Goal: Task Accomplishment & Management: Manage account settings

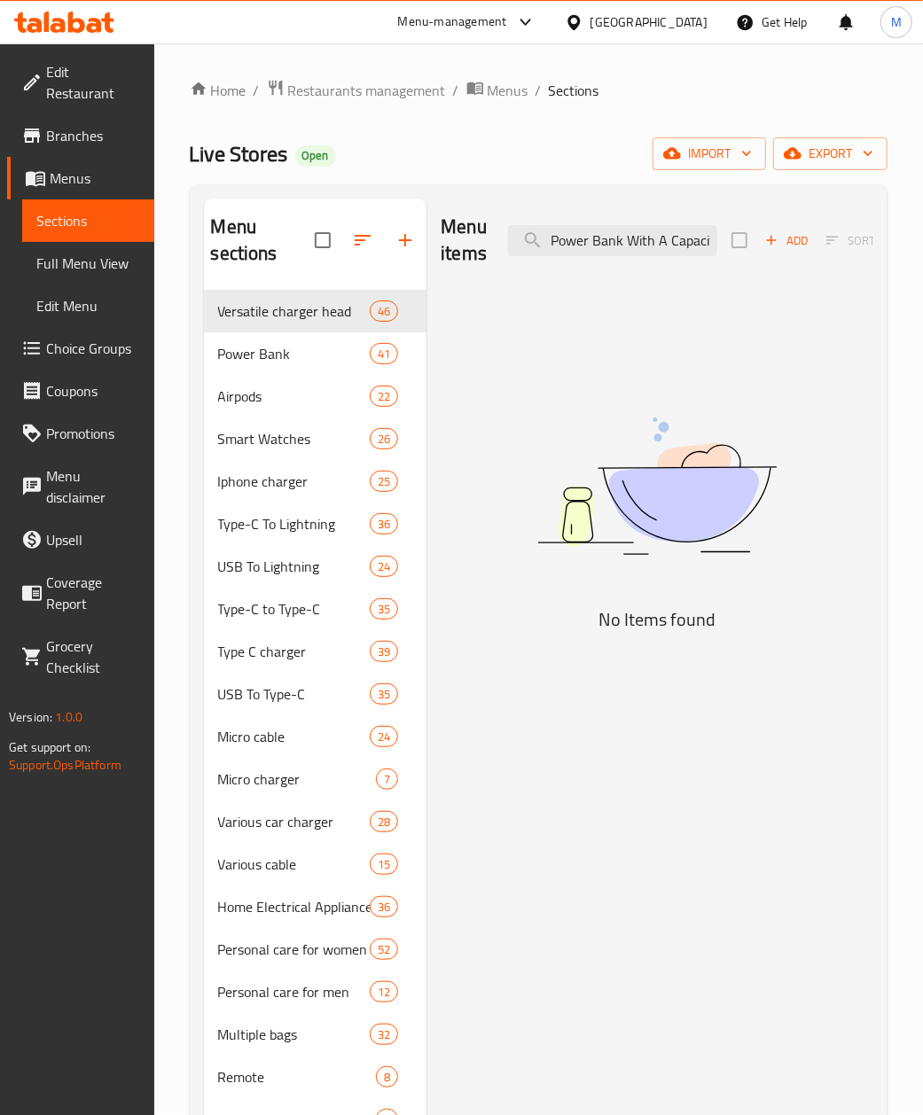
click at [353, 85] on span "Restaurants management" at bounding box center [367, 90] width 158 height 21
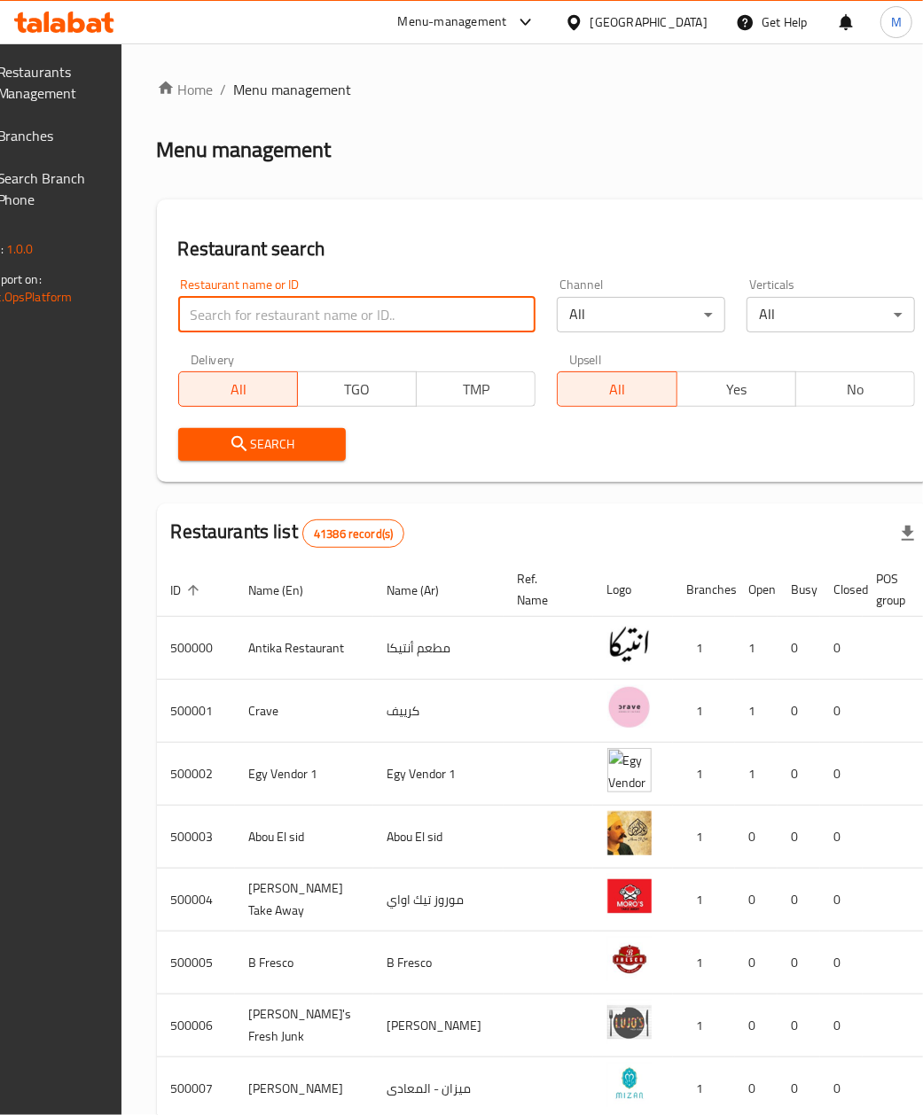
click at [326, 326] on input "search" at bounding box center [357, 314] width 358 height 35
paste input "687389"
type input "687389"
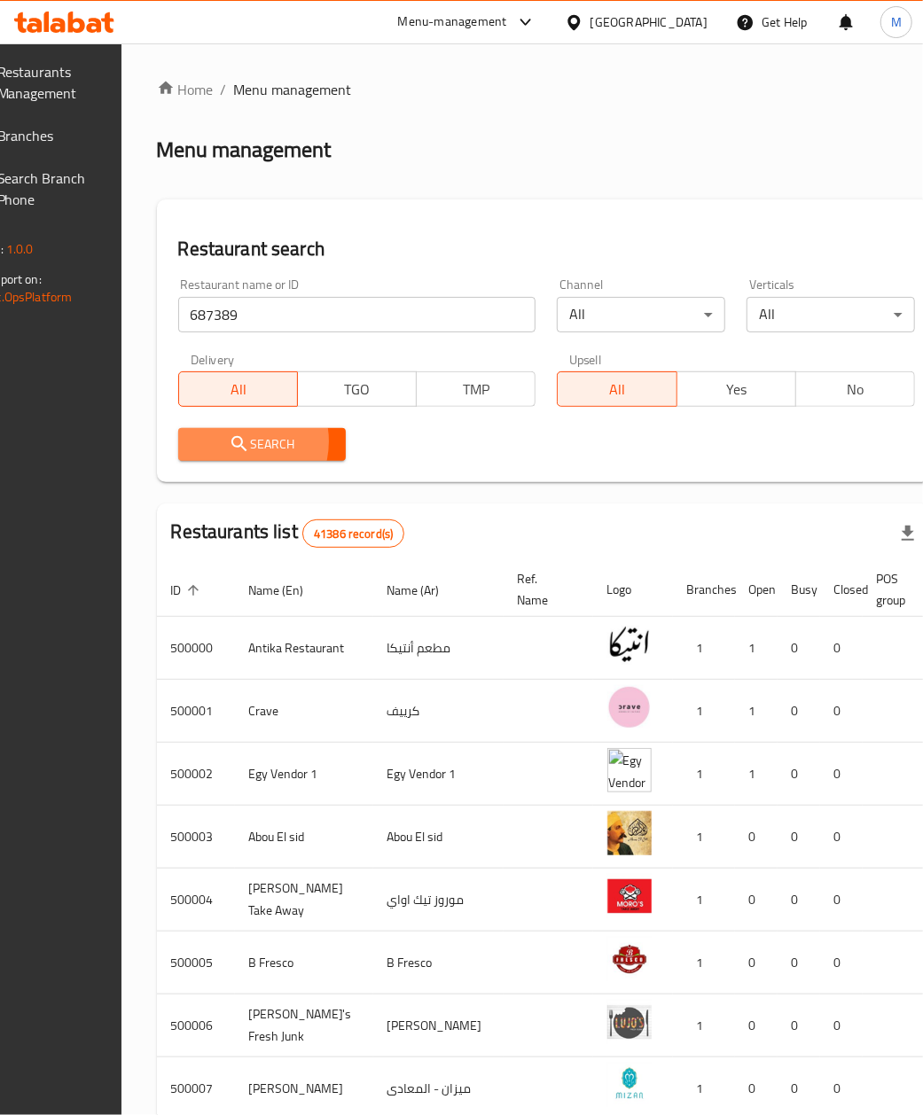
click at [274, 441] on span "Search" at bounding box center [262, 444] width 140 height 22
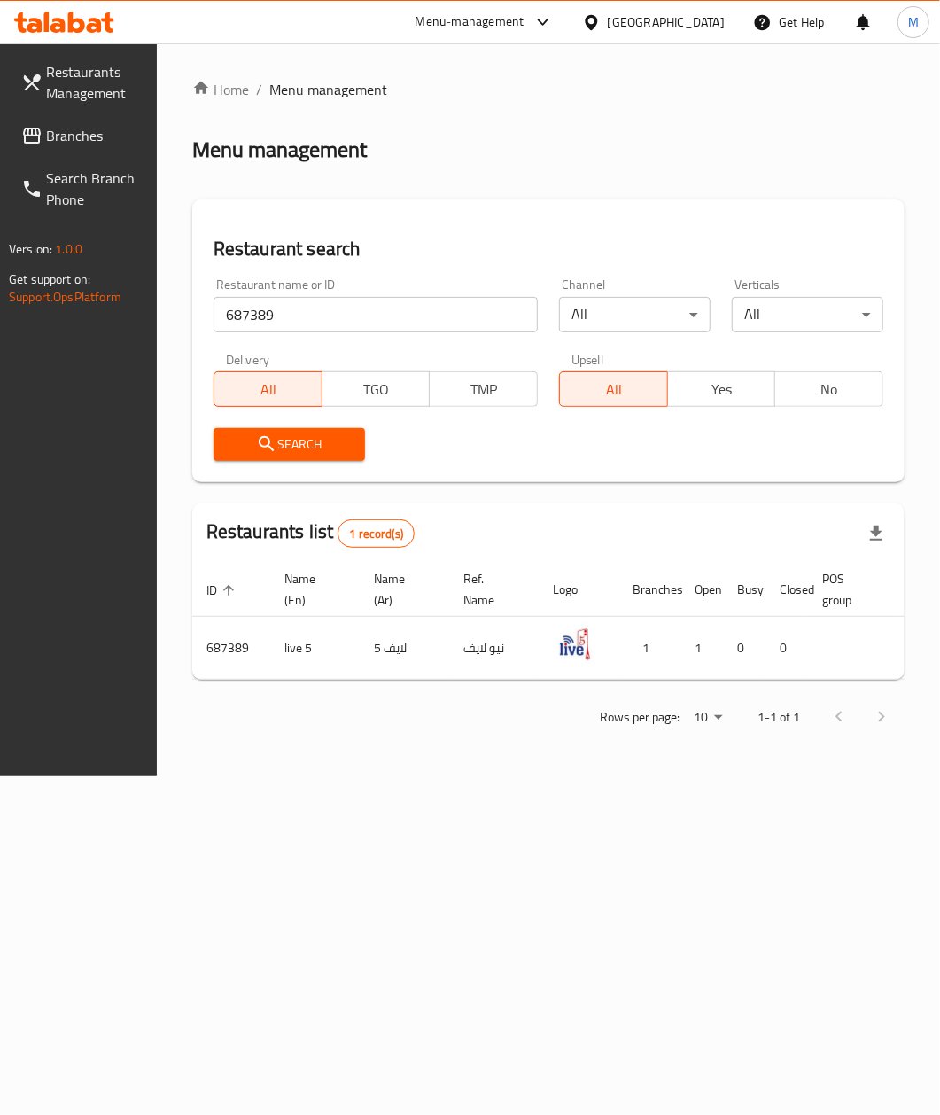
scroll to position [0, 145]
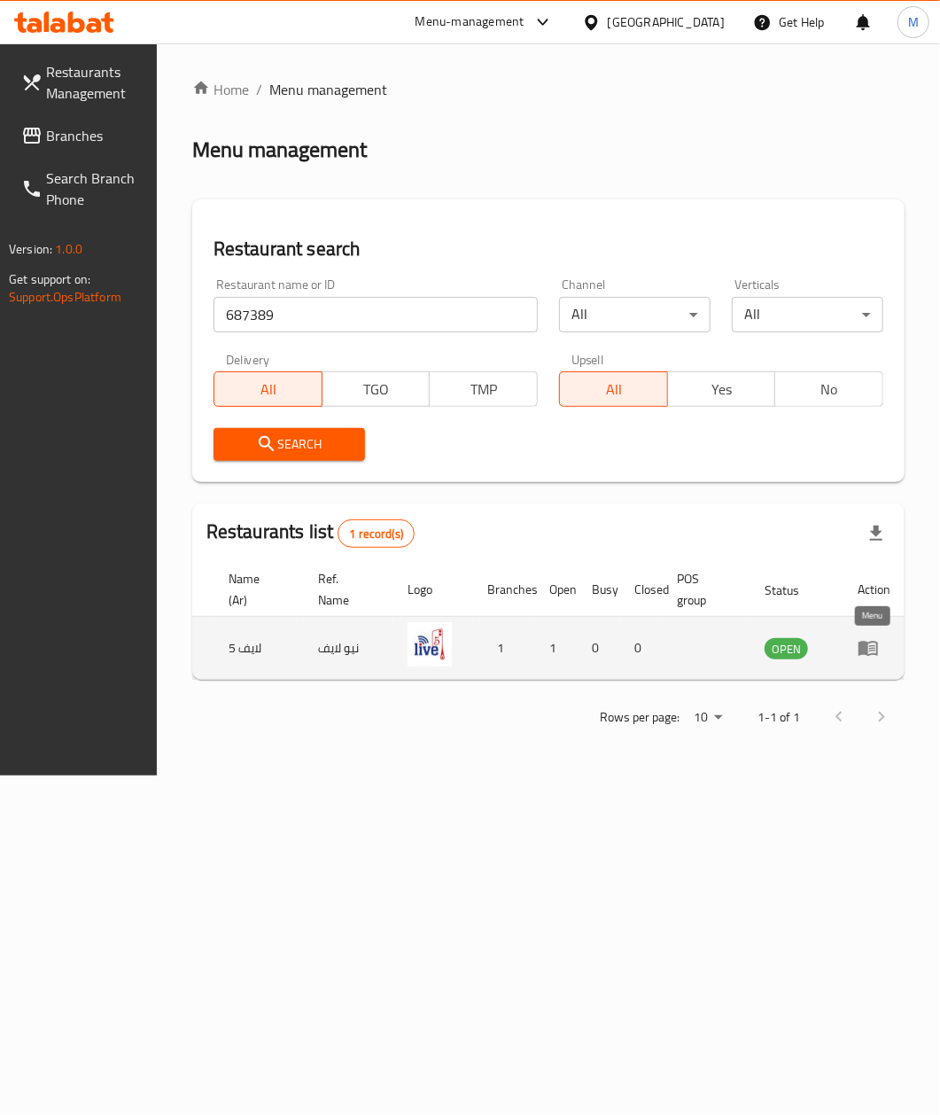
click at [862, 650] on icon "enhanced table" at bounding box center [869, 649] width 20 height 15
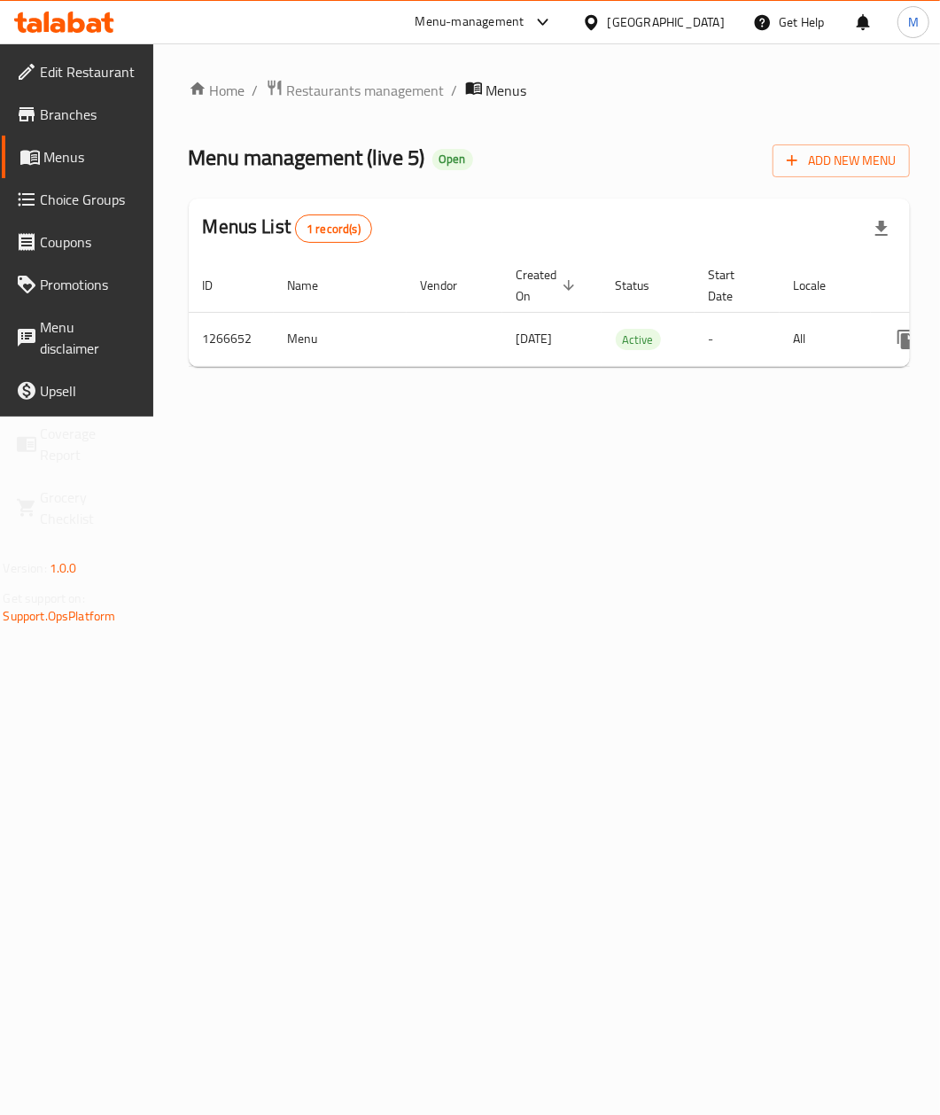
scroll to position [0, 168]
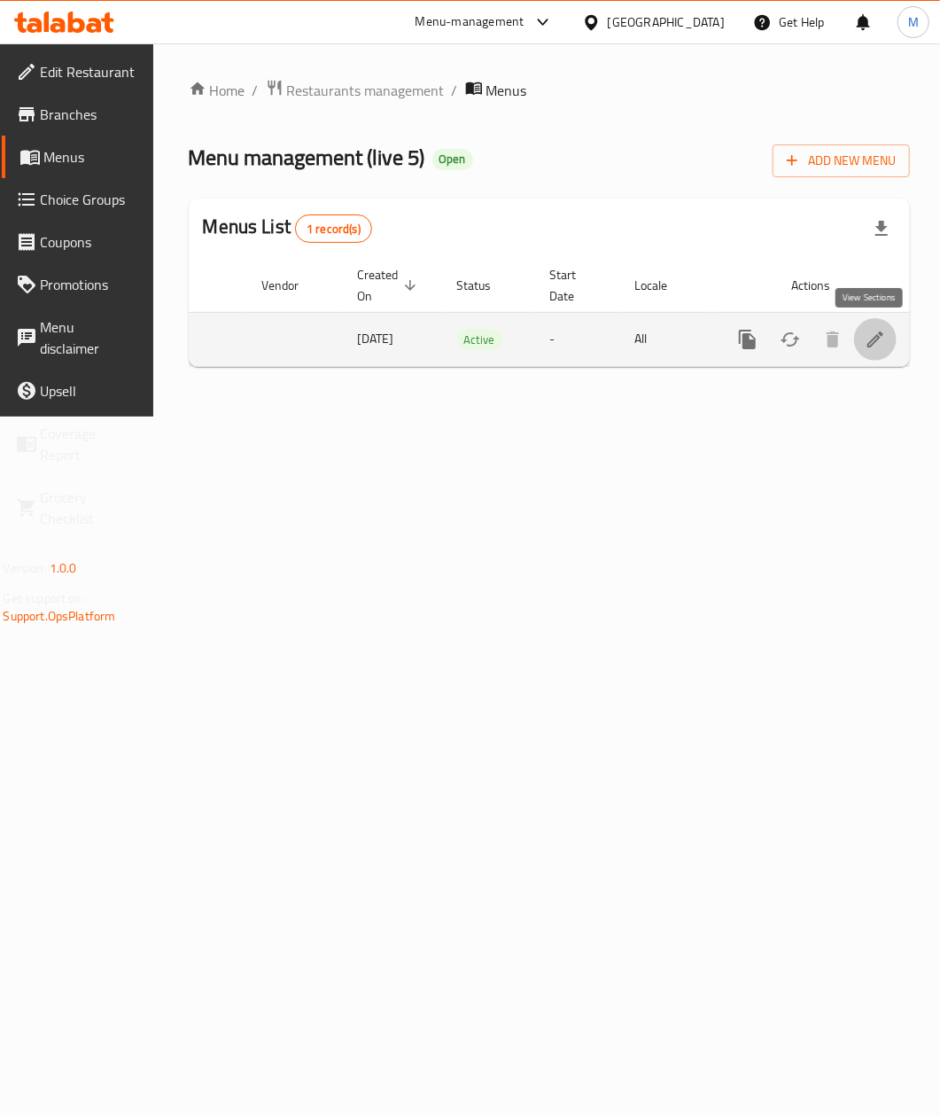
click at [865, 345] on icon "enhanced table" at bounding box center [875, 339] width 21 height 21
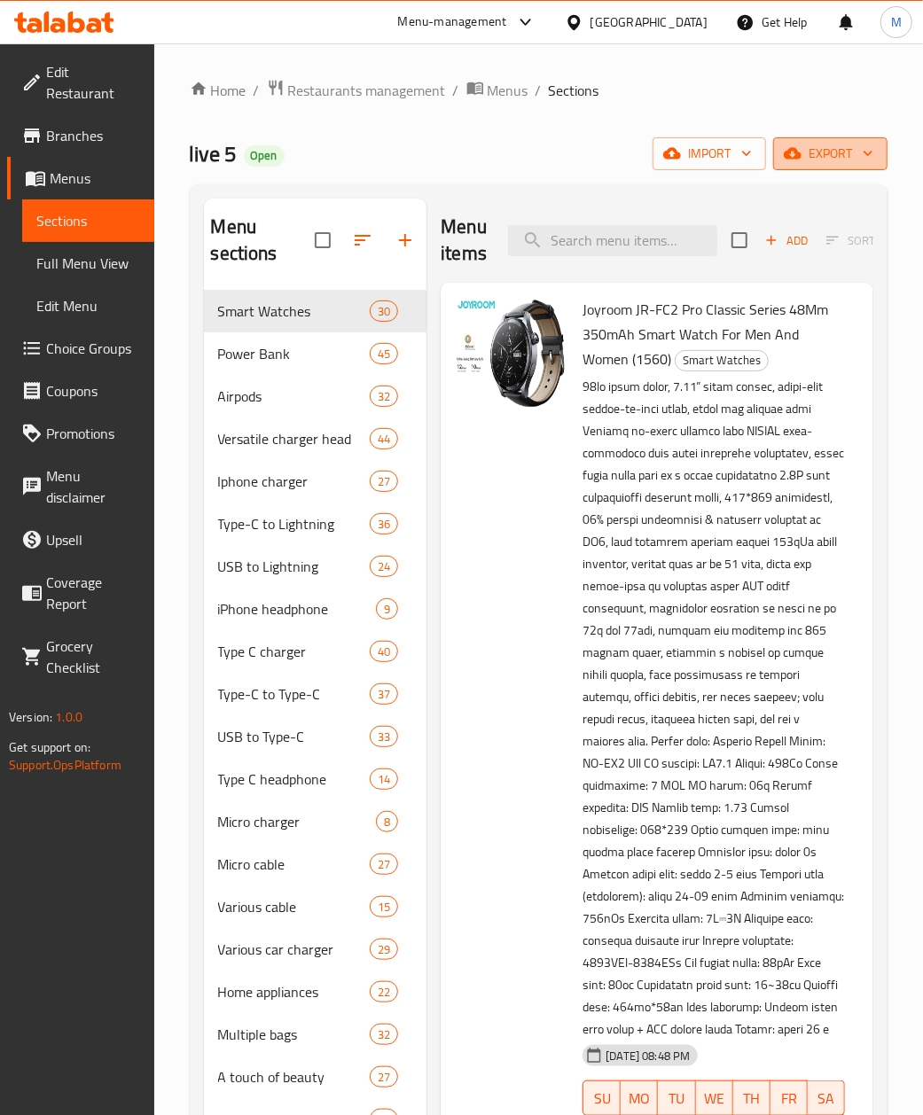
click at [842, 163] on span "export" at bounding box center [830, 154] width 86 height 22
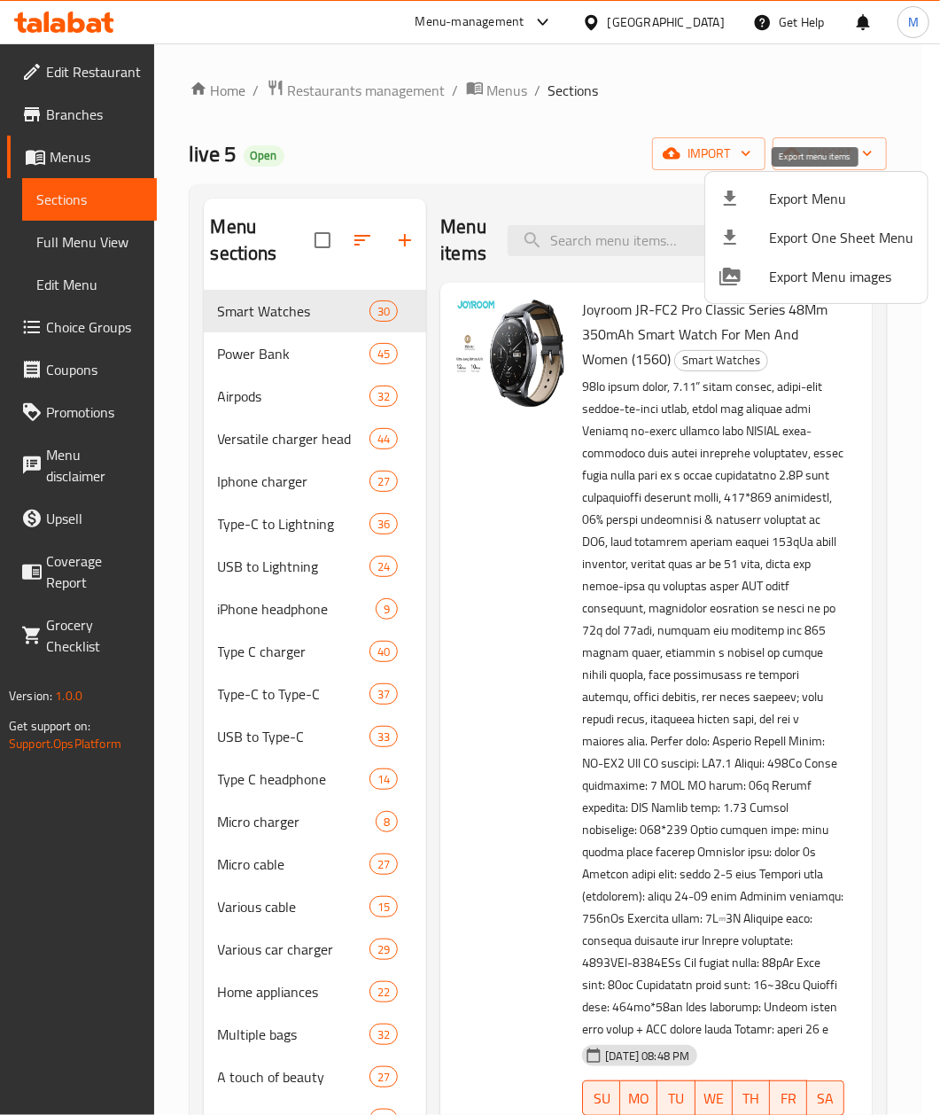
click at [800, 206] on span "Export Menu" at bounding box center [841, 198] width 144 height 21
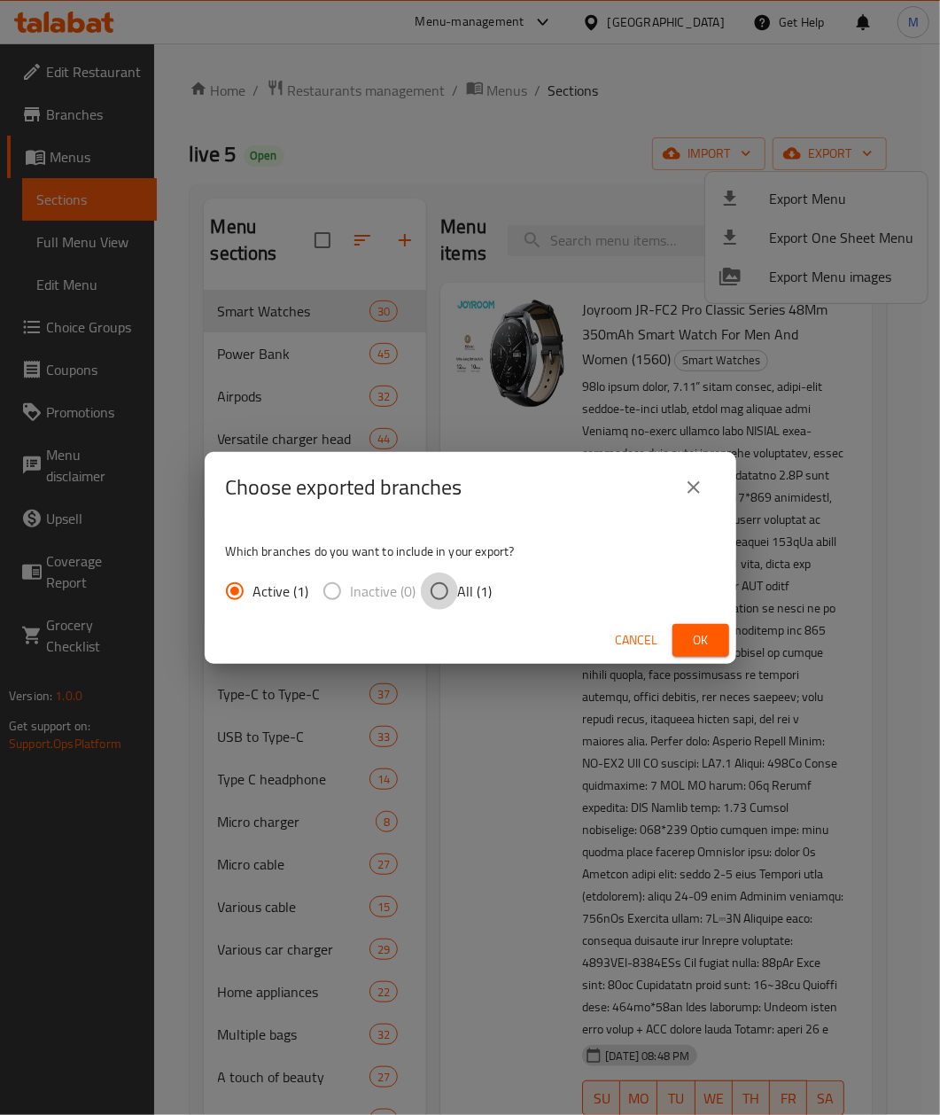
click at [448, 589] on input "All (1)" at bounding box center [439, 591] width 37 height 37
radio input "true"
drag, startPoint x: 713, startPoint y: 638, endPoint x: 296, endPoint y: 533, distance: 429.7
click at [713, 639] on span "Ok" at bounding box center [701, 640] width 28 height 22
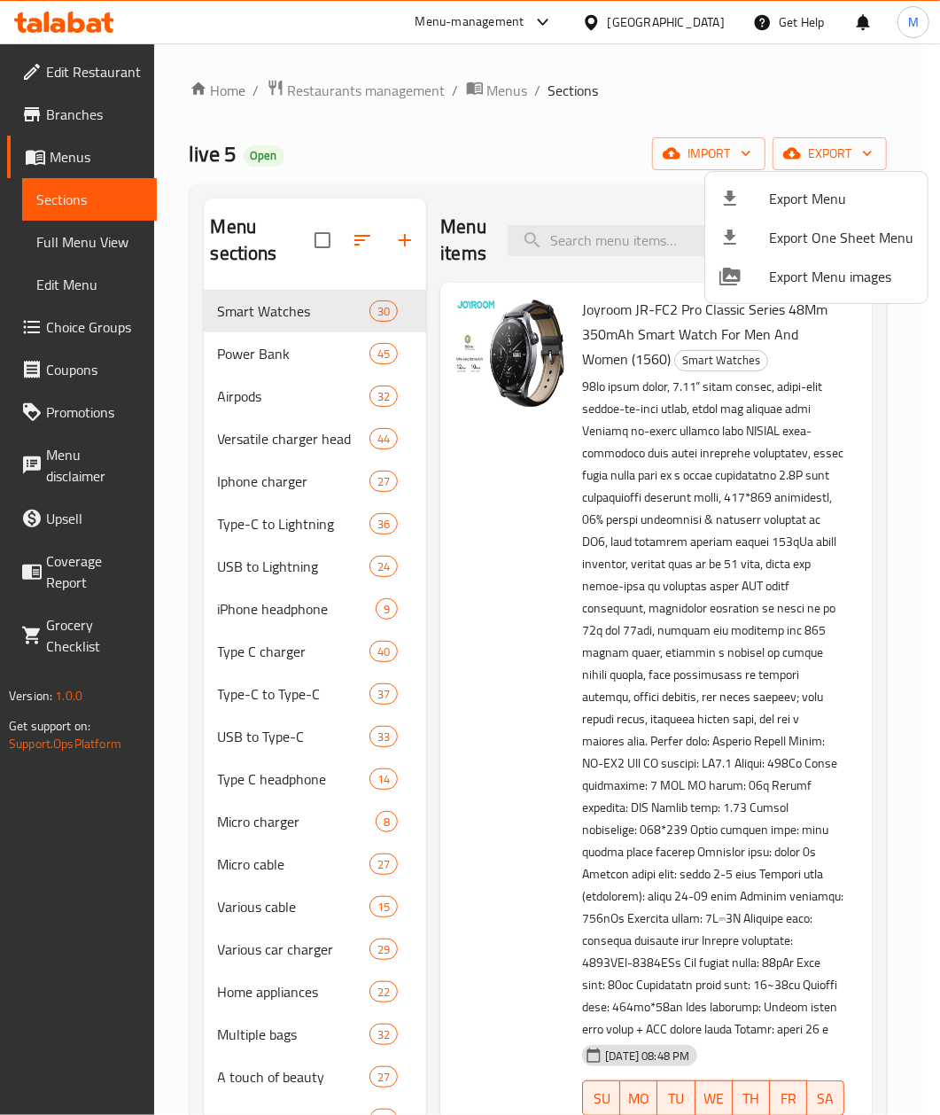
click at [611, 23] on div at bounding box center [470, 557] width 940 height 1115
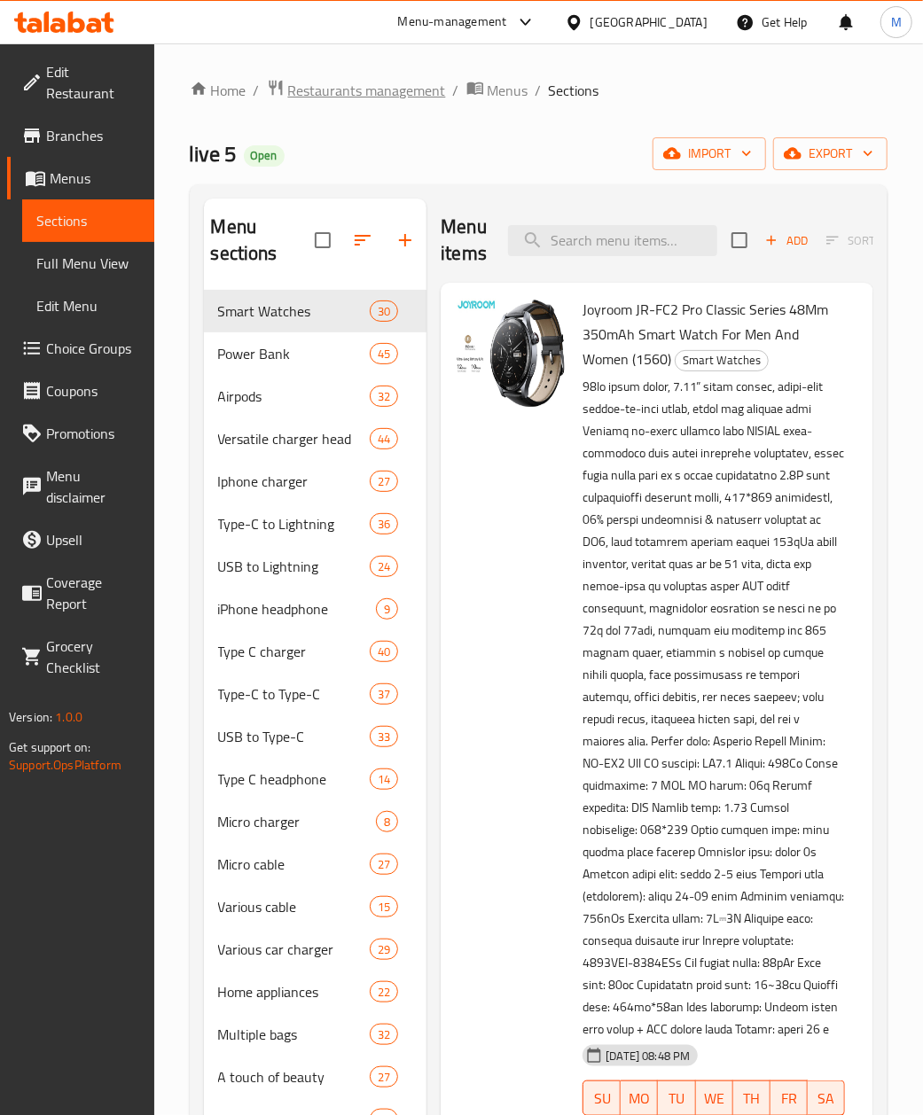
click at [371, 85] on span "Restaurants management" at bounding box center [367, 90] width 158 height 21
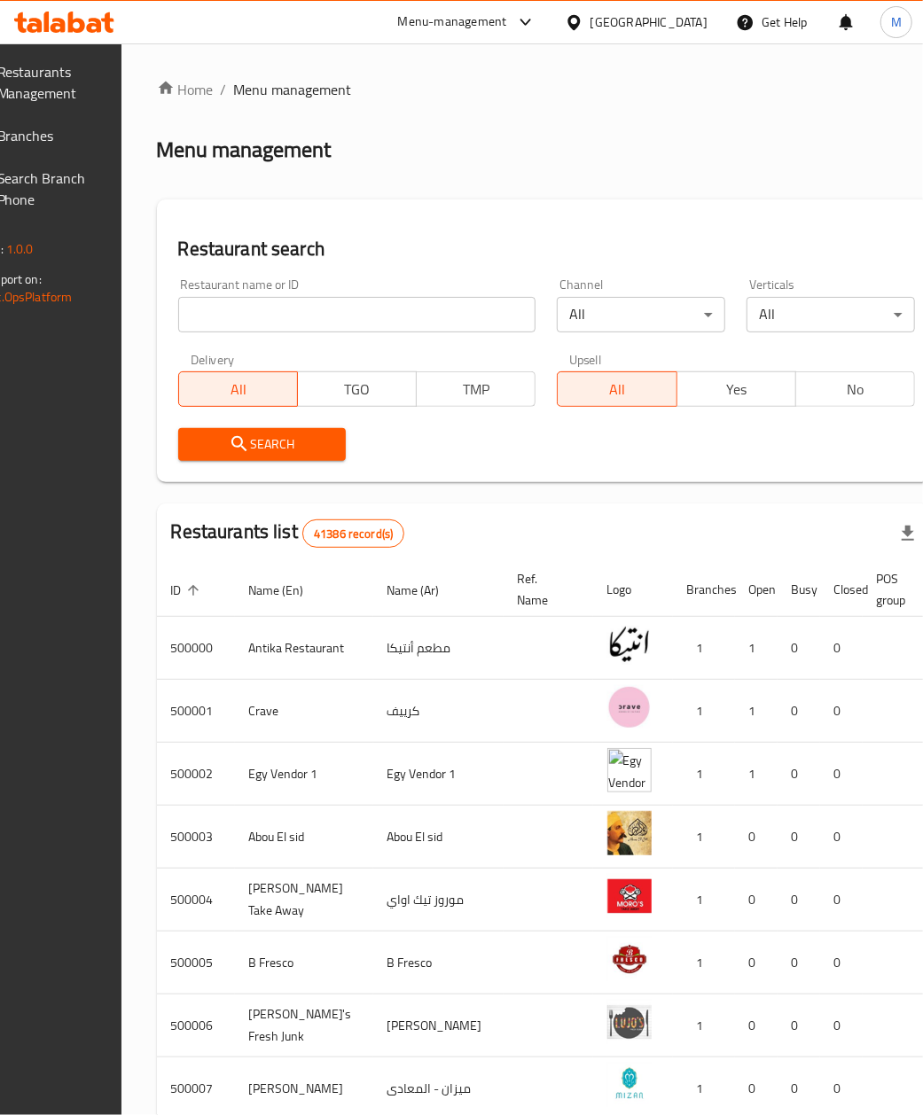
click at [275, 316] on input "search" at bounding box center [357, 314] width 358 height 35
paste input "502358"
type input "502358"
click at [246, 447] on icon "submit" at bounding box center [238, 443] width 15 height 15
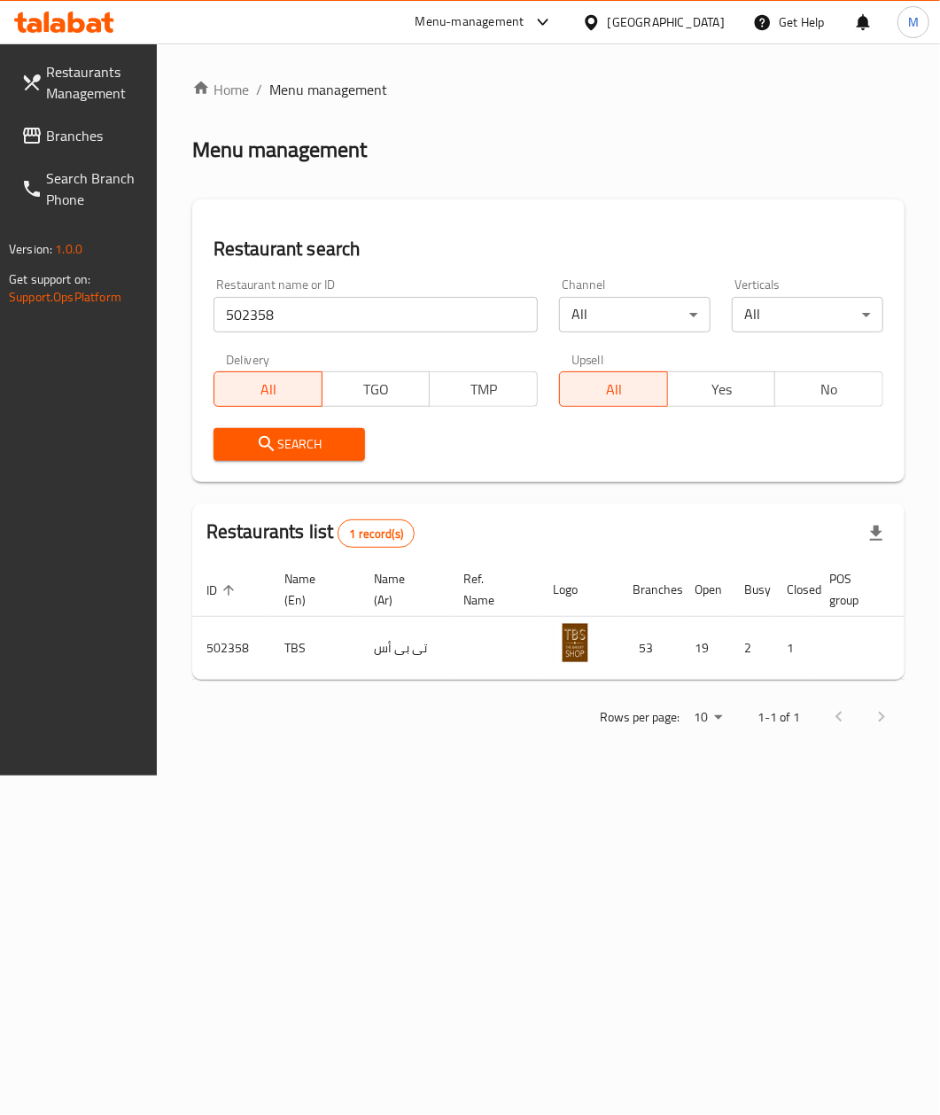
scroll to position [0, 151]
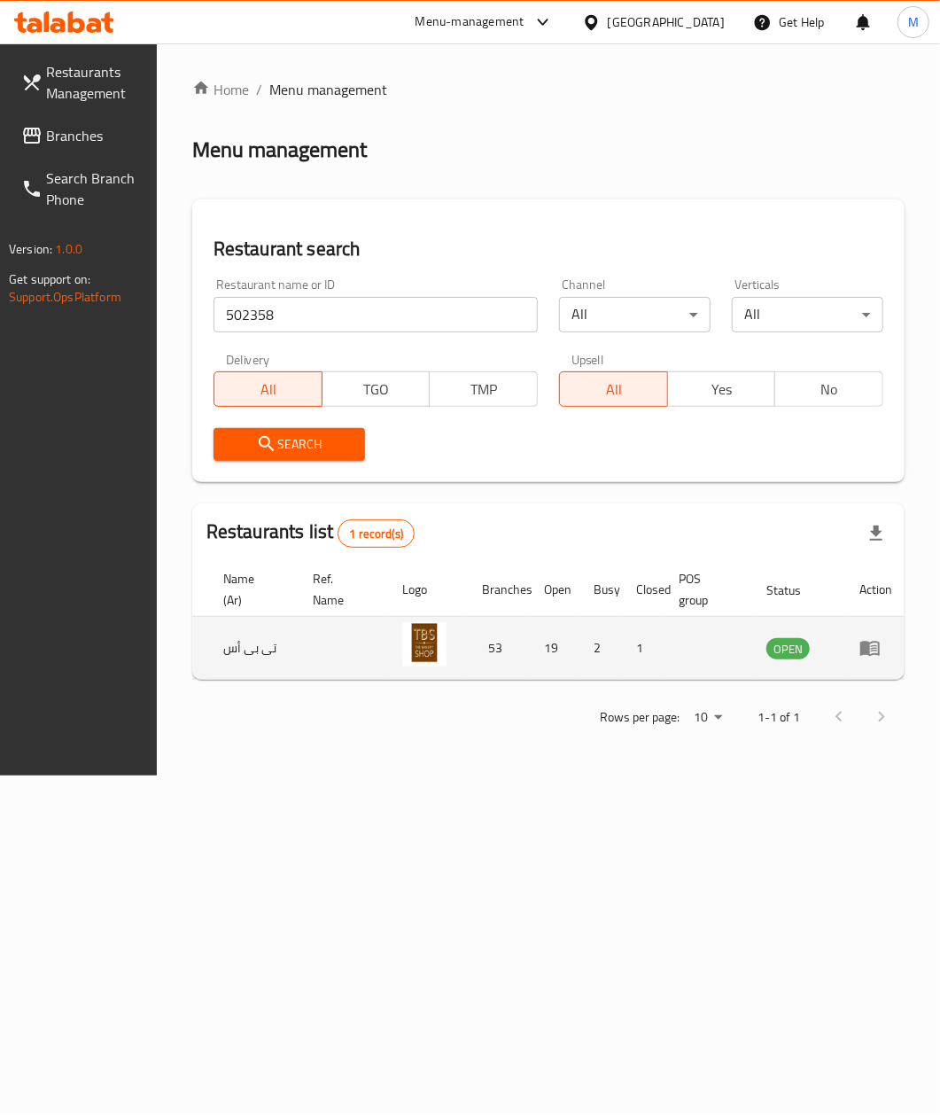
click at [871, 652] on icon "enhanced table" at bounding box center [874, 648] width 6 height 7
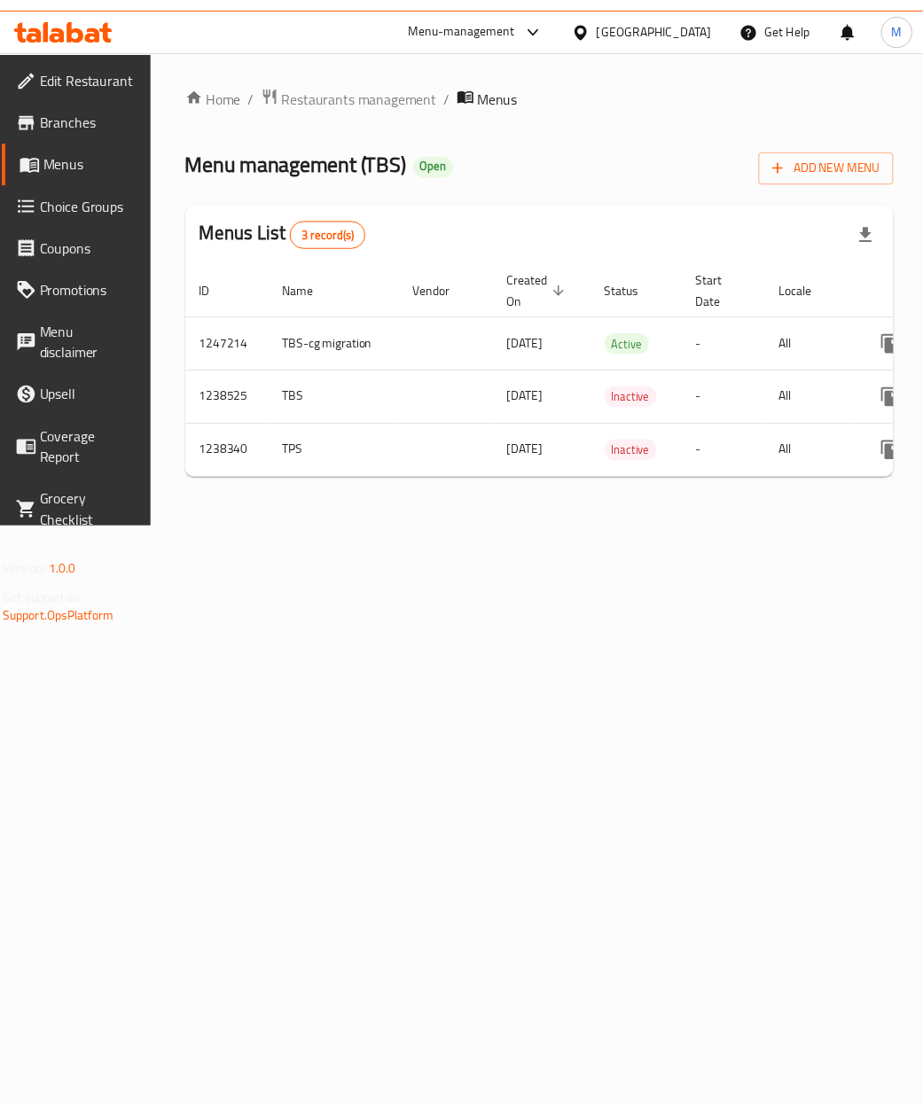
scroll to position [0, 168]
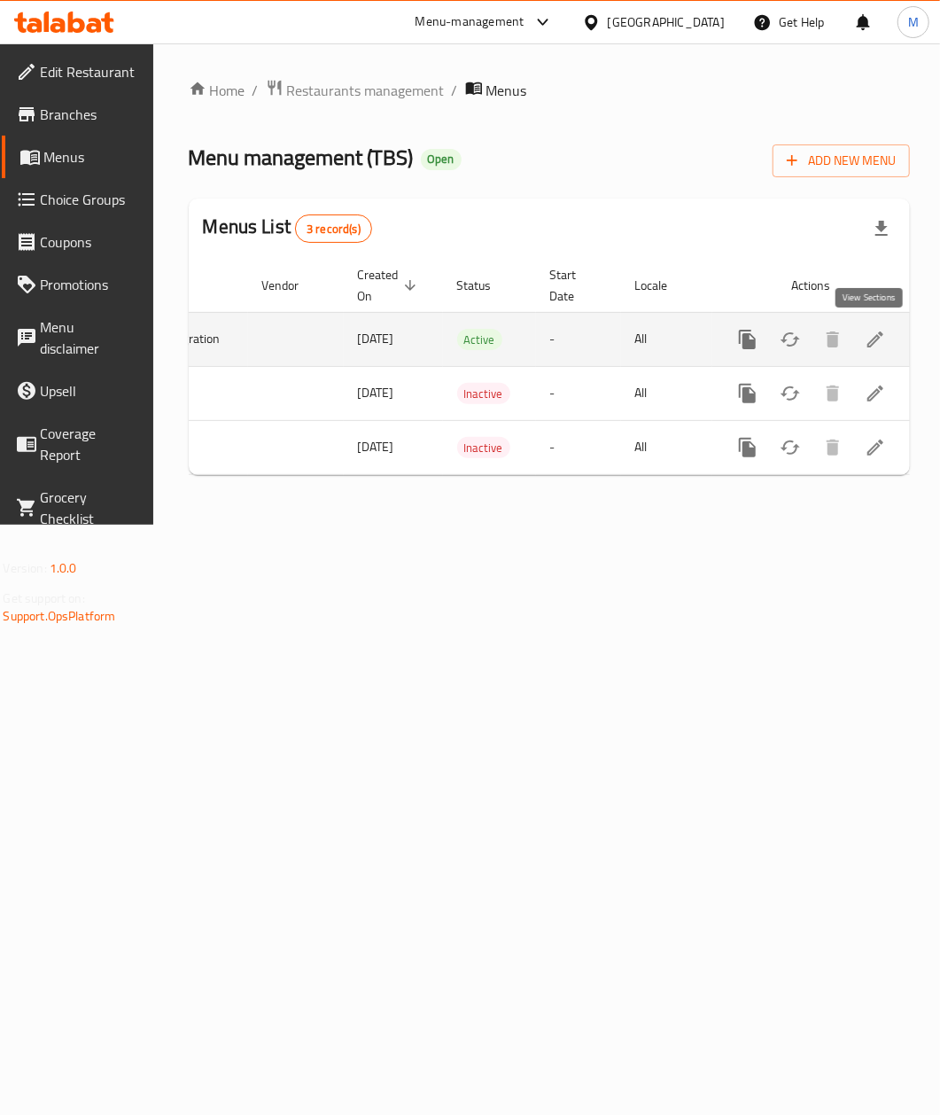
click at [879, 346] on icon "enhanced table" at bounding box center [875, 339] width 21 height 21
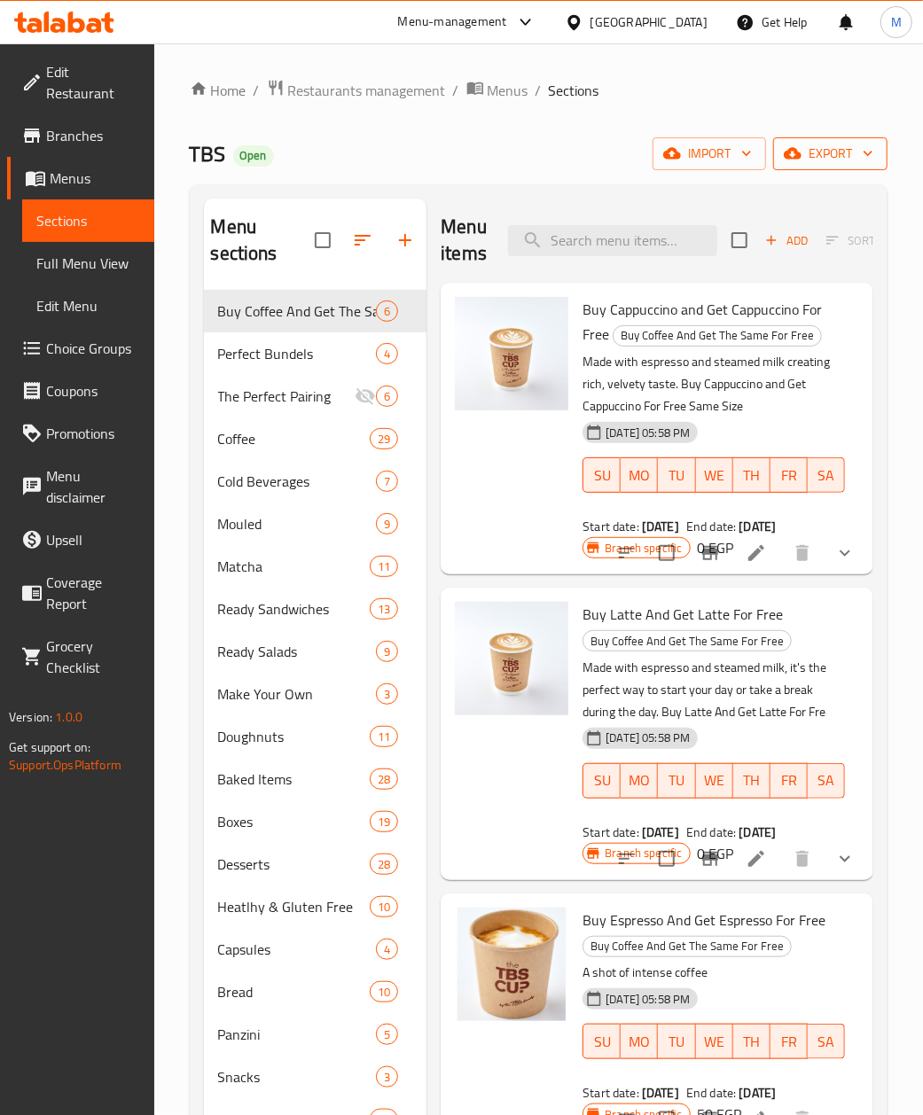
click at [823, 158] on span "export" at bounding box center [830, 154] width 86 height 22
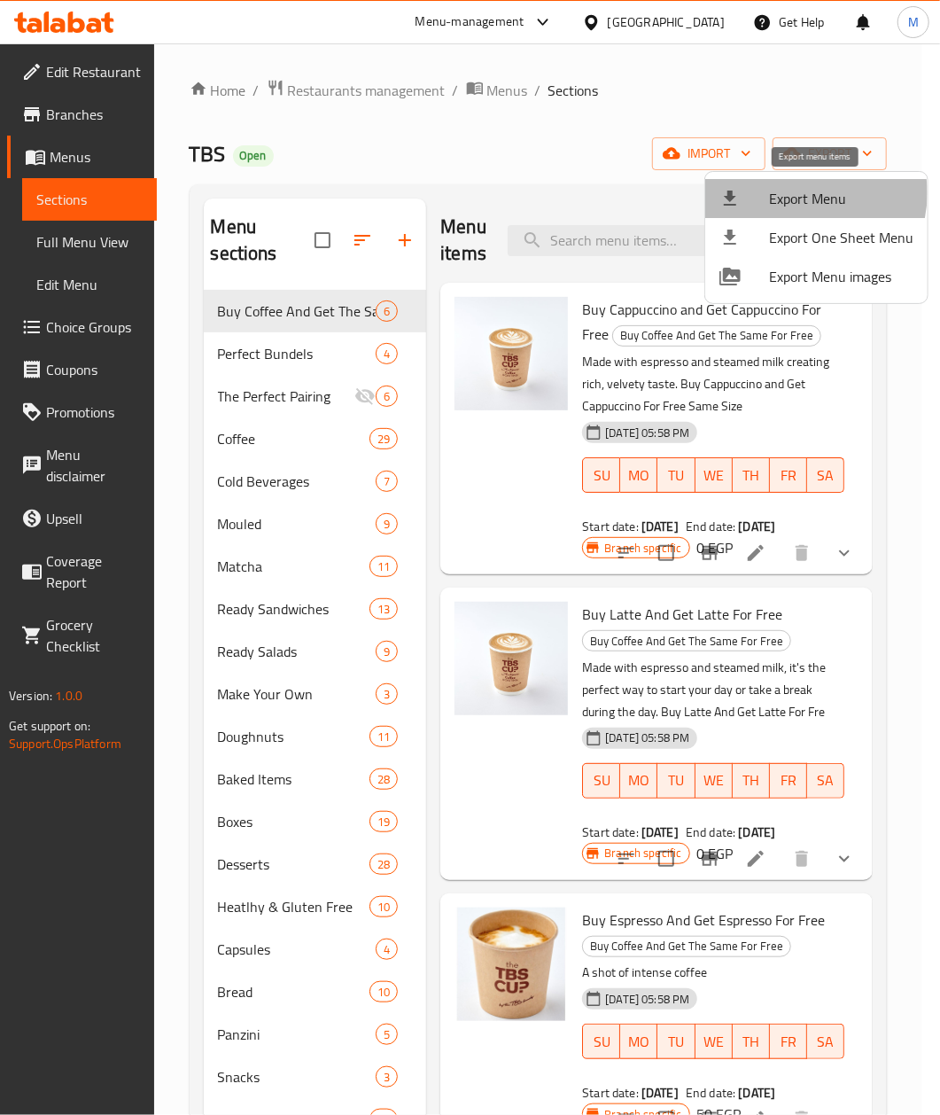
click at [802, 193] on span "Export Menu" at bounding box center [841, 198] width 144 height 21
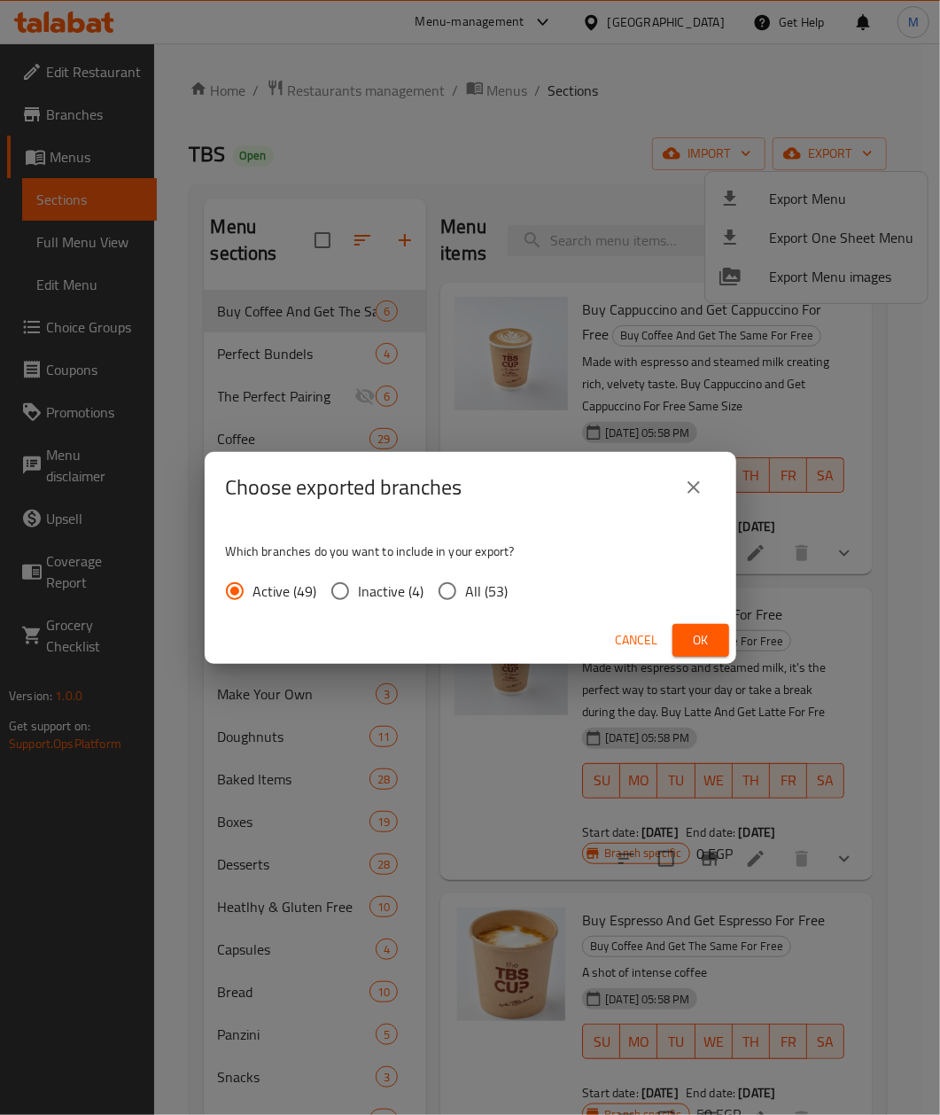
drag, startPoint x: 452, startPoint y: 586, endPoint x: 636, endPoint y: 608, distance: 185.7
click at [454, 586] on input "All (53)" at bounding box center [447, 591] width 37 height 37
radio input "true"
click at [698, 642] on span "Ok" at bounding box center [701, 640] width 28 height 22
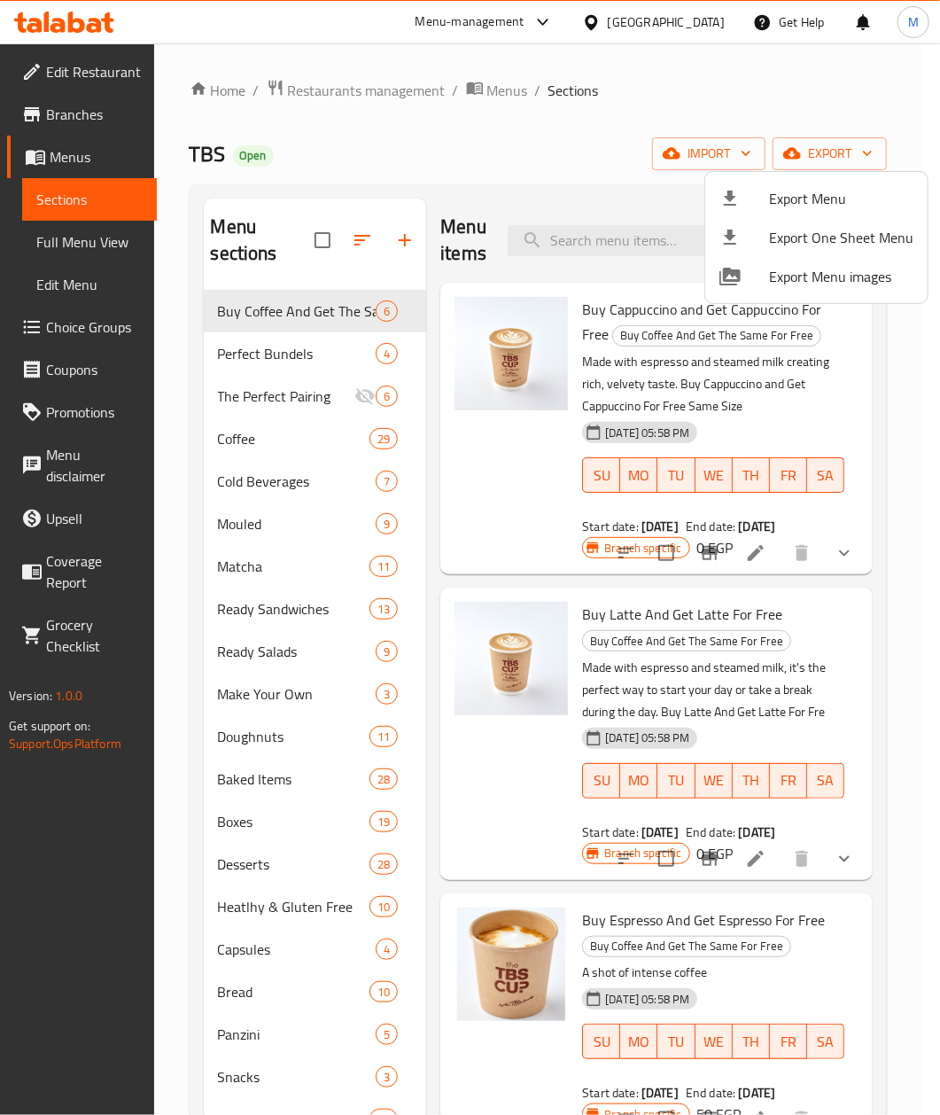
click at [571, 246] on div at bounding box center [470, 557] width 940 height 1115
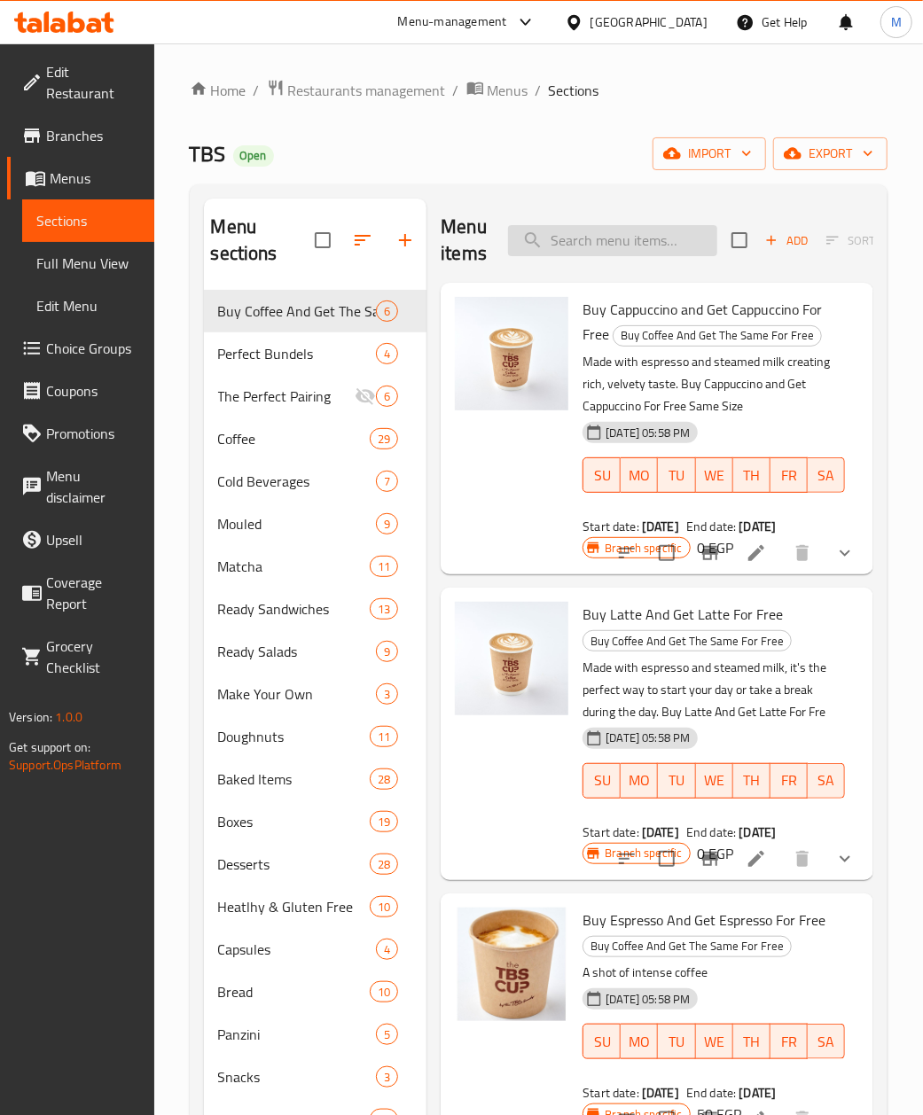
click at [566, 243] on input "search" at bounding box center [612, 240] width 209 height 31
paste input "Croissant Plain"
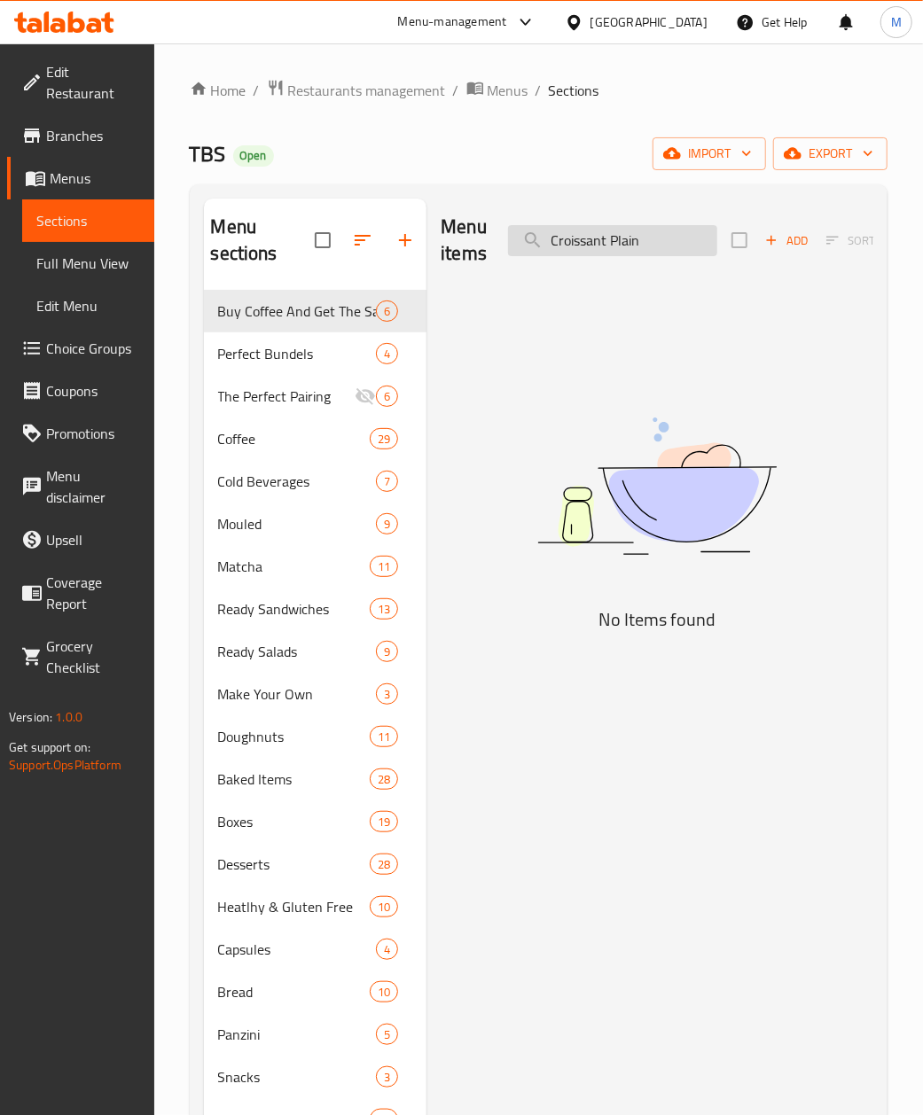
click at [550, 254] on input "Croissant Plain" at bounding box center [612, 240] width 209 height 31
click at [632, 241] on input "Croissant Plain" at bounding box center [612, 240] width 209 height 31
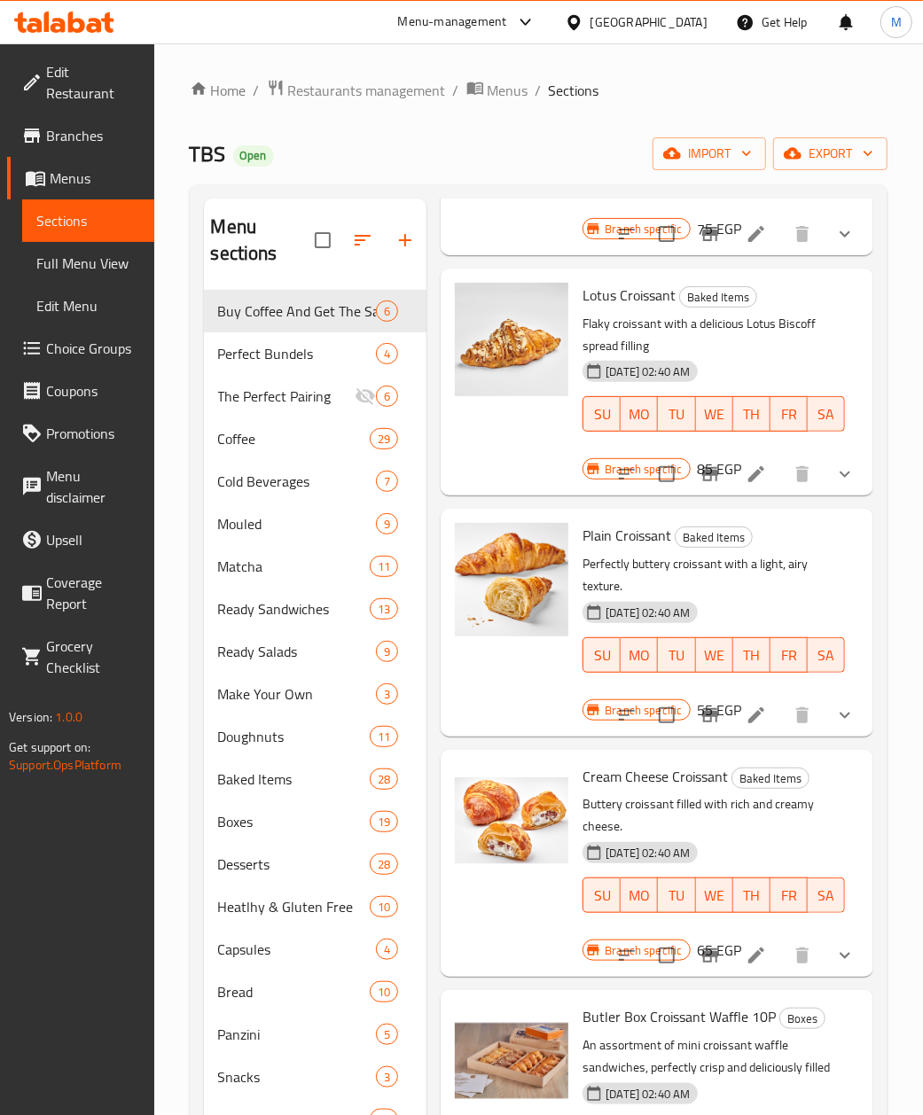
scroll to position [2245, 0]
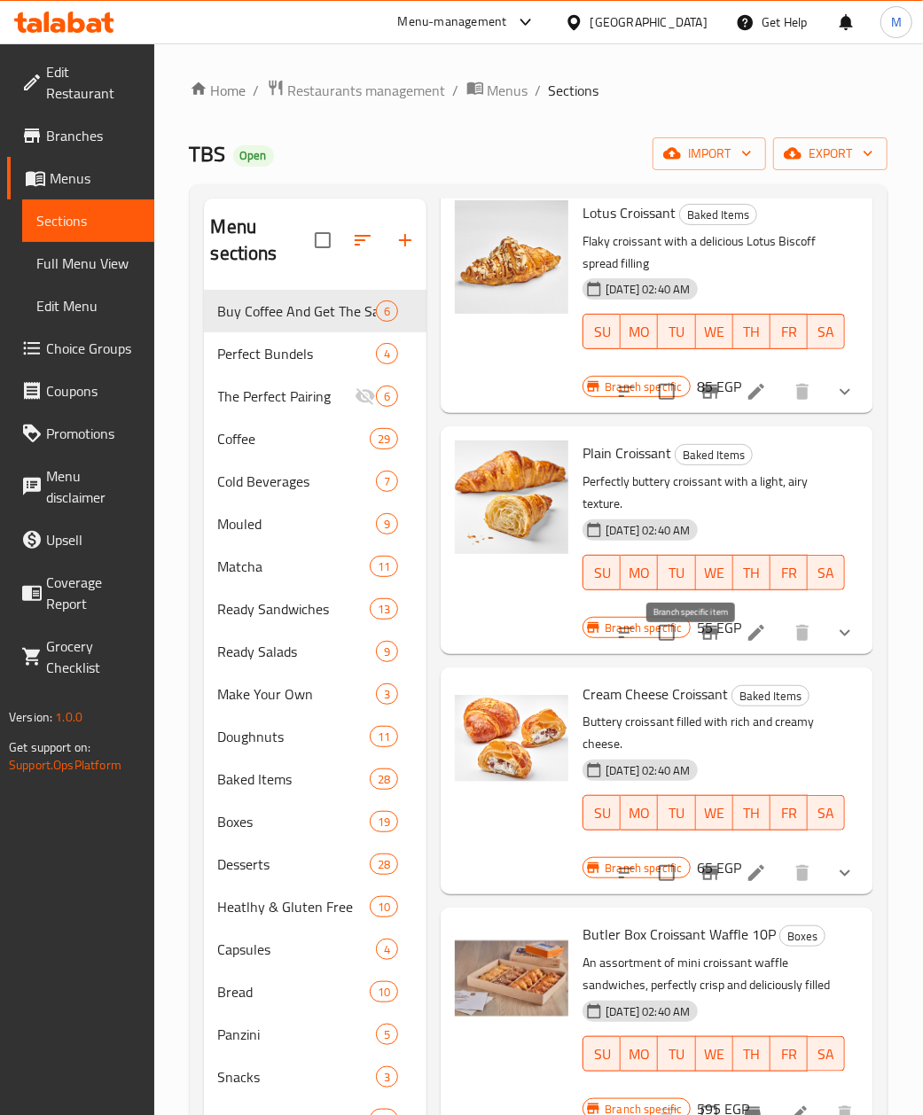
type input "Croissant"
click at [702, 640] on icon "Branch-specific-item" at bounding box center [710, 633] width 16 height 14
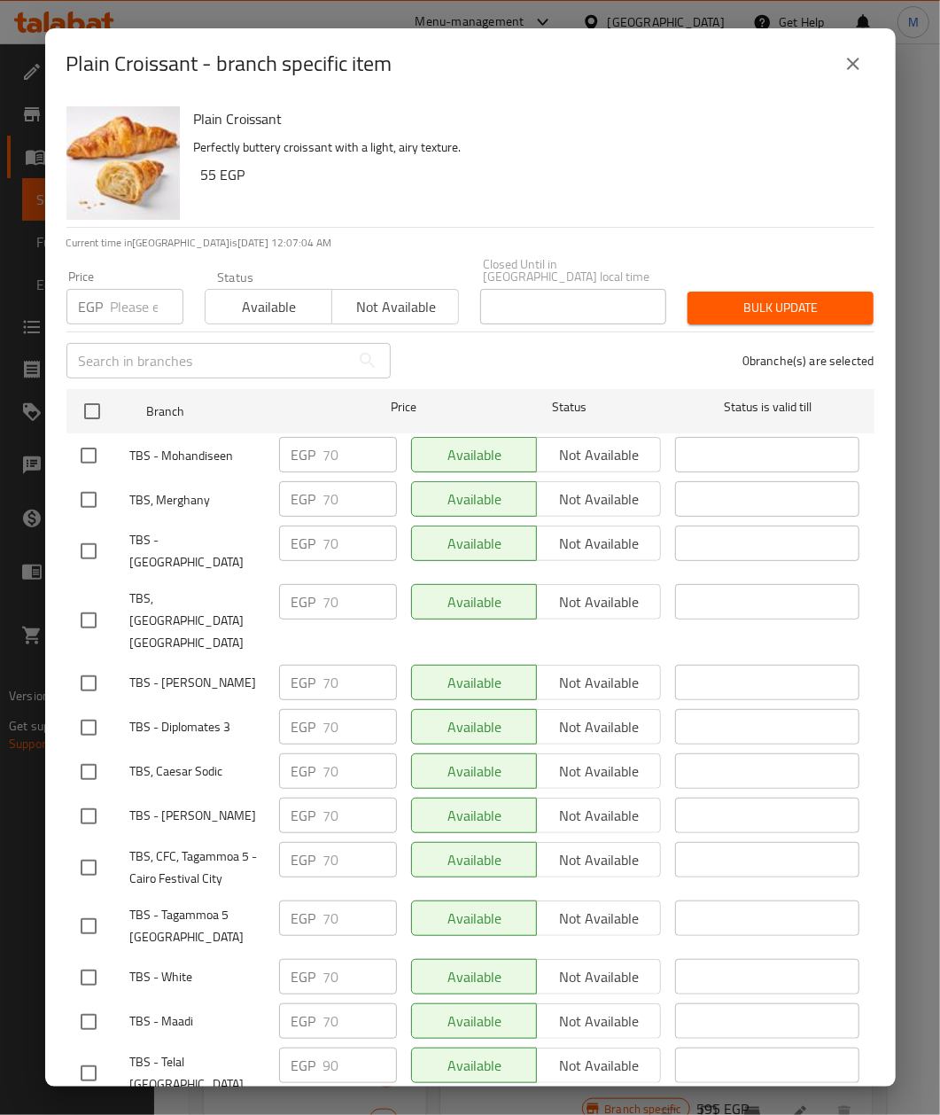
drag, startPoint x: 89, startPoint y: 395, endPoint x: 178, endPoint y: 341, distance: 104.6
click at [97, 395] on input "checkbox" at bounding box center [92, 411] width 37 height 37
checkbox input "true"
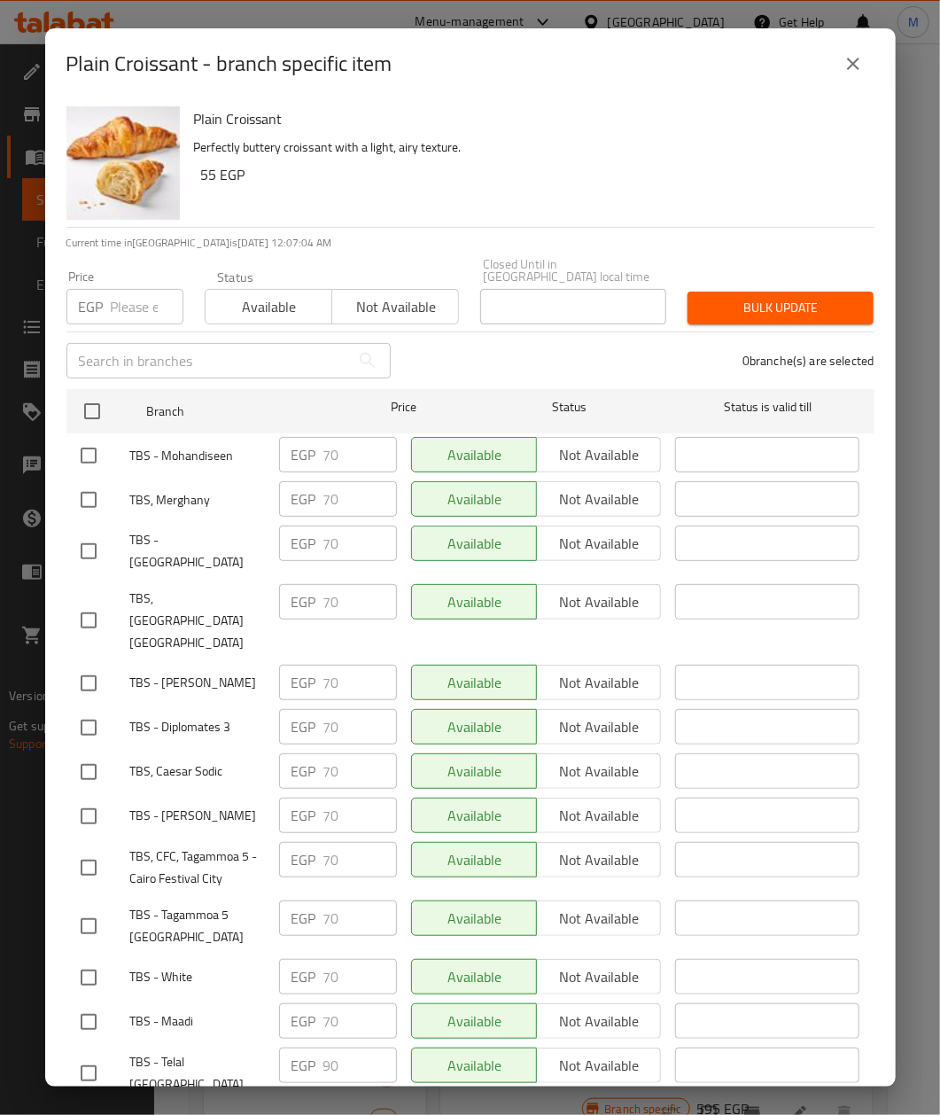
checkbox input "true"
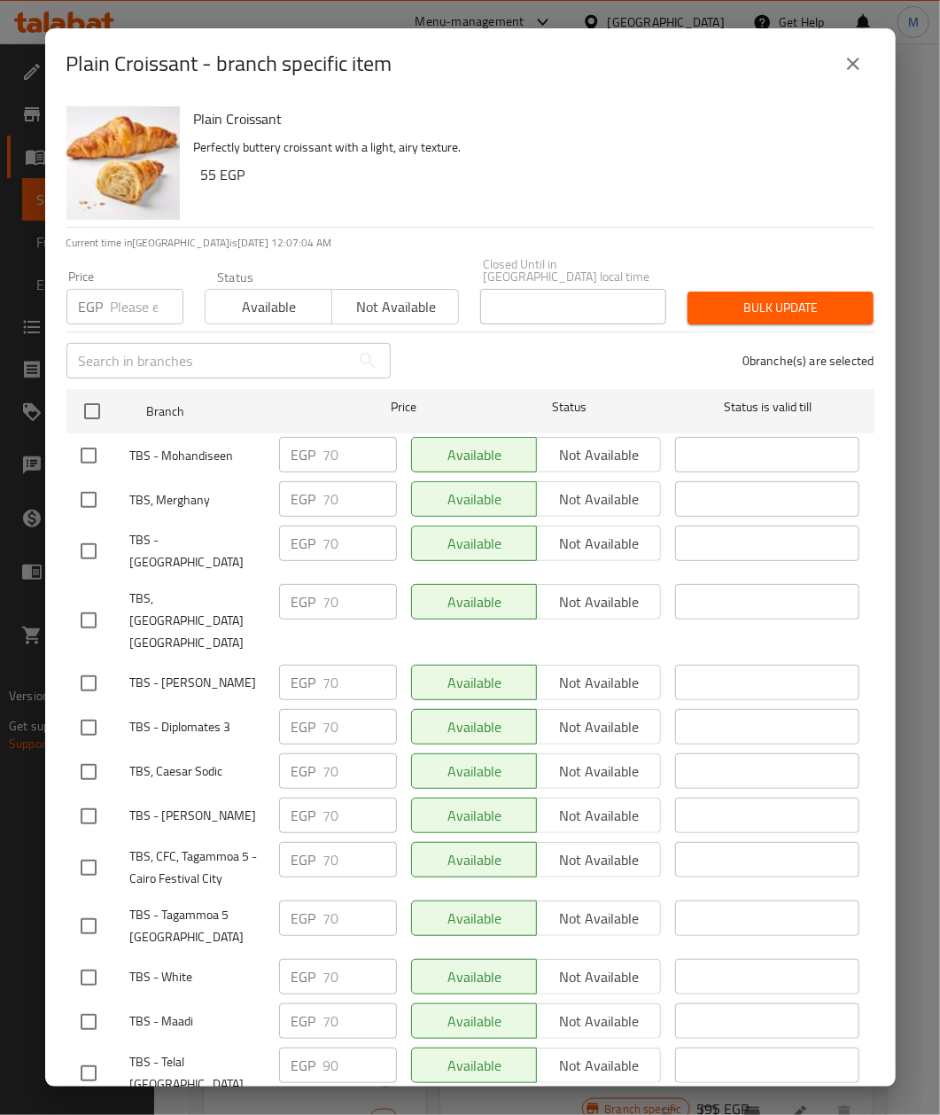
checkbox input "true"
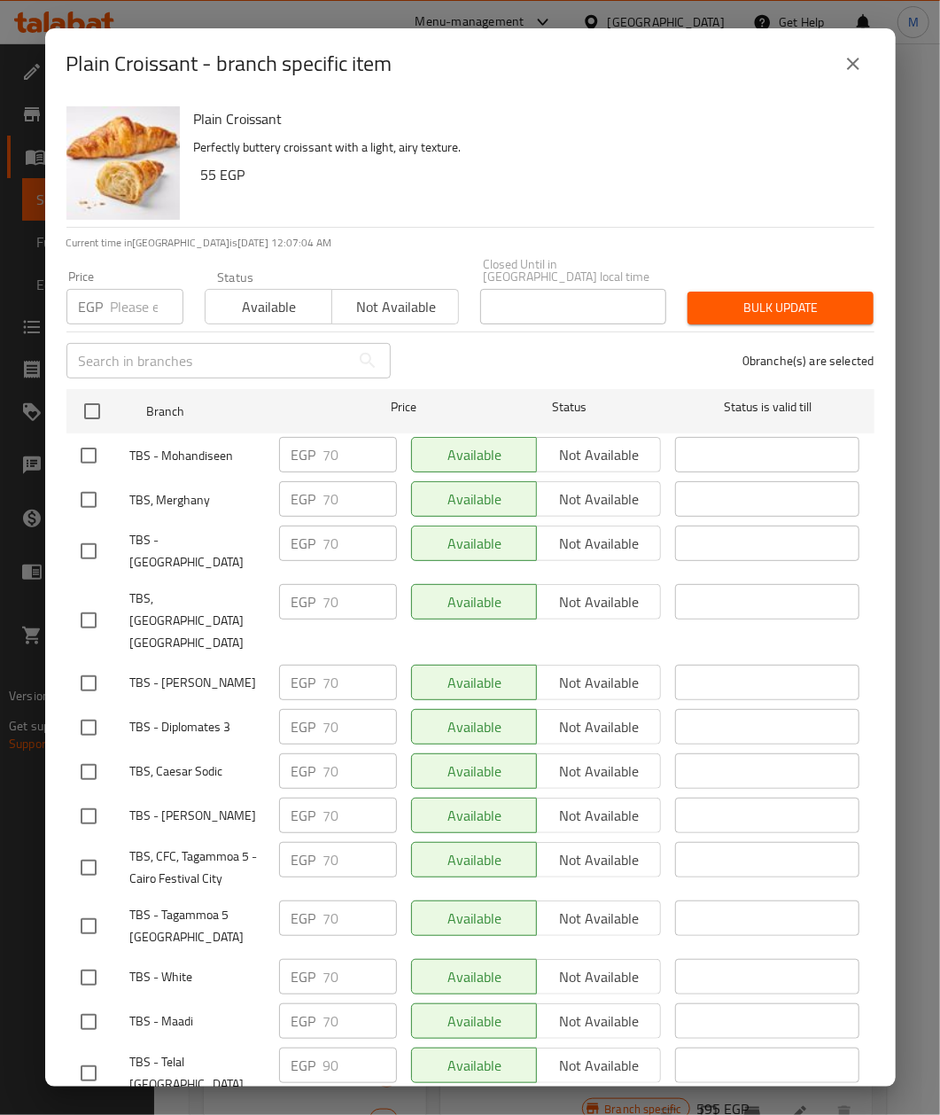
checkbox input "true"
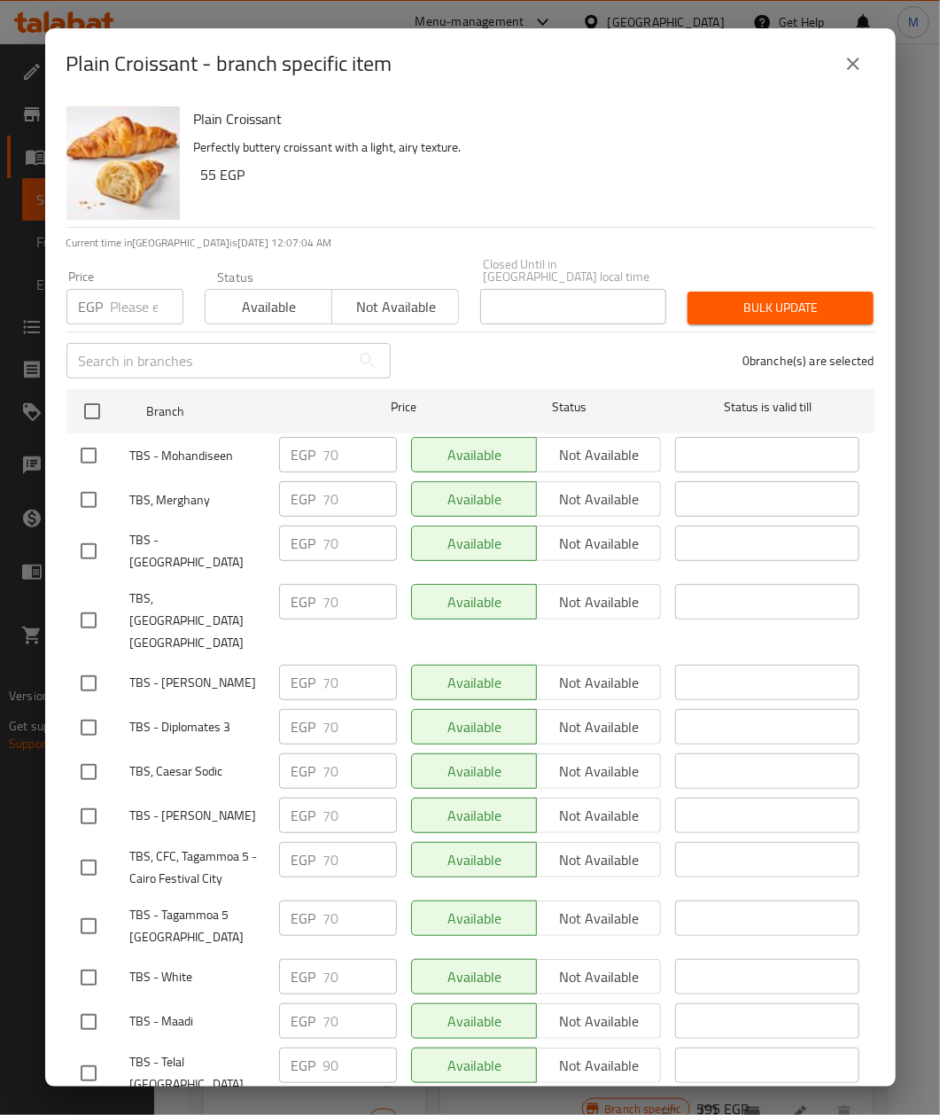
checkbox input "true"
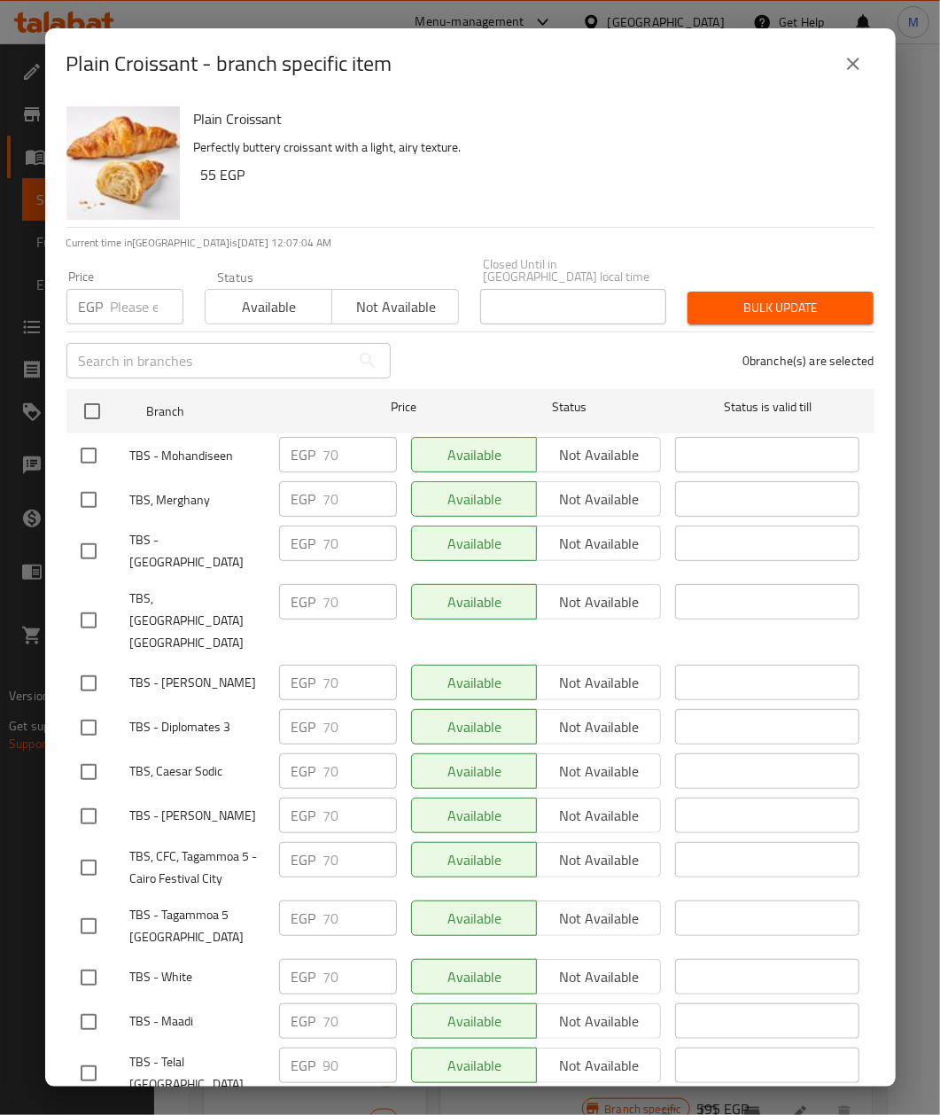
checkbox input "true"
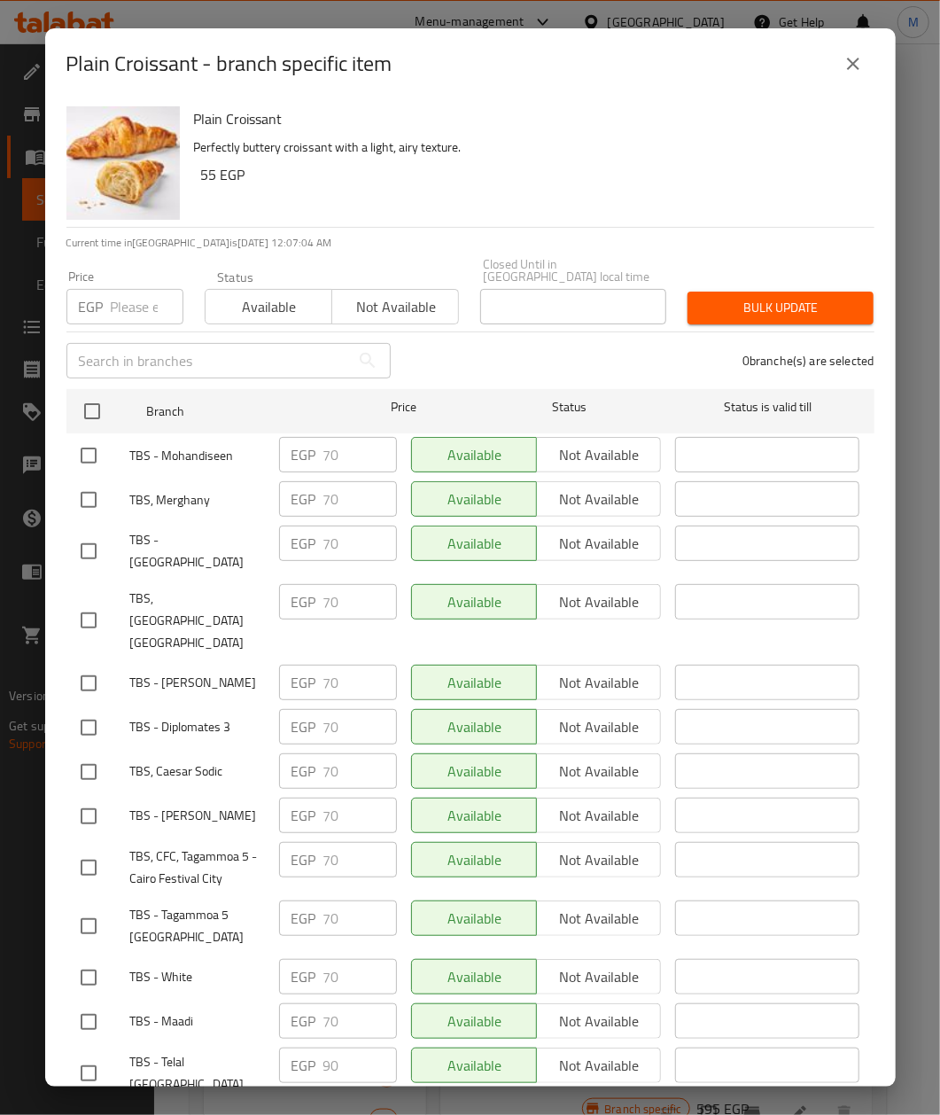
checkbox input "true"
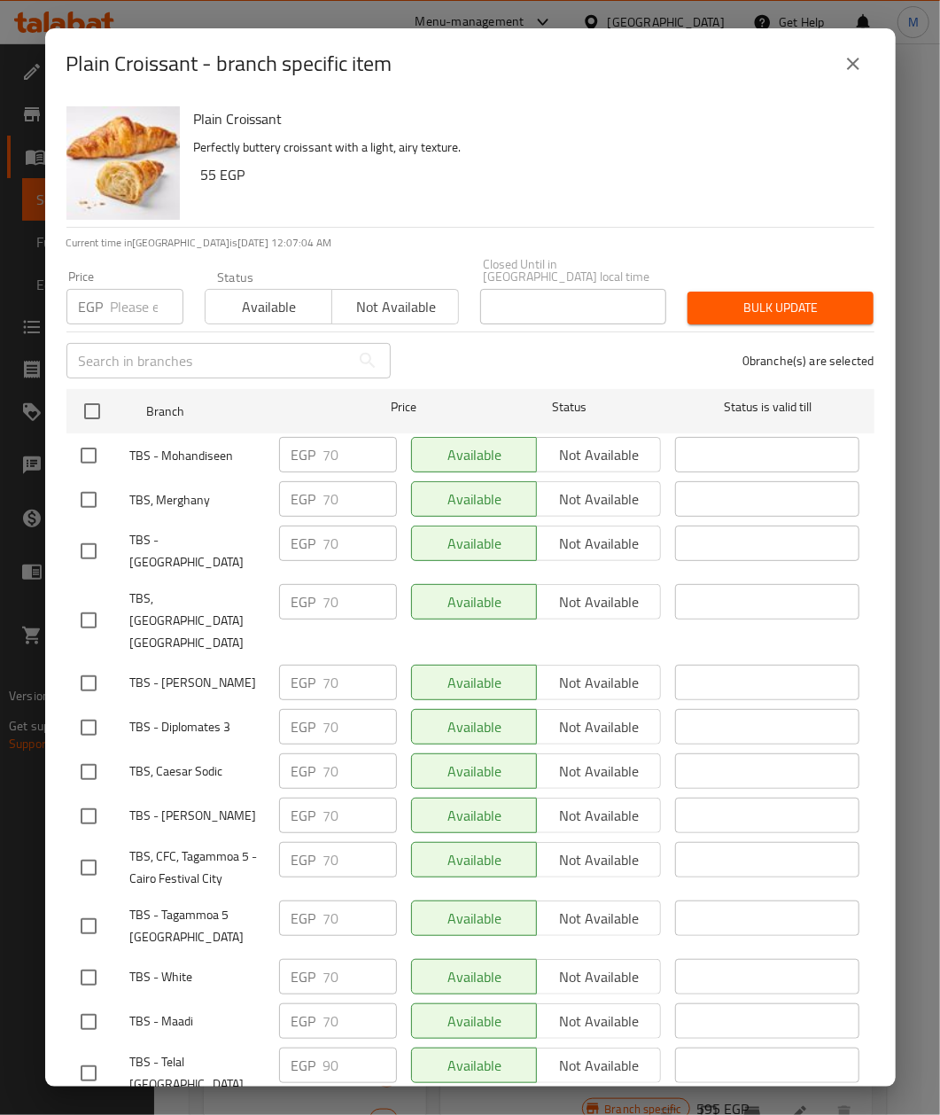
checkbox input "true"
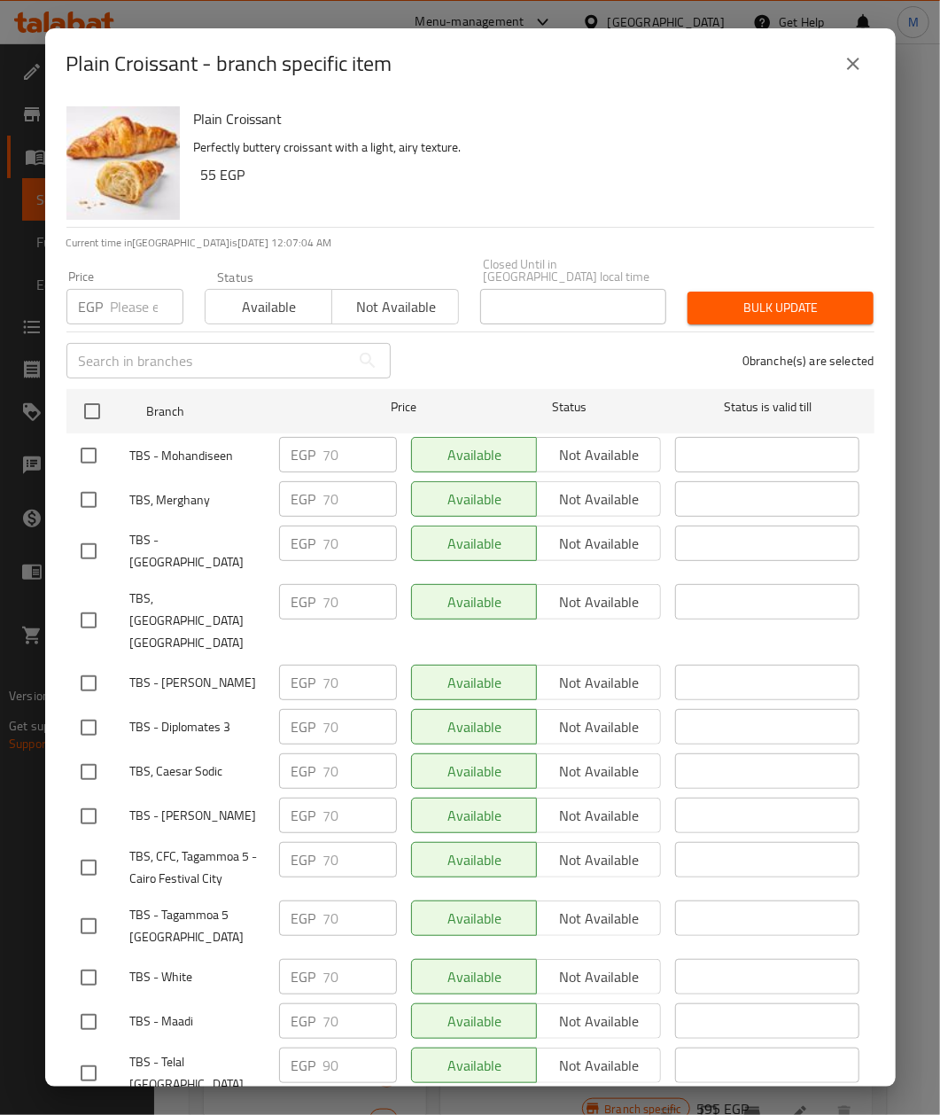
checkbox input "true"
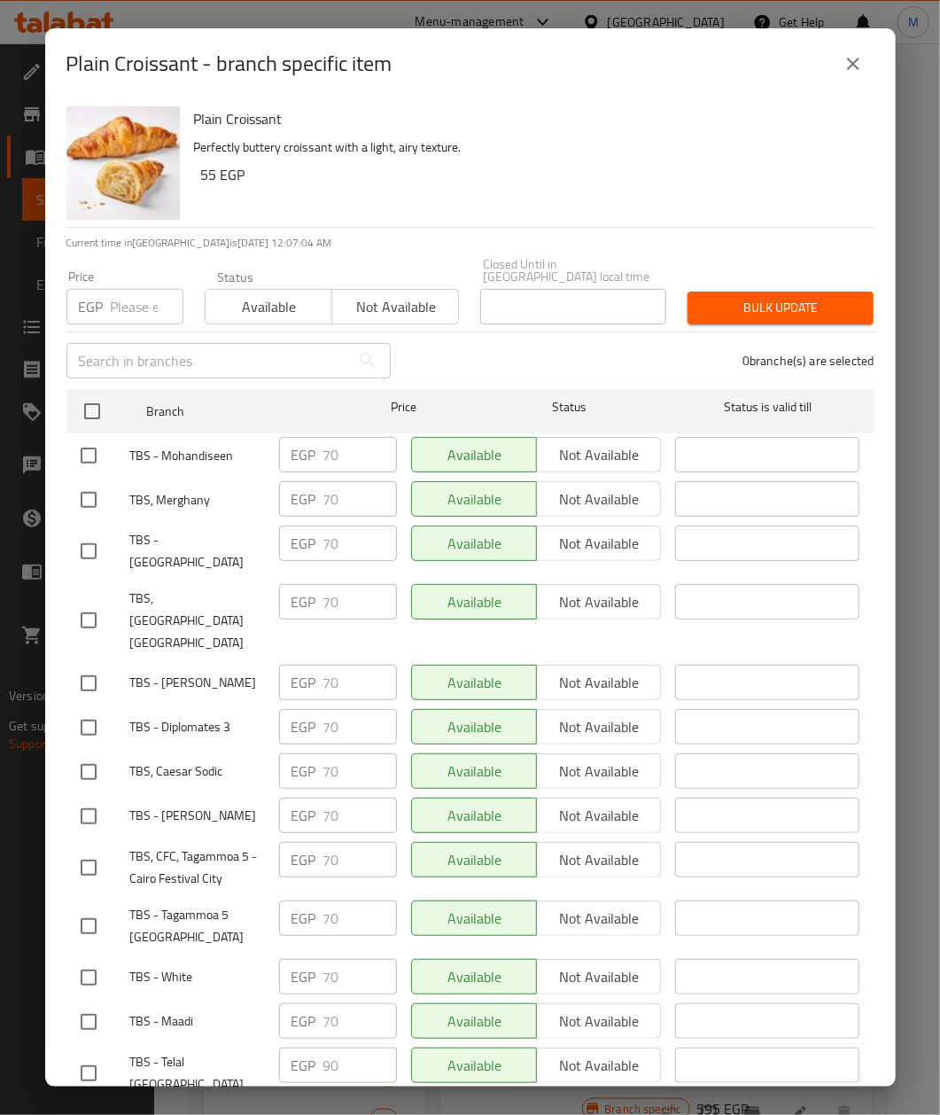
checkbox input "true"
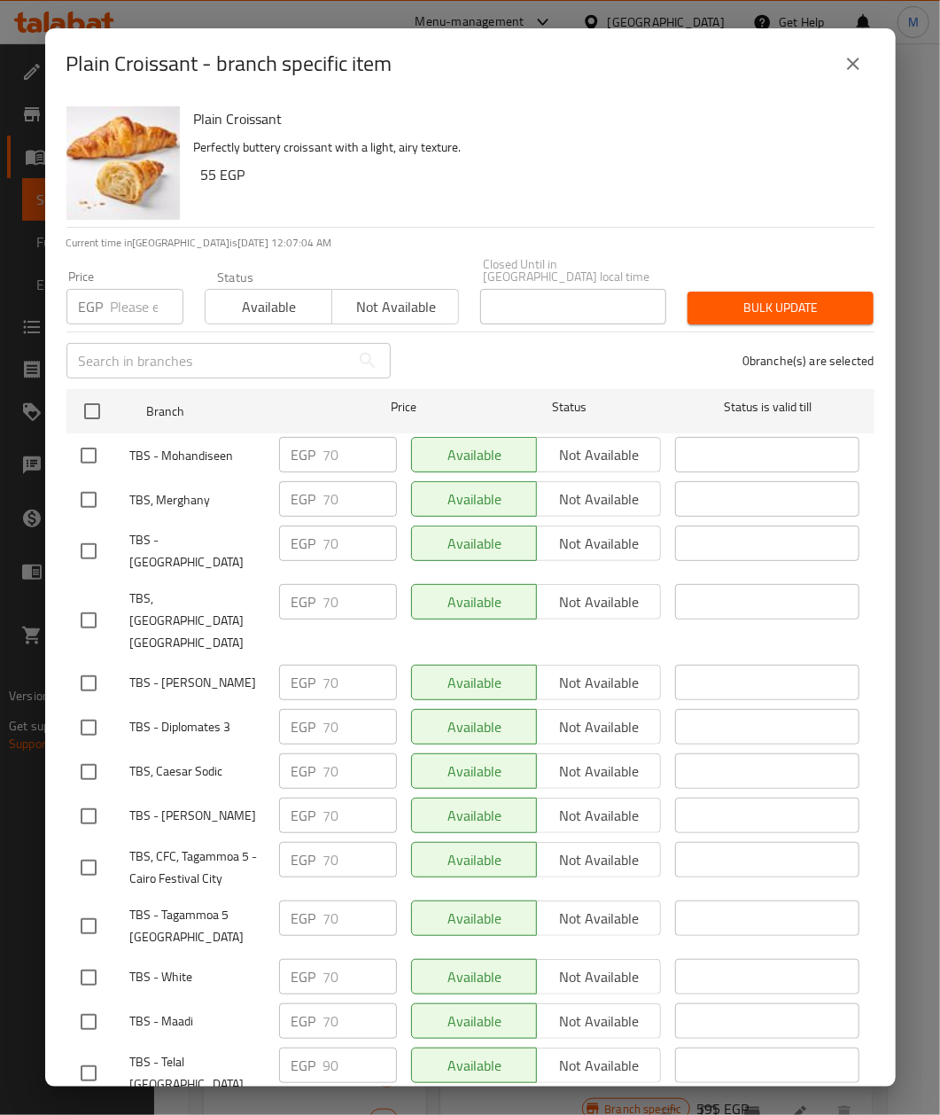
checkbox input "true"
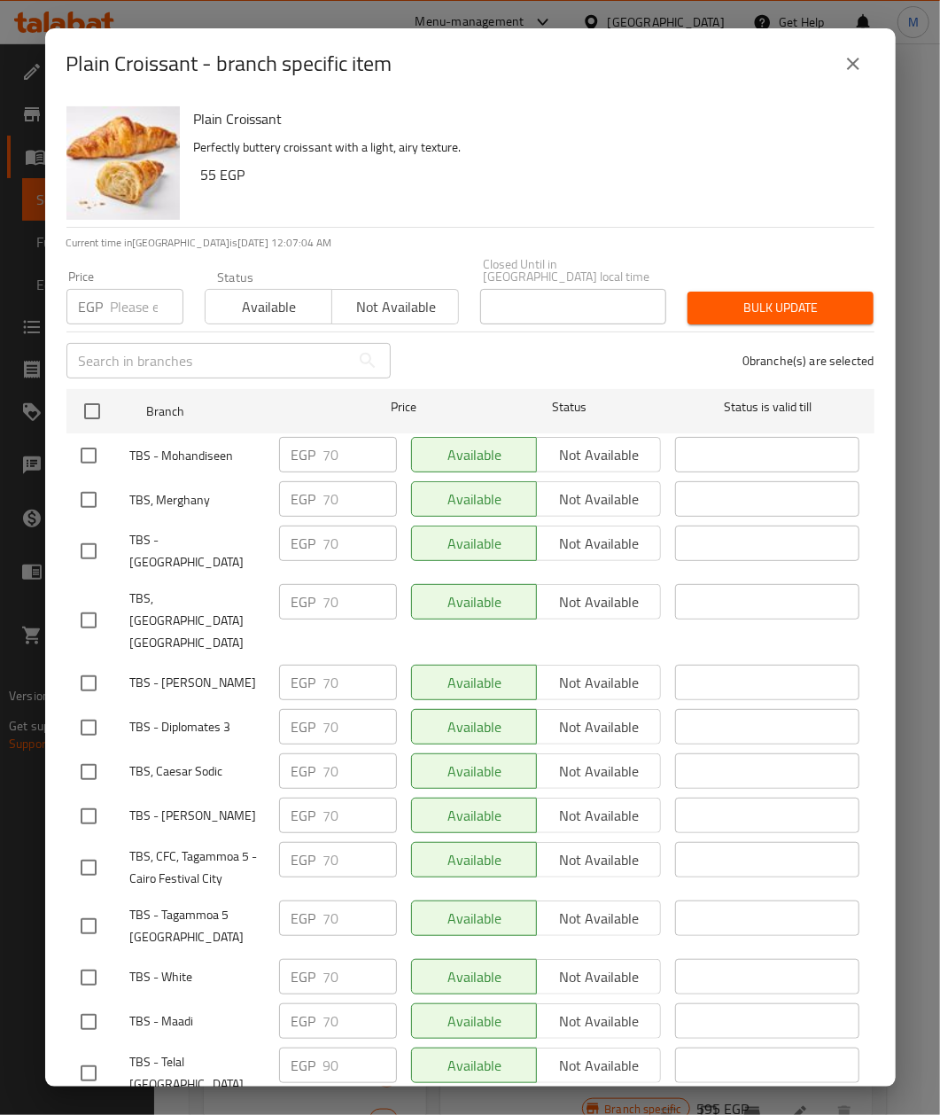
checkbox input "true"
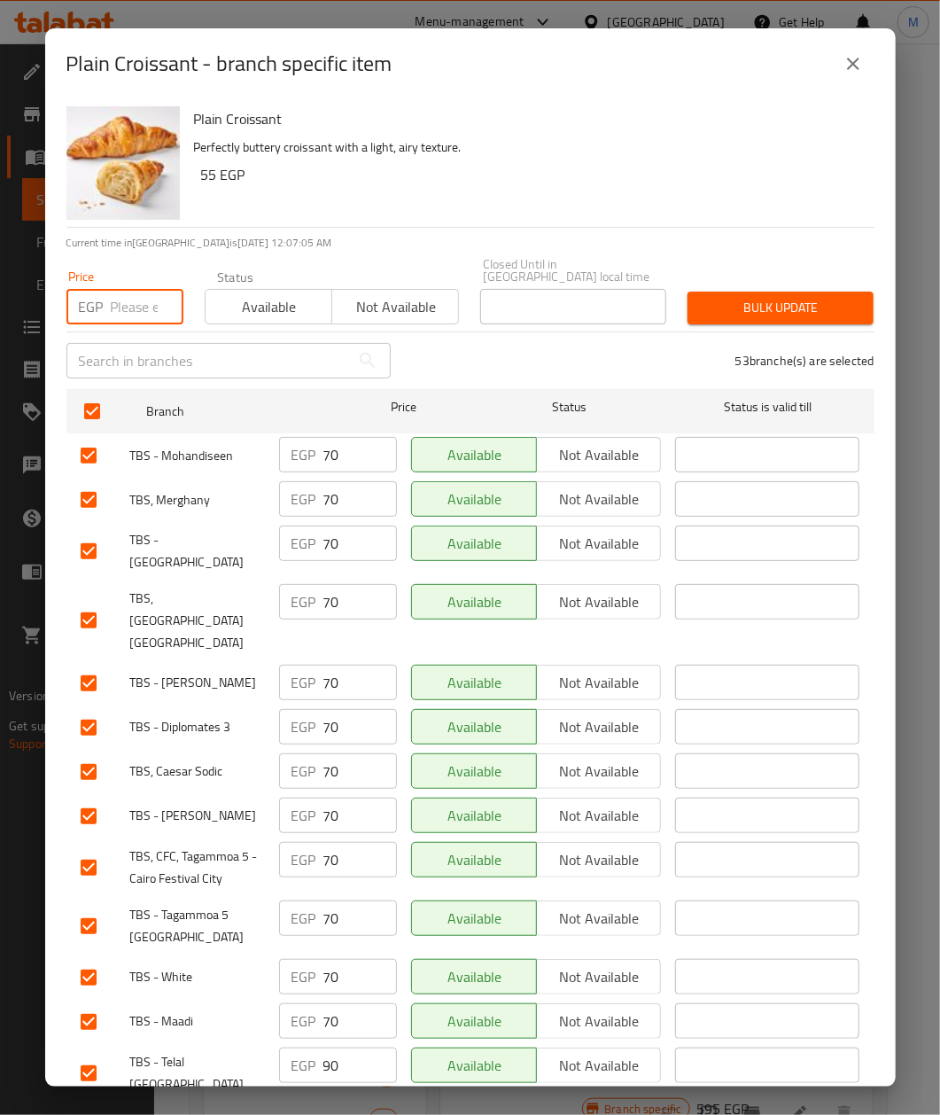
click at [135, 307] on input "number" at bounding box center [147, 306] width 73 height 35
paste input "75"
type input "75"
click at [777, 297] on span "Bulk update" at bounding box center [781, 308] width 158 height 22
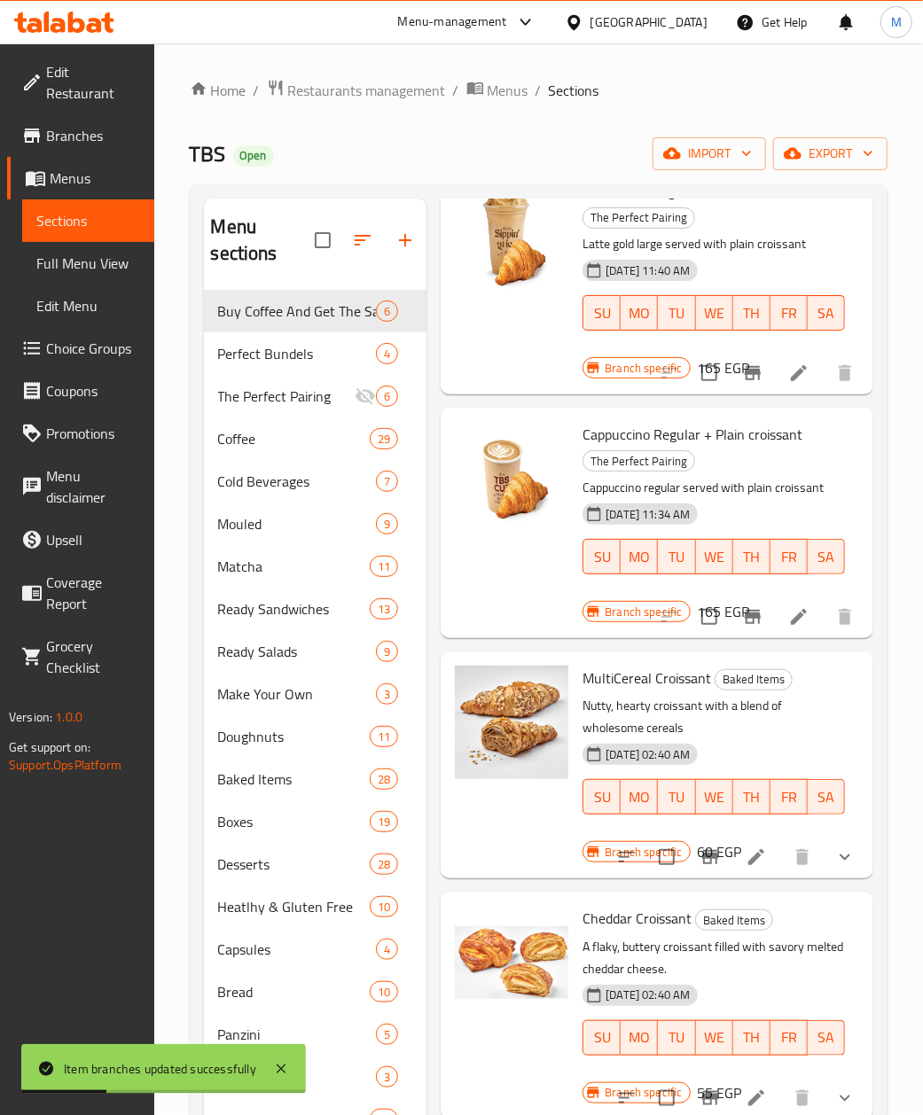
scroll to position [0, 0]
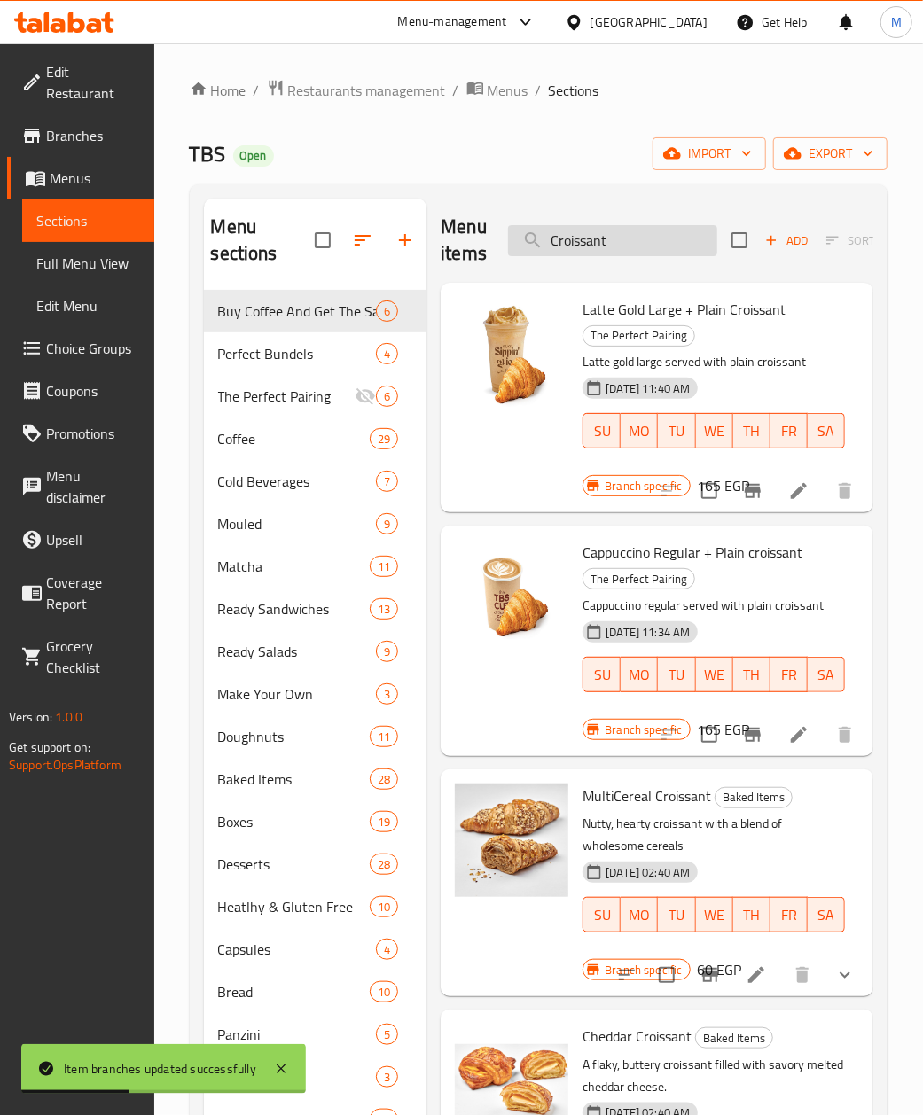
drag, startPoint x: 589, startPoint y: 221, endPoint x: 592, endPoint y: 241, distance: 20.6
click at [590, 222] on div "Menu items Croissant Add Sort Manage items" at bounding box center [657, 241] width 433 height 84
click at [597, 248] on input "Croissant" at bounding box center [612, 240] width 209 height 31
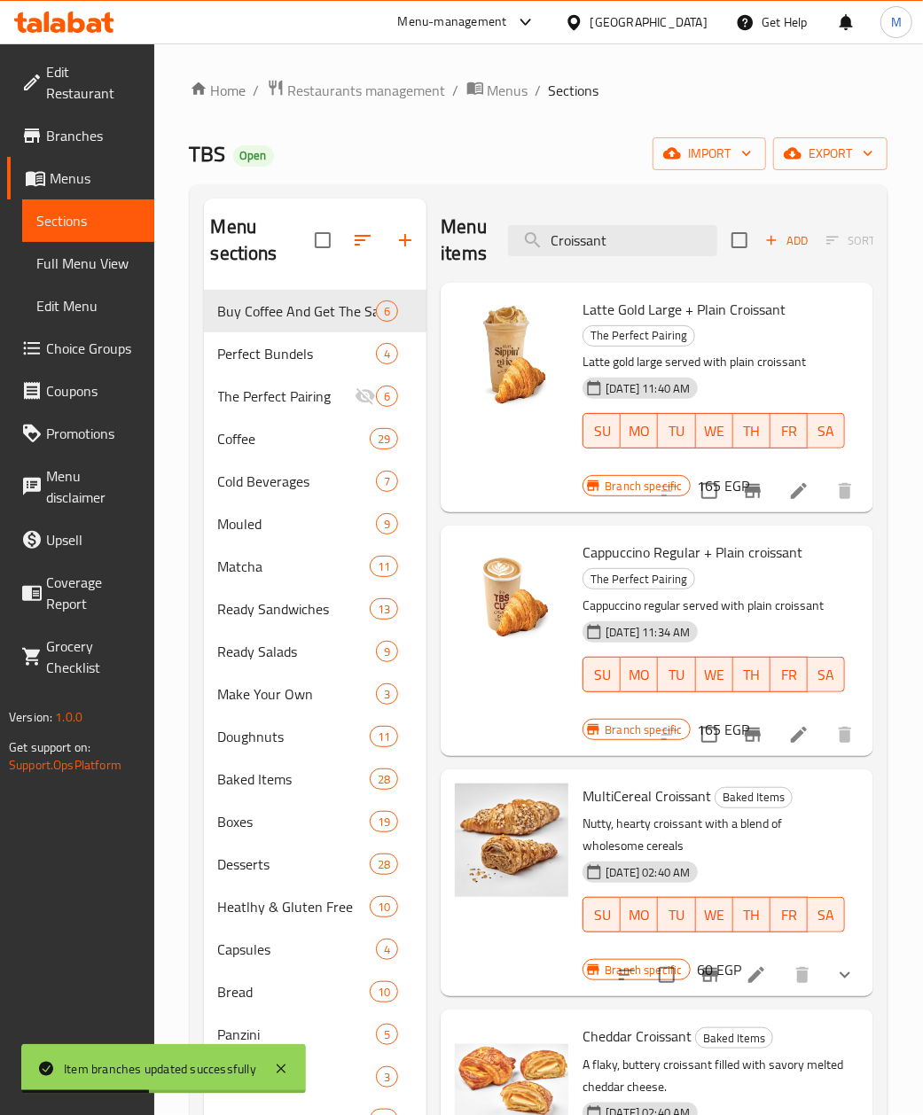
paste input "Cream Cheese"
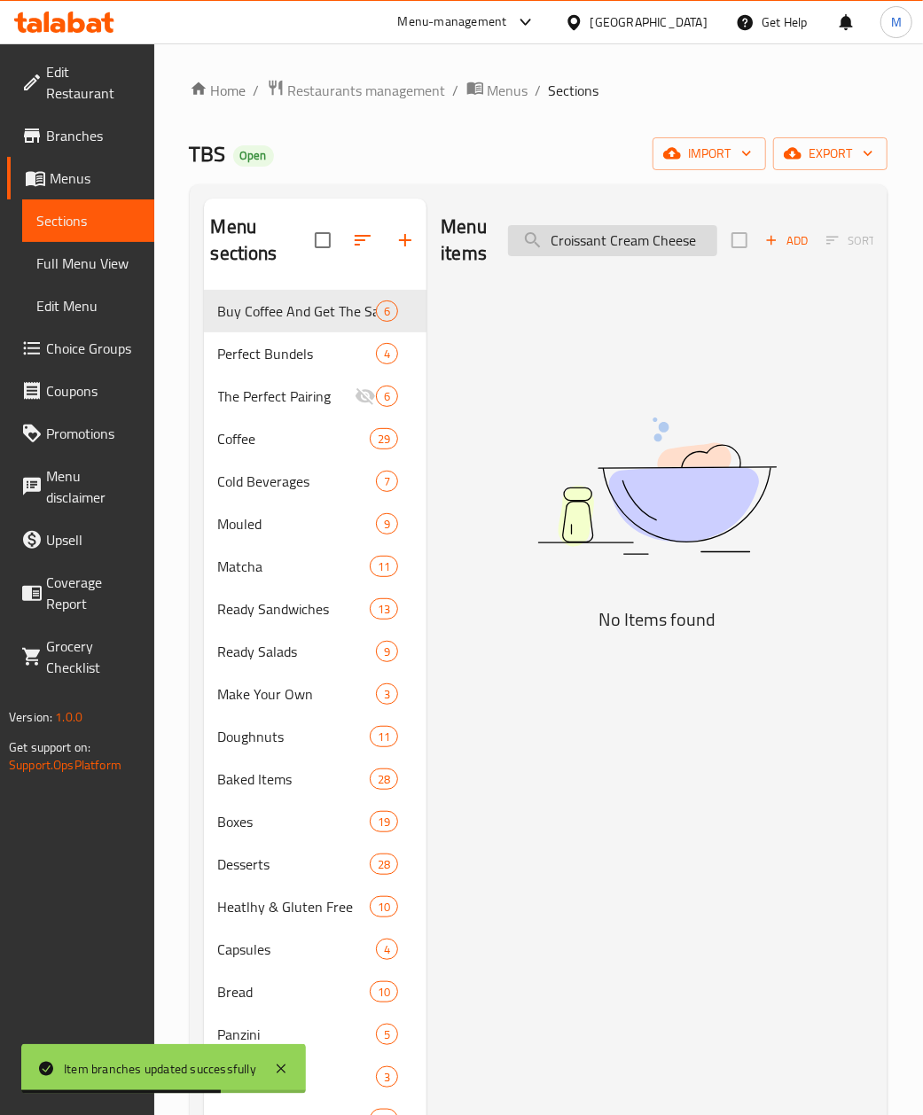
click at [551, 246] on input "Croissant Cream Cheese" at bounding box center [612, 240] width 209 height 31
drag, startPoint x: 610, startPoint y: 239, endPoint x: 821, endPoint y: 238, distance: 211.0
click at [821, 238] on div "Menu items Croissant Cream Cheese Add Sort Manage items" at bounding box center [657, 241] width 433 height 84
type input "Croissant"
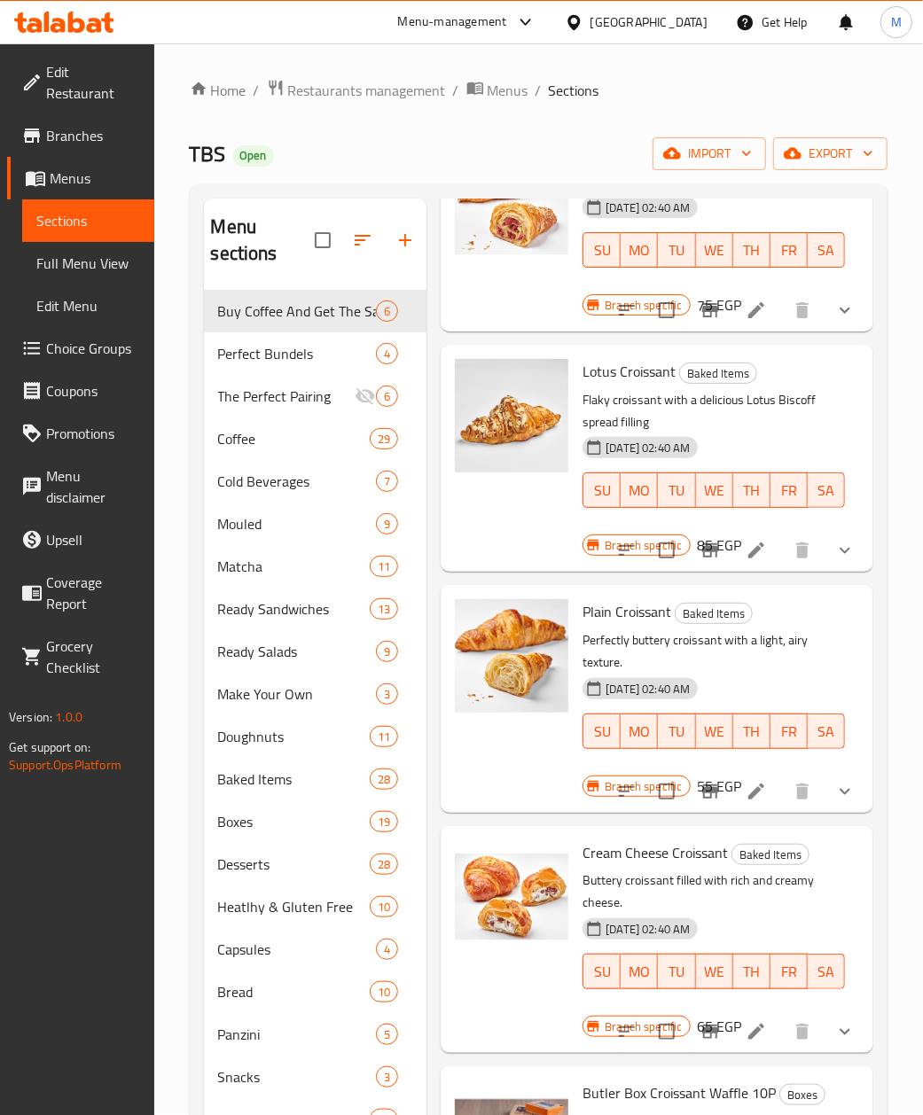
scroll to position [2245, 0]
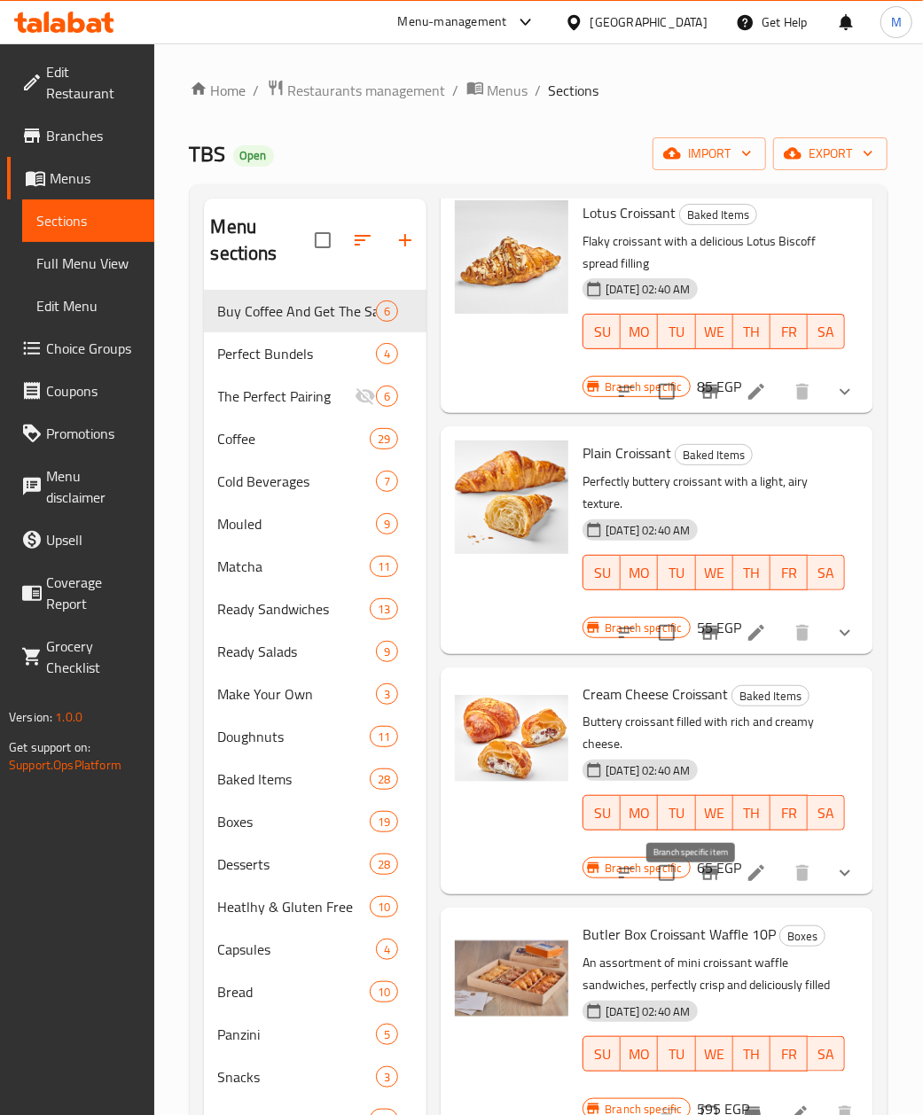
click at [699, 884] on icon "Branch-specific-item" at bounding box center [709, 872] width 21 height 21
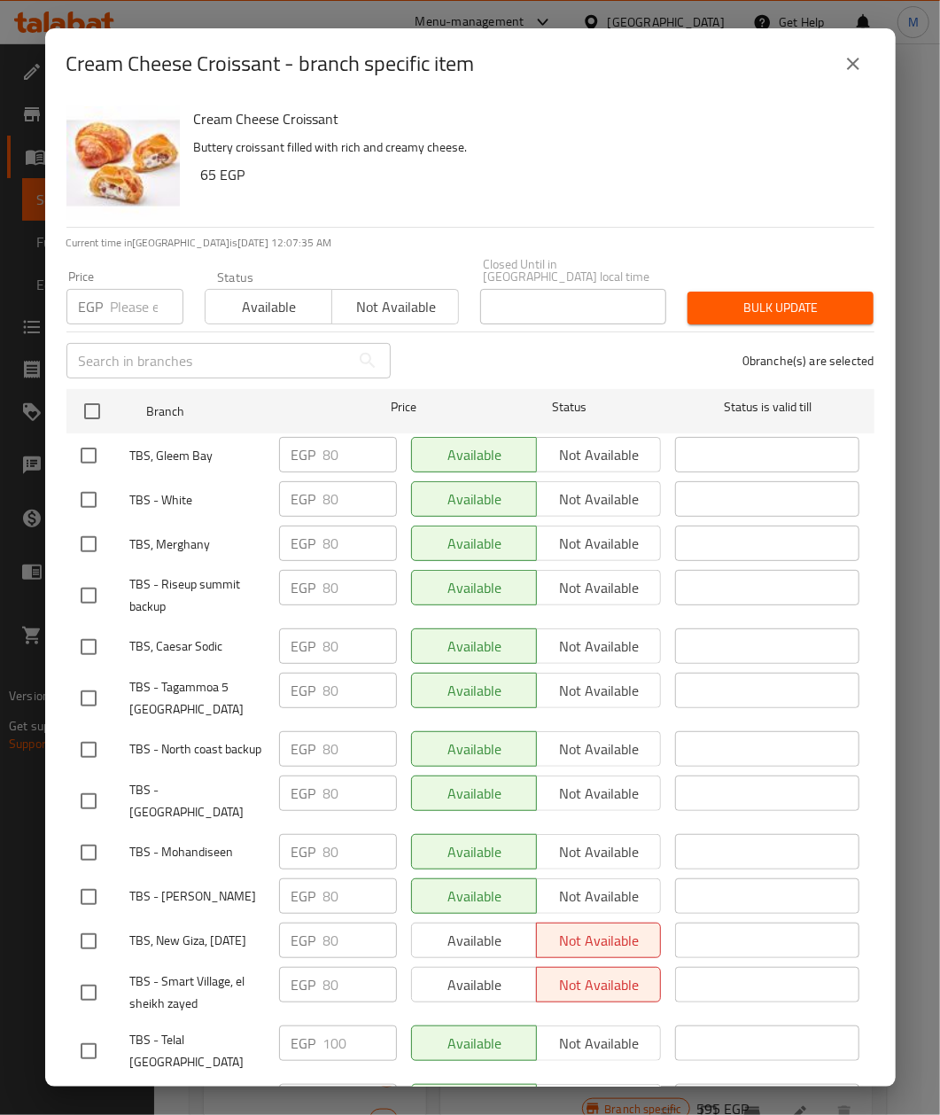
drag, startPoint x: 90, startPoint y: 397, endPoint x: 126, endPoint y: 307, distance: 97.4
click at [92, 393] on input "checkbox" at bounding box center [92, 411] width 37 height 37
checkbox input "true"
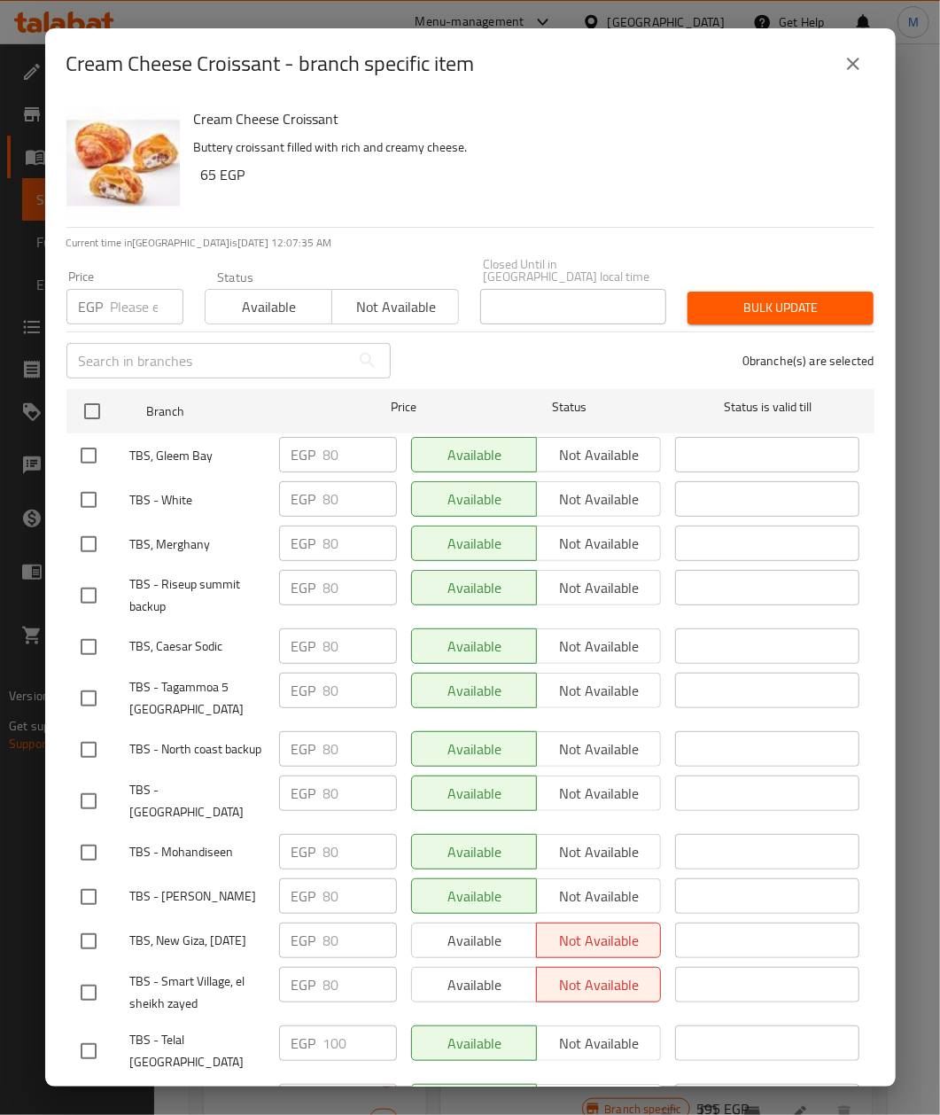
checkbox input "true"
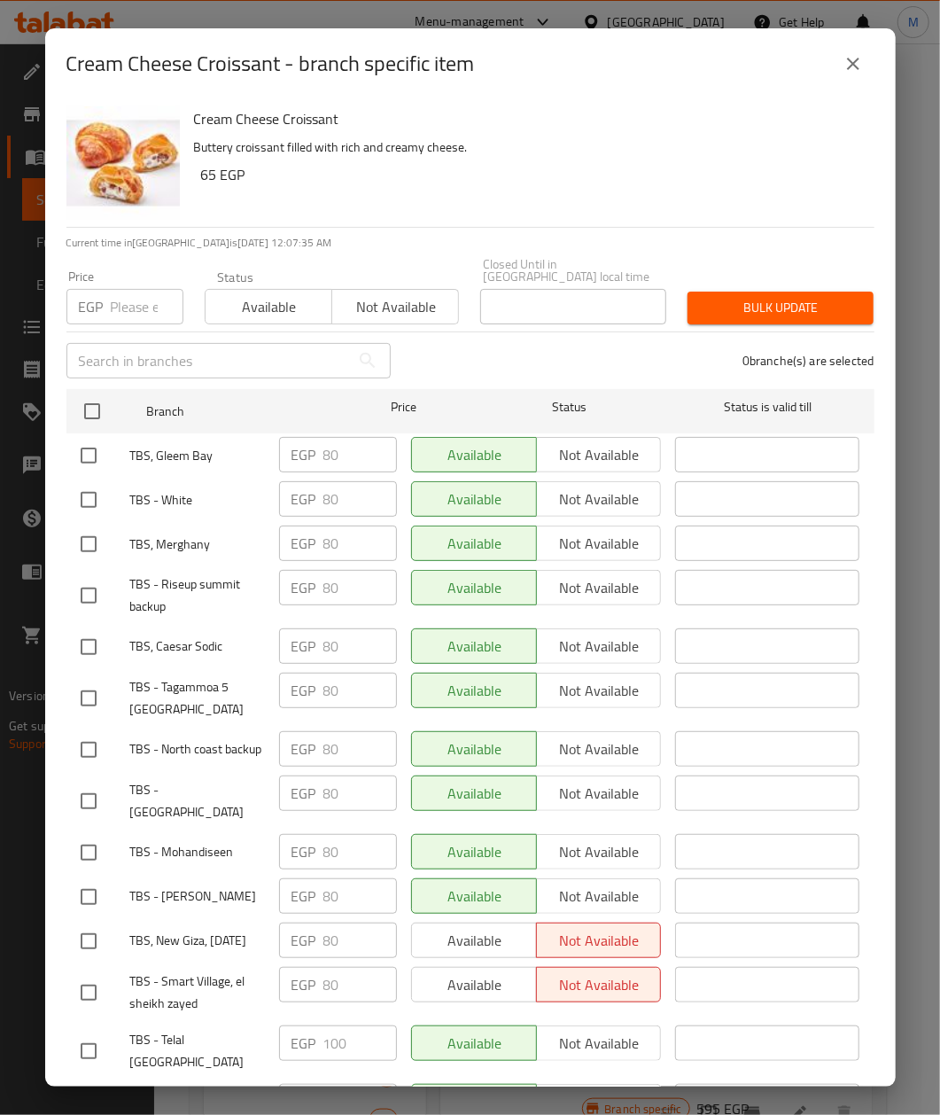
checkbox input "true"
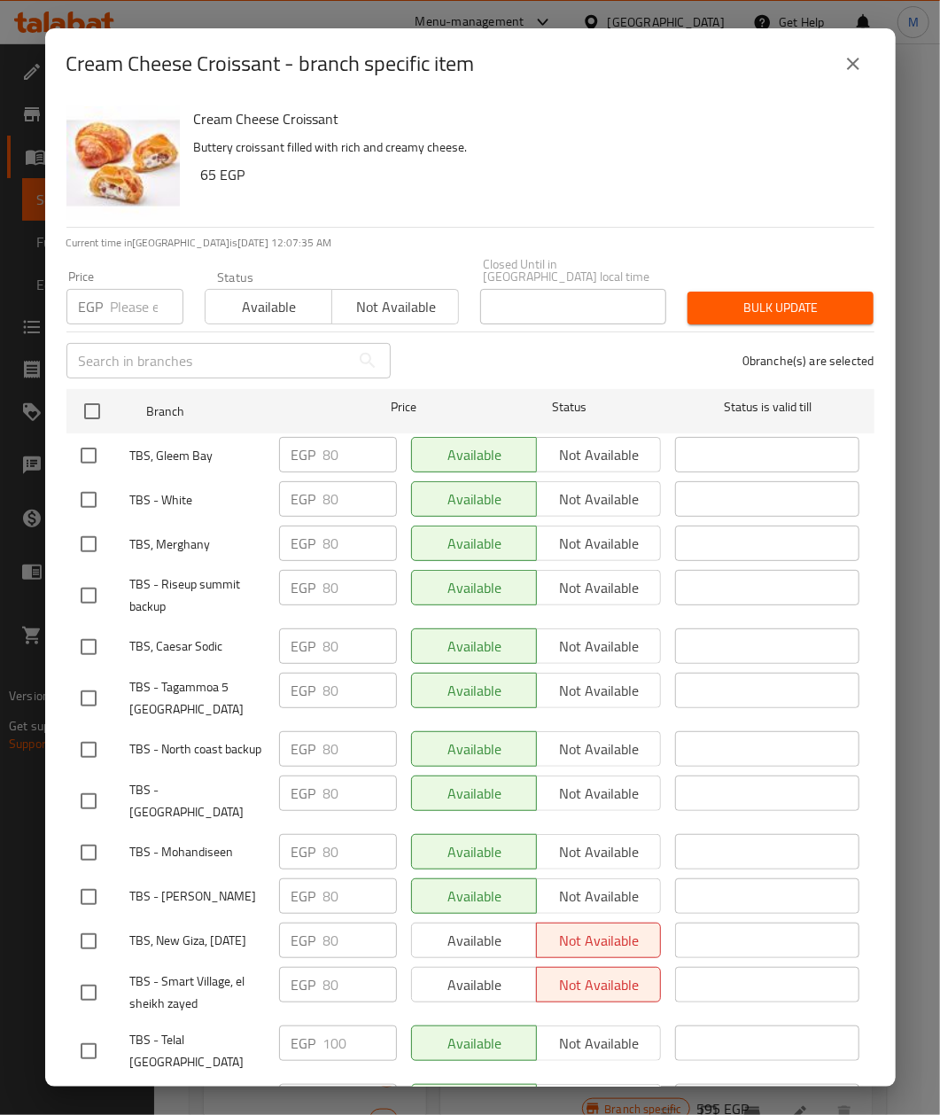
checkbox input "true"
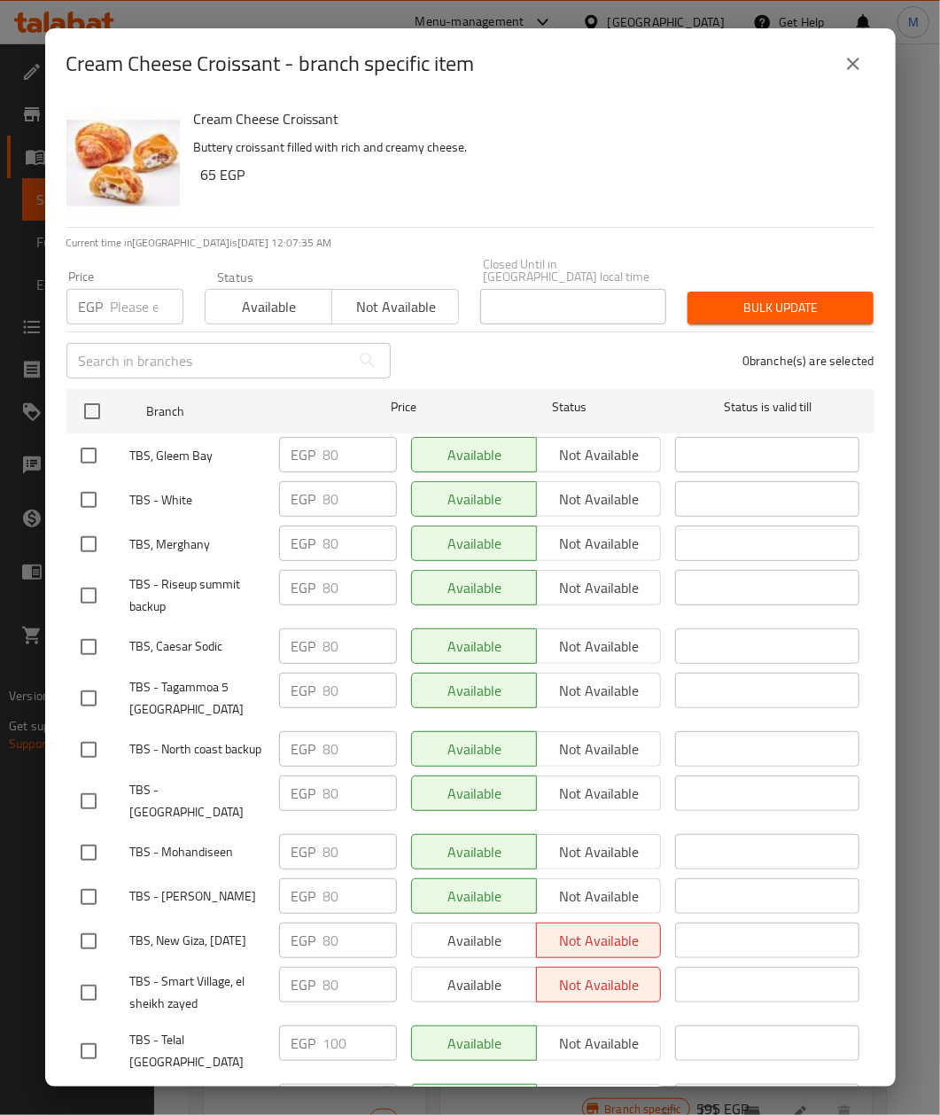
checkbox input "true"
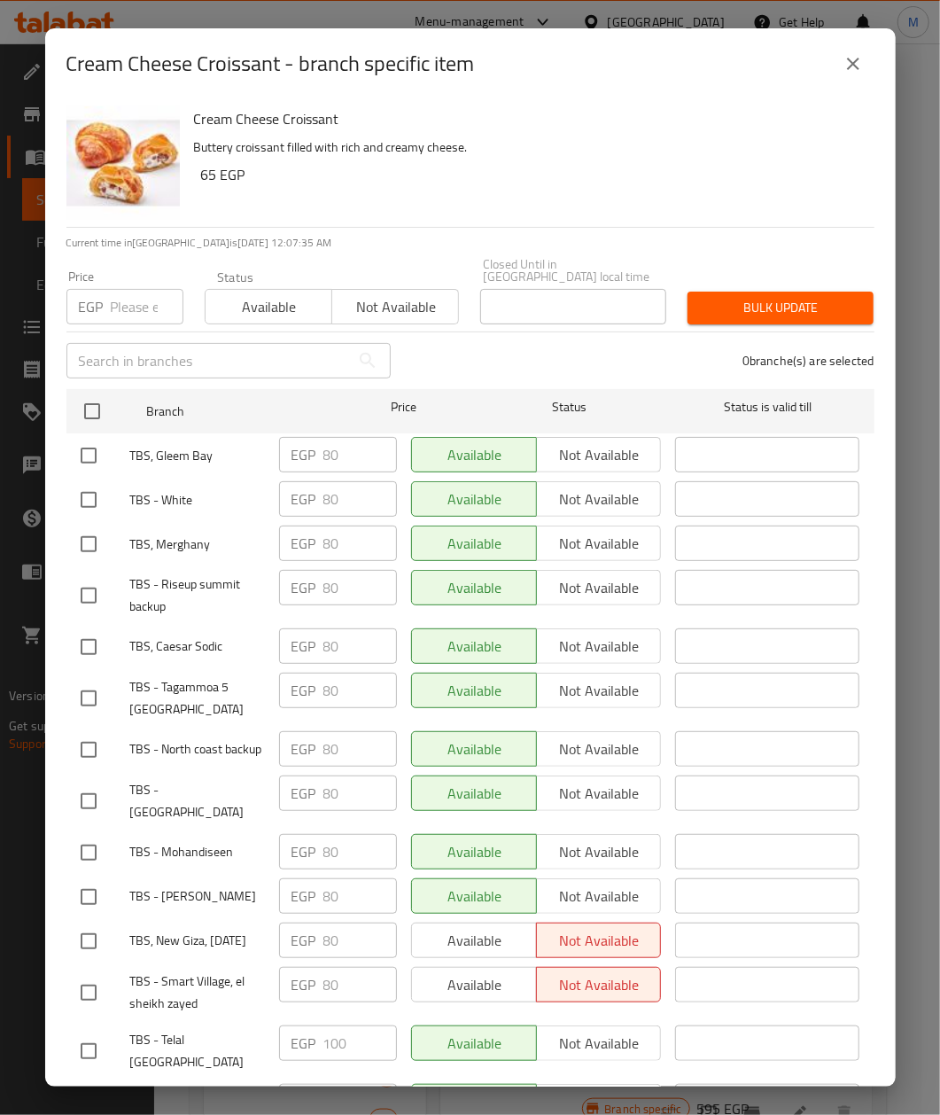
checkbox input "true"
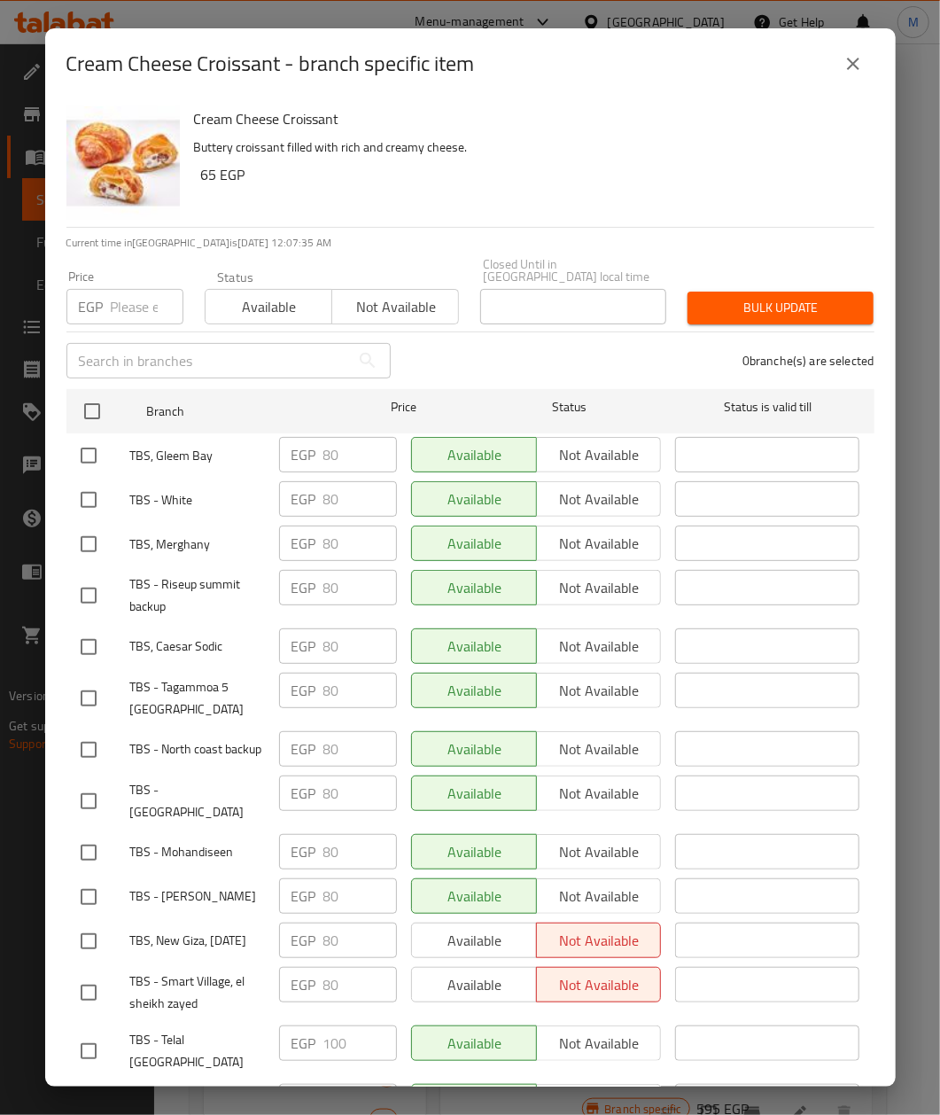
checkbox input "true"
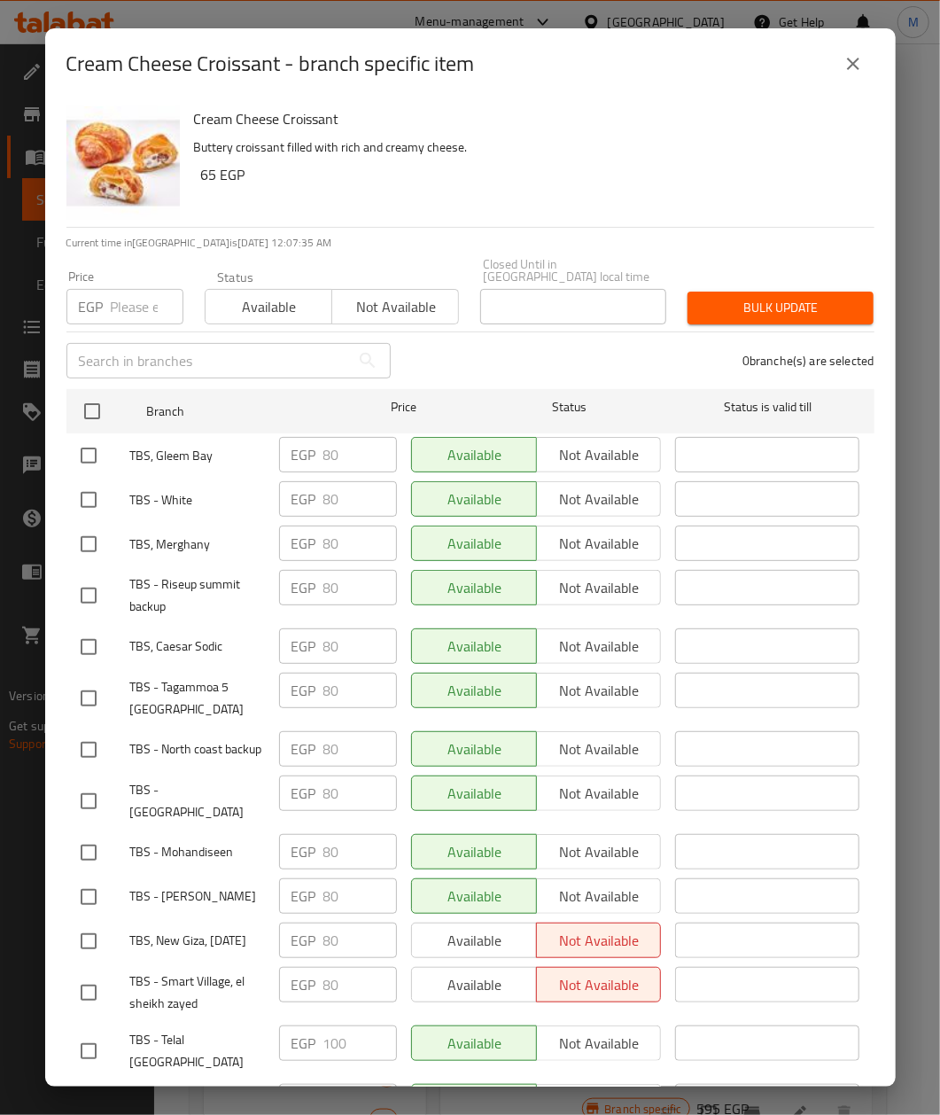
checkbox input "true"
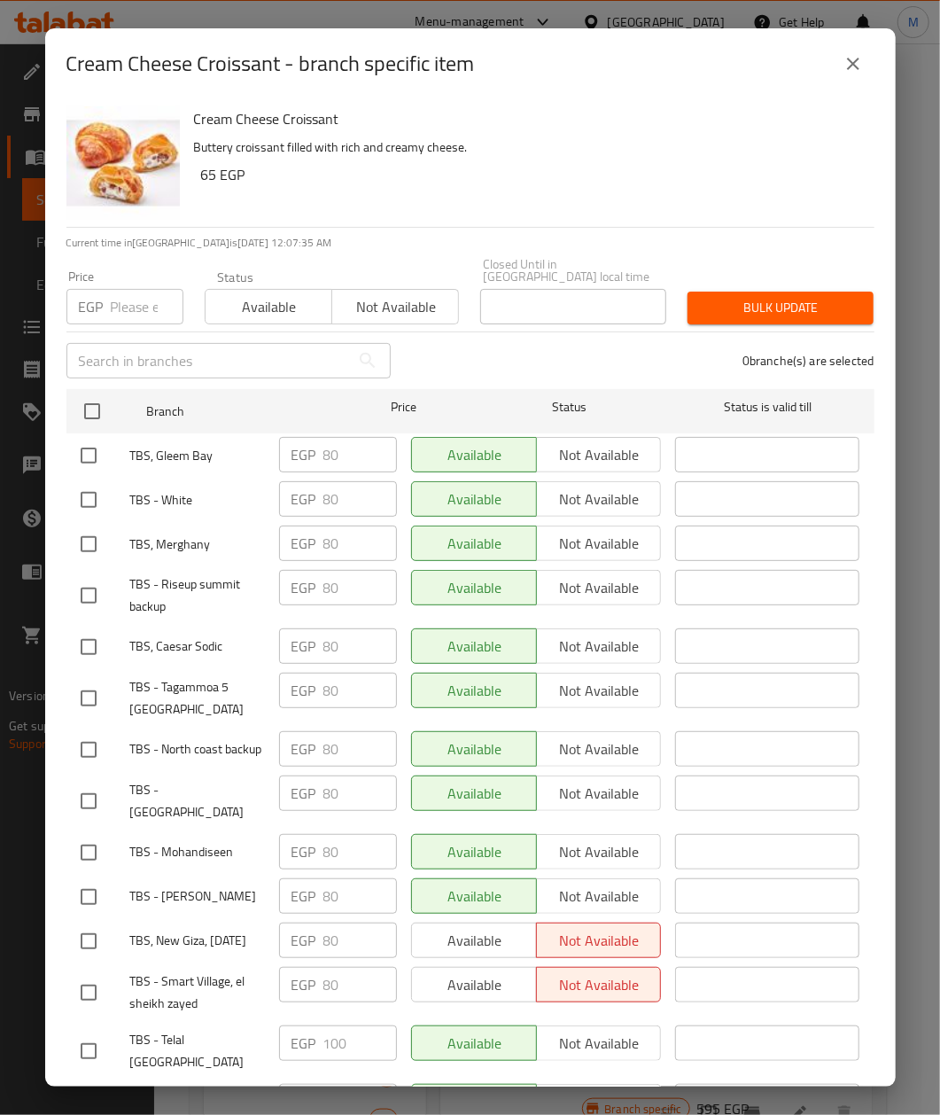
checkbox input "true"
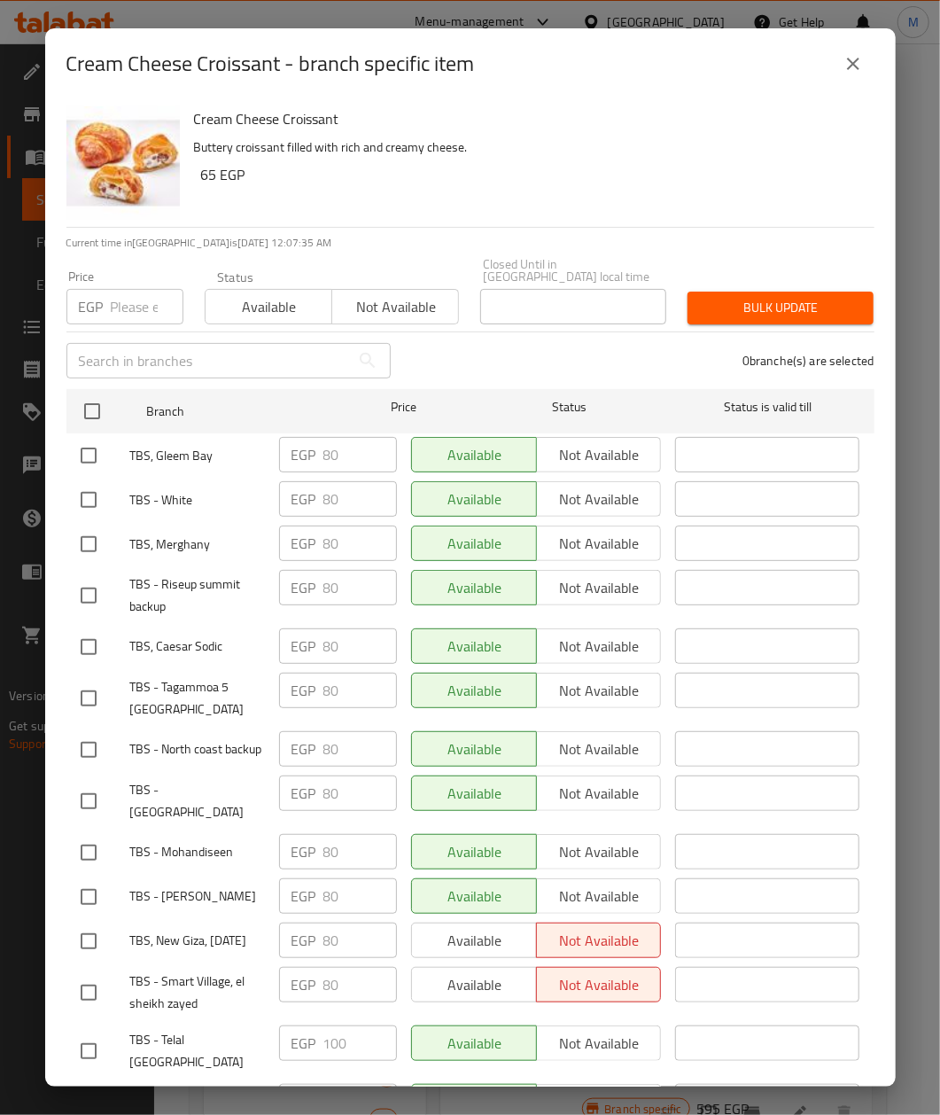
checkbox input "true"
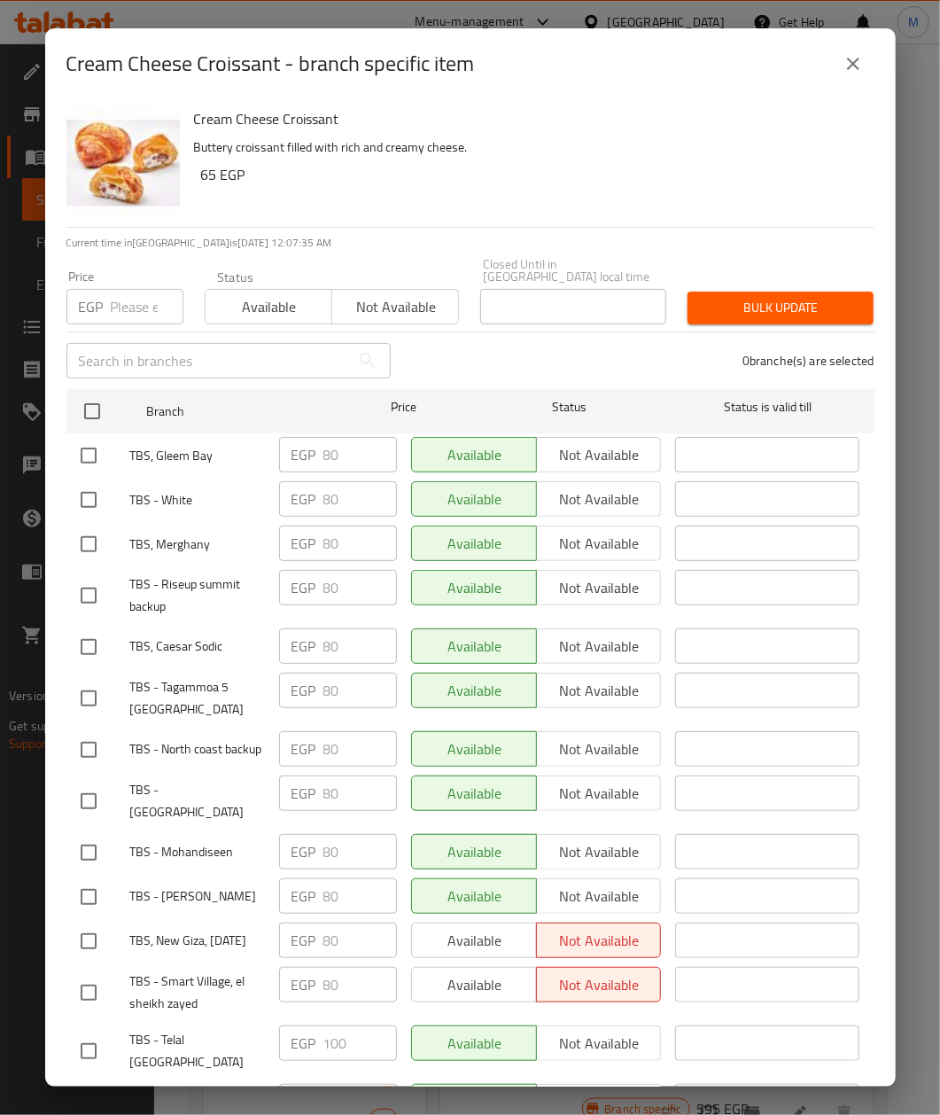
checkbox input "true"
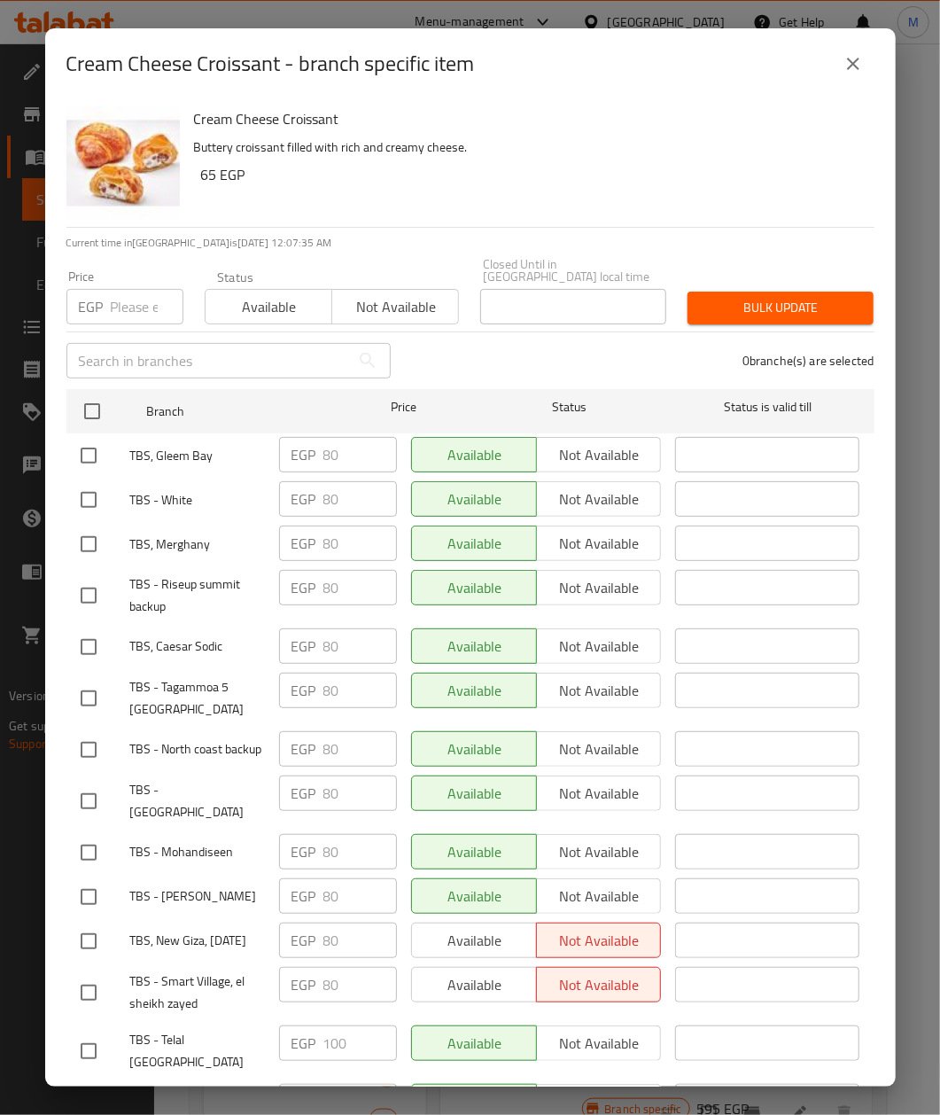
checkbox input "true"
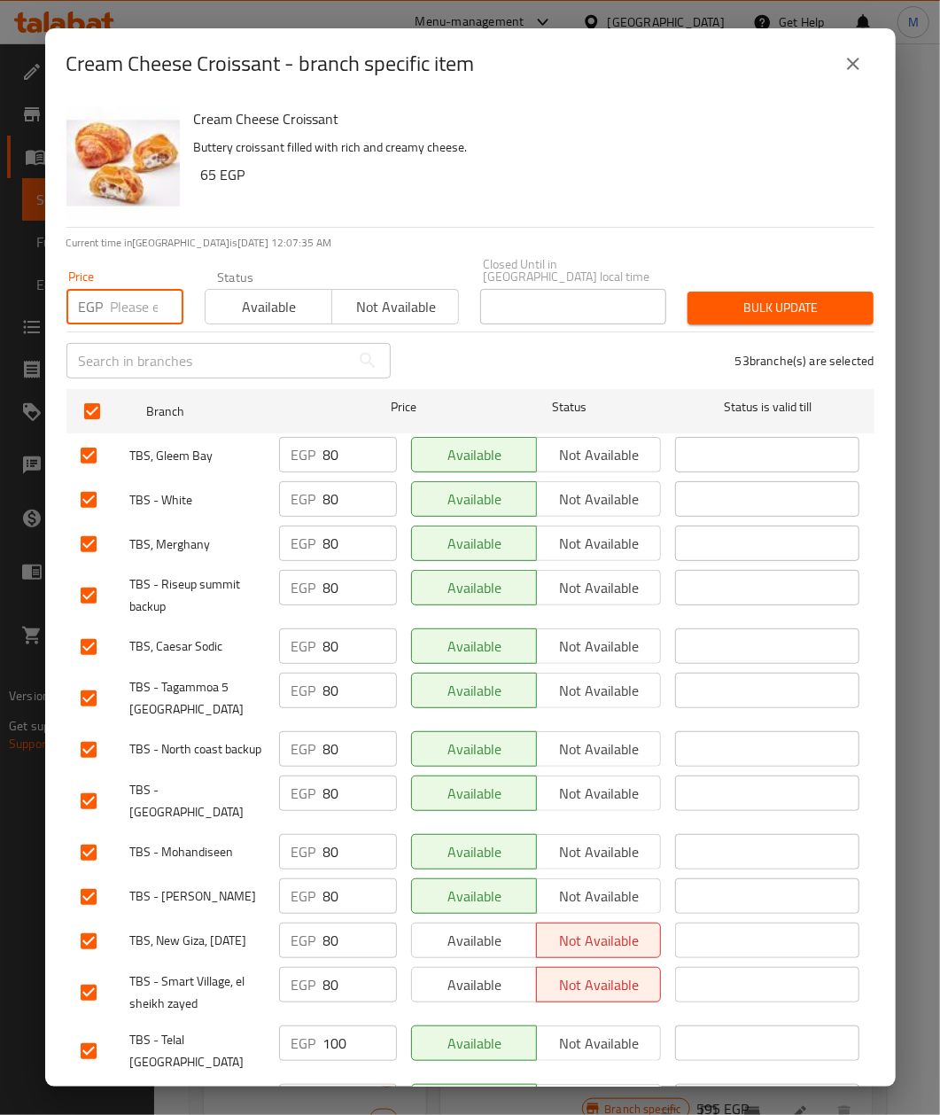
click at [126, 307] on input "number" at bounding box center [147, 306] width 73 height 35
paste input "85"
type input "85"
drag, startPoint x: 372, startPoint y: 213, endPoint x: 385, endPoint y: 209, distance: 12.9
click at [374, 211] on div "Cream Cheese Croissant Buttery croissant filled with rich and creamy cheese. 65…" at bounding box center [527, 163] width 681 height 128
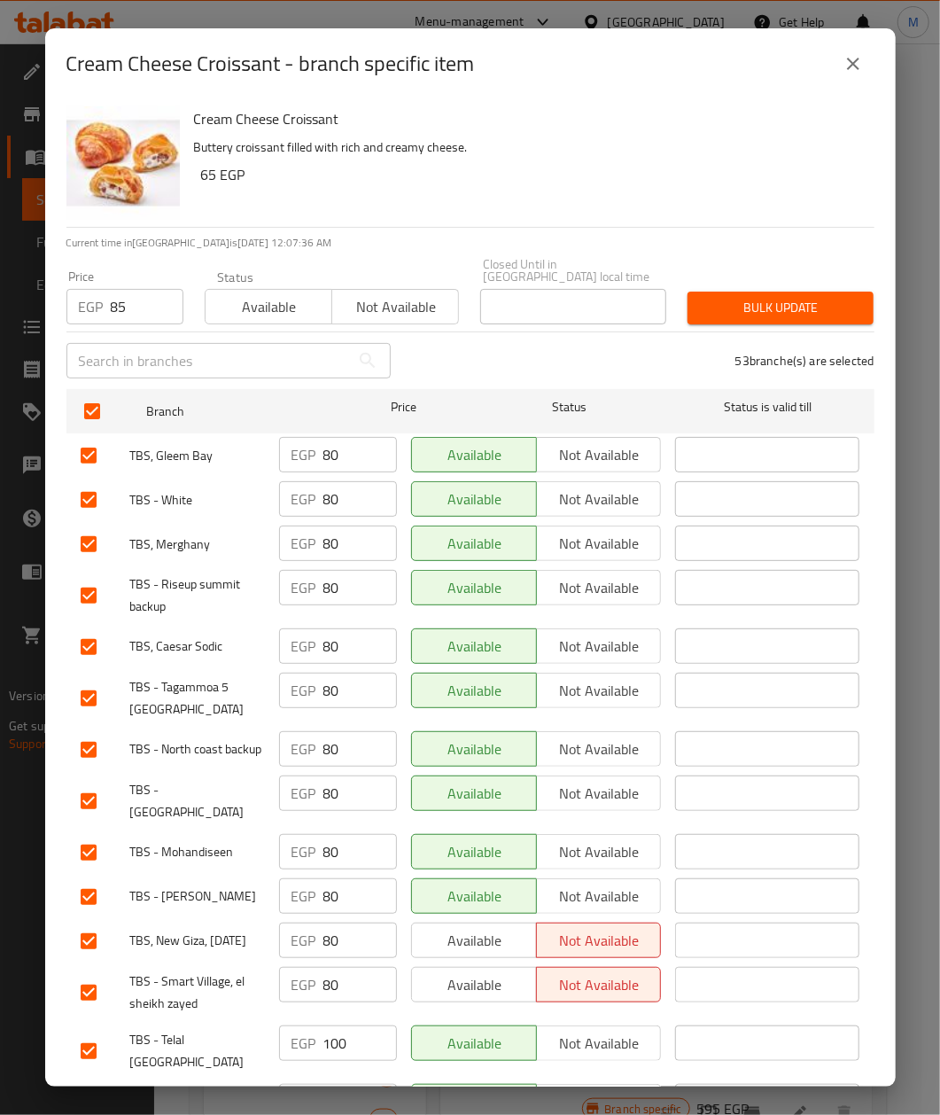
click at [757, 329] on div "53 branche(s) are selected" at bounding box center [644, 361] width 484 height 64
click at [738, 306] on span "Bulk update" at bounding box center [781, 308] width 158 height 22
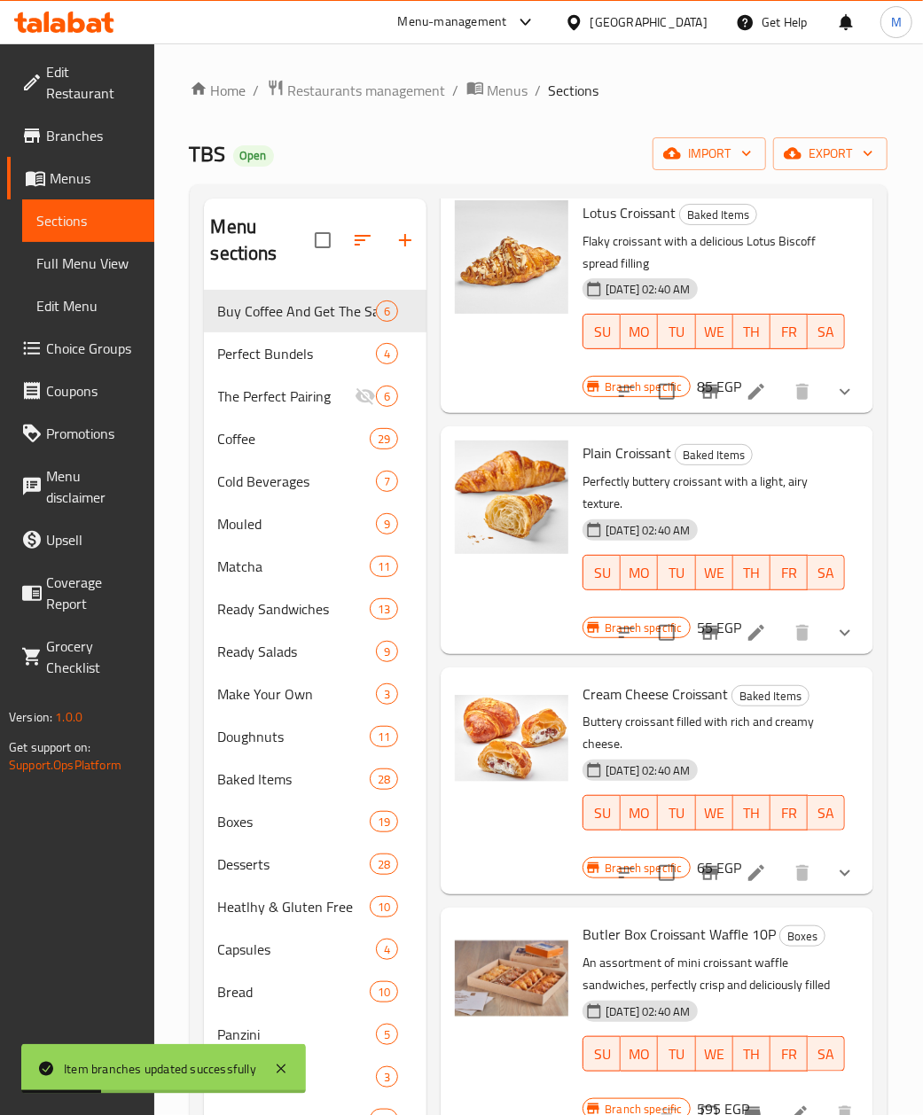
click at [739, 755] on p "Buttery croissant filled with rich and creamy cheese." at bounding box center [713, 733] width 262 height 44
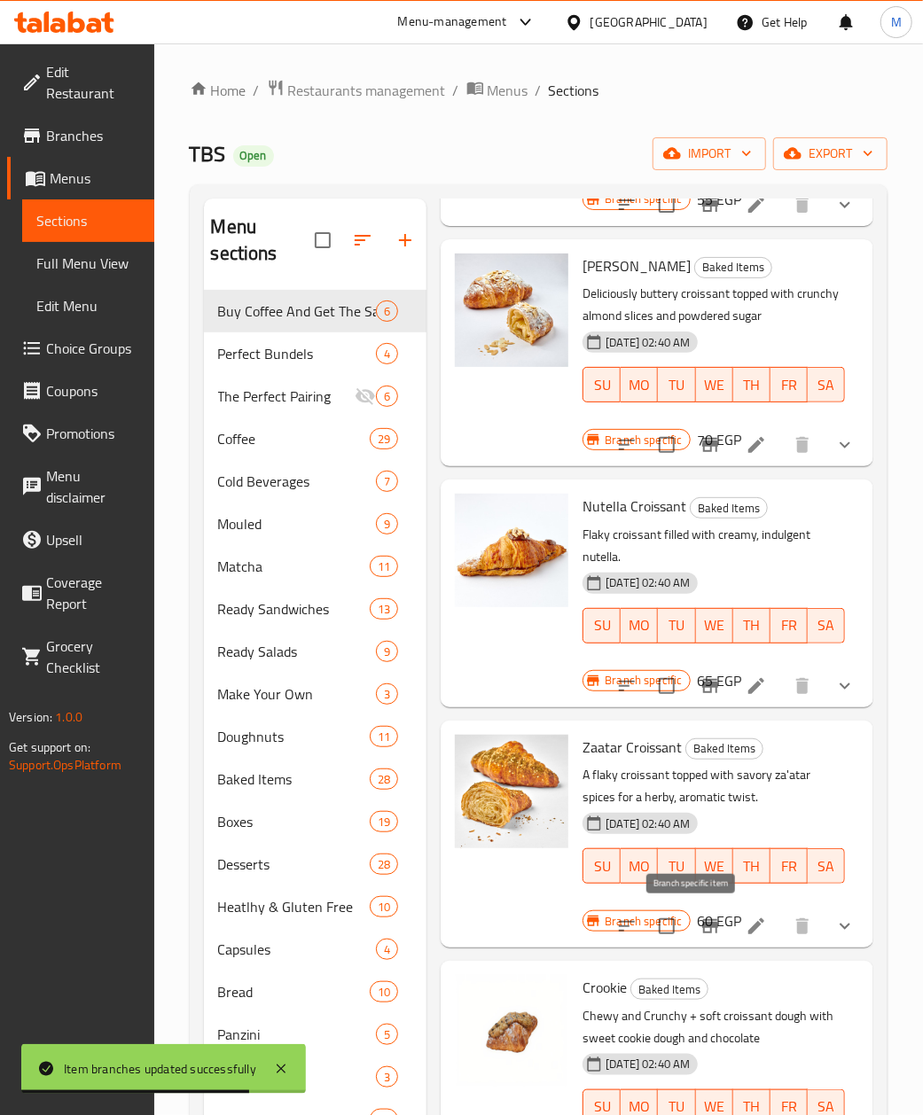
click at [702, 924] on icon "Branch-specific-item" at bounding box center [710, 926] width 16 height 14
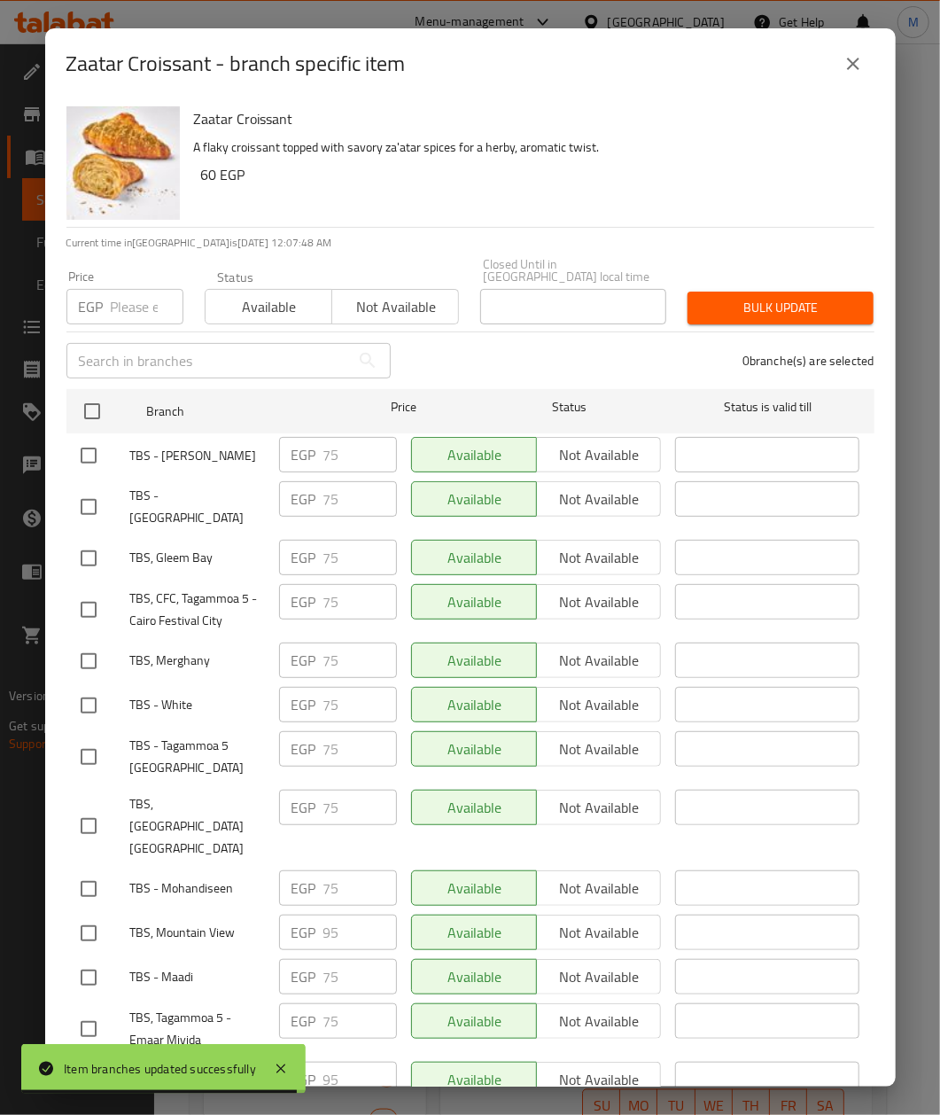
drag, startPoint x: 466, startPoint y: 341, endPoint x: 399, endPoint y: 348, distance: 67.7
click at [466, 341] on div "0 branche(s) are selected" at bounding box center [644, 361] width 484 height 64
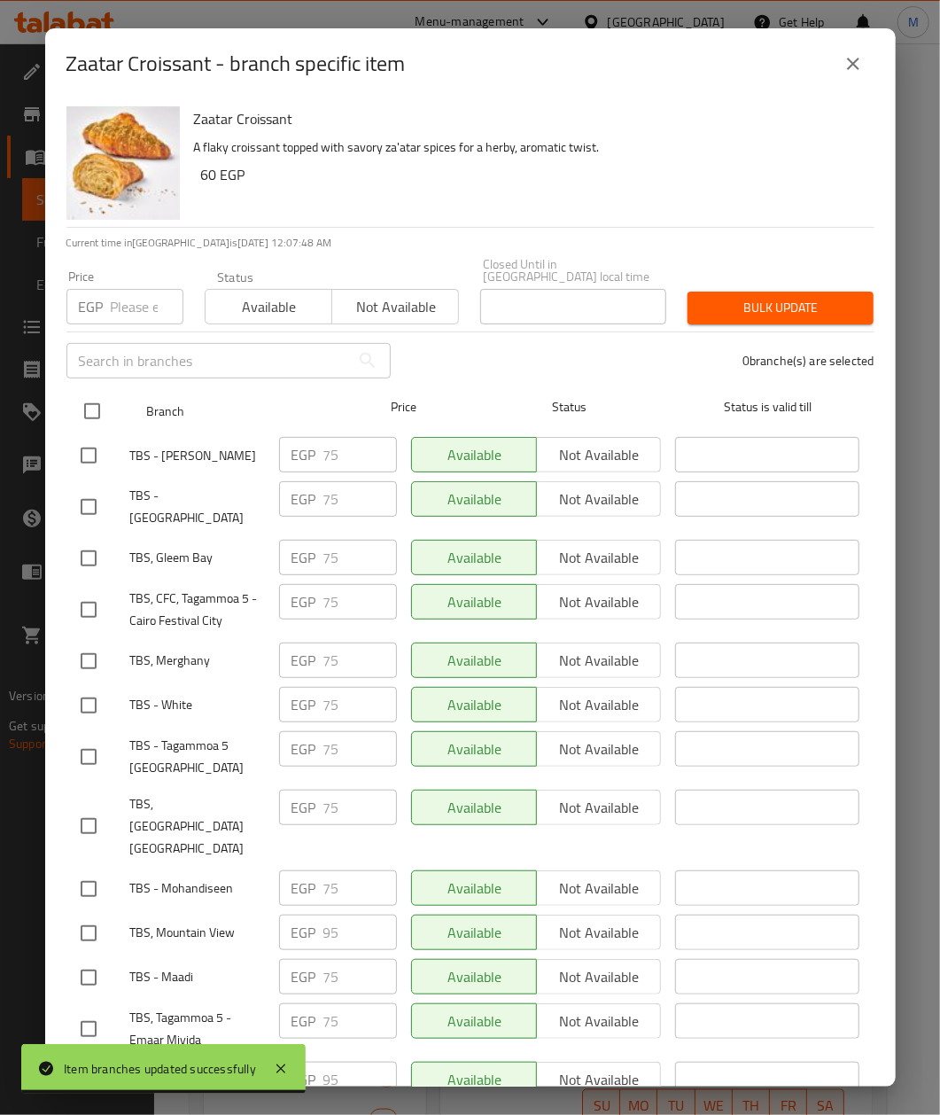
click at [101, 394] on input "checkbox" at bounding box center [92, 411] width 37 height 37
checkbox input "true"
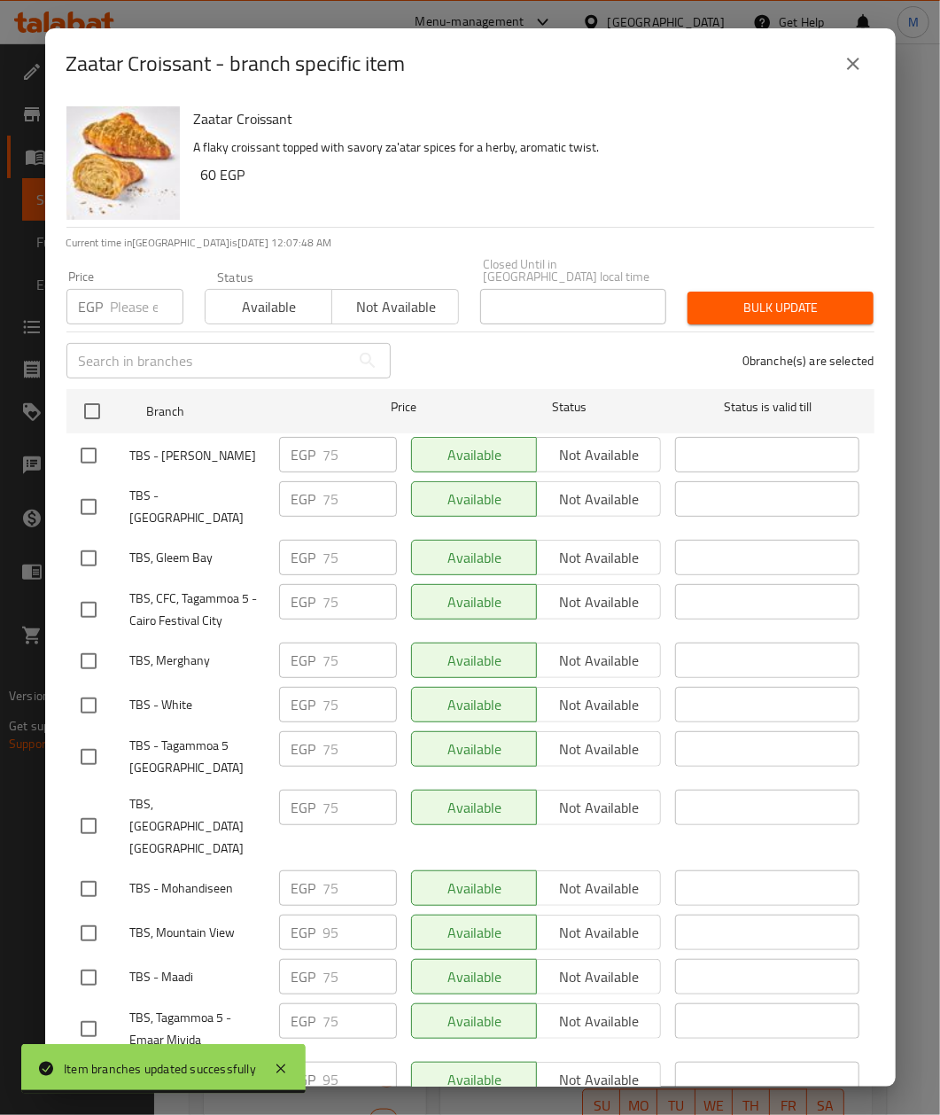
checkbox input "true"
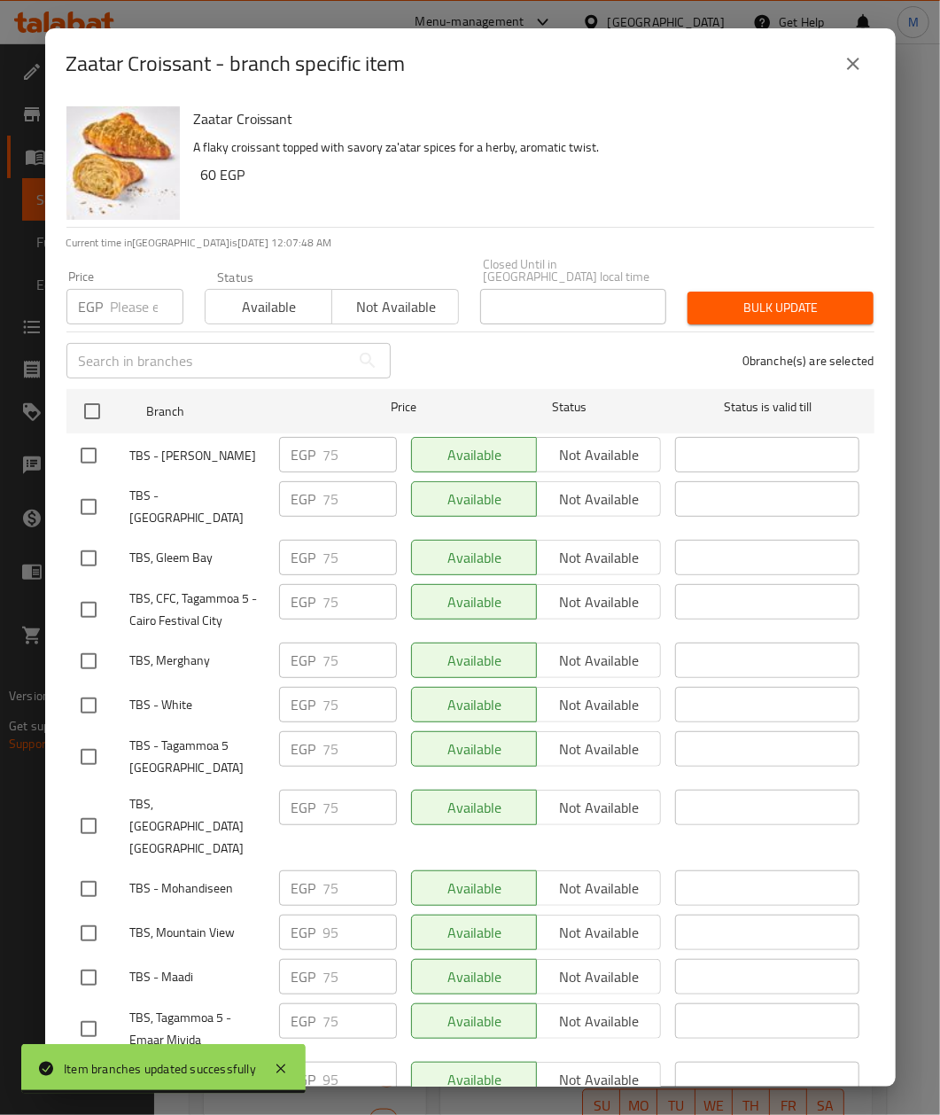
checkbox input "true"
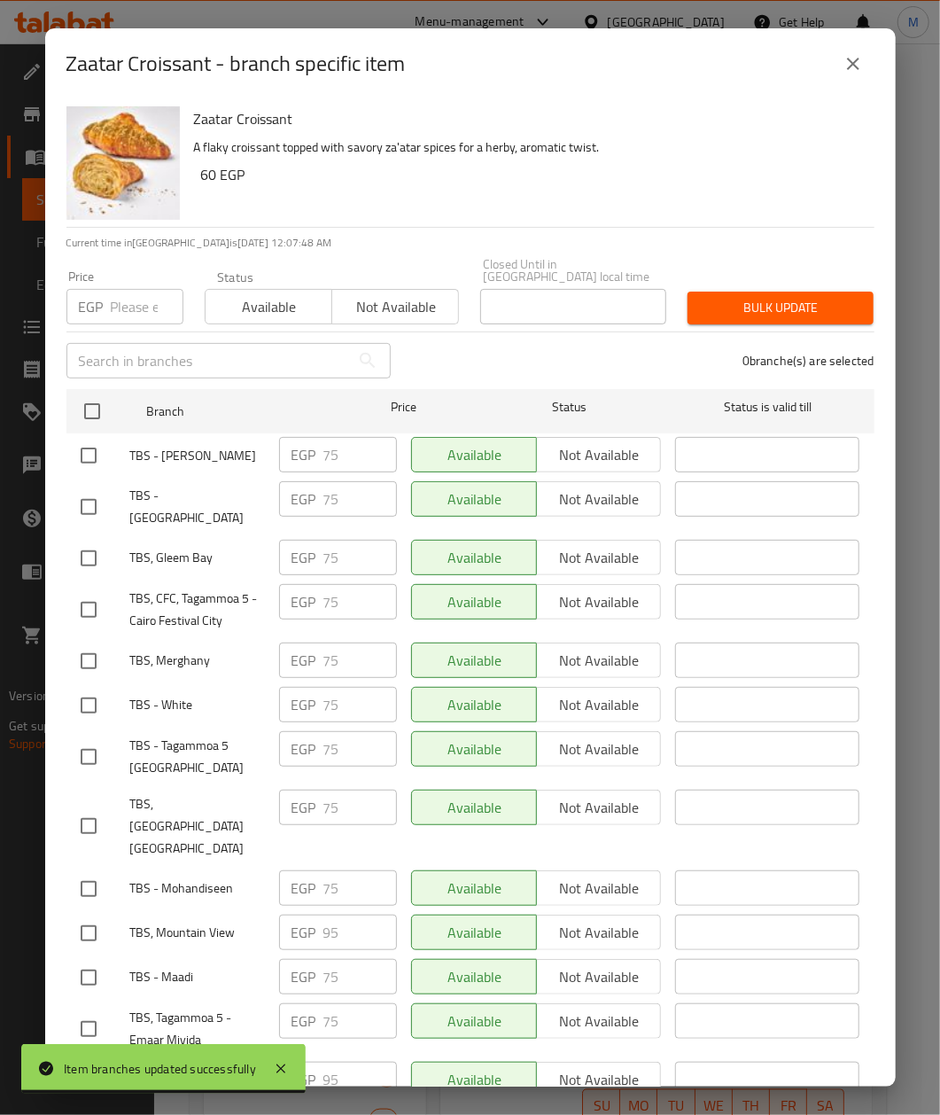
checkbox input "true"
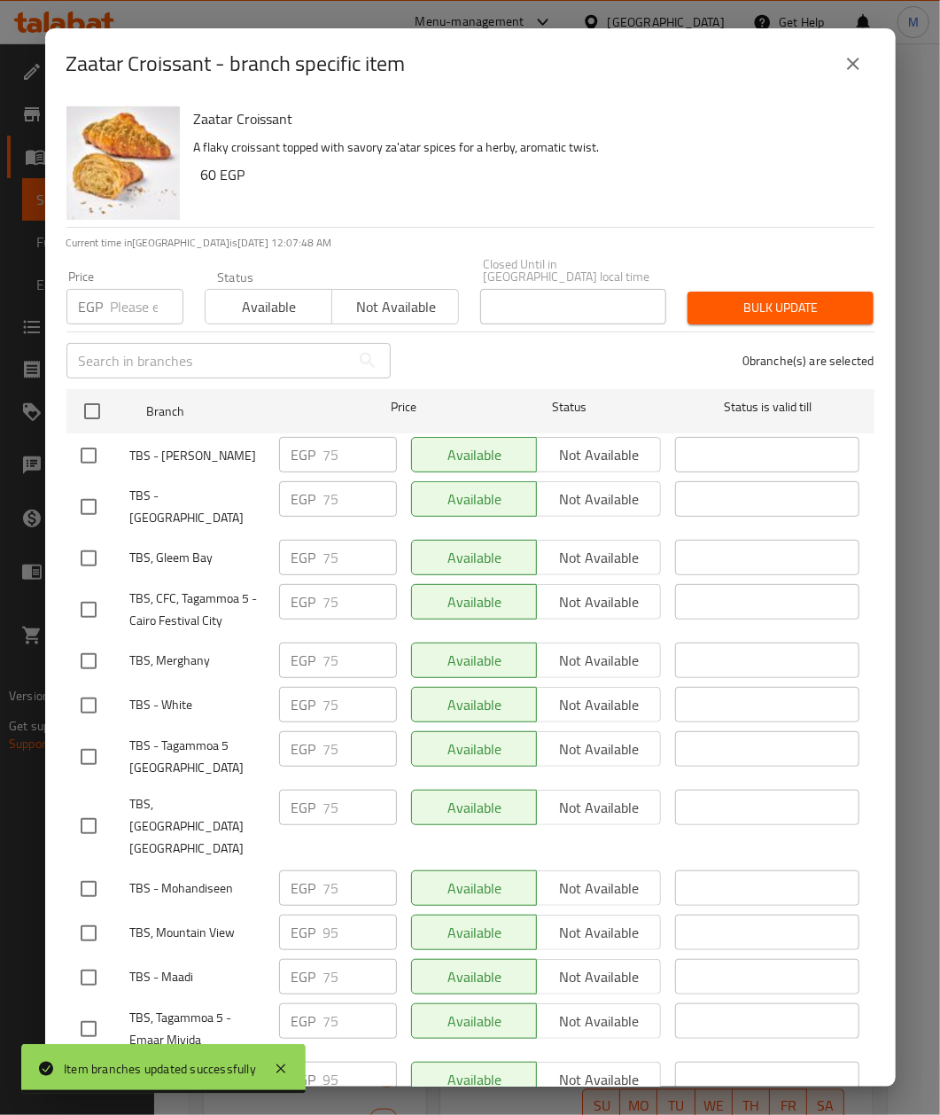
checkbox input "true"
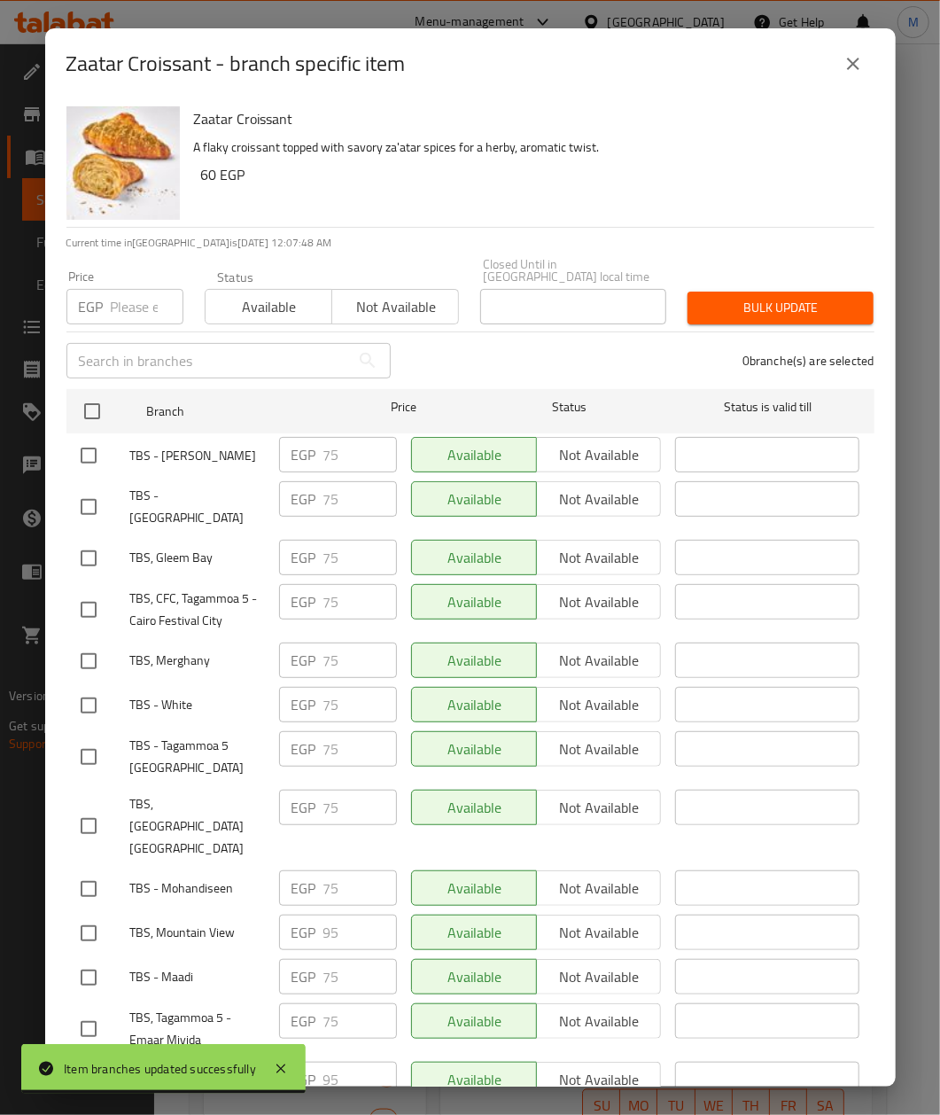
checkbox input "true"
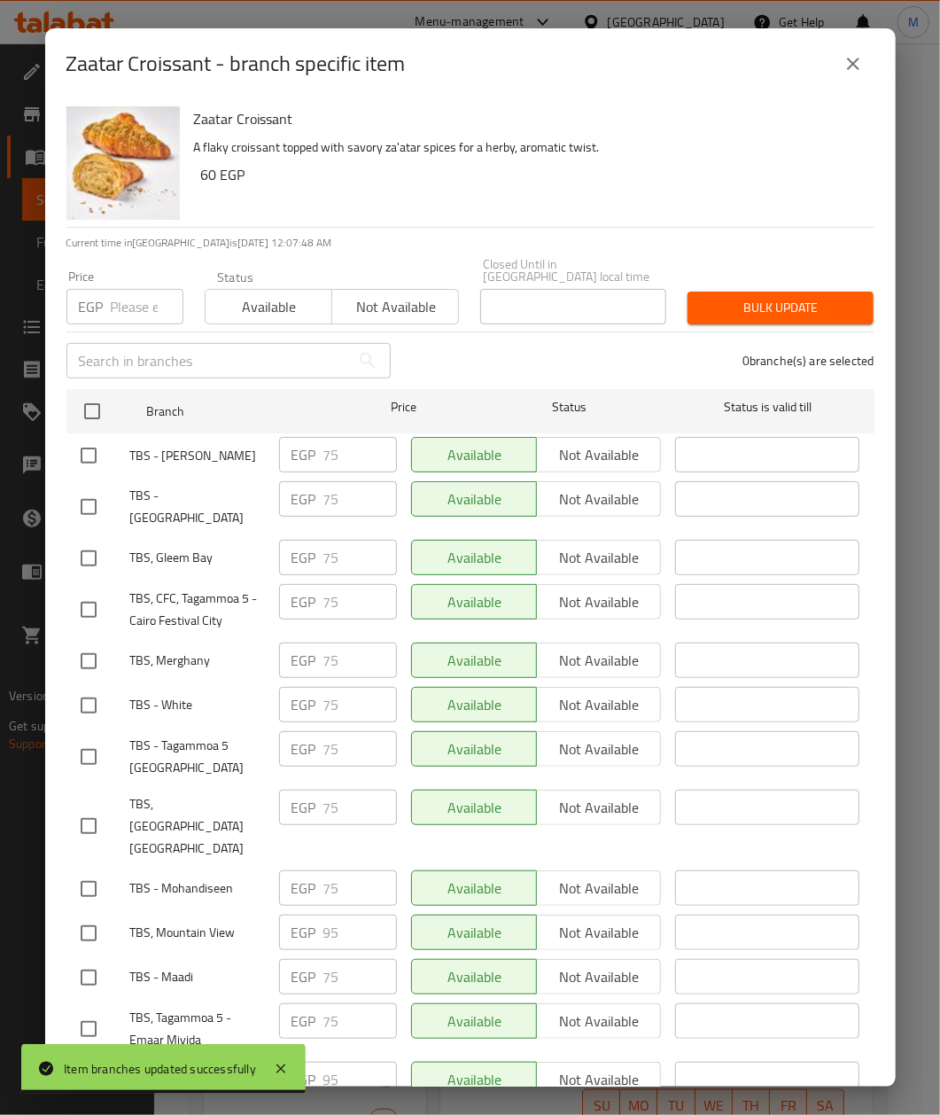
checkbox input "true"
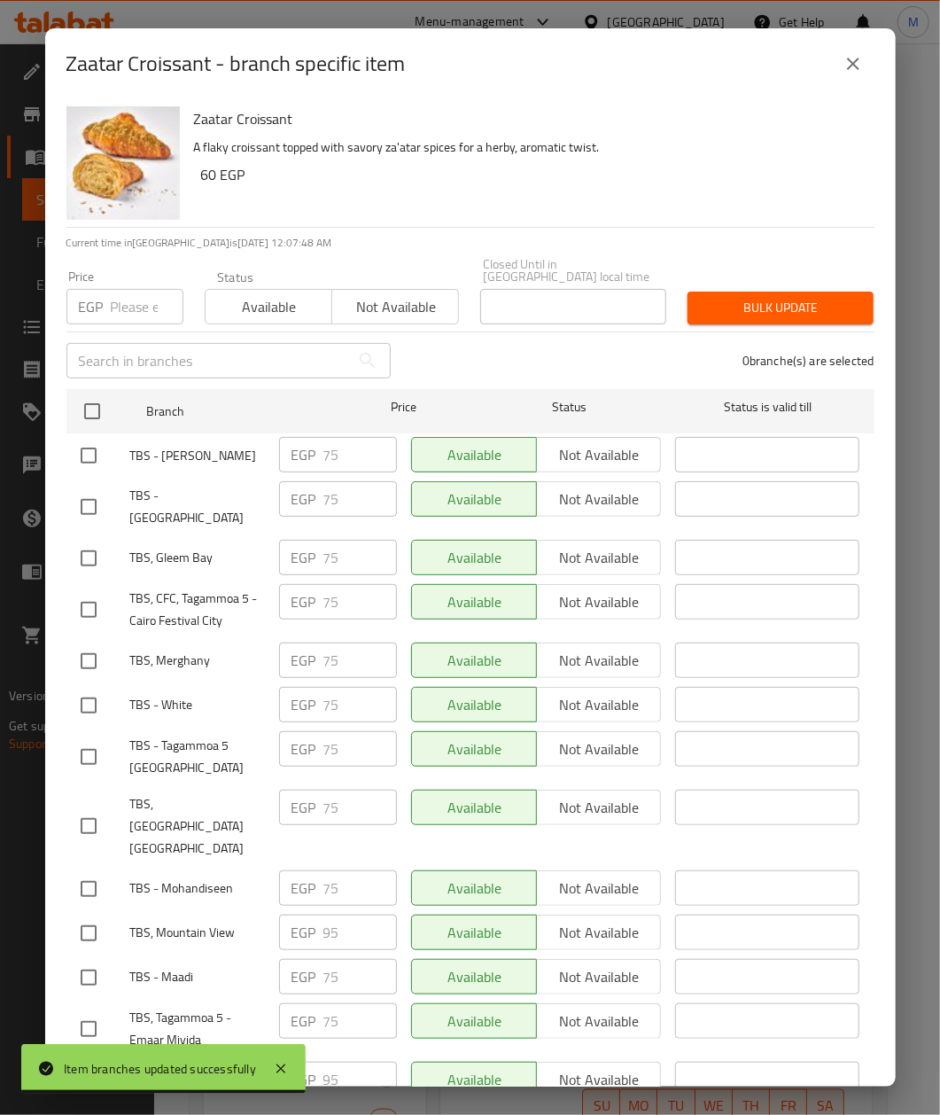
checkbox input "true"
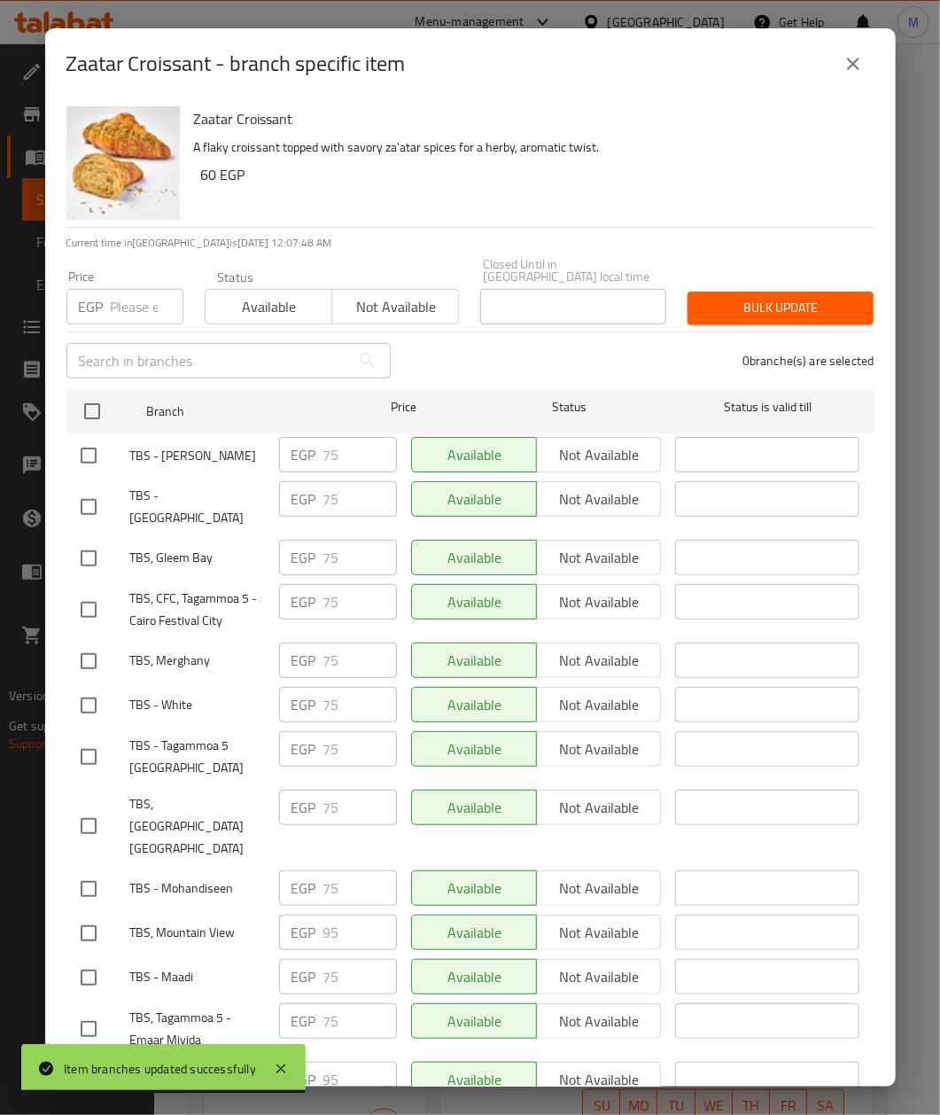
checkbox input "true"
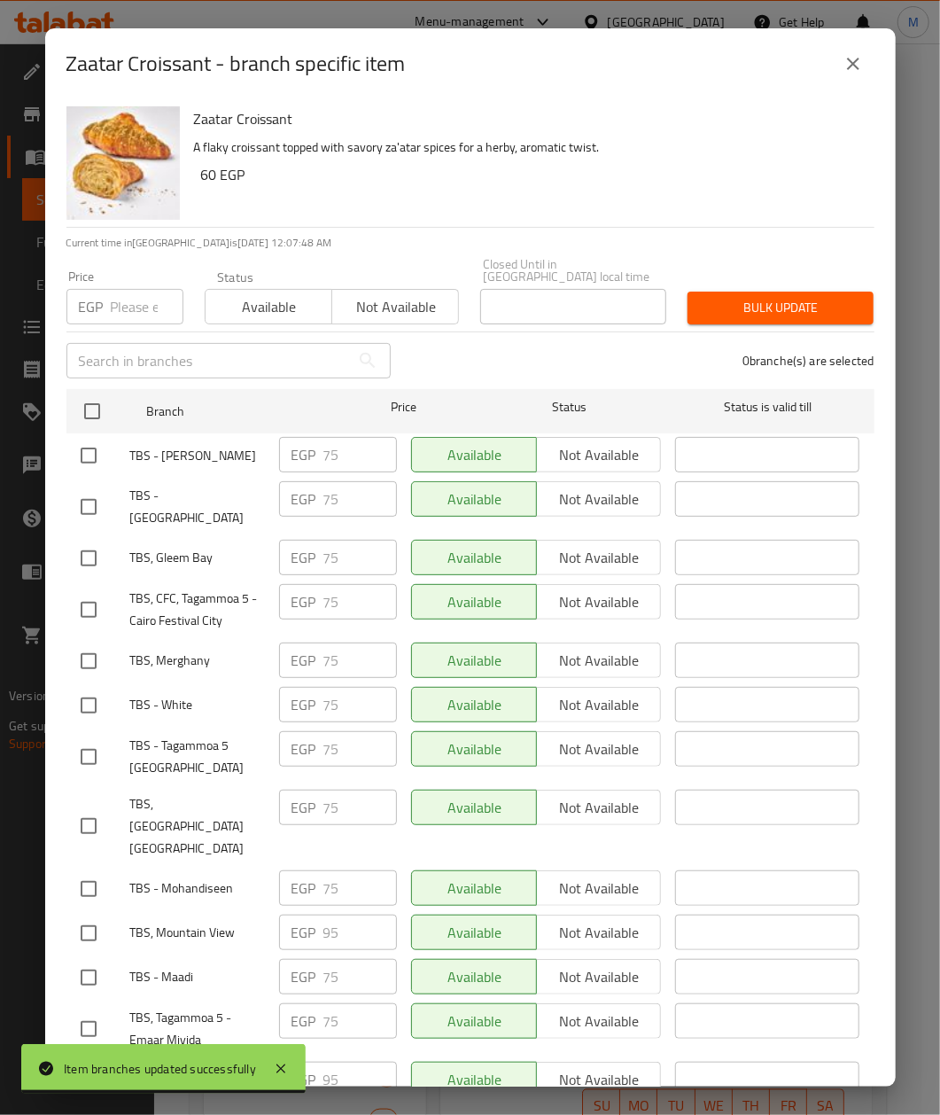
checkbox input "true"
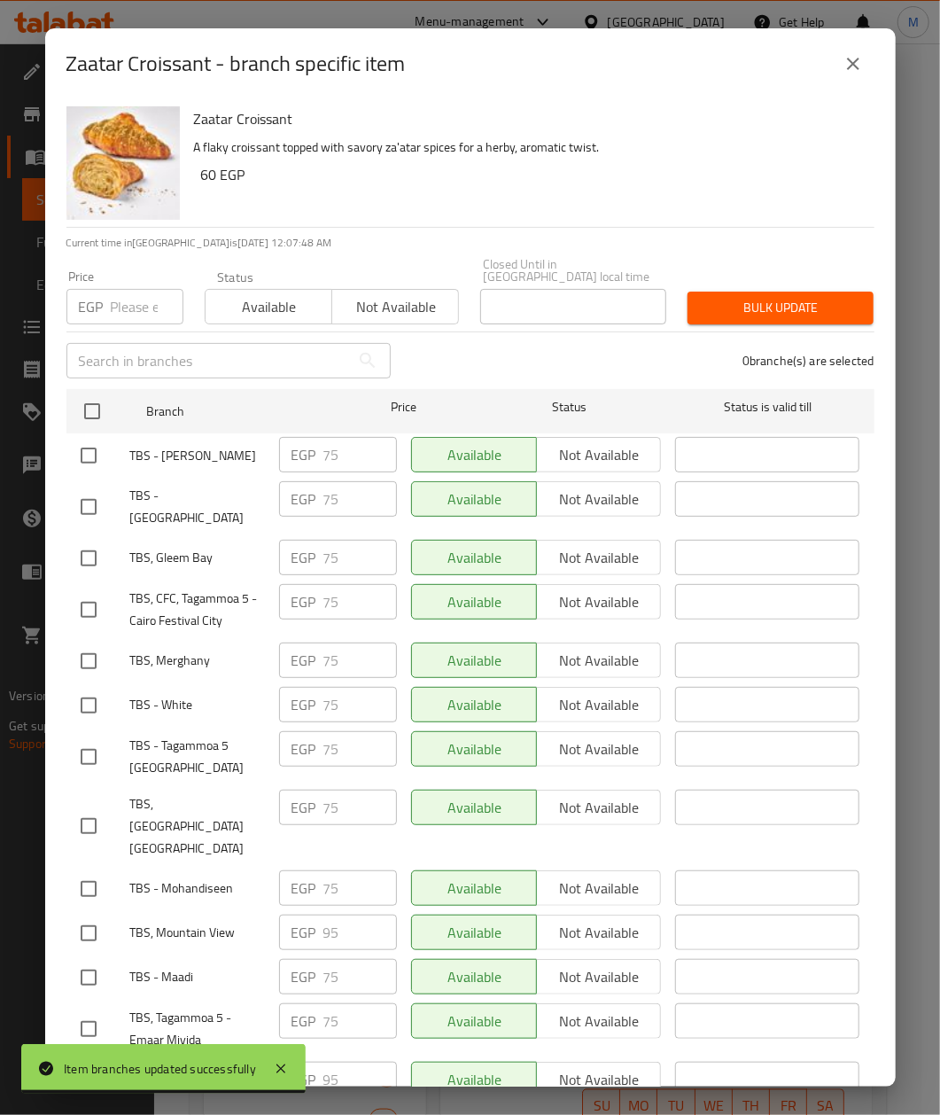
checkbox input "true"
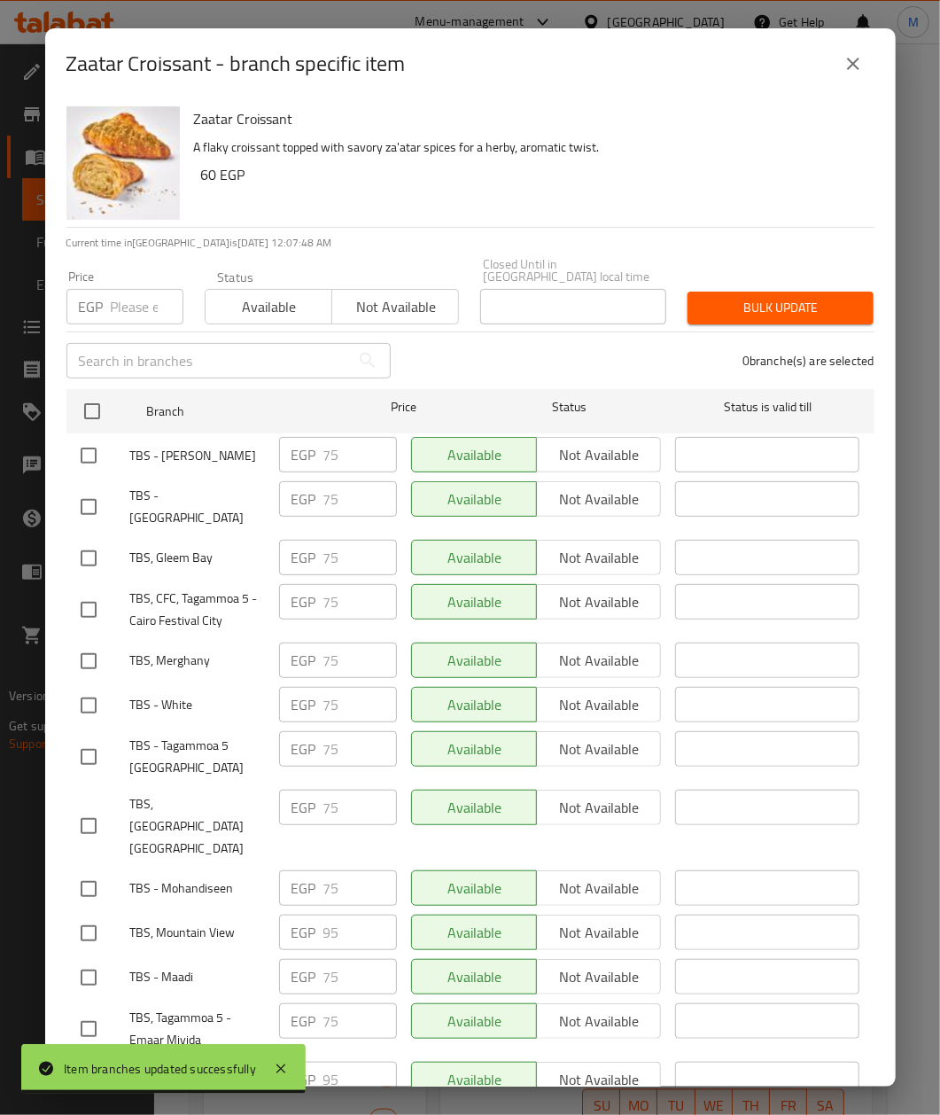
checkbox input "true"
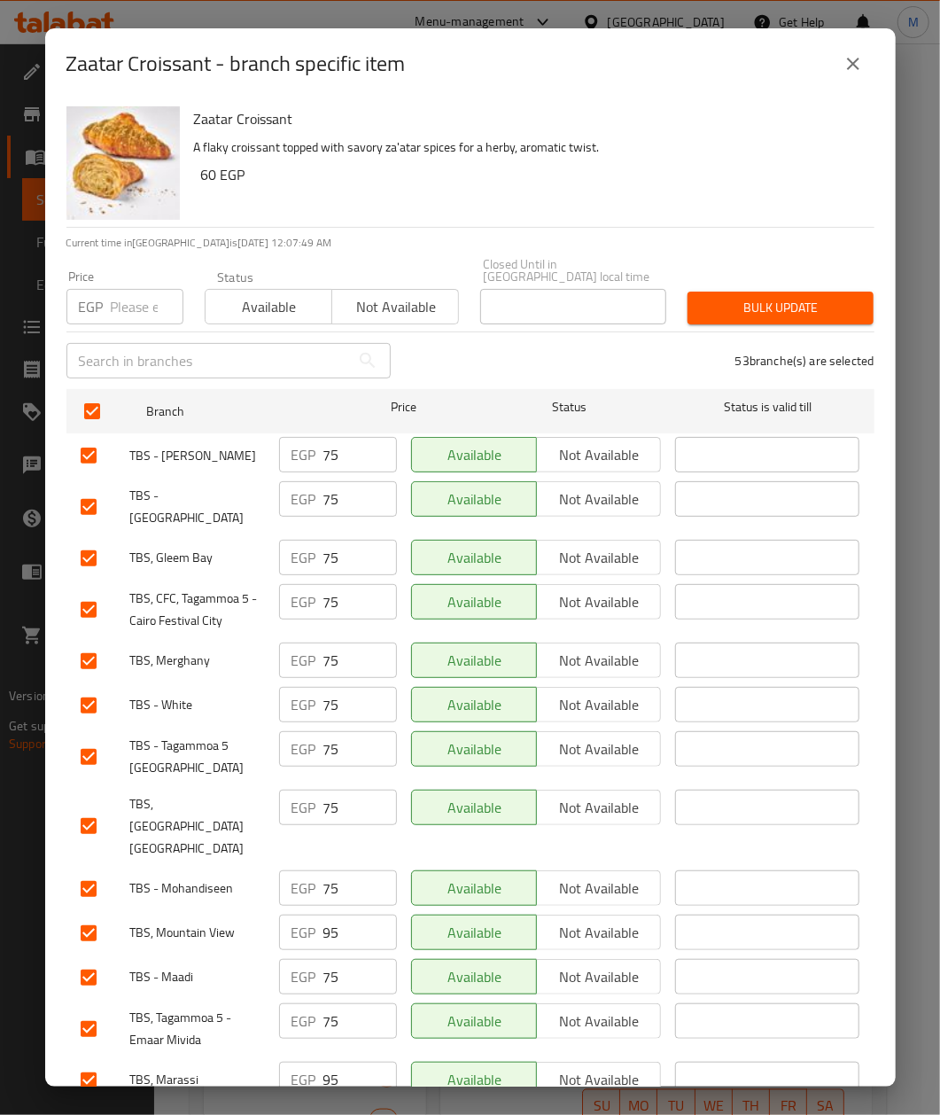
click at [136, 298] on input "number" at bounding box center [147, 306] width 73 height 35
paste input "80"
type input "80"
click at [470, 191] on div "Zaatar Croissant A flaky croissant topped with savory za'atar spices for a herb…" at bounding box center [527, 163] width 681 height 128
click at [773, 297] on span "Bulk update" at bounding box center [781, 308] width 158 height 22
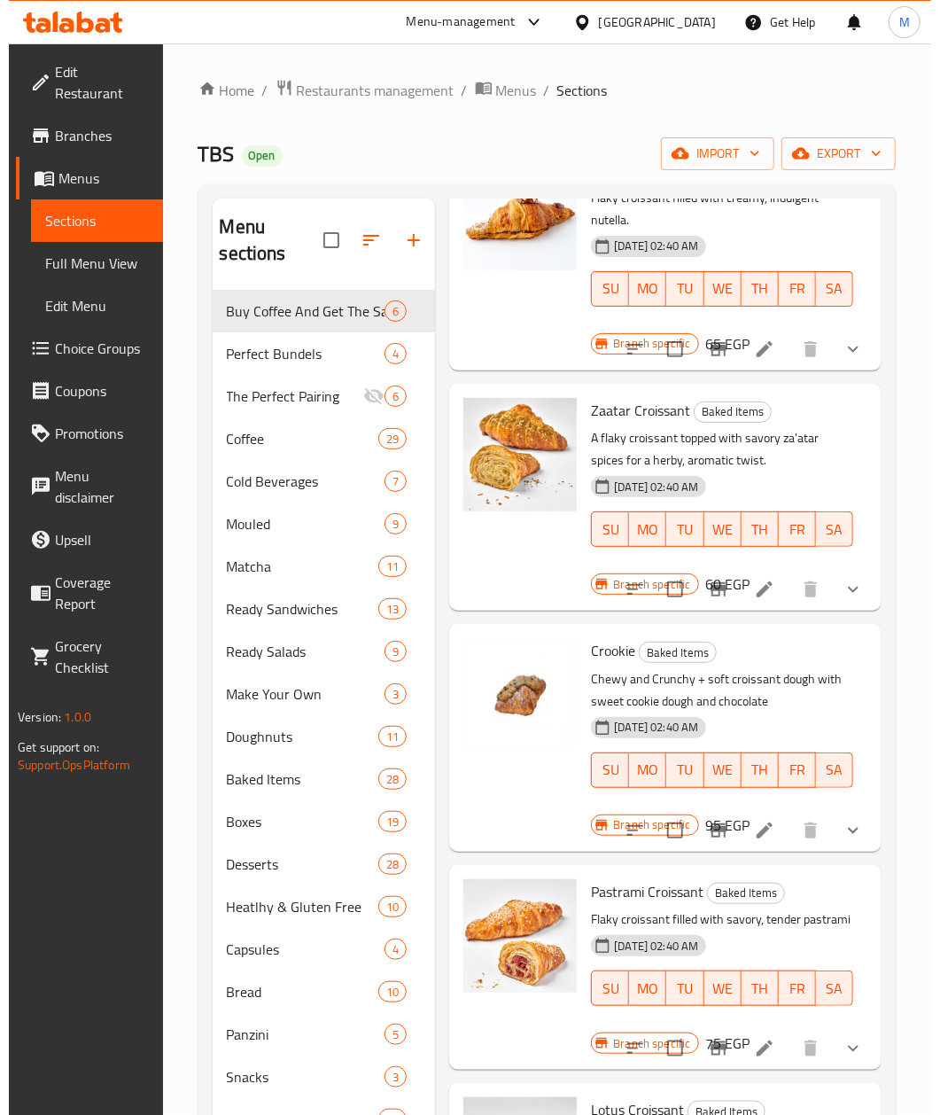
scroll to position [1603, 0]
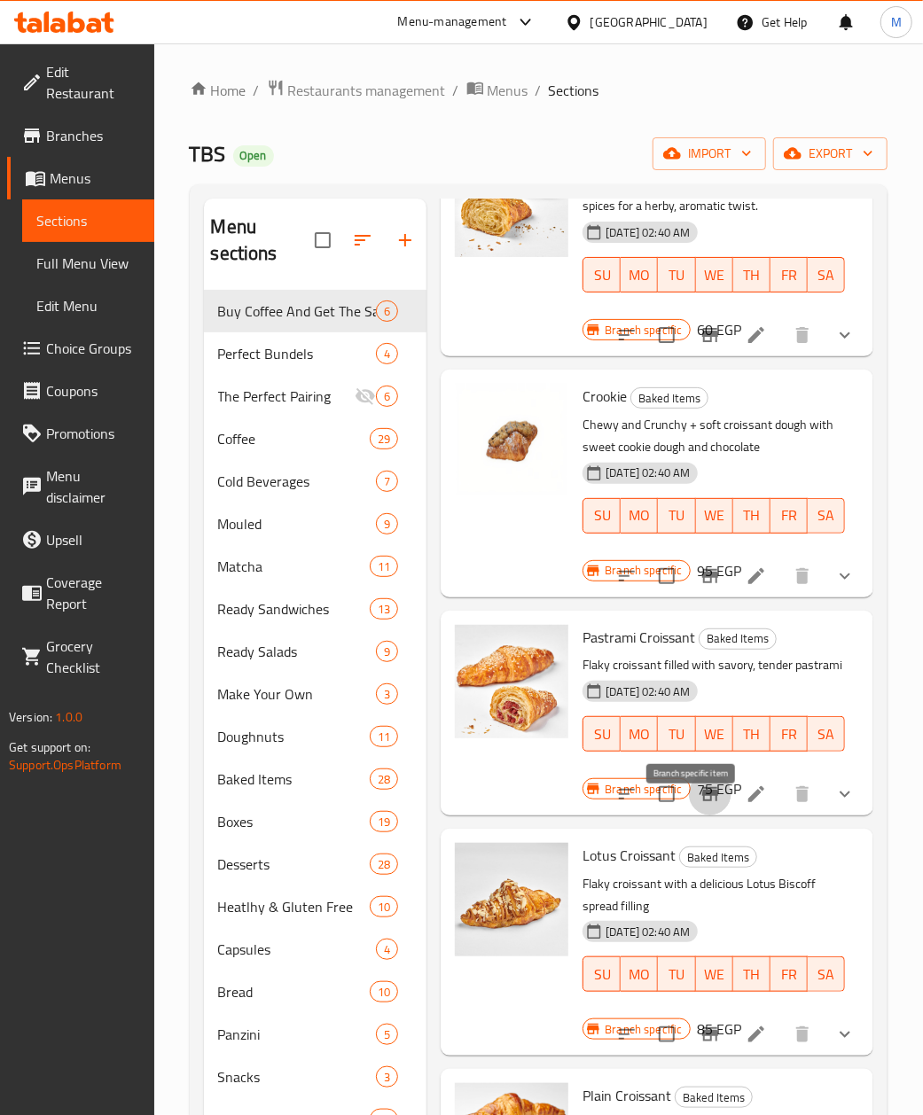
click at [699, 805] on icon "Branch-specific-item" at bounding box center [709, 794] width 21 height 21
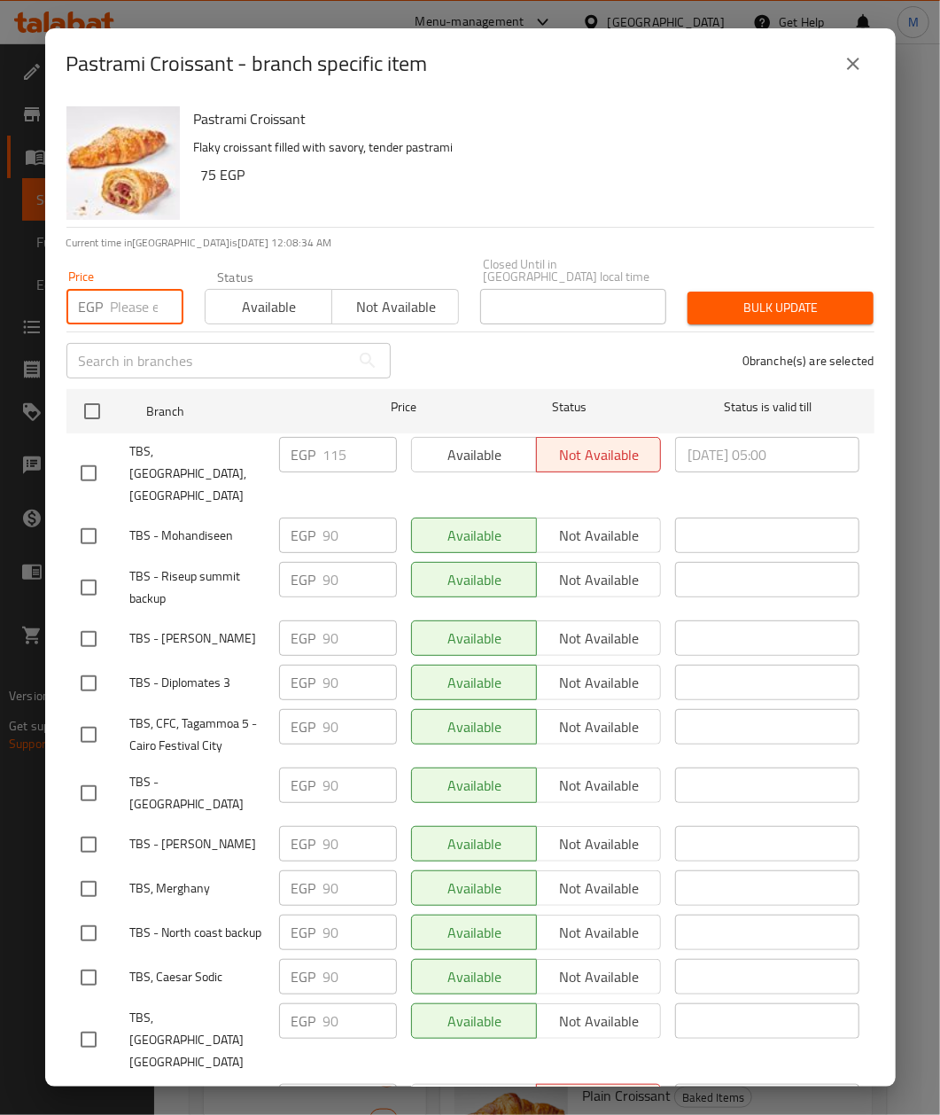
click at [112, 293] on input "number" at bounding box center [147, 306] width 73 height 35
paste input "95"
type input "95"
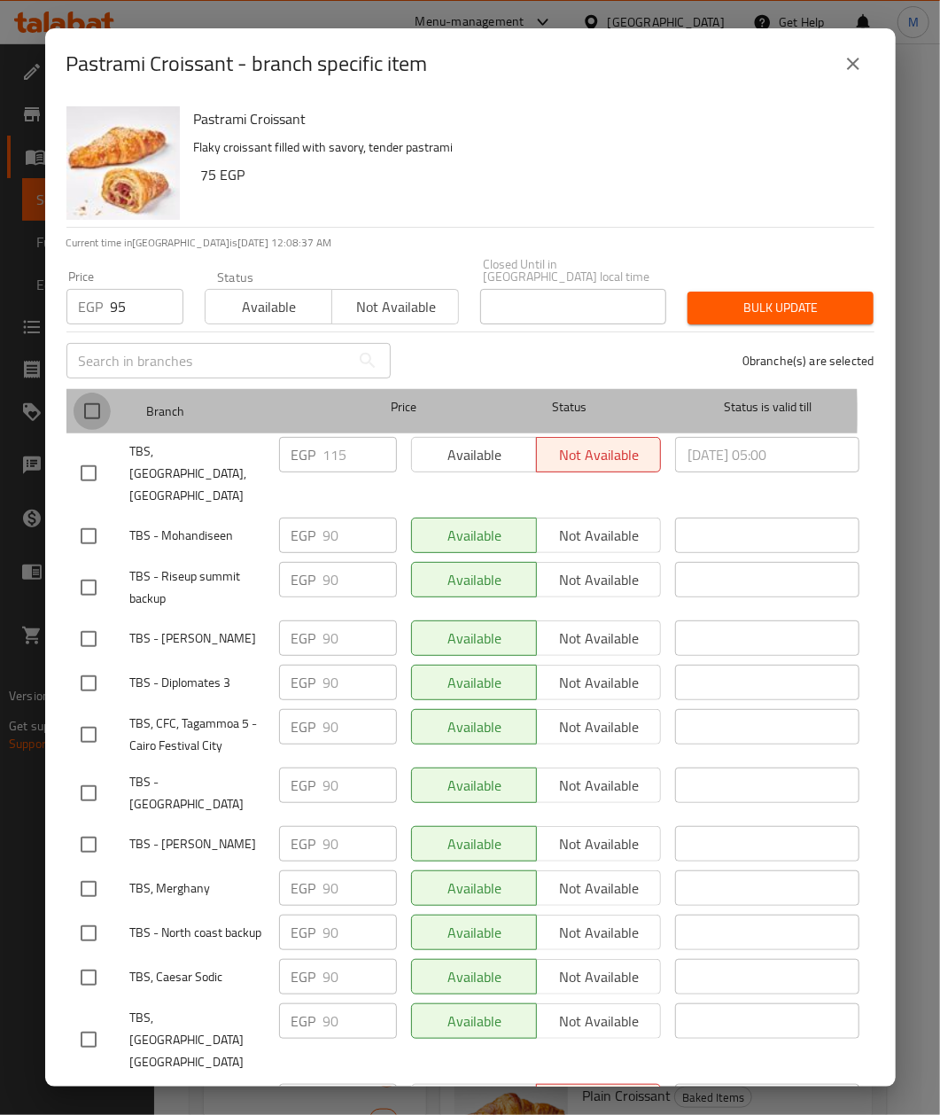
click at [87, 402] on input "checkbox" at bounding box center [92, 411] width 37 height 37
checkbox input "true"
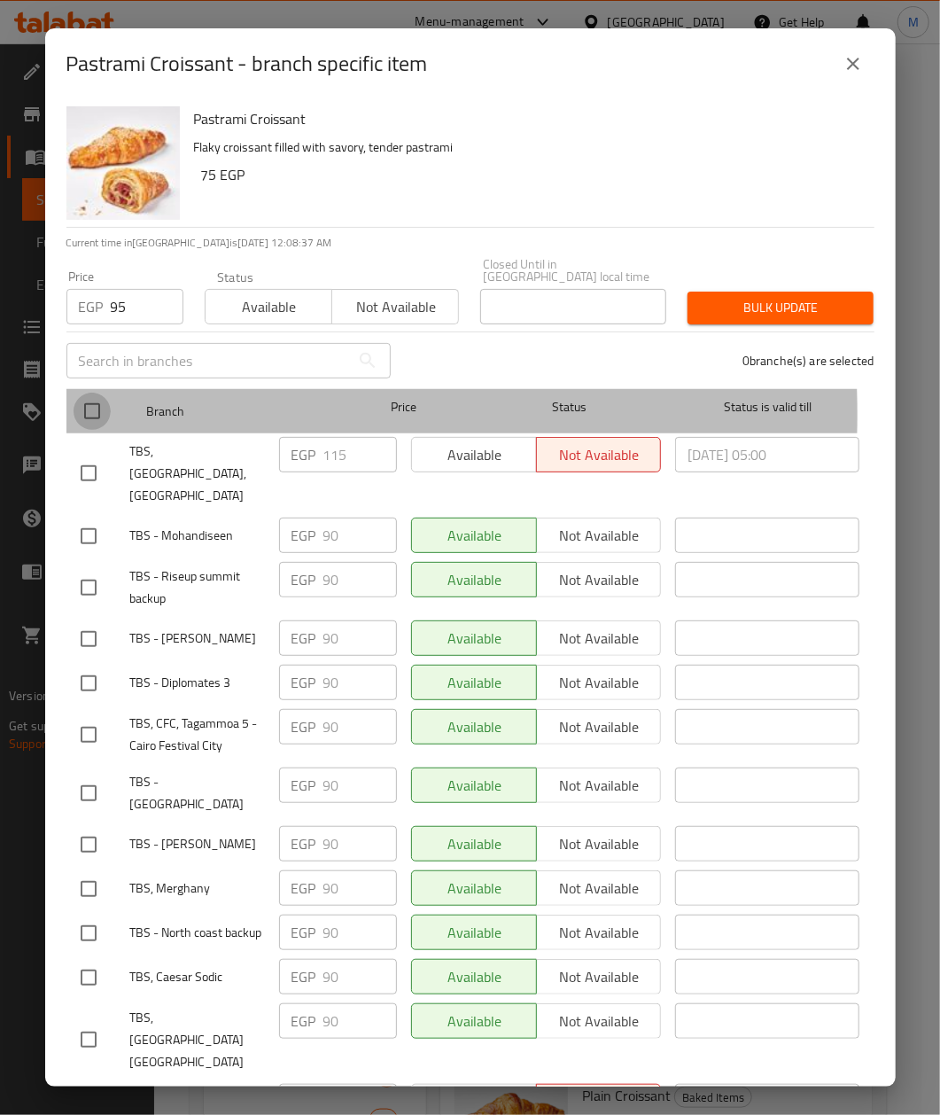
checkbox input "true"
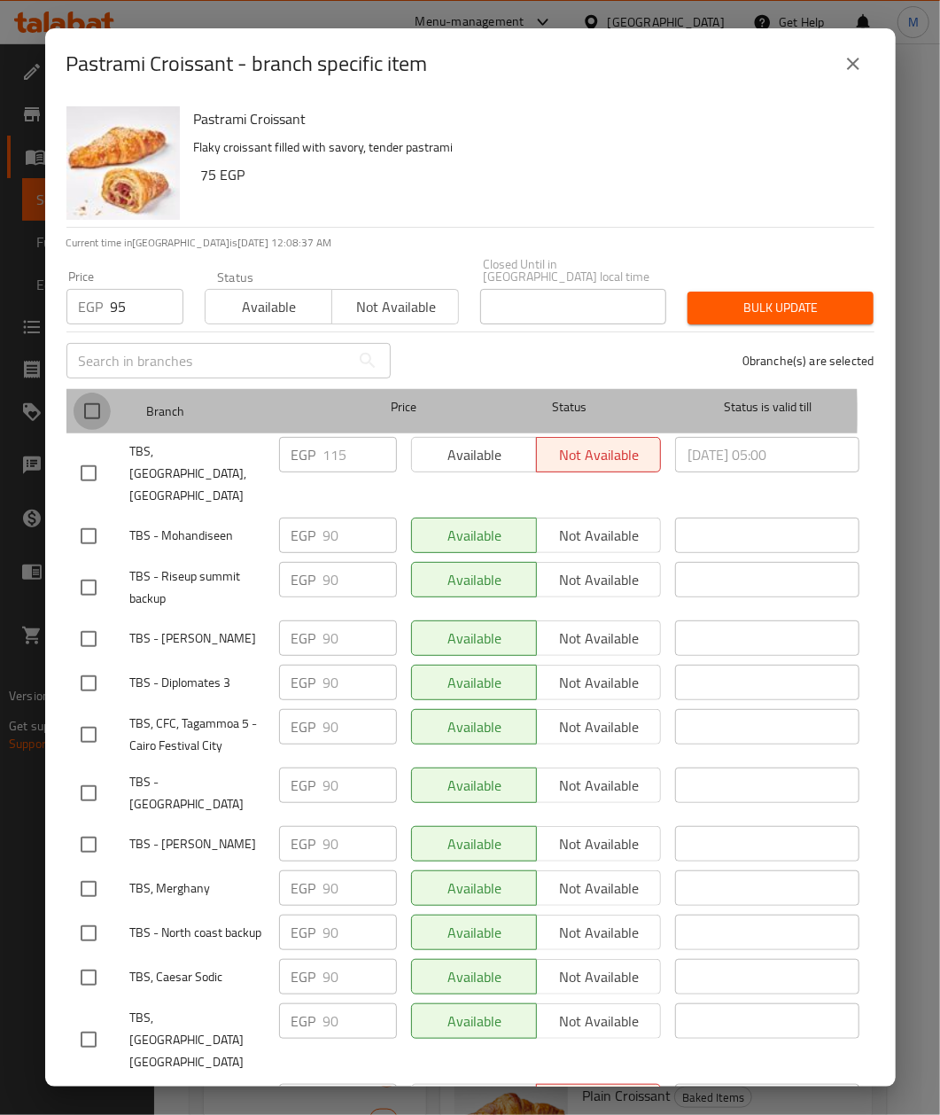
checkbox input "true"
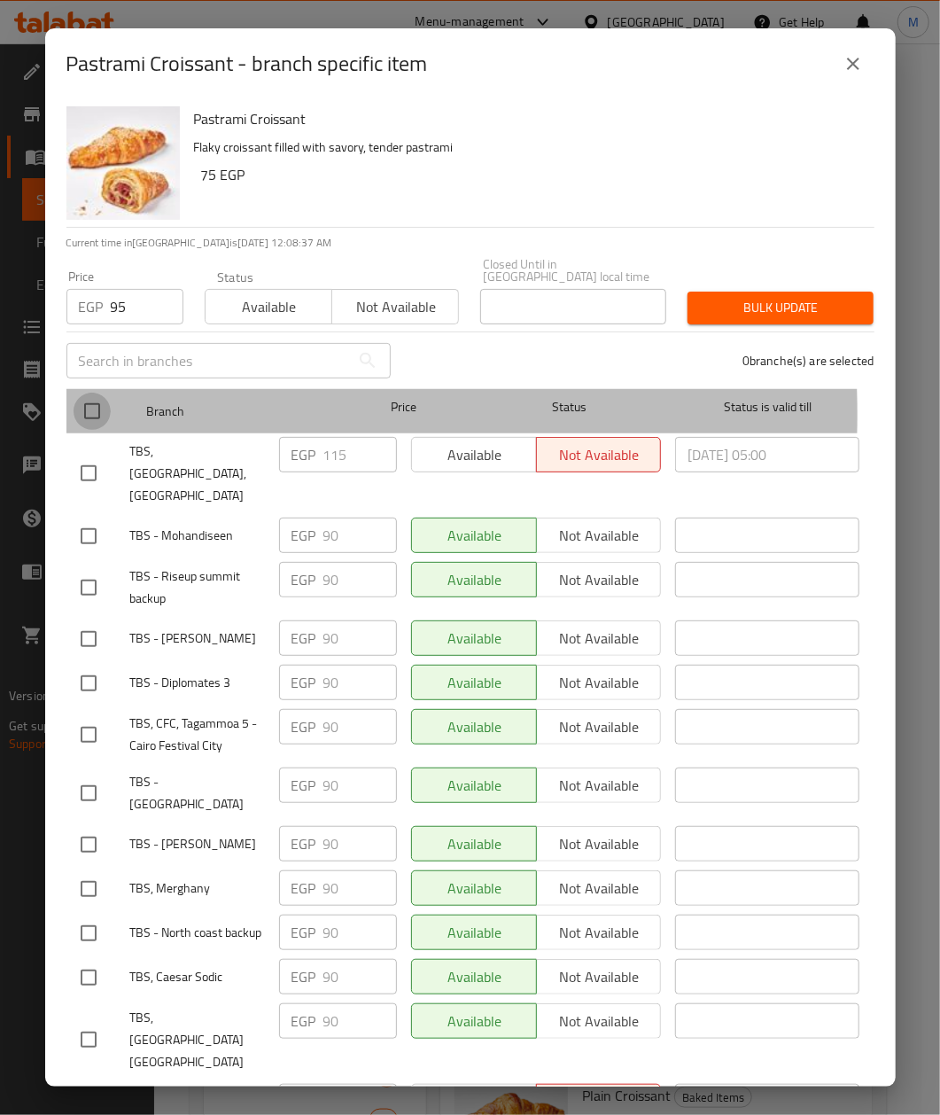
checkbox input "true"
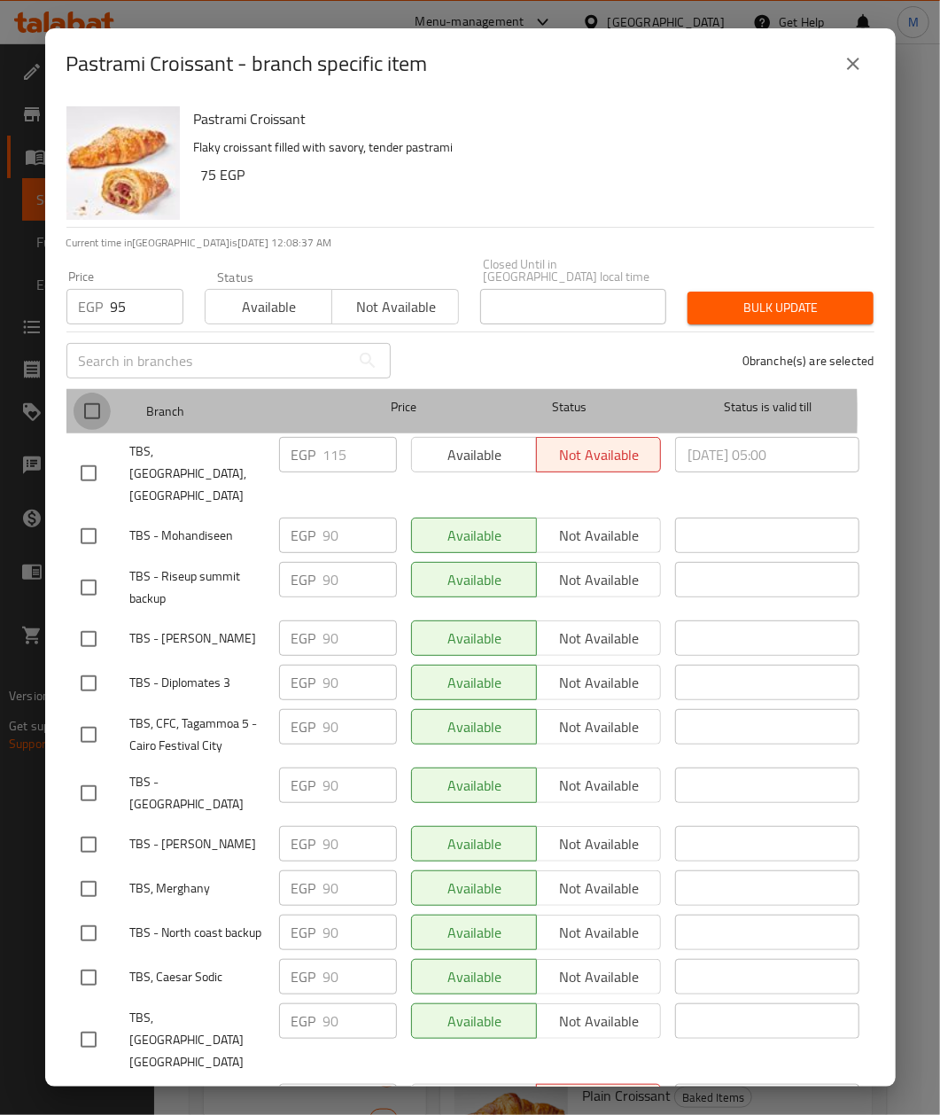
checkbox input "true"
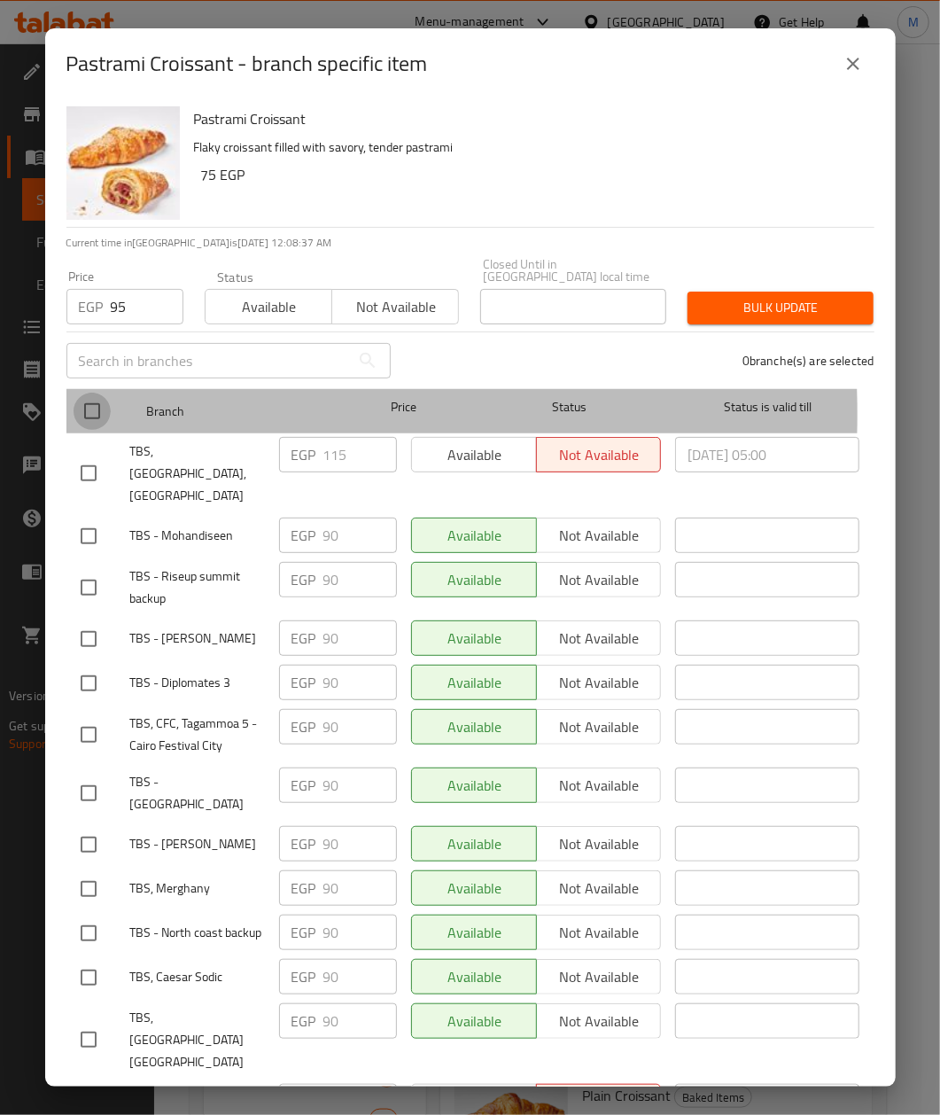
checkbox input "true"
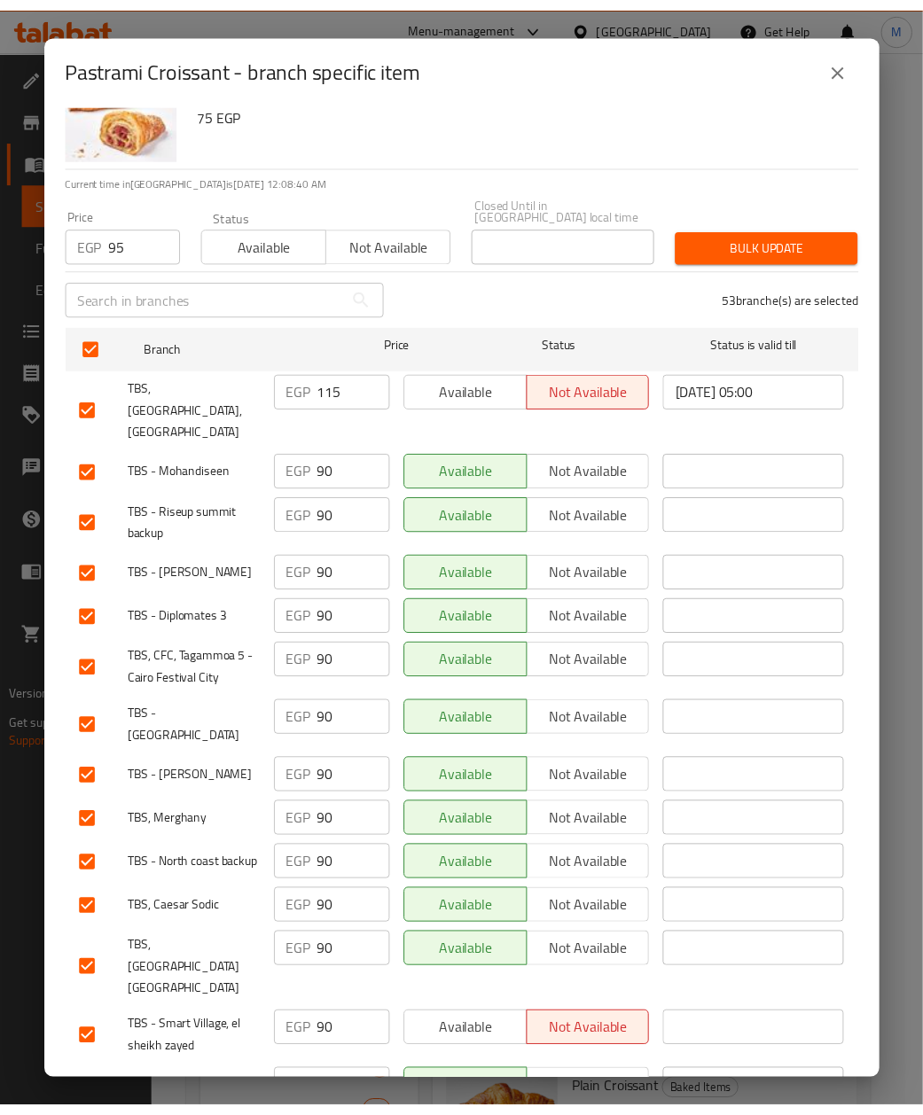
scroll to position [0, 0]
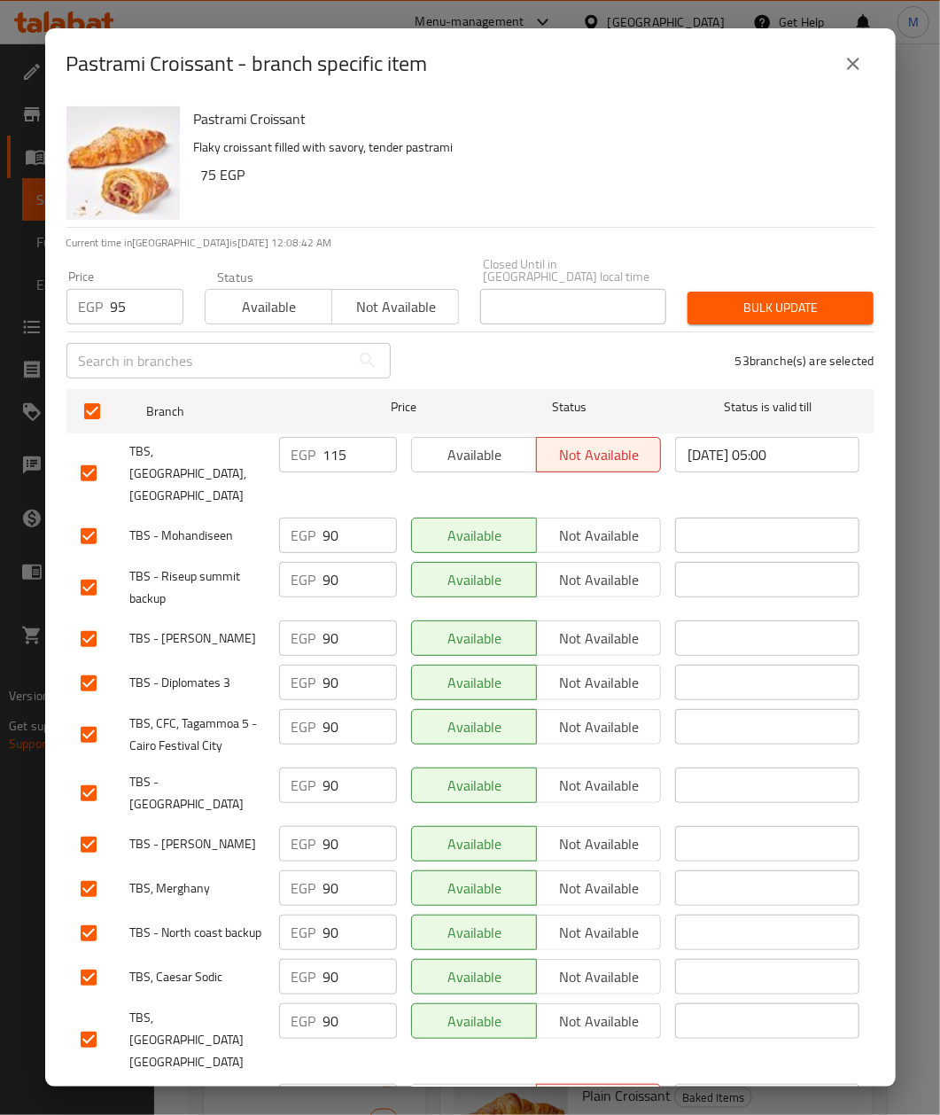
click at [789, 299] on span "Bulk update" at bounding box center [781, 308] width 158 height 22
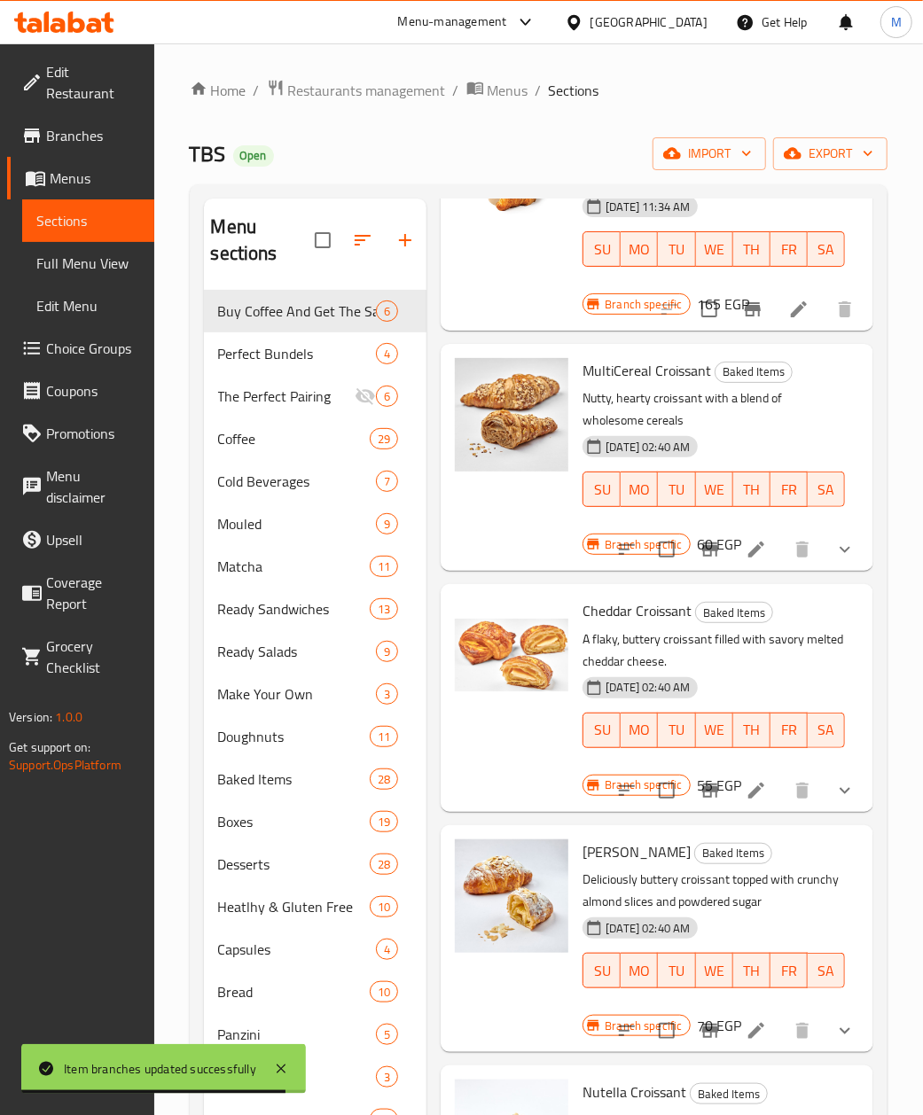
scroll to position [420, 0]
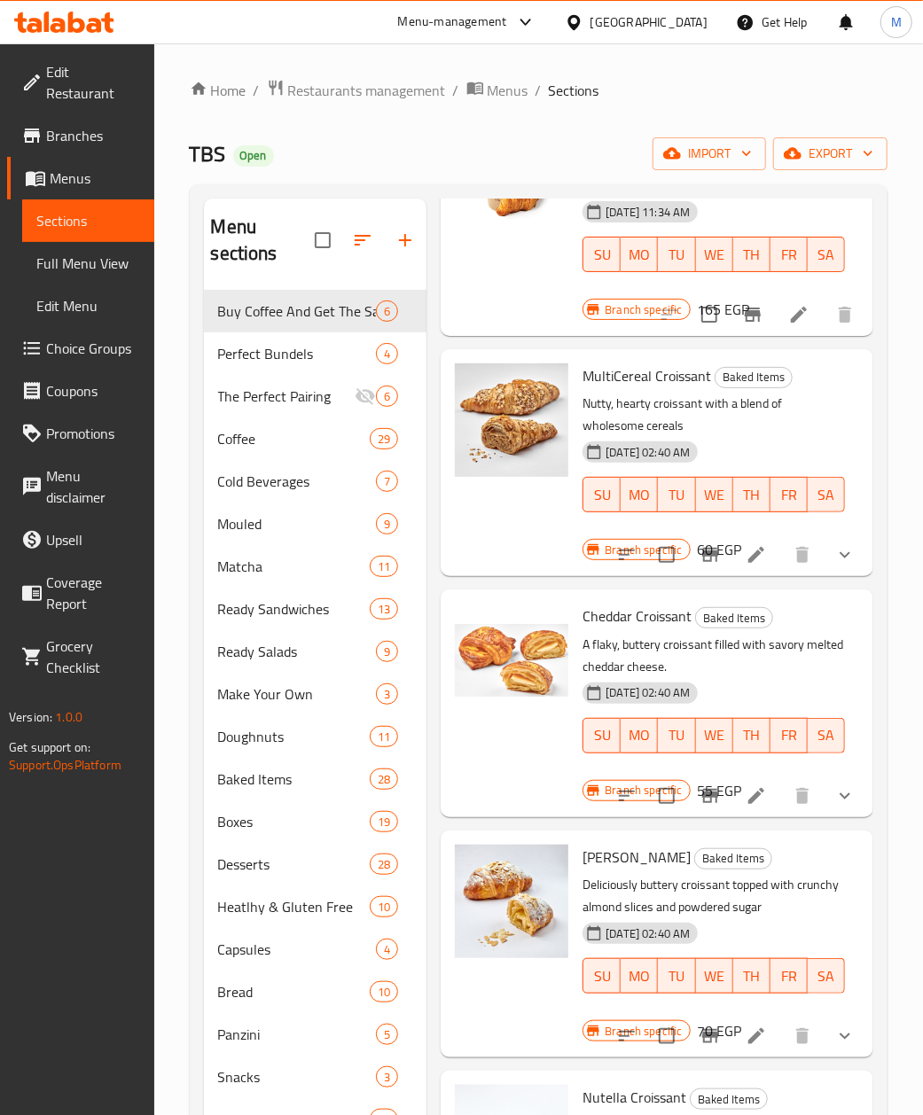
click at [702, 792] on icon "Branch-specific-item" at bounding box center [710, 796] width 16 height 14
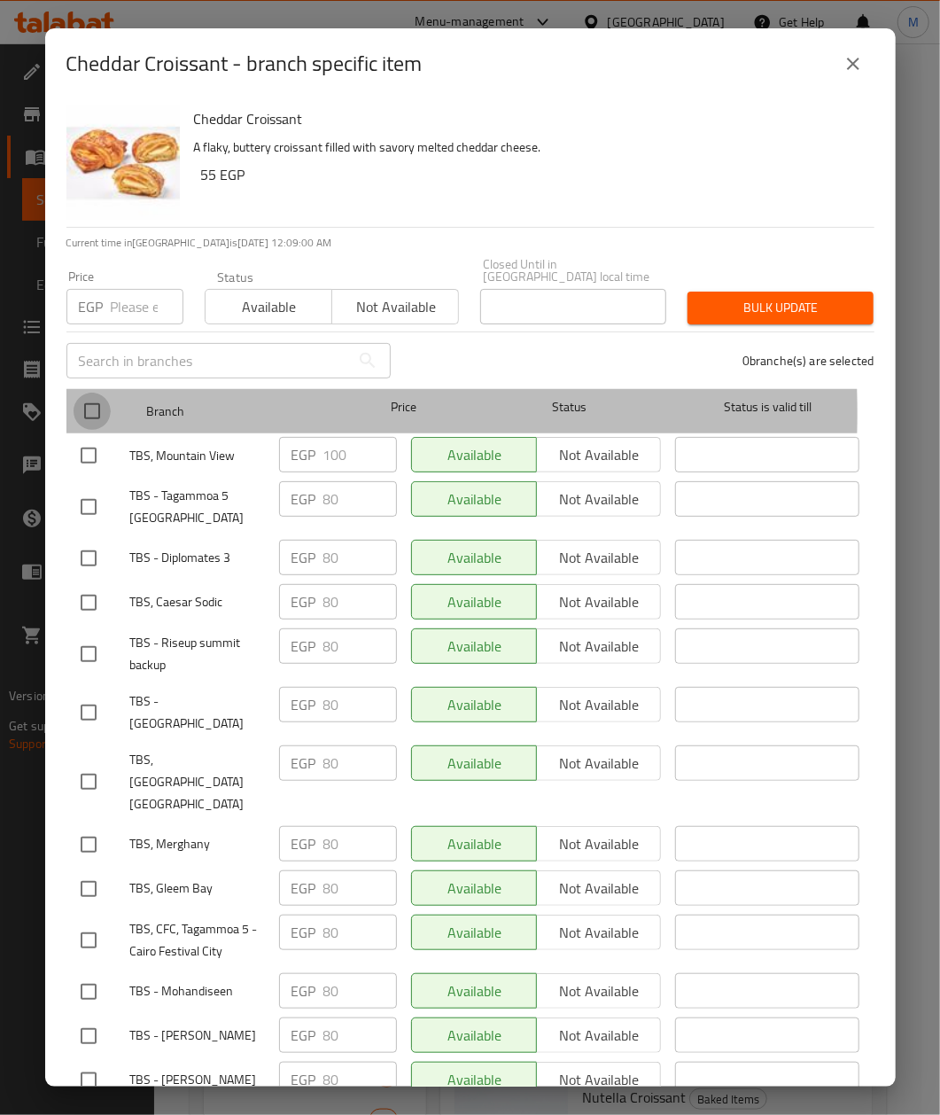
drag, startPoint x: 97, startPoint y: 402, endPoint x: 113, endPoint y: 314, distance: 89.4
click at [101, 402] on input "checkbox" at bounding box center [92, 411] width 37 height 37
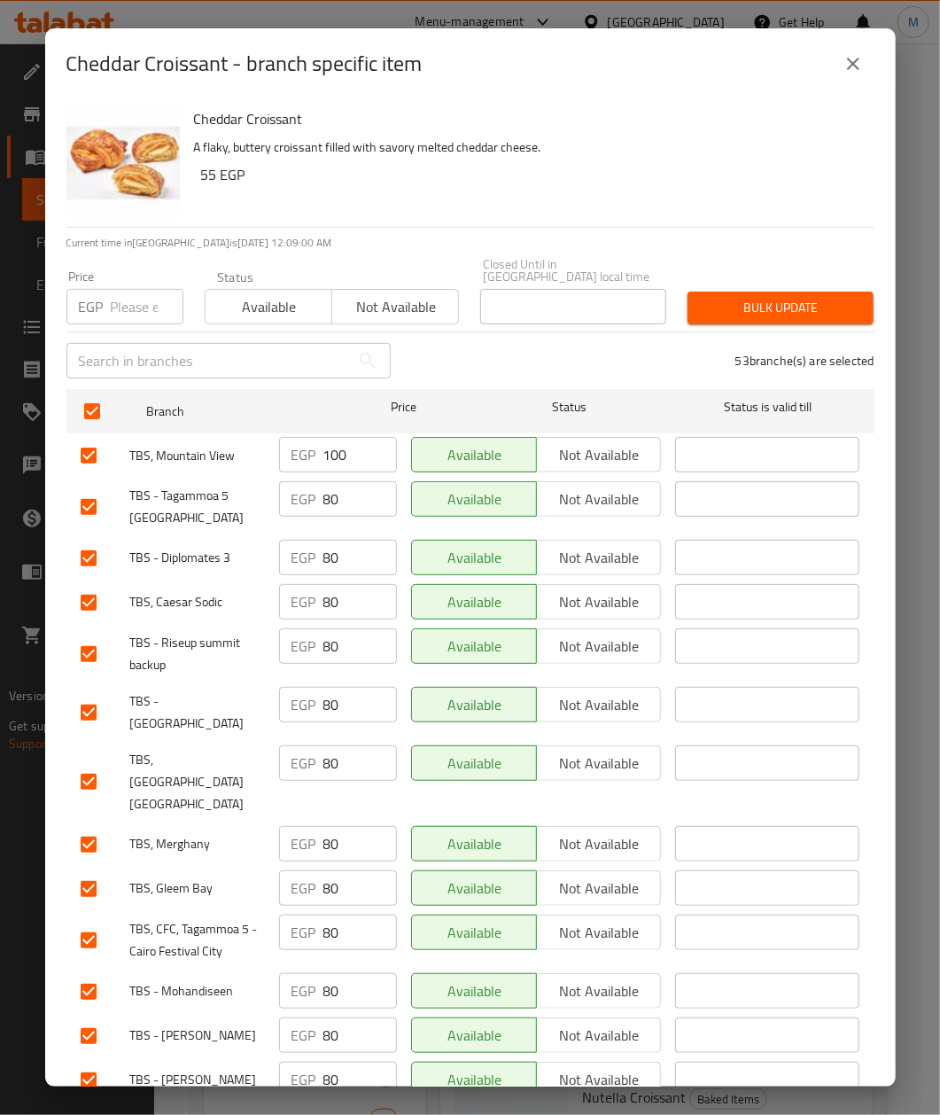
click at [115, 309] on div "Price EGP Price" at bounding box center [125, 297] width 138 height 75
click at [128, 289] on input "number" at bounding box center [147, 306] width 73 height 35
paste input "85"
drag, startPoint x: 477, startPoint y: 200, endPoint x: 505, endPoint y: 217, distance: 33.0
click at [480, 200] on div "Cheddar Croissant A flaky, buttery croissant filled with savory melted cheddar …" at bounding box center [527, 163] width 681 height 128
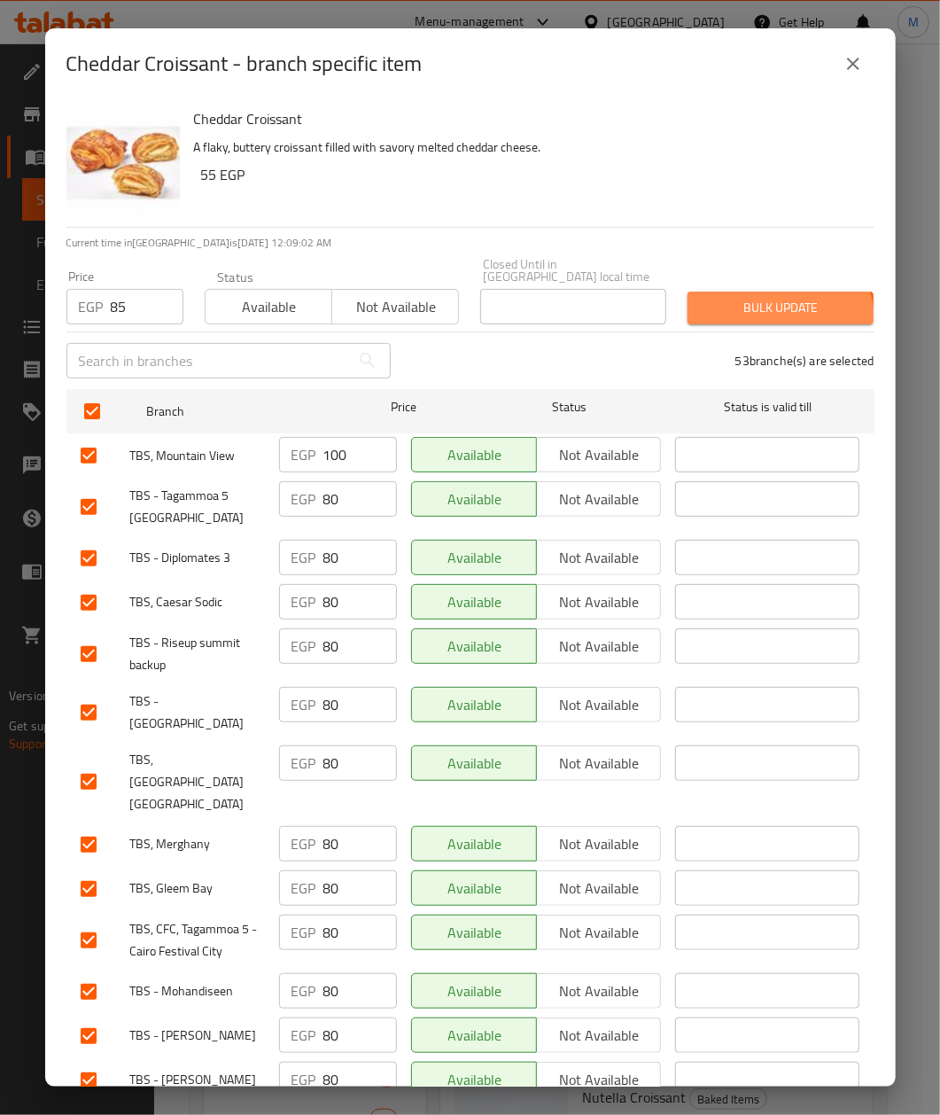
click at [743, 310] on button "Bulk update" at bounding box center [781, 308] width 186 height 33
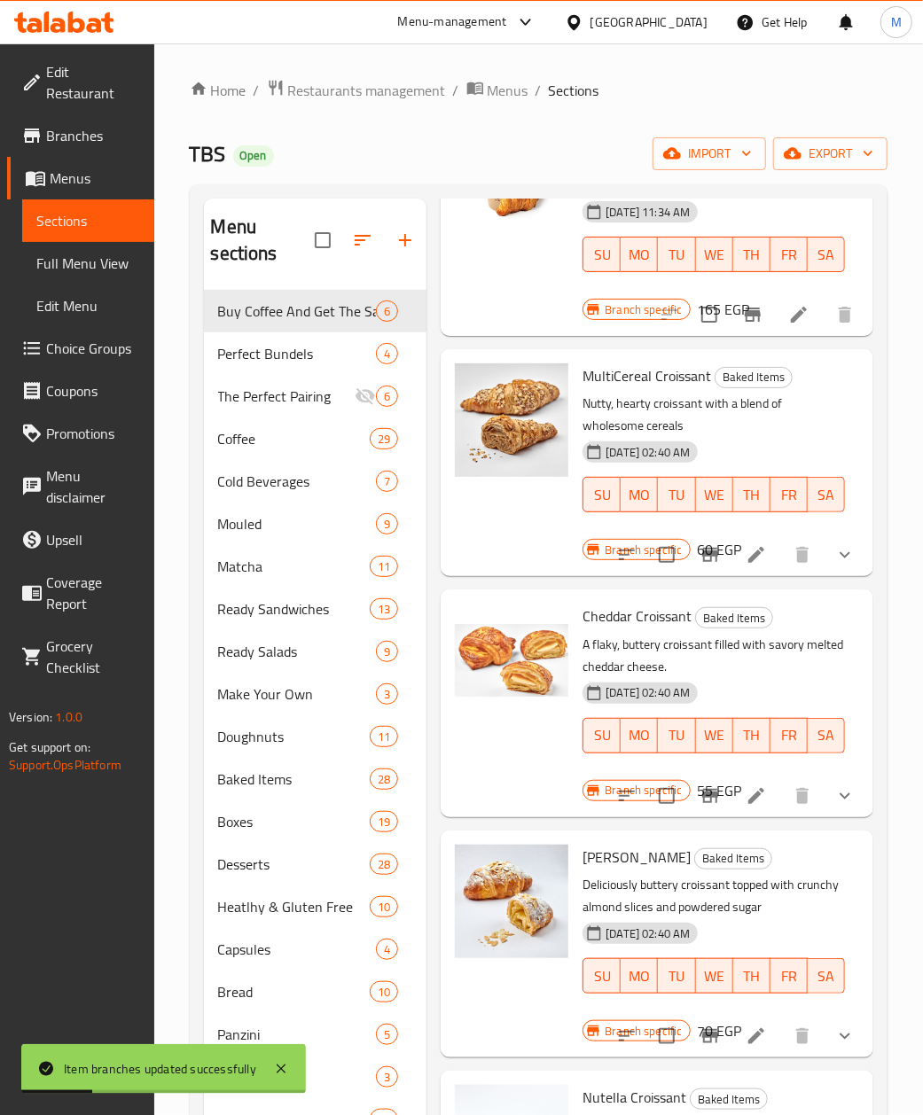
drag, startPoint x: 784, startPoint y: 702, endPoint x: 775, endPoint y: 696, distance: 11.6
click at [784, 702] on div "[DATE] 02:40 AM SU MO TU WE TH FR SA" at bounding box center [713, 723] width 277 height 96
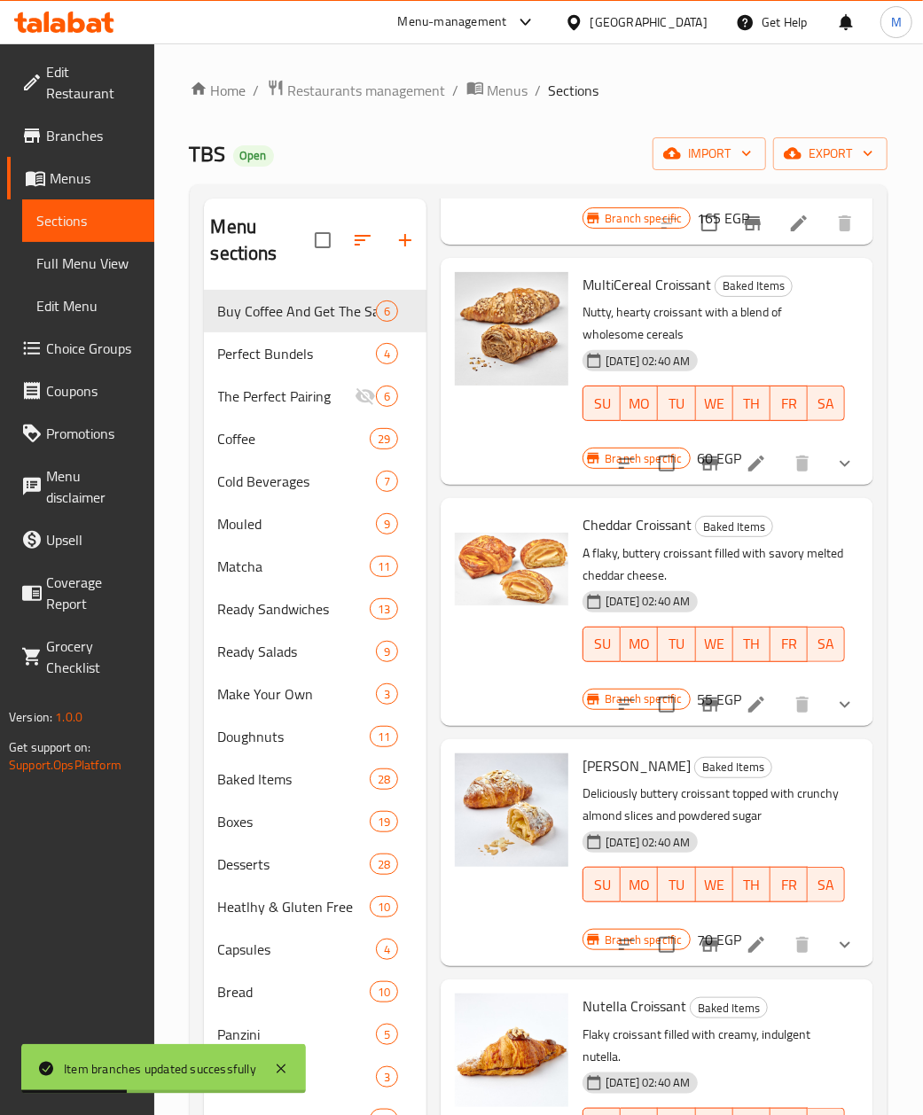
scroll to position [539, 0]
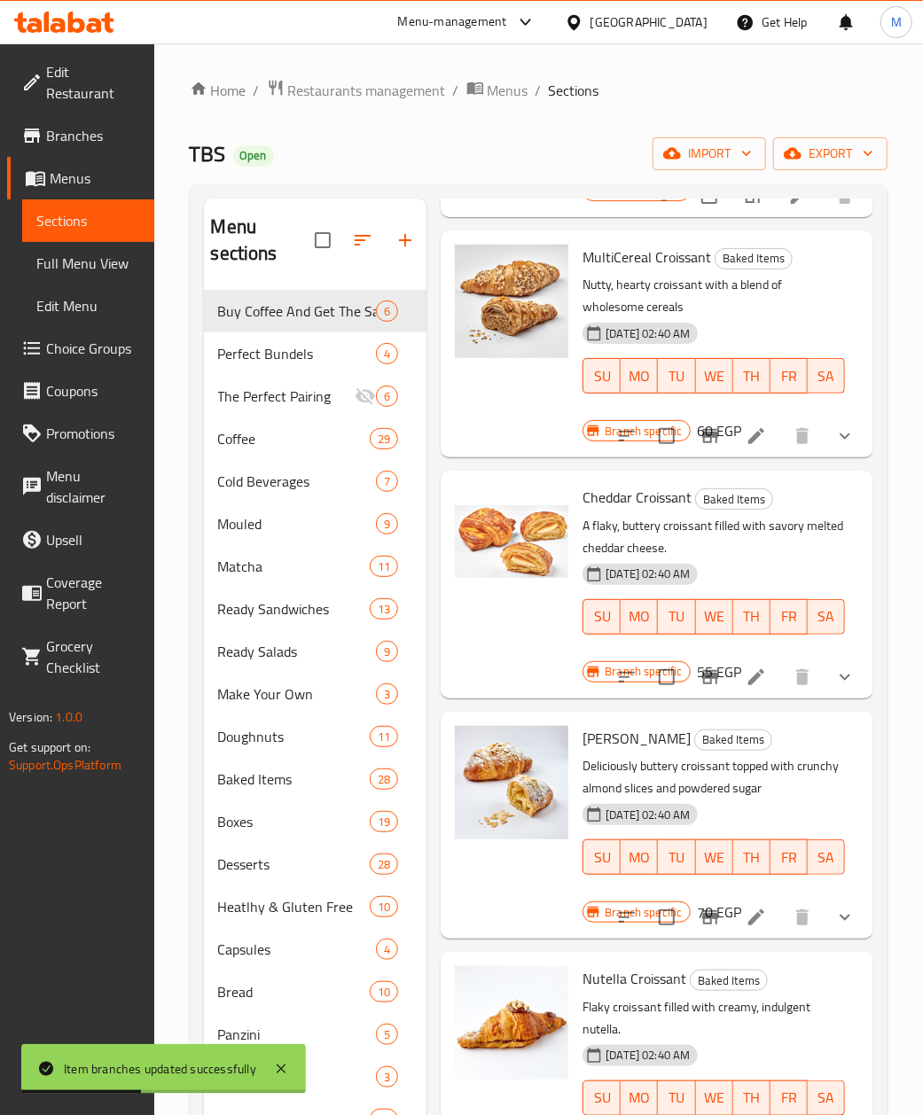
drag, startPoint x: 695, startPoint y: 937, endPoint x: 695, endPoint y: 927, distance: 9.8
click at [695, 927] on button "Branch-specific-item" at bounding box center [710, 917] width 43 height 43
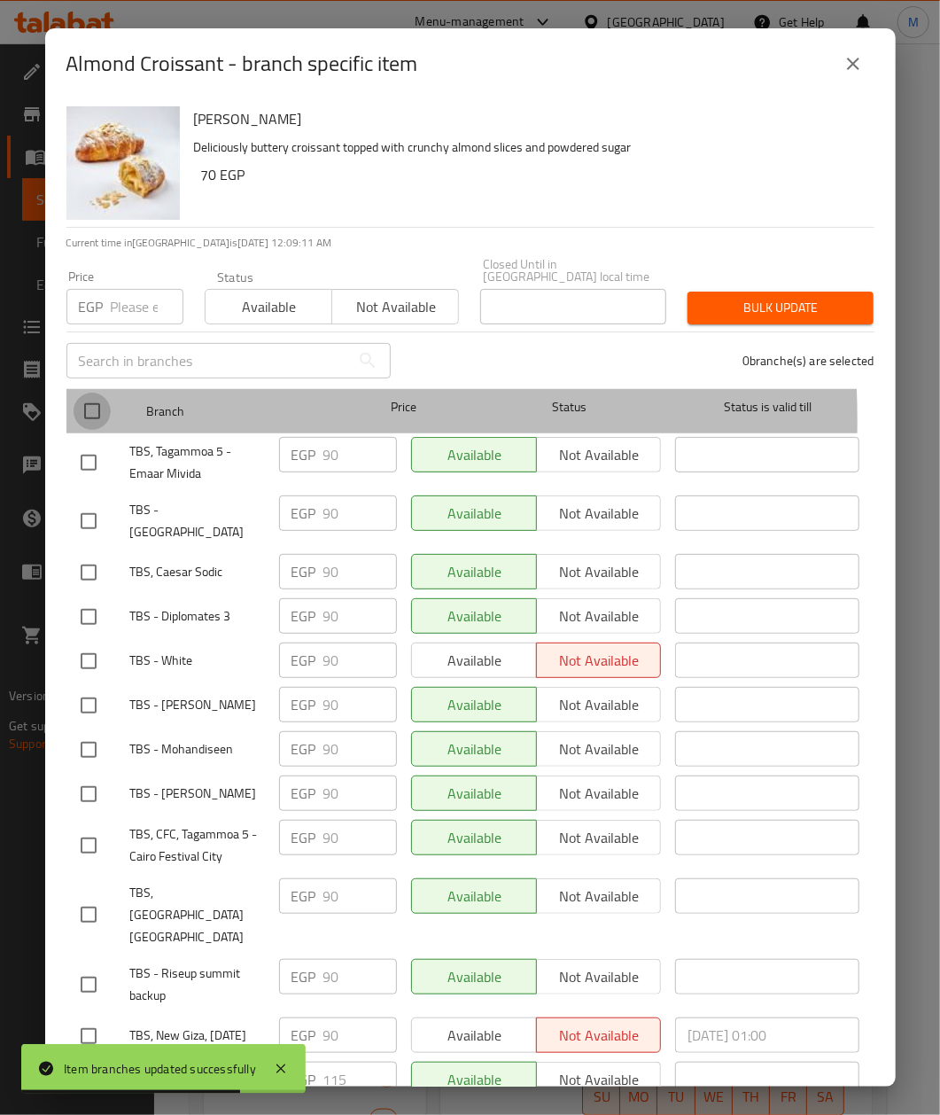
click at [101, 408] on input "checkbox" at bounding box center [92, 411] width 37 height 37
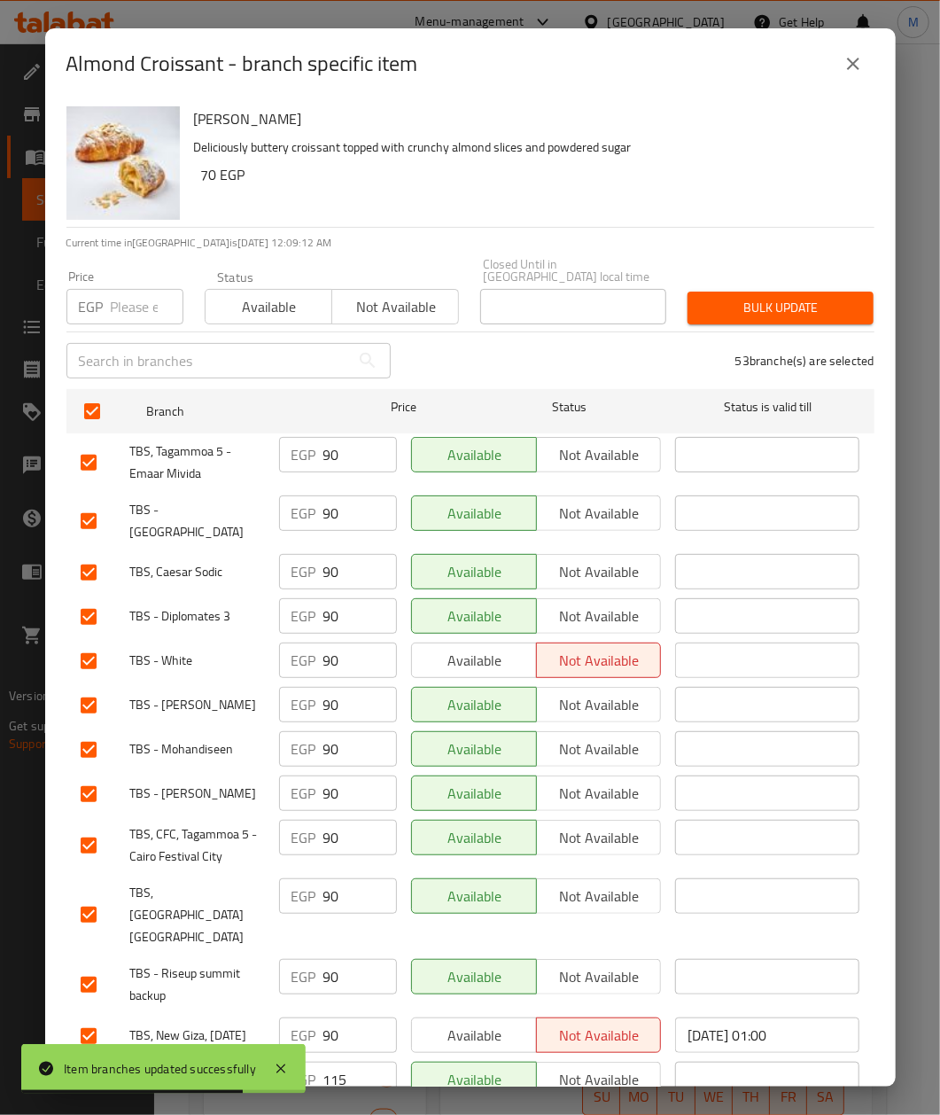
click at [136, 294] on input "number" at bounding box center [147, 306] width 73 height 35
click at [408, 209] on div "Almond Croissant Deliciously buttery croissant topped with crunchy almond slice…" at bounding box center [527, 163] width 681 height 128
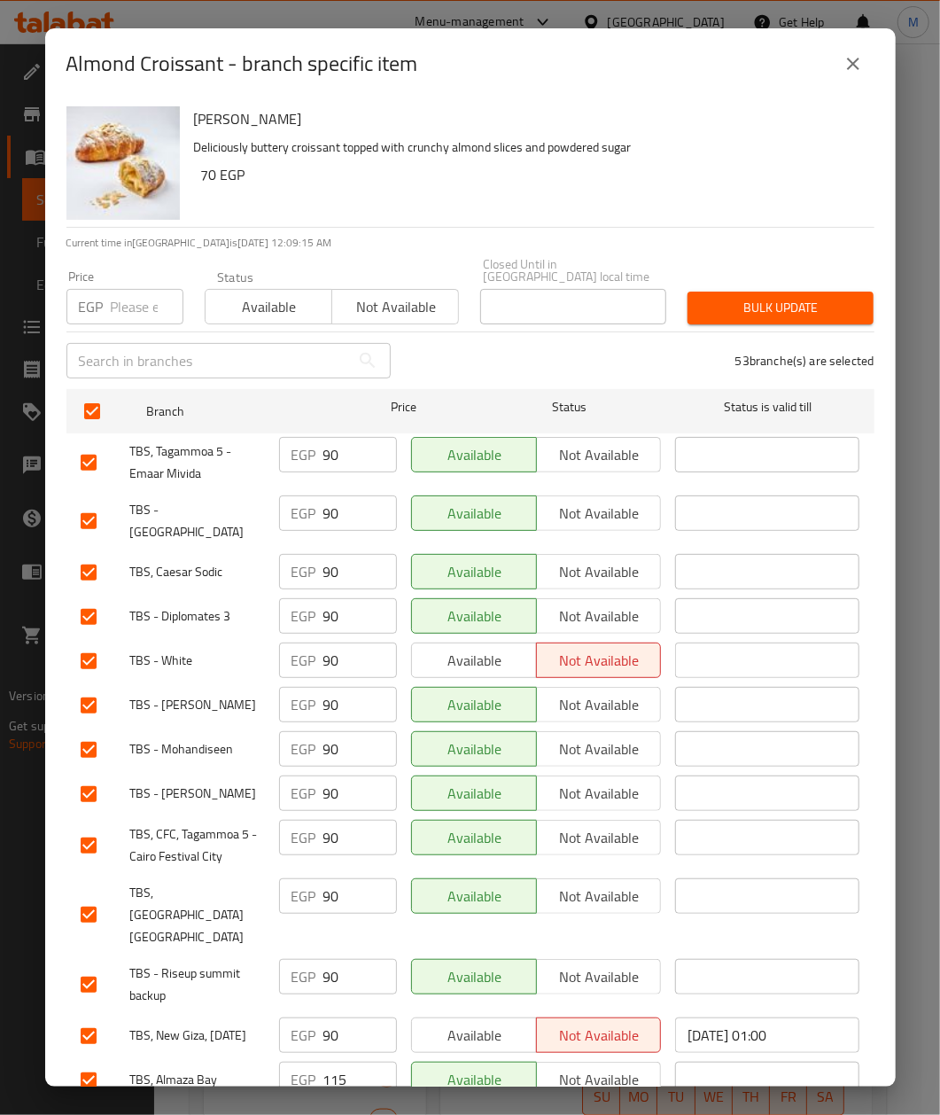
click at [146, 289] on input "number" at bounding box center [147, 306] width 73 height 35
paste input "95"
click at [433, 188] on div "Almond Croissant Deliciously buttery croissant topped with crunchy almond slice…" at bounding box center [527, 163] width 681 height 128
click at [768, 303] on span "Bulk update" at bounding box center [781, 308] width 158 height 22
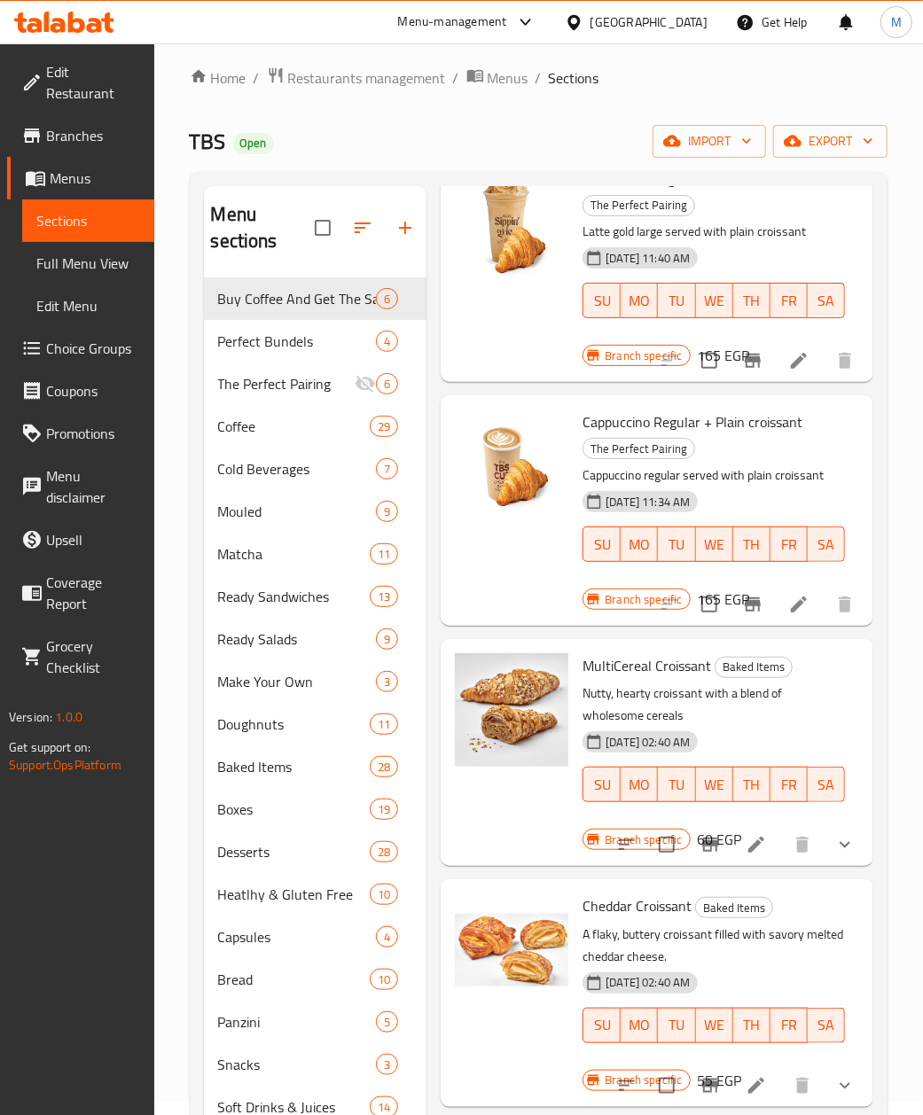
scroll to position [0, 0]
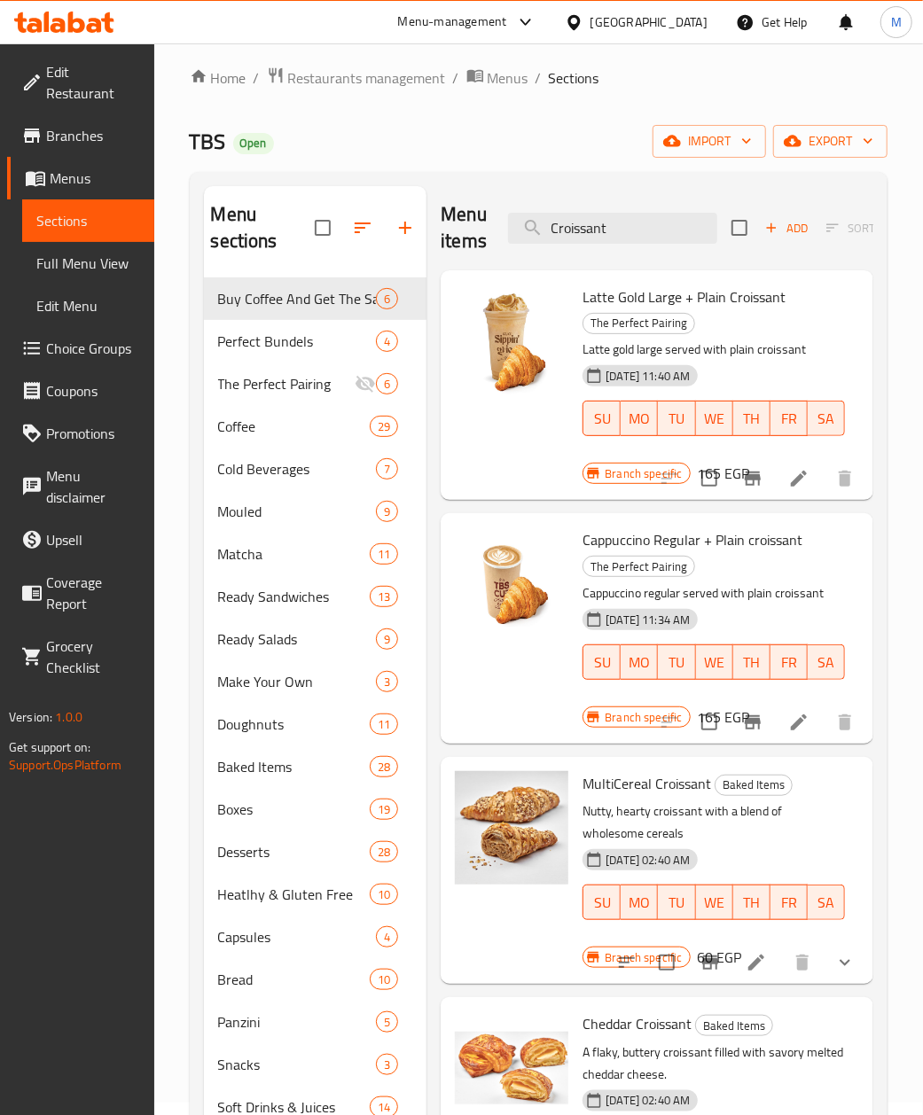
click at [791, 587] on p "Cappuccino regular served with plain croissant" at bounding box center [713, 593] width 262 height 22
click at [597, 246] on div "Menu items Croissant Add Sort Manage items" at bounding box center [657, 228] width 433 height 84
click at [587, 230] on input "Croissant" at bounding box center [612, 228] width 209 height 31
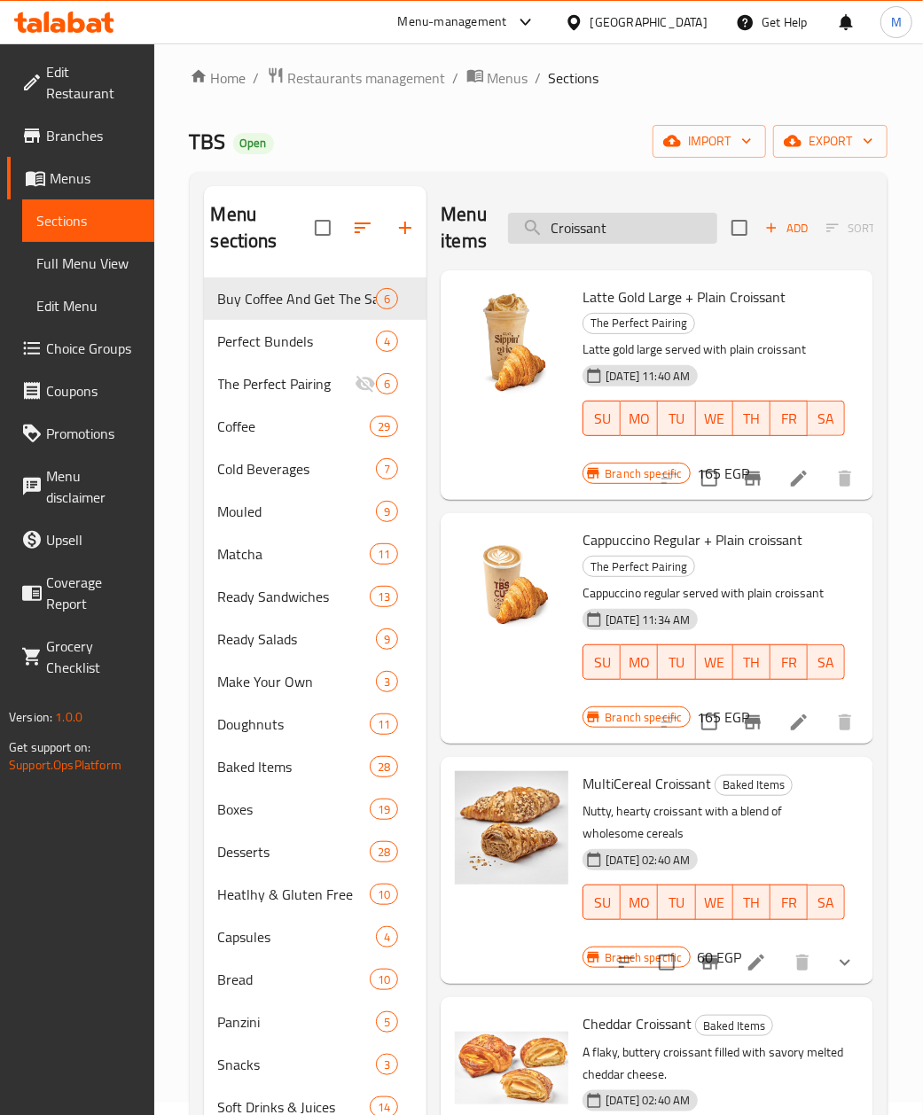
paste input "Pain Au Chocolate"
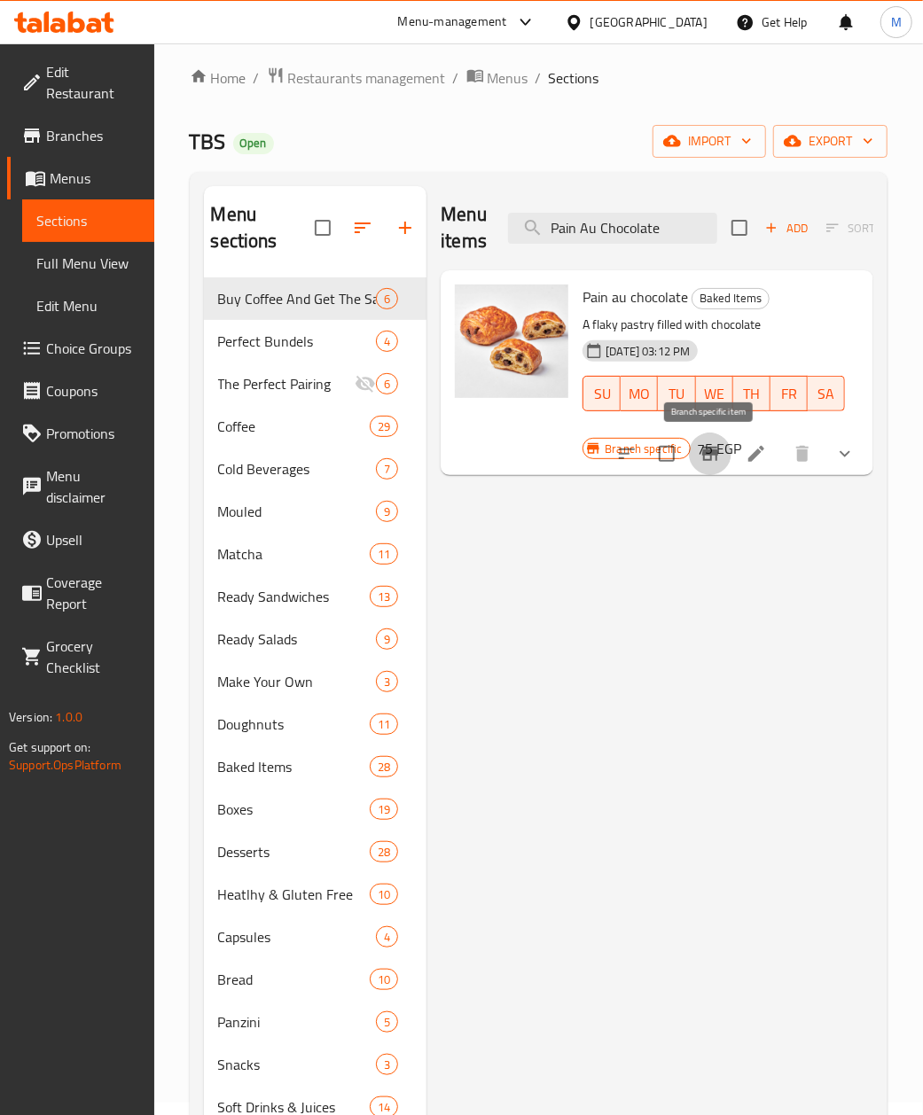
click at [714, 456] on icon "Branch-specific-item" at bounding box center [710, 454] width 16 height 14
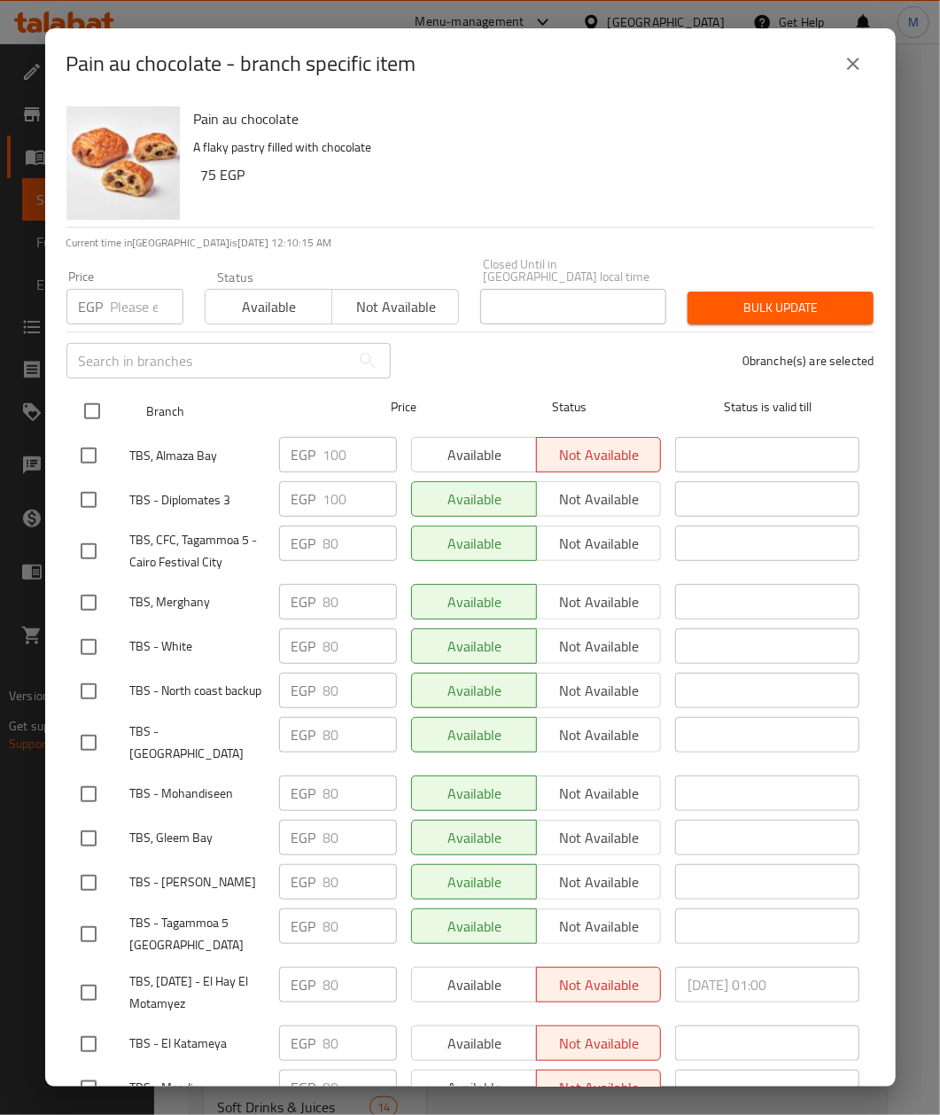
click at [93, 395] on input "checkbox" at bounding box center [92, 411] width 37 height 37
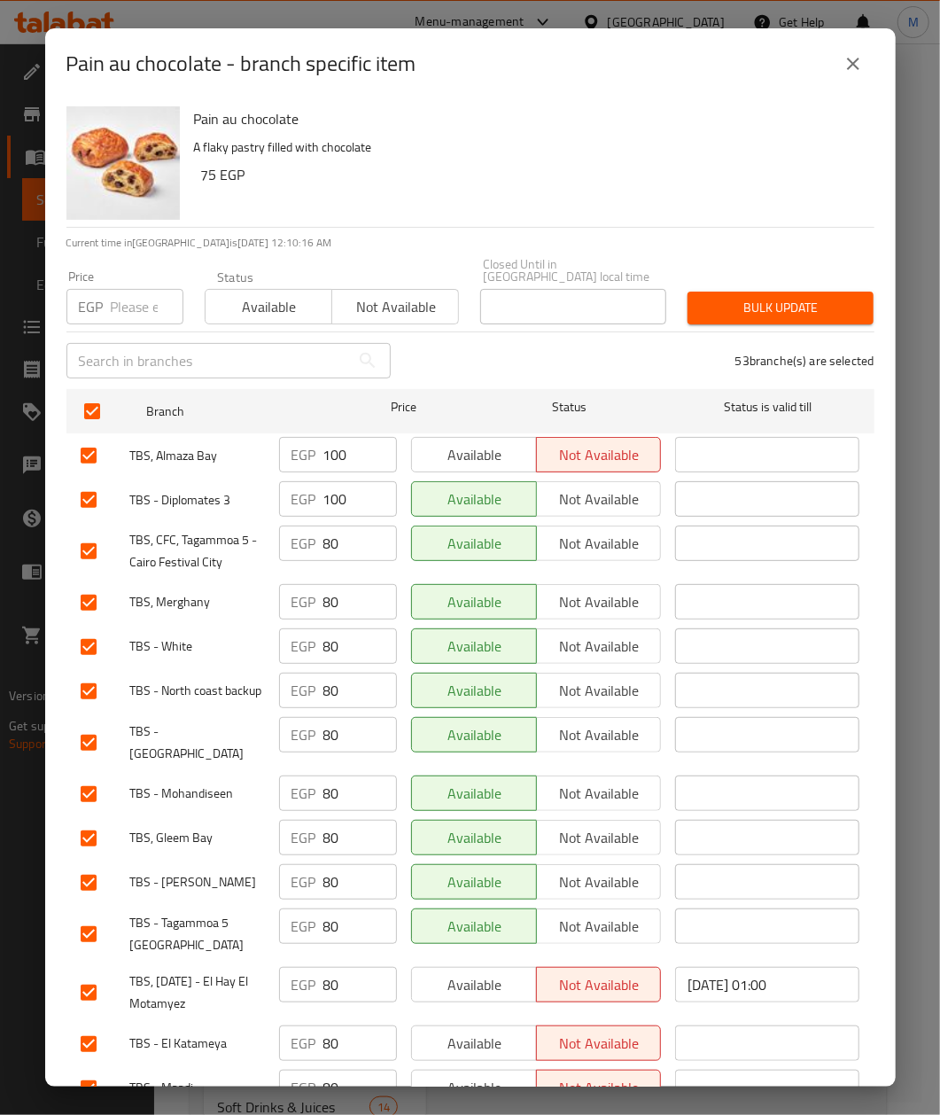
click at [472, 340] on div "53 branche(s) are selected" at bounding box center [644, 361] width 484 height 64
drag, startPoint x: 76, startPoint y: 278, endPoint x: 100, endPoint y: 275, distance: 24.2
click at [74, 289] on div "EGP Price" at bounding box center [124, 306] width 117 height 35
paste input "85"
click at [457, 179] on h6 "75 EGP" at bounding box center [530, 174] width 659 height 25
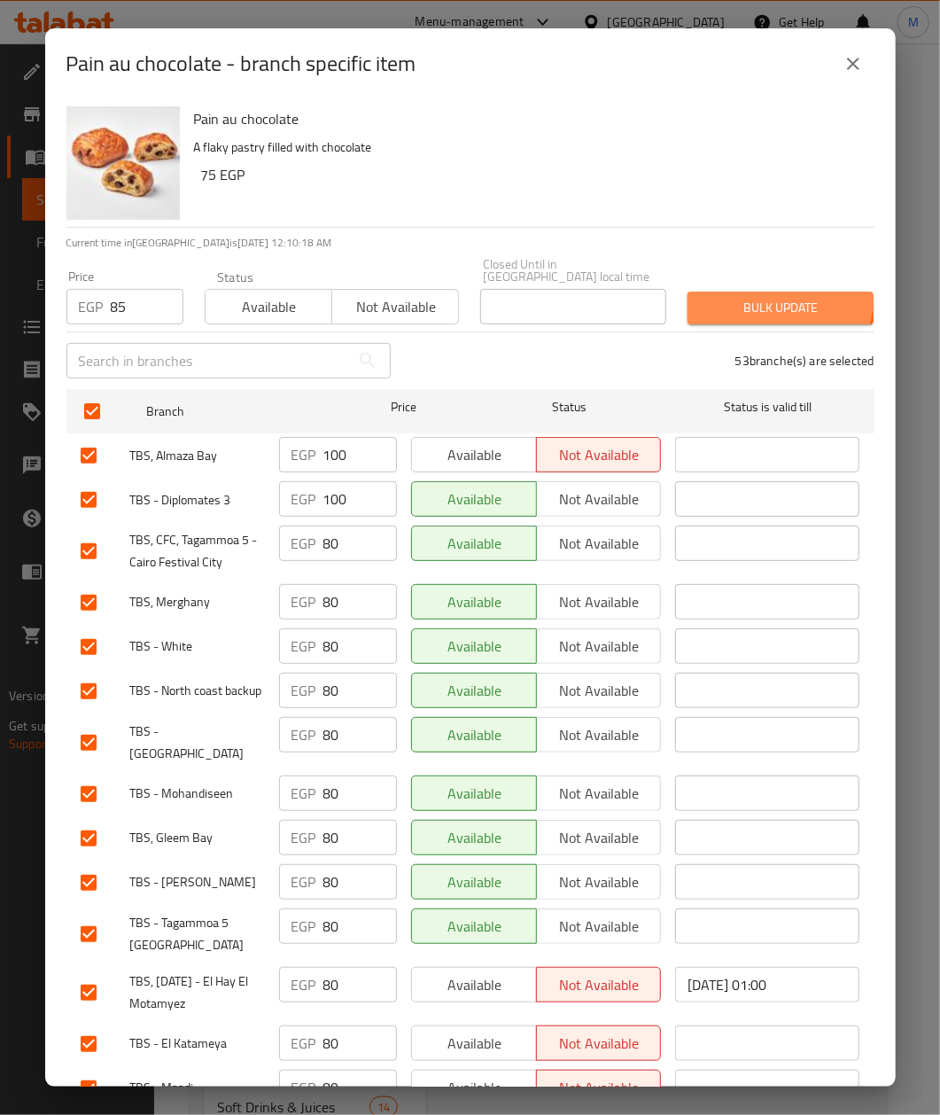
click at [748, 297] on span "Bulk update" at bounding box center [781, 308] width 158 height 22
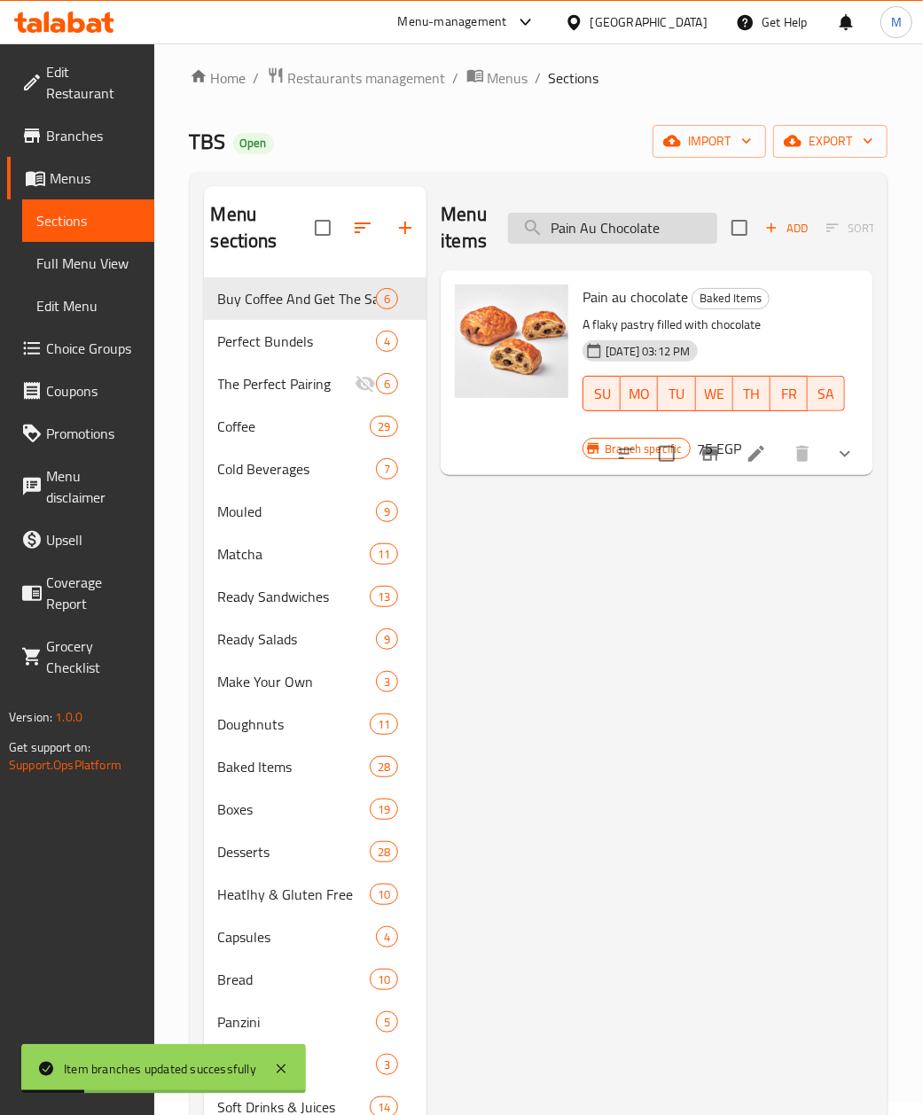
click at [572, 220] on input "Pain Au Chocolate" at bounding box center [612, 228] width 209 height 31
paste input "Croissant Nutella"
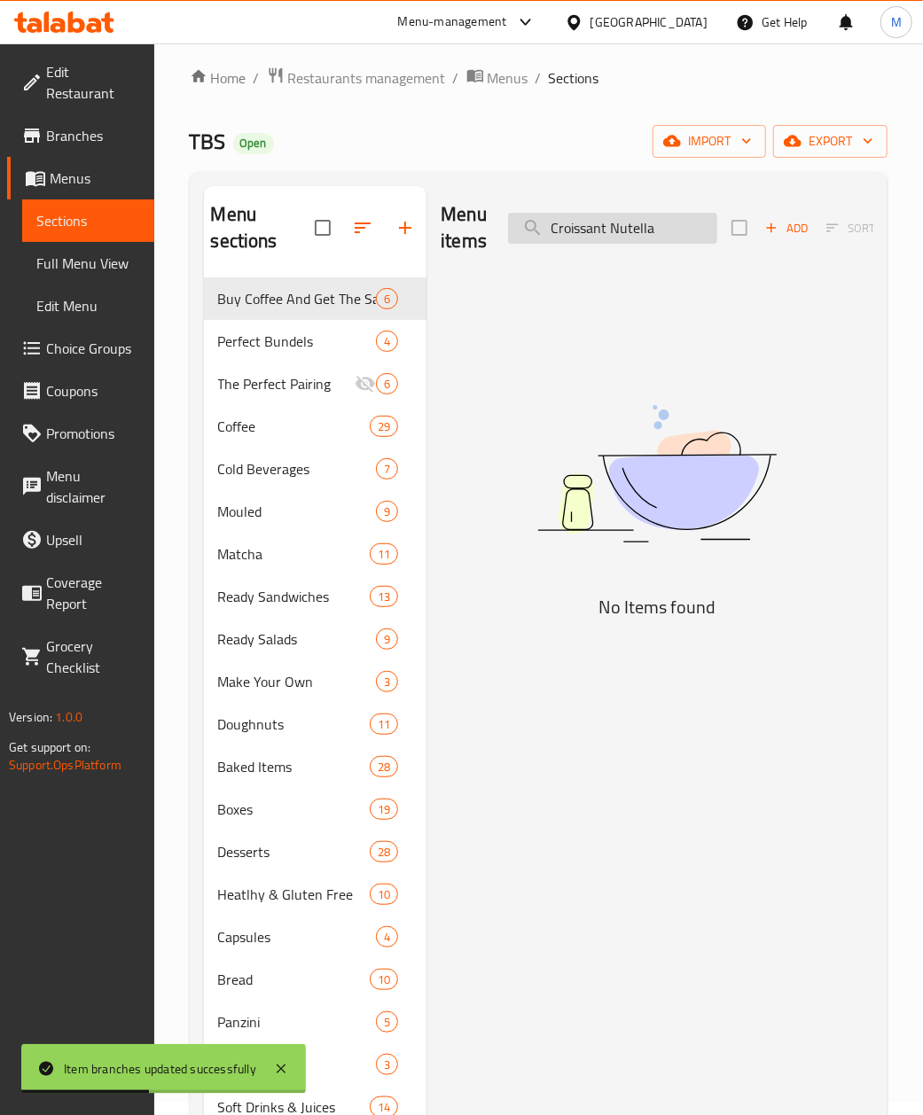
click at [646, 231] on input "Croissant Nutella" at bounding box center [612, 228] width 209 height 31
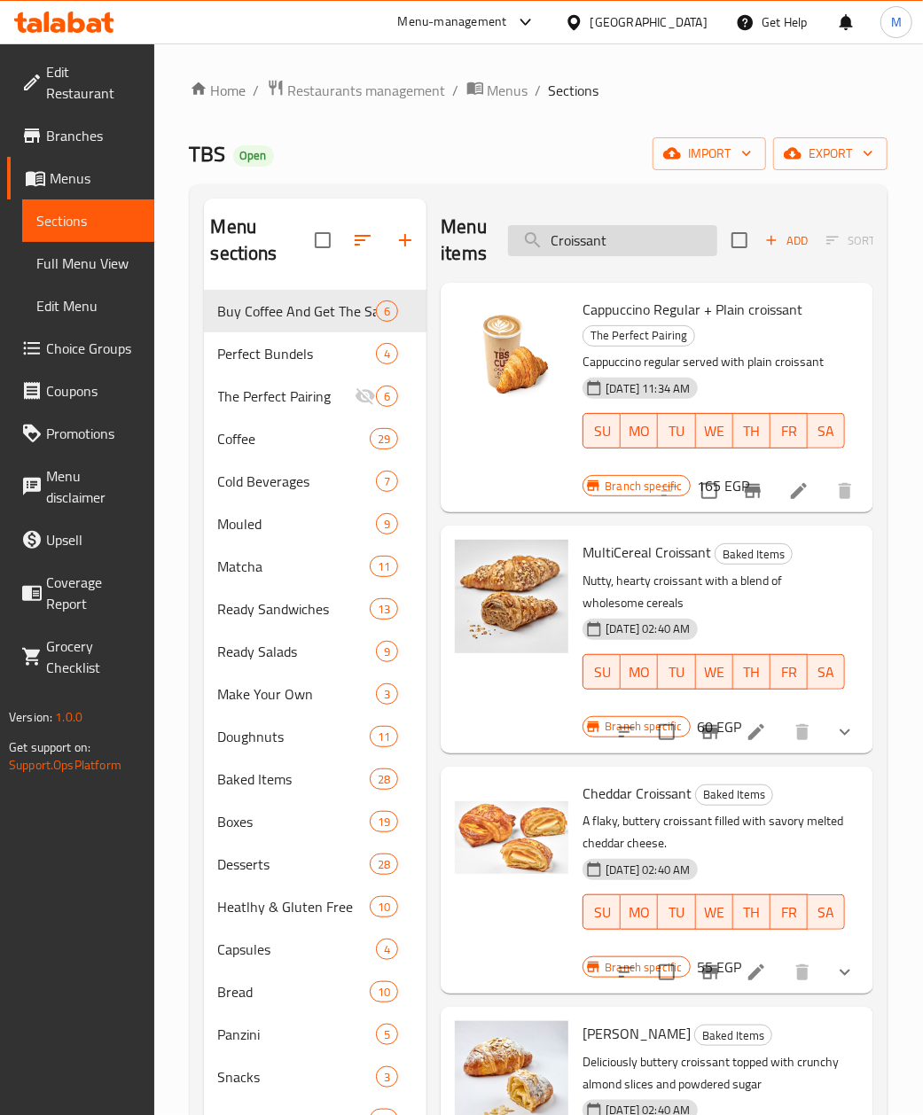
click at [600, 243] on input "Croissant" at bounding box center [612, 240] width 209 height 31
paste input "Nutella"
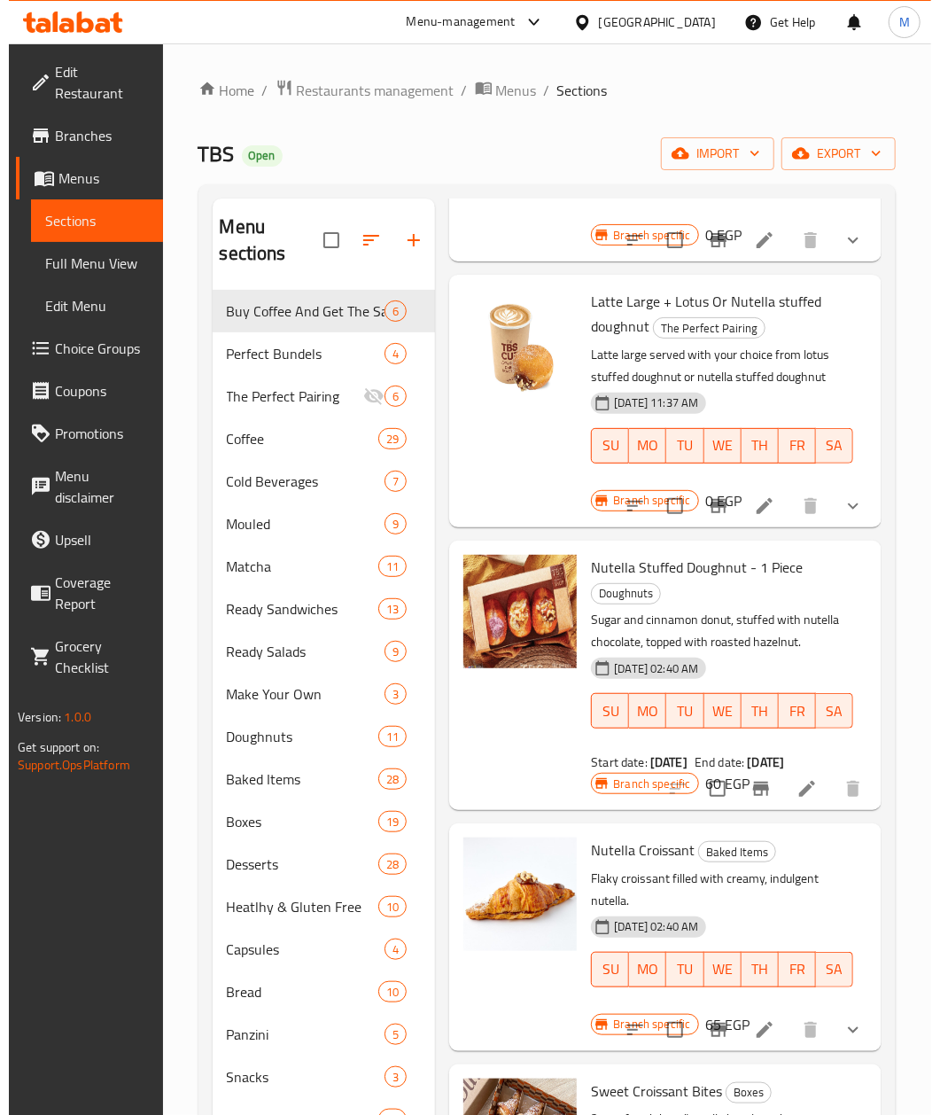
scroll to position [590, 0]
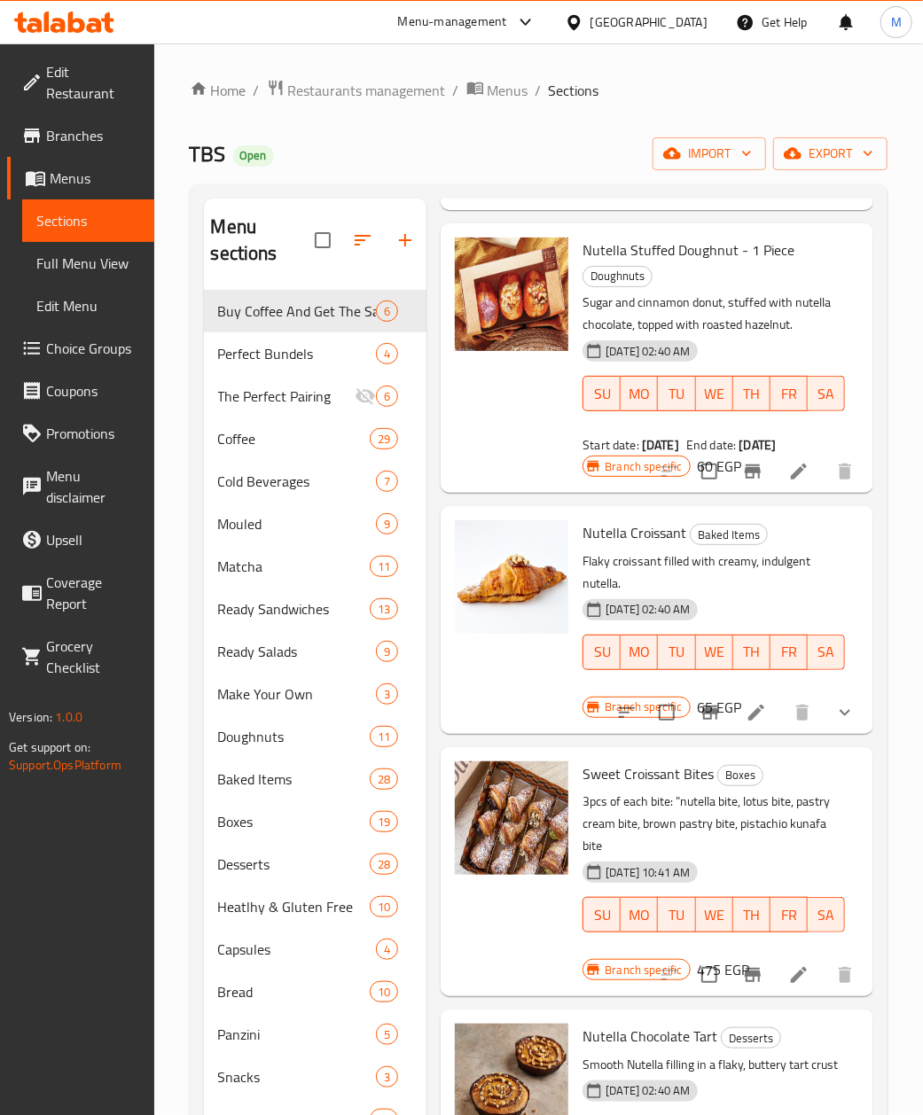
click at [702, 720] on icon "Branch-specific-item" at bounding box center [710, 713] width 16 height 14
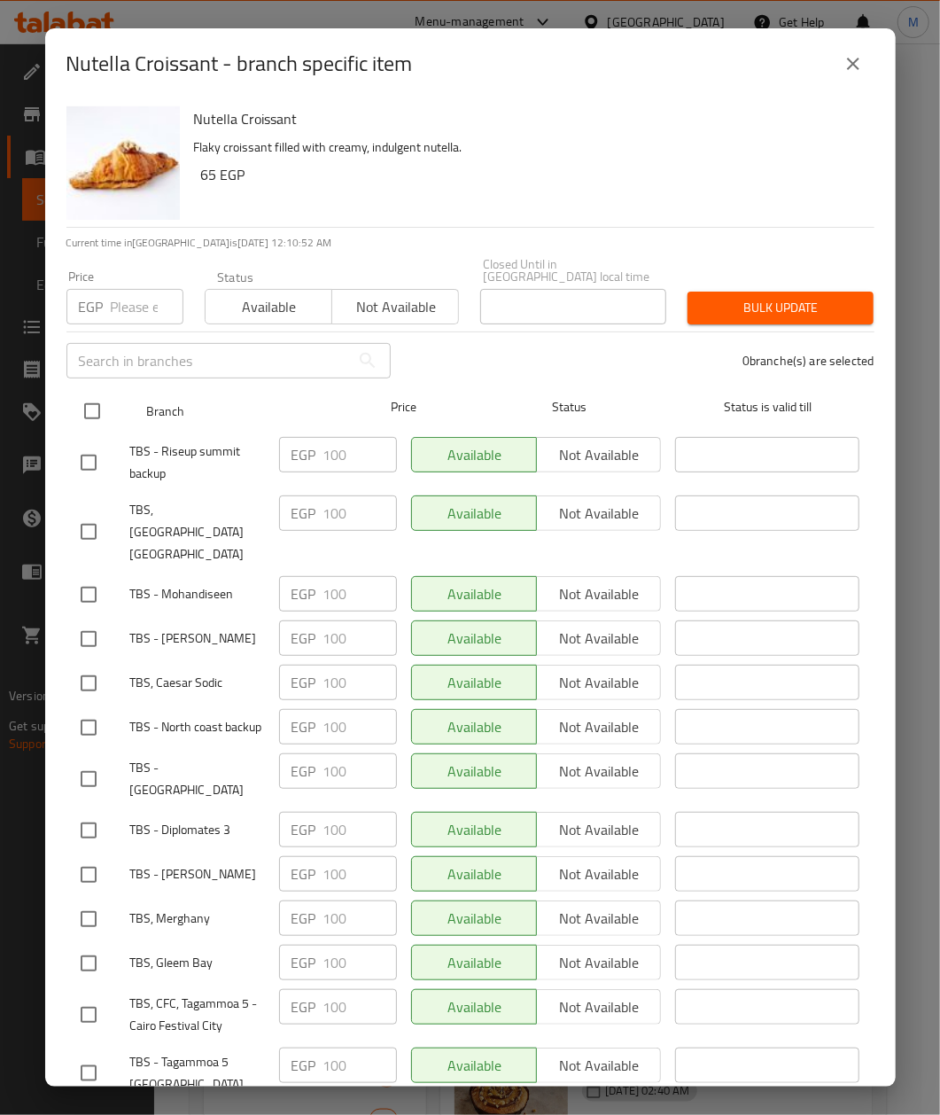
click at [89, 397] on input "checkbox" at bounding box center [92, 411] width 37 height 37
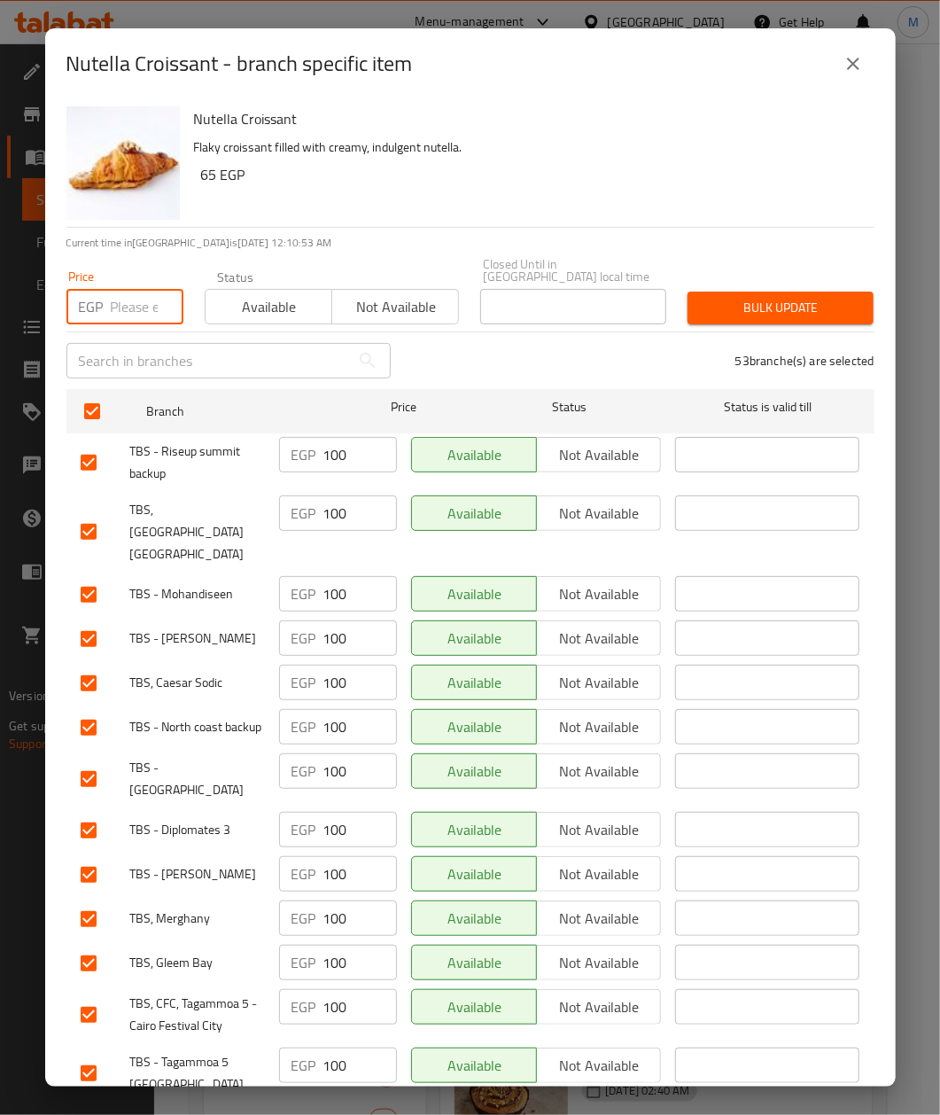
click at [122, 303] on input "number" at bounding box center [147, 306] width 73 height 35
click at [605, 142] on p "Flaky croissant filled with creamy, indulgent nutella." at bounding box center [527, 148] width 667 height 22
drag, startPoint x: 122, startPoint y: 300, endPoint x: 215, endPoint y: 275, distance: 95.5
click at [122, 300] on input "number" at bounding box center [147, 306] width 73 height 35
paste input "105"
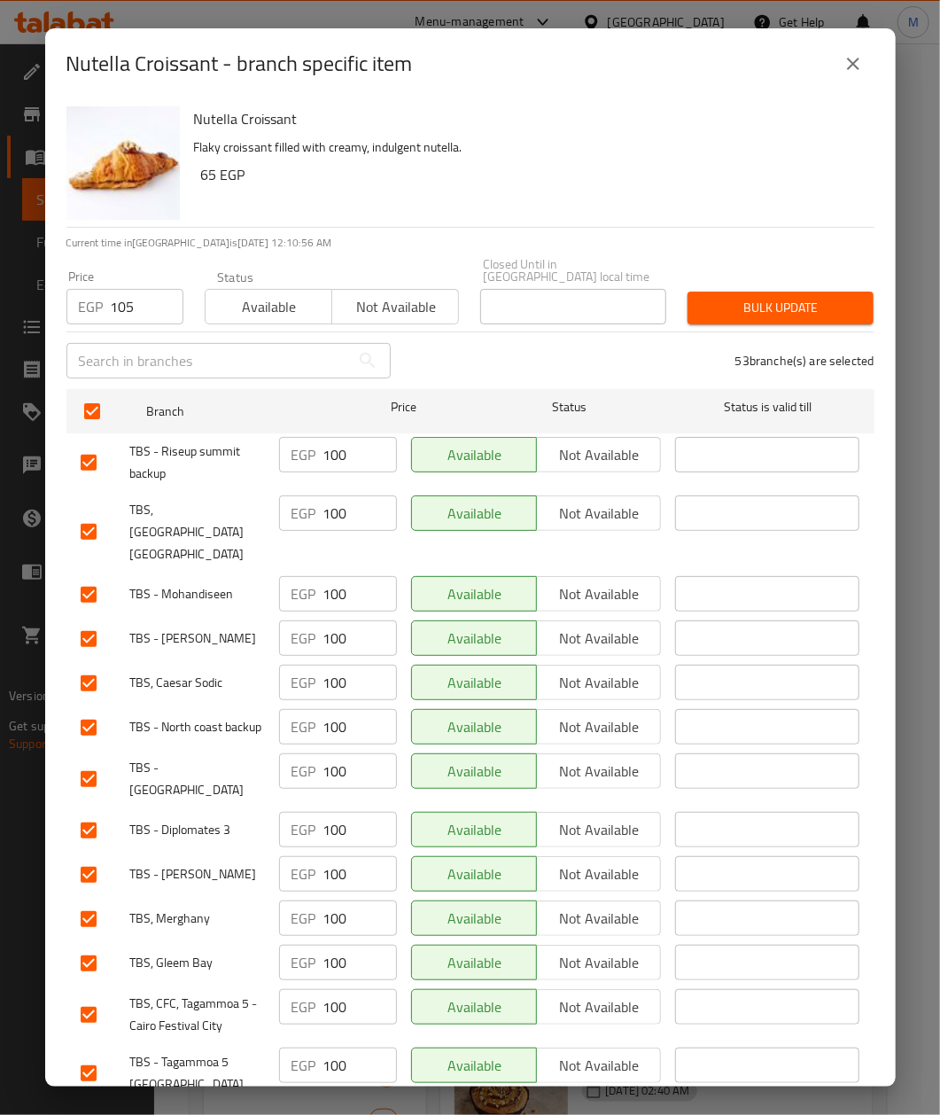
click at [649, 138] on p "Flaky croissant filled with creamy, indulgent nutella." at bounding box center [527, 148] width 667 height 22
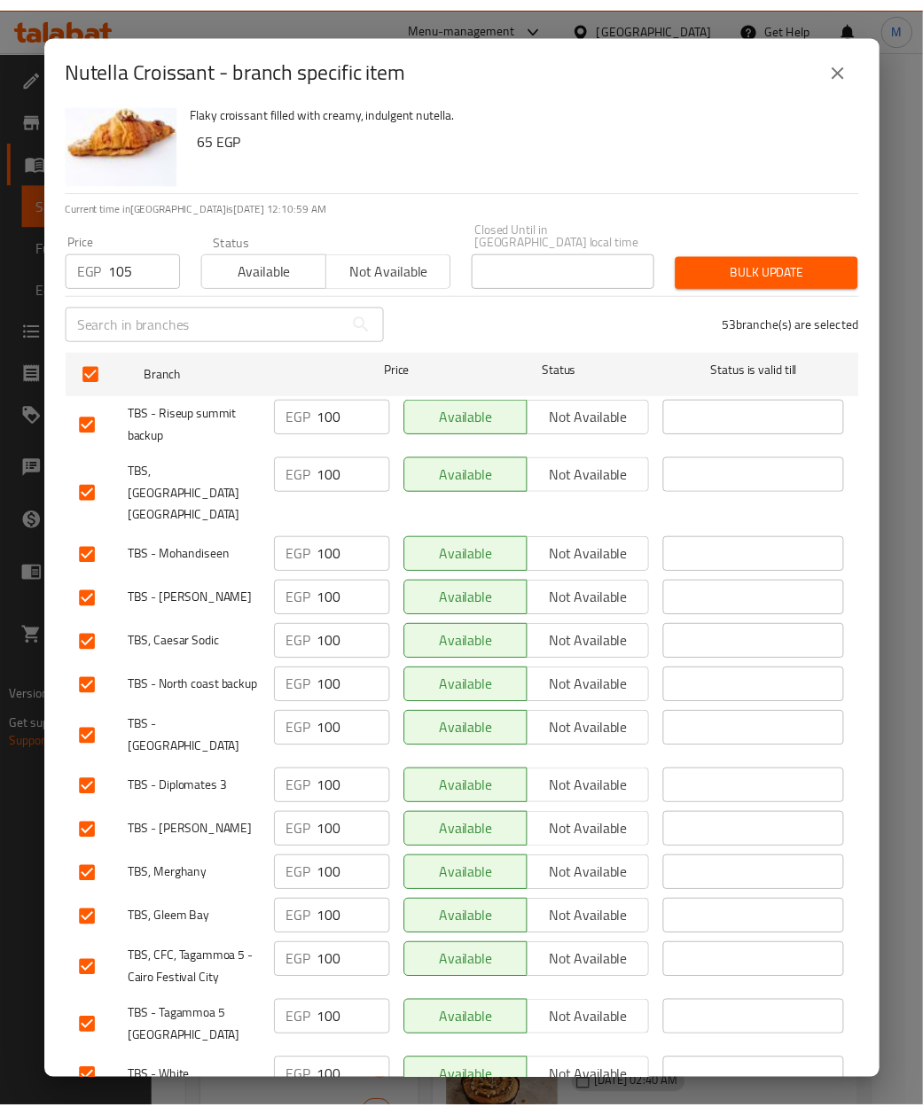
scroll to position [0, 0]
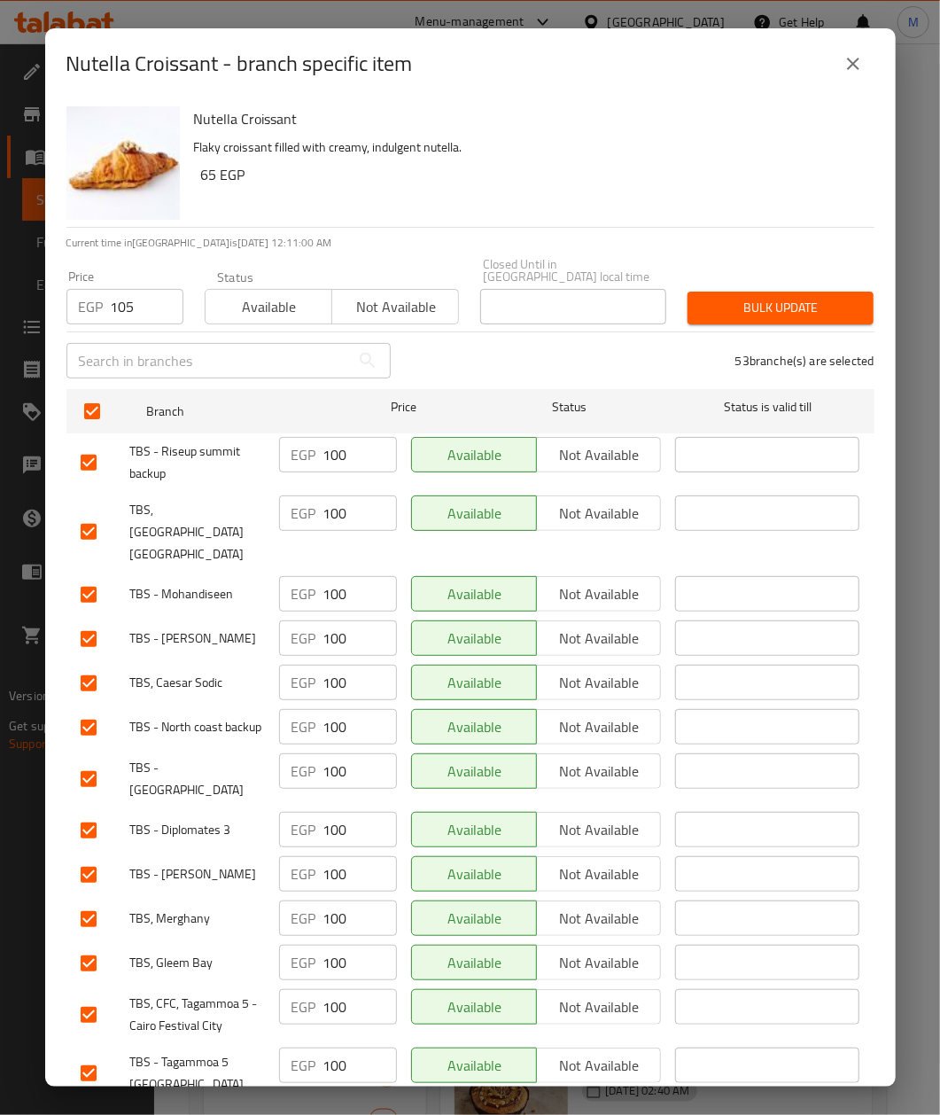
drag, startPoint x: 777, startPoint y: 298, endPoint x: 25, endPoint y: 345, distance: 754.0
click at [774, 298] on span "Bulk update" at bounding box center [781, 308] width 158 height 22
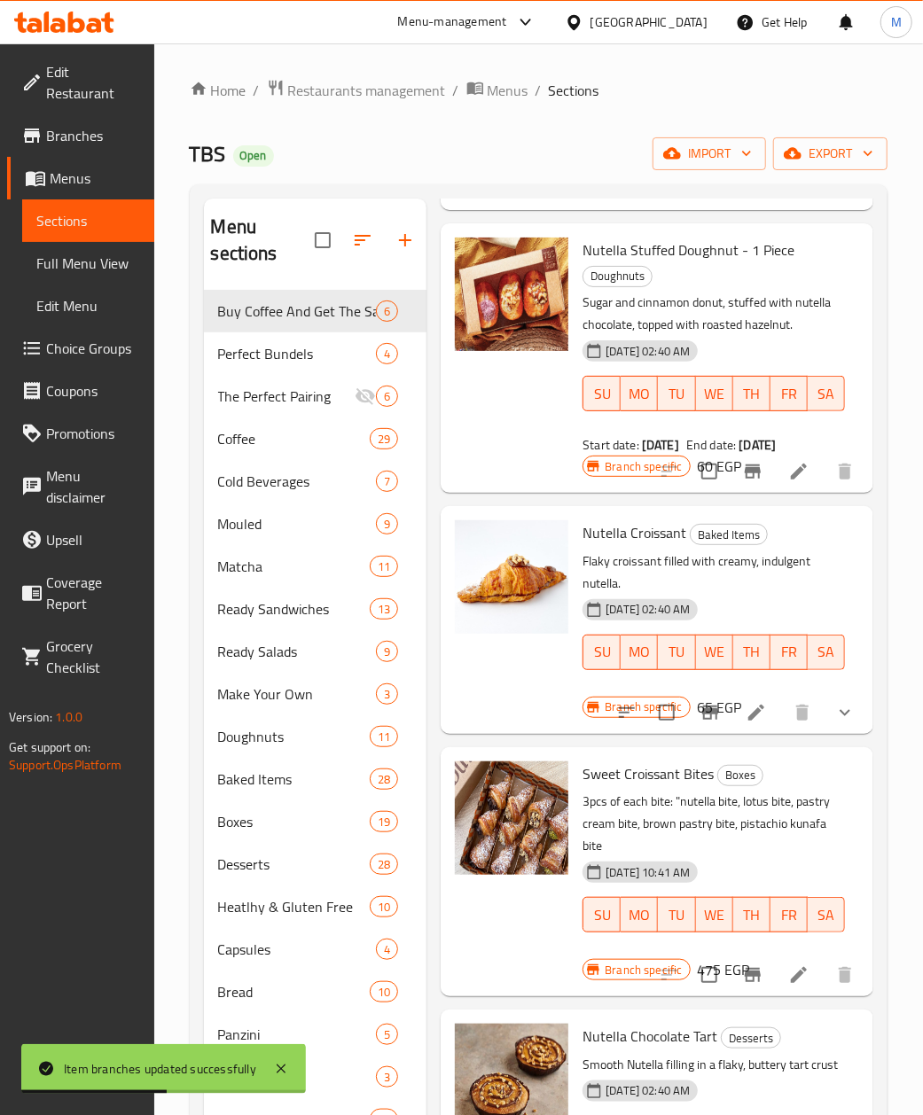
click at [796, 370] on div "[DATE] 02:40 AM SU MO TU WE TH FR SA" at bounding box center [713, 381] width 277 height 96
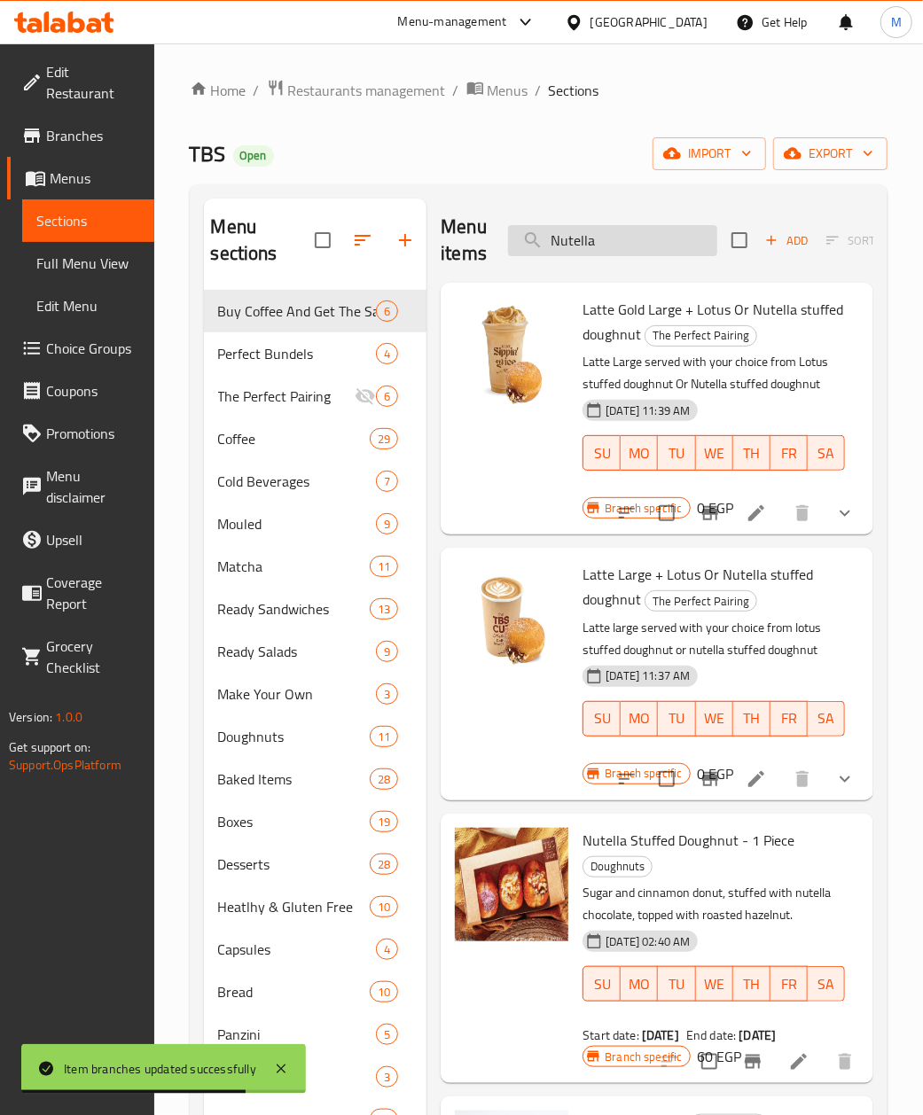
click at [642, 242] on input "Nutella" at bounding box center [612, 240] width 209 height 31
paste input "Multicreedal Croissant"
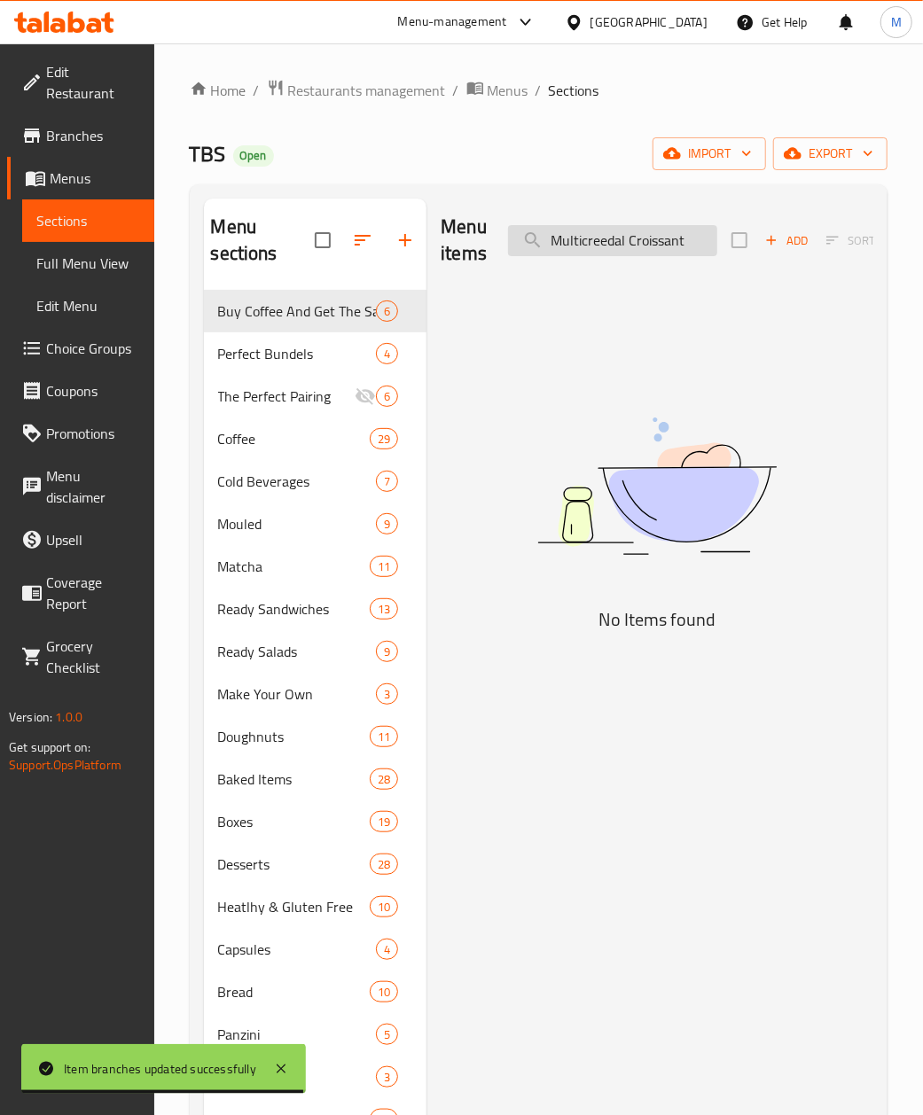
click at [589, 243] on input "Multicreedal Croissant" at bounding box center [612, 240] width 209 height 31
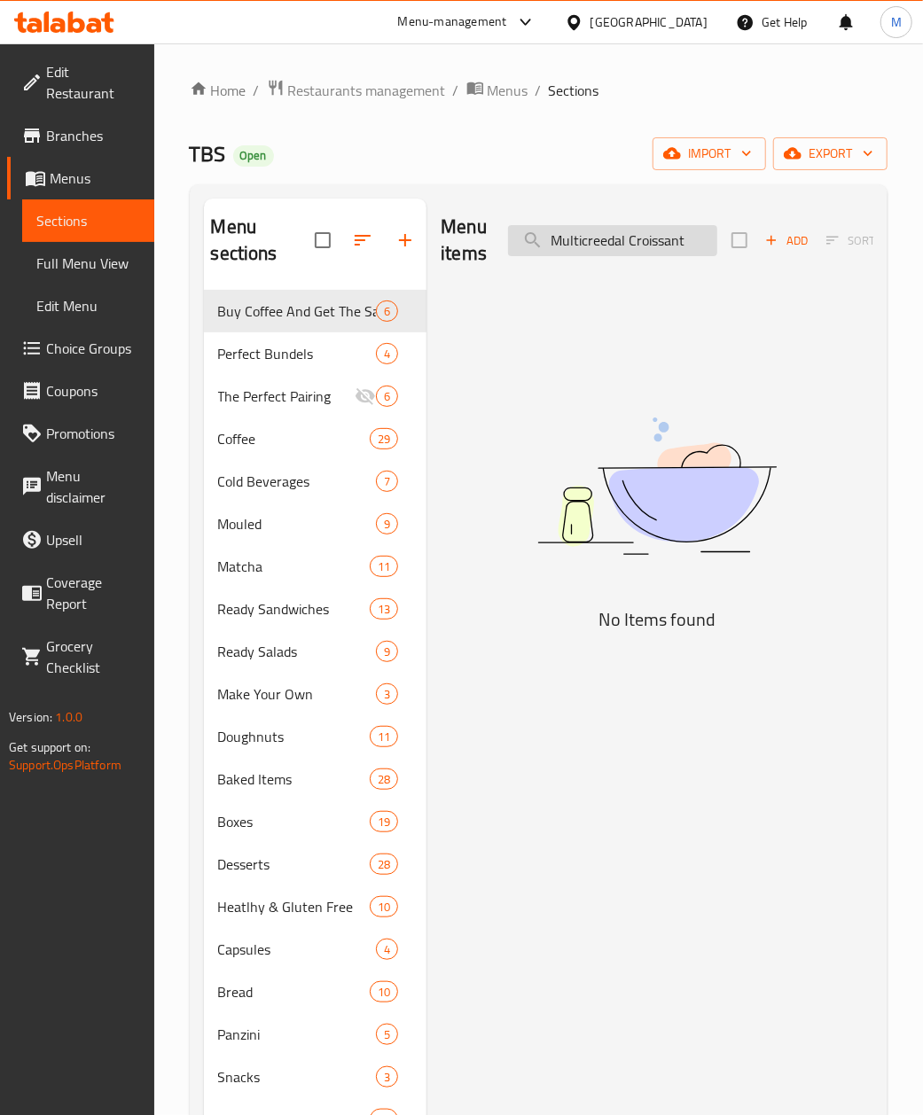
click at [589, 243] on input "Multicreedal Croissant" at bounding box center [612, 240] width 209 height 31
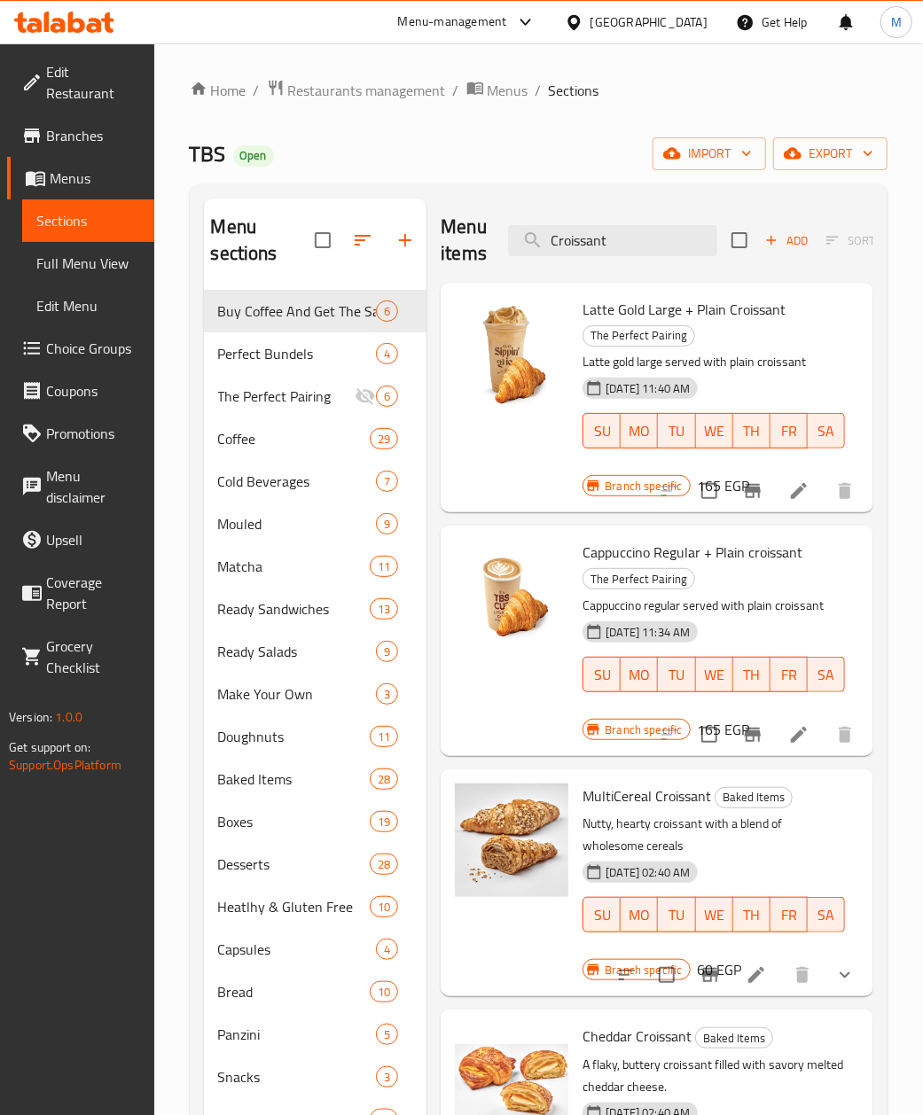
click at [544, 698] on div at bounding box center [512, 640] width 128 height 215
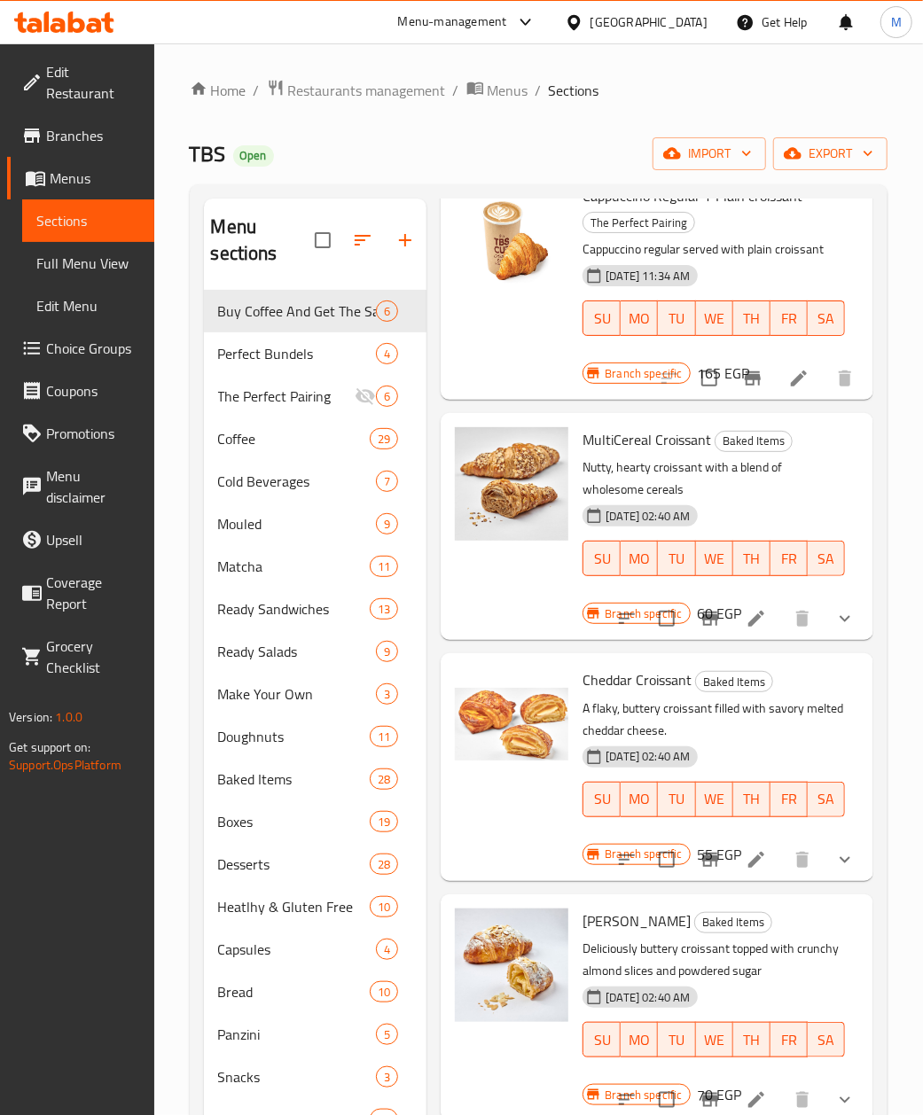
scroll to position [355, 0]
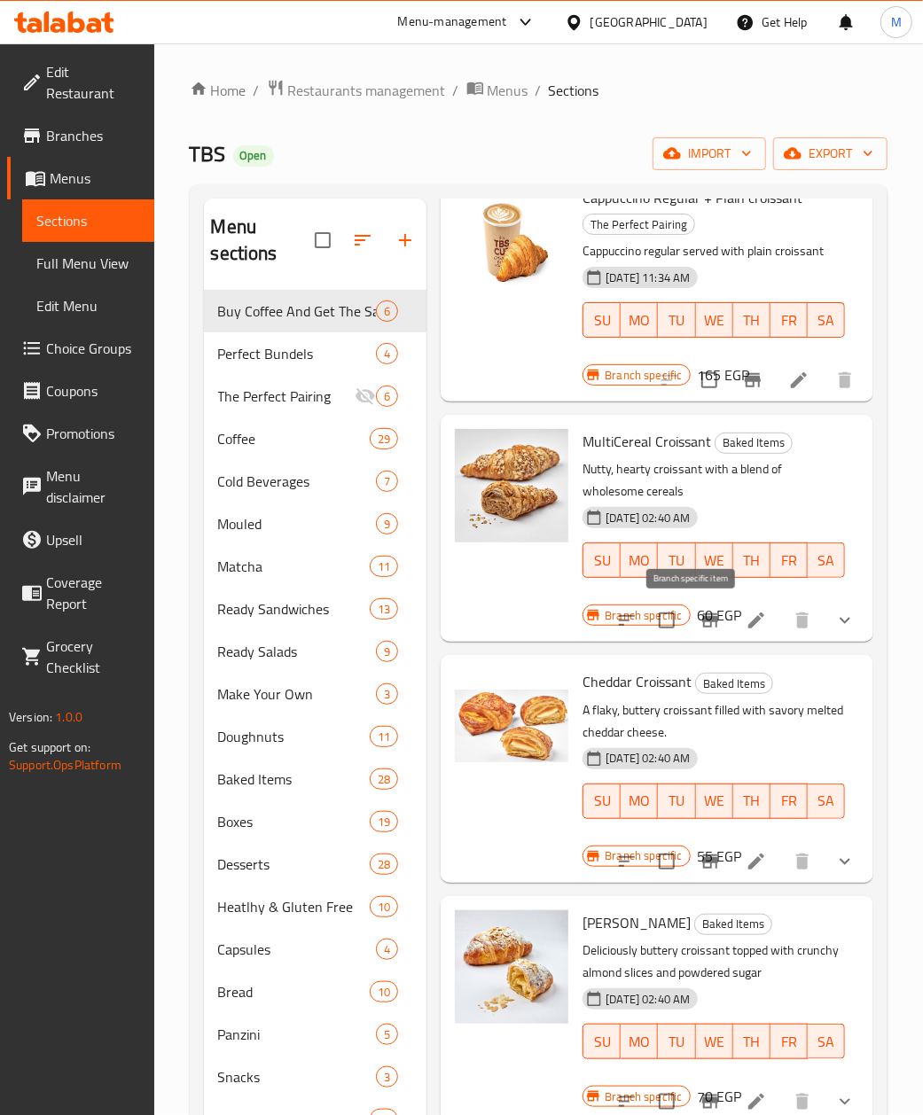
click at [702, 620] on icon "Branch-specific-item" at bounding box center [710, 620] width 16 height 14
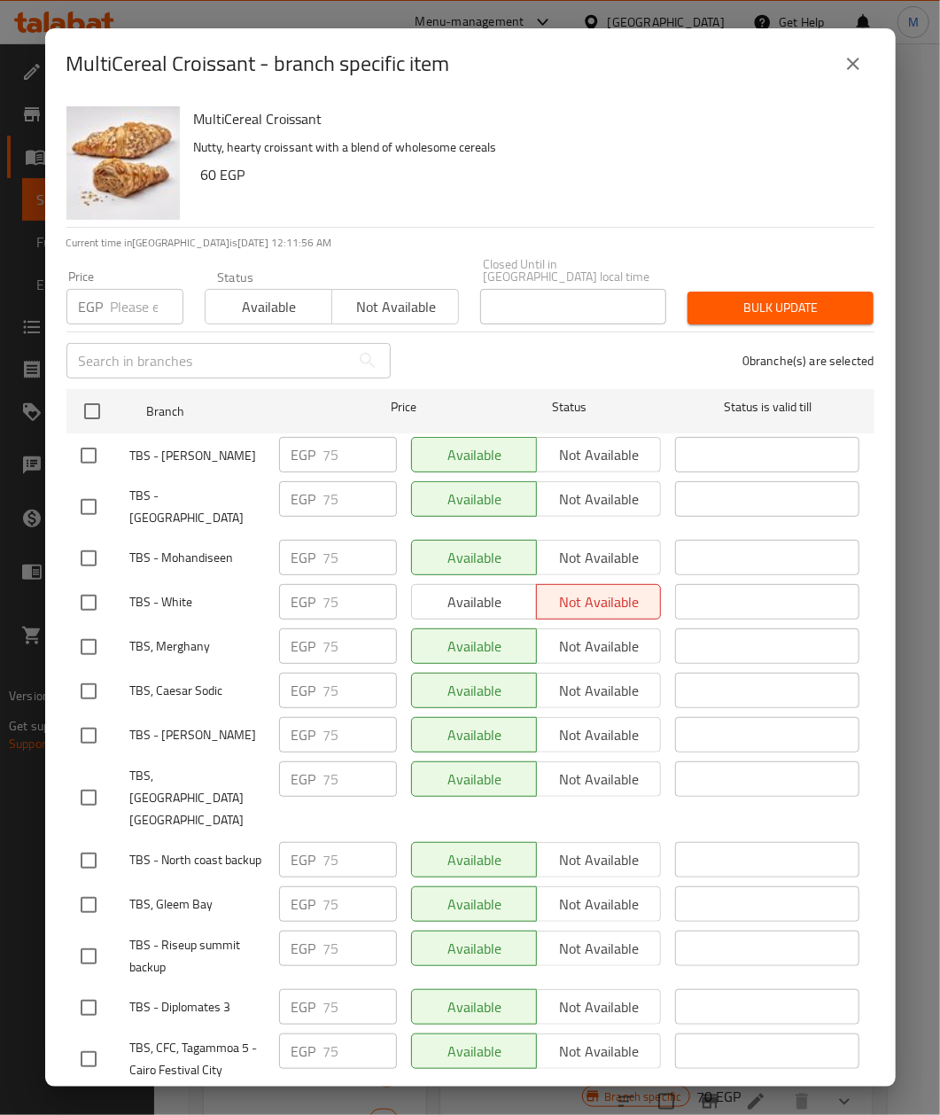
click at [86, 393] on input "checkbox" at bounding box center [92, 411] width 37 height 37
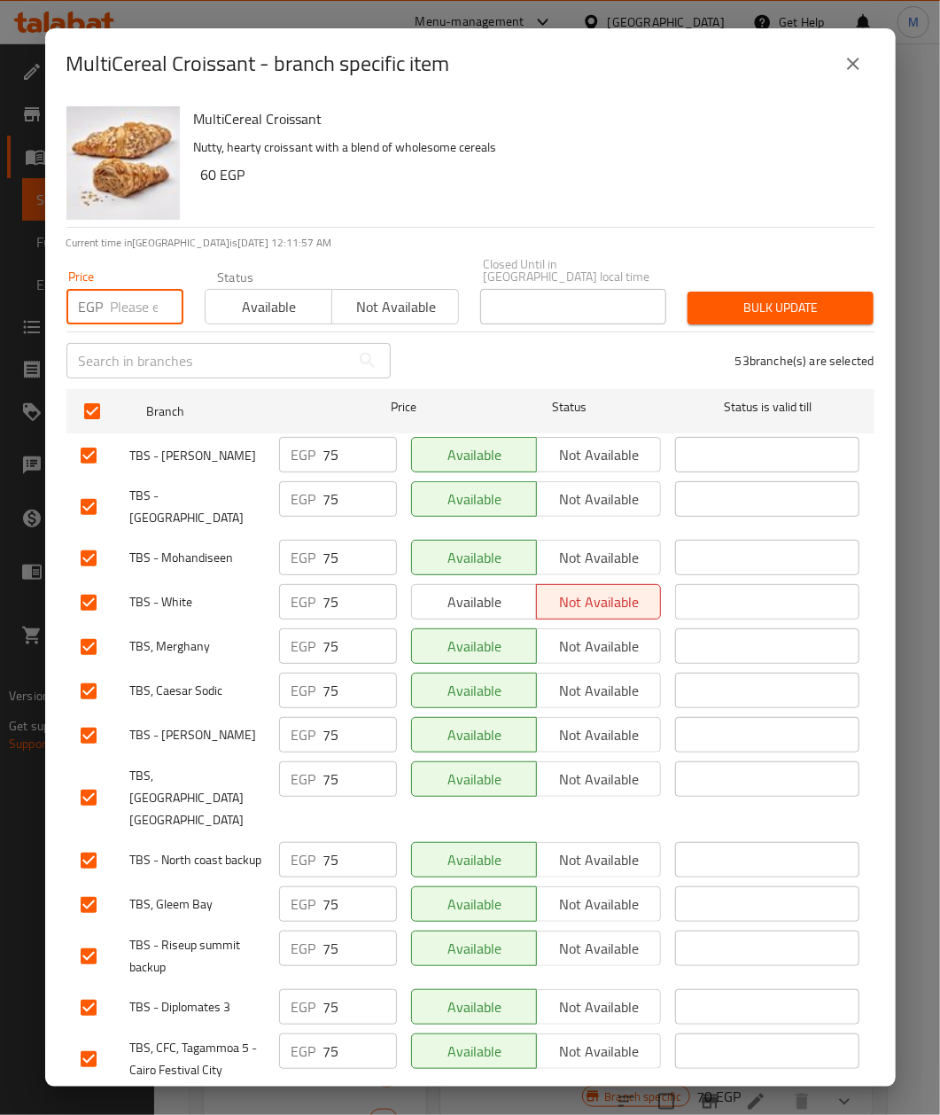
drag, startPoint x: 117, startPoint y: 306, endPoint x: 139, endPoint y: 295, distance: 24.6
click at [121, 303] on input "number" at bounding box center [147, 306] width 73 height 35
click at [546, 193] on div "MultiCereal Croissant Nutty, hearty croissant with a blend of wholesome cereals…" at bounding box center [527, 163] width 681 height 128
click at [136, 289] on input "number" at bounding box center [147, 306] width 73 height 35
click at [117, 299] on div "EGP Price" at bounding box center [124, 306] width 117 height 35
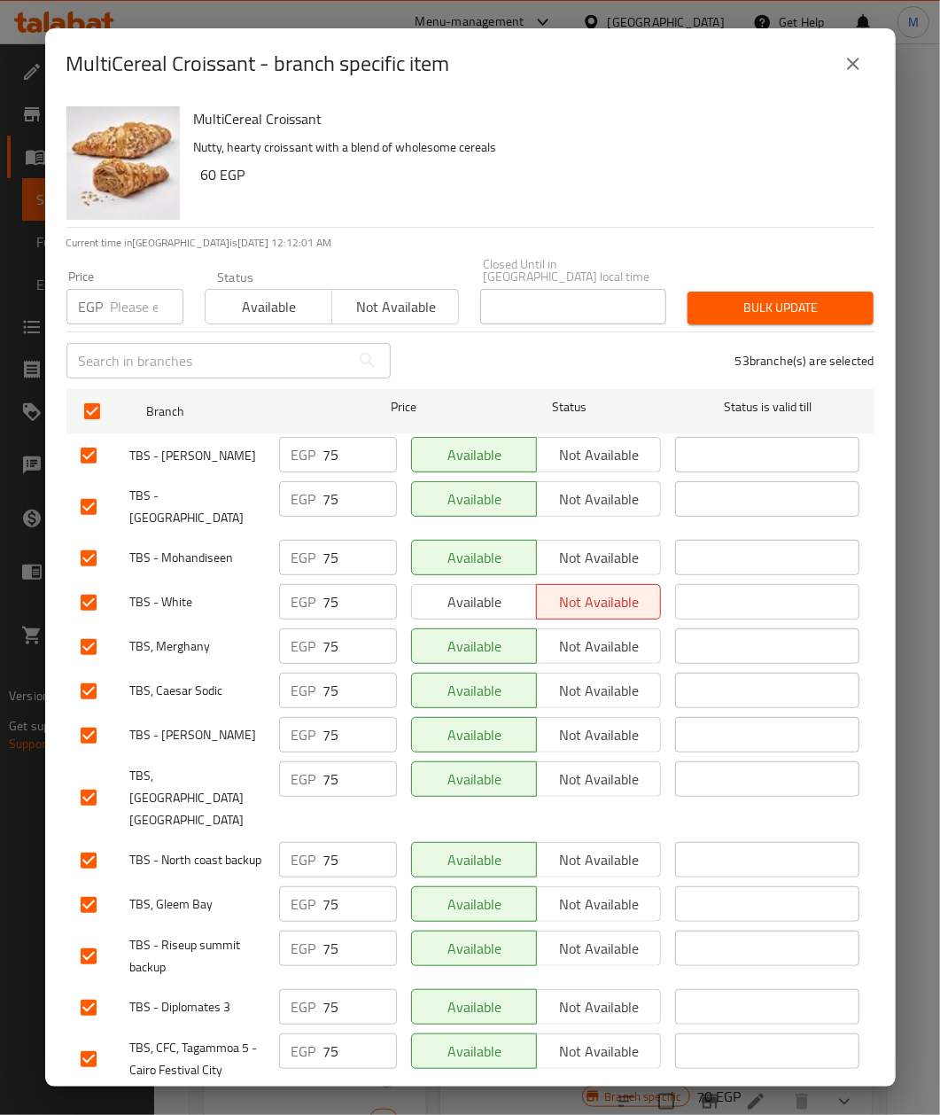
paste input "80"
click at [519, 178] on h6 "60 EGP" at bounding box center [530, 174] width 659 height 25
click at [746, 297] on span "Bulk update" at bounding box center [781, 308] width 158 height 22
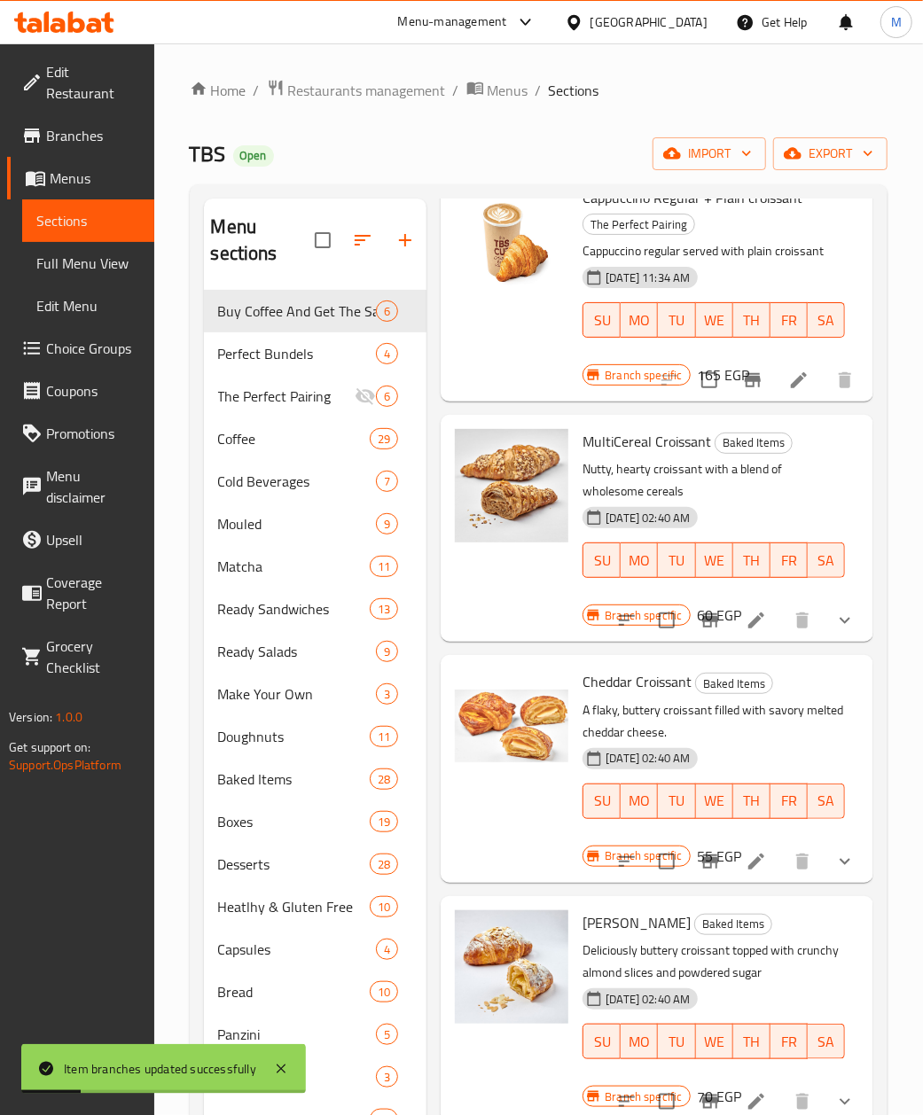
click at [813, 745] on div "[DATE] 02:40 AM SU MO TU WE TH FR SA" at bounding box center [713, 789] width 277 height 96
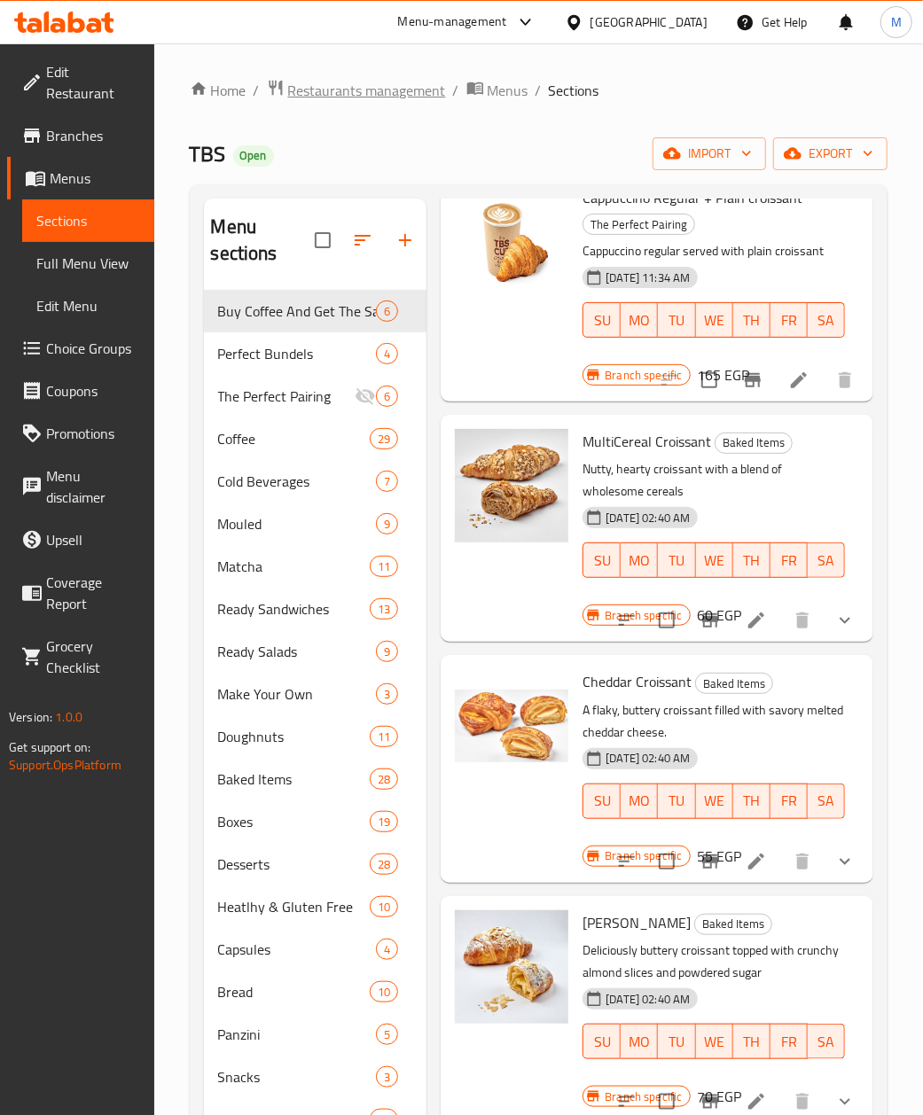
scroll to position [1760, 0]
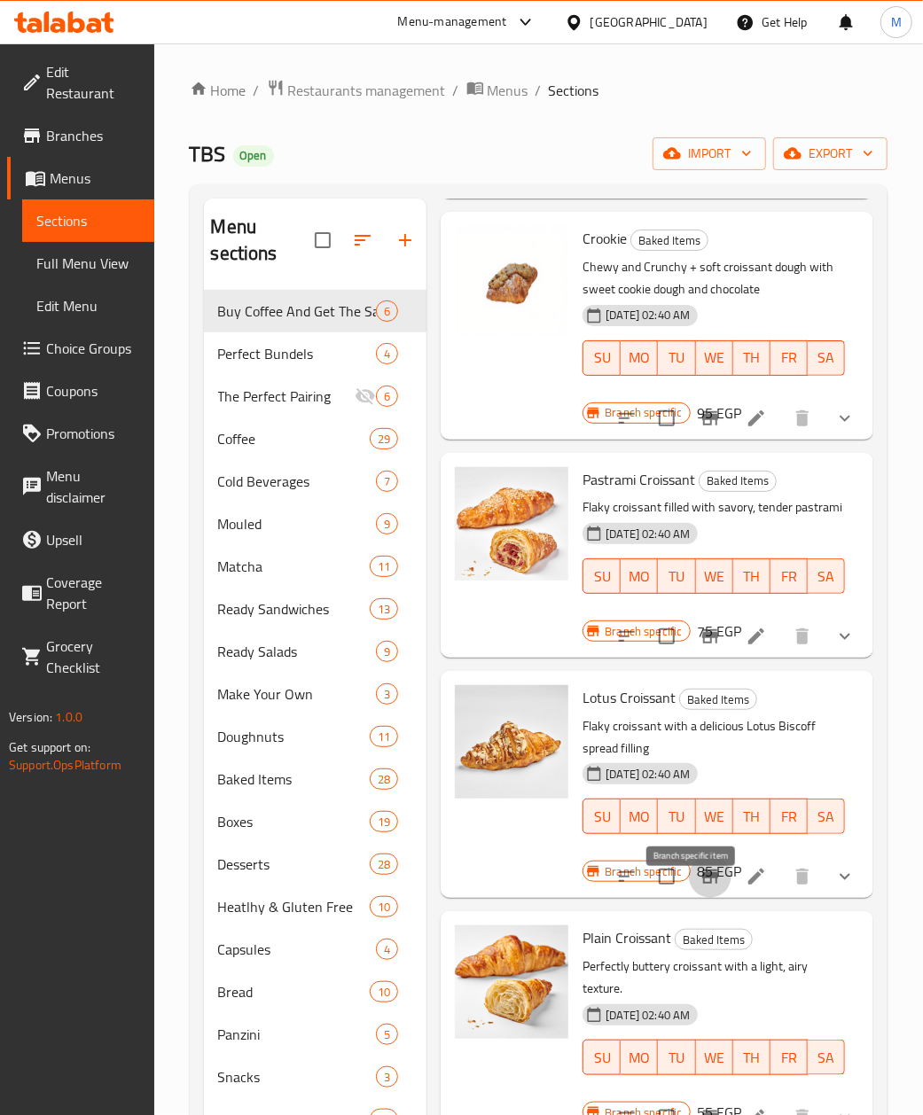
click at [702, 884] on icon "Branch-specific-item" at bounding box center [710, 877] width 16 height 14
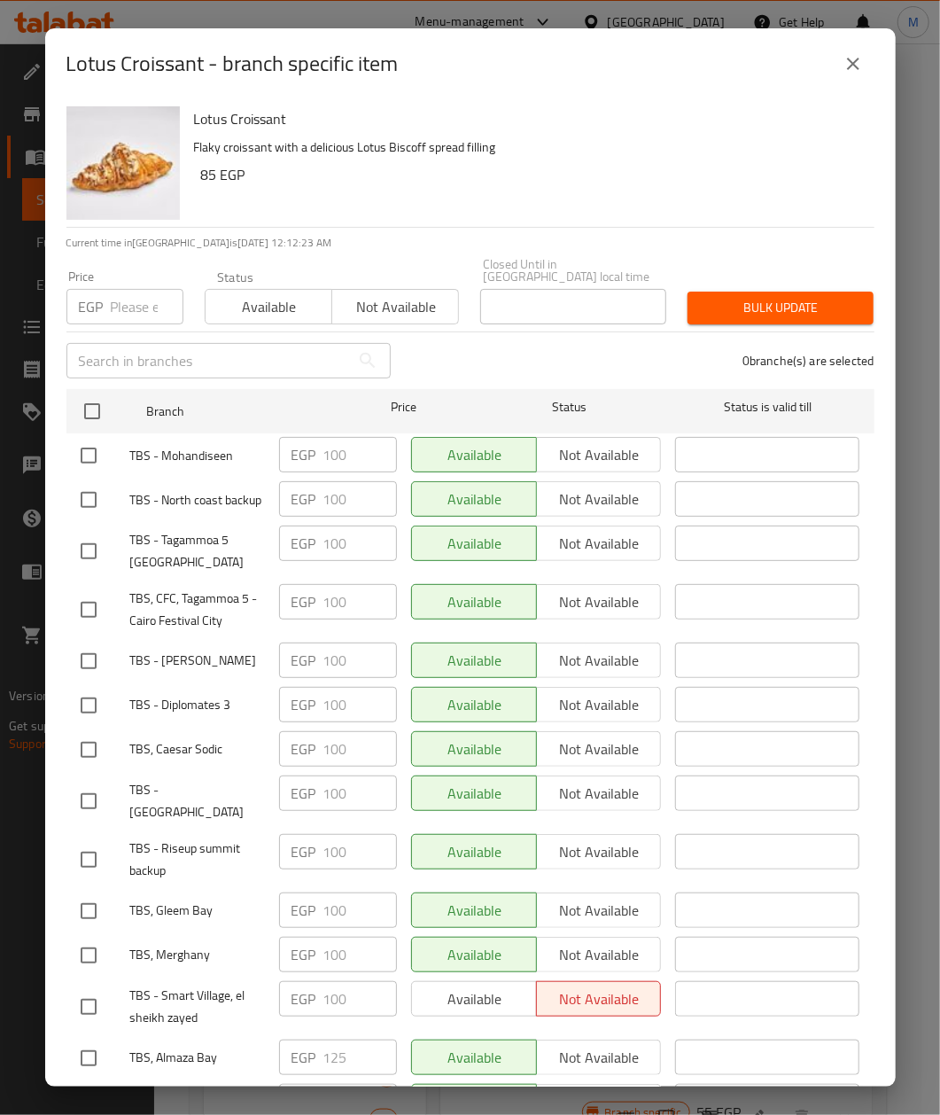
drag, startPoint x: 98, startPoint y: 397, endPoint x: 150, endPoint y: 296, distance: 113.8
click at [98, 394] on input "checkbox" at bounding box center [92, 411] width 37 height 37
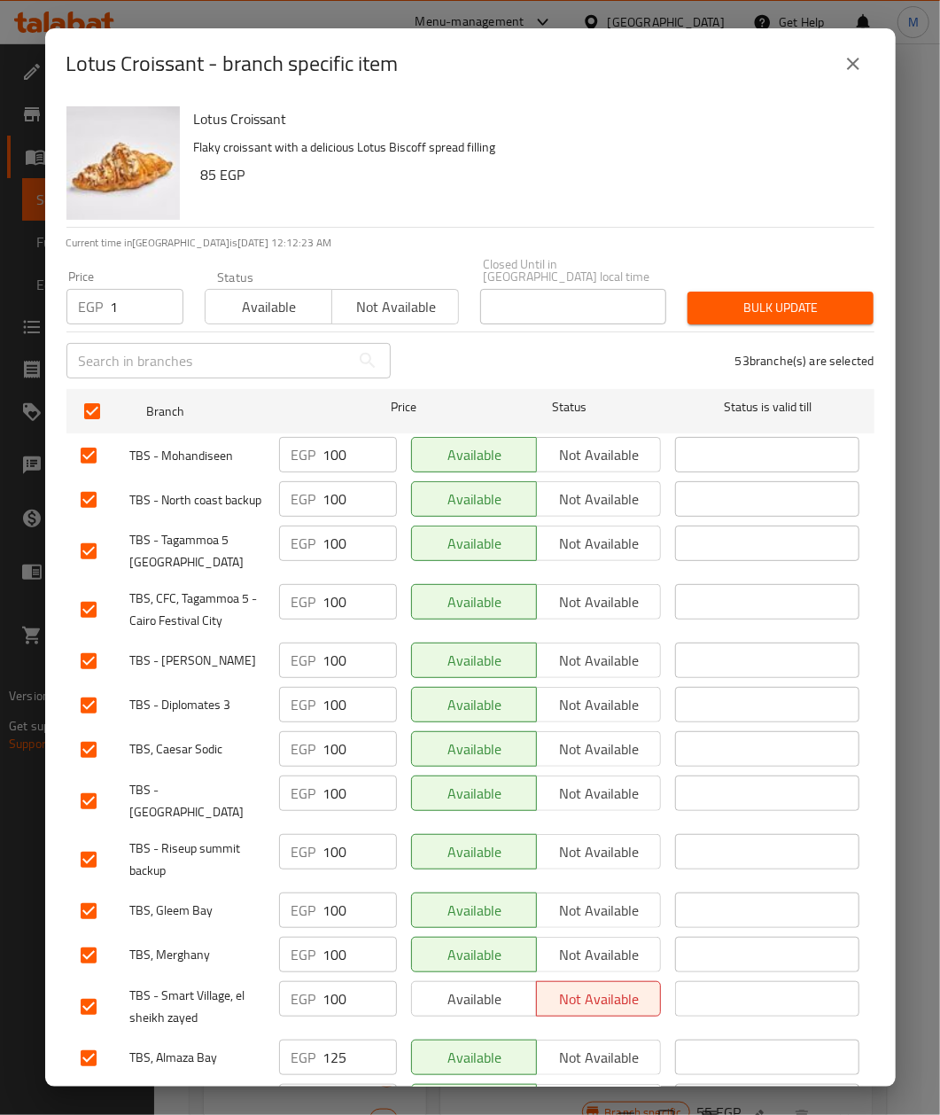
click at [153, 291] on input "1" at bounding box center [147, 306] width 73 height 35
paste input "105"
click at [142, 289] on input "1105" at bounding box center [147, 306] width 73 height 35
click at [138, 289] on input "1105" at bounding box center [147, 306] width 73 height 35
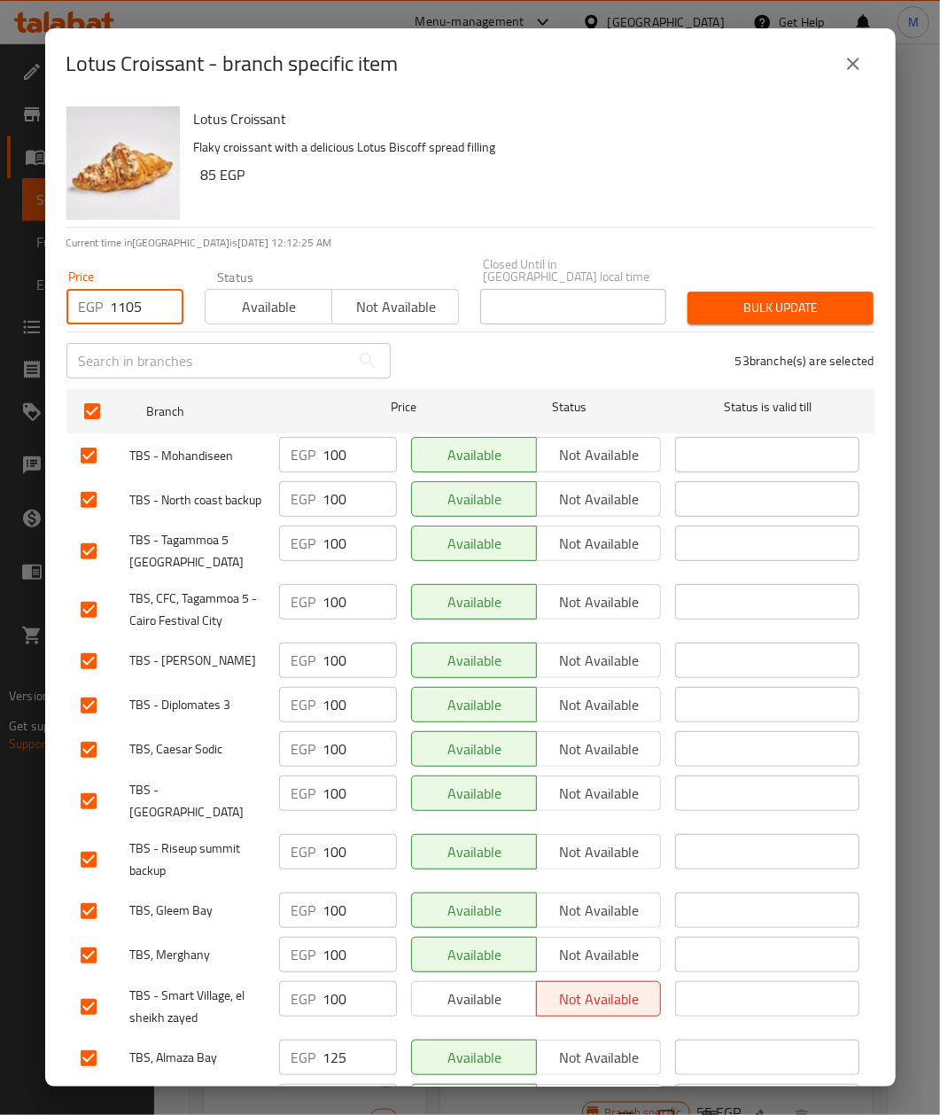
click at [138, 289] on input "1105" at bounding box center [147, 306] width 73 height 35
paste input "number"
drag, startPoint x: 406, startPoint y: 184, endPoint x: 419, endPoint y: 189, distance: 14.0
click at [418, 185] on h6 "85 EGP" at bounding box center [530, 174] width 659 height 25
click at [767, 297] on span "Bulk update" at bounding box center [781, 308] width 158 height 22
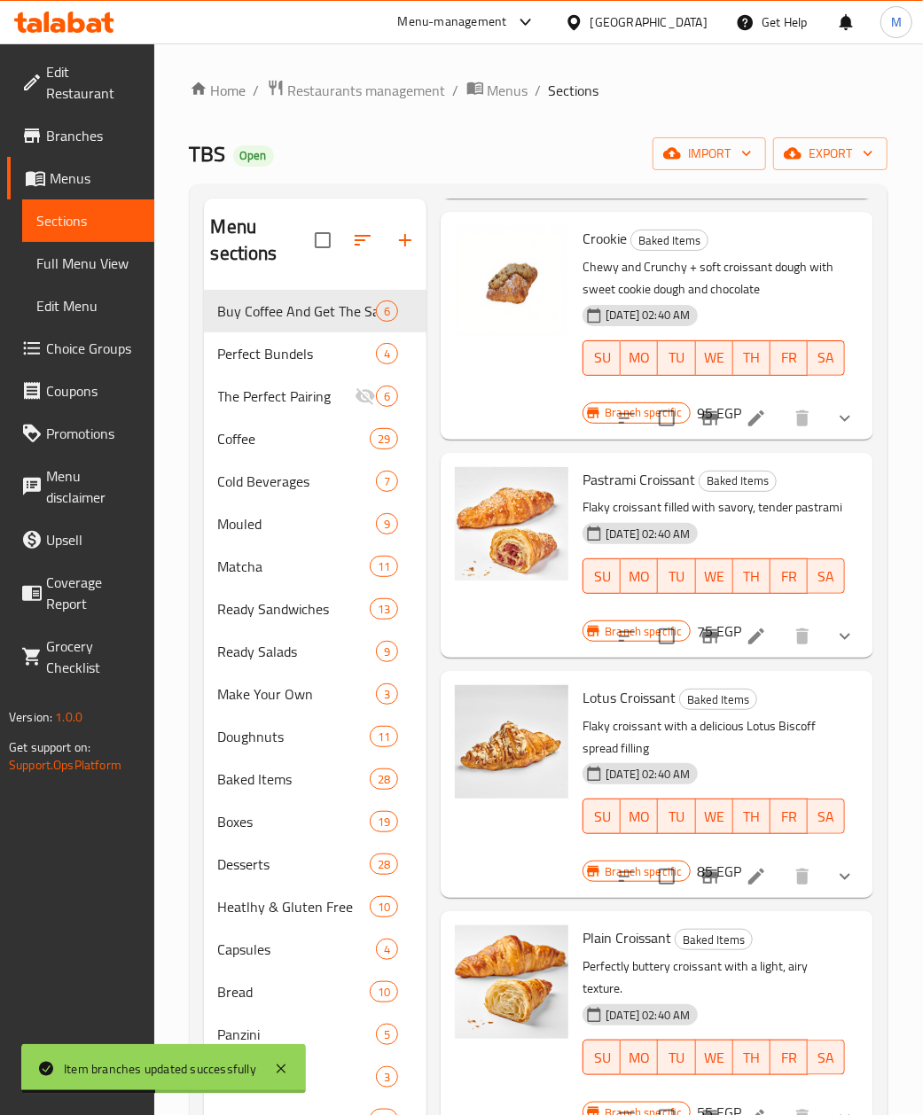
click at [782, 760] on p "Flaky croissant with a delicious Lotus Biscoff spread filling" at bounding box center [713, 737] width 262 height 44
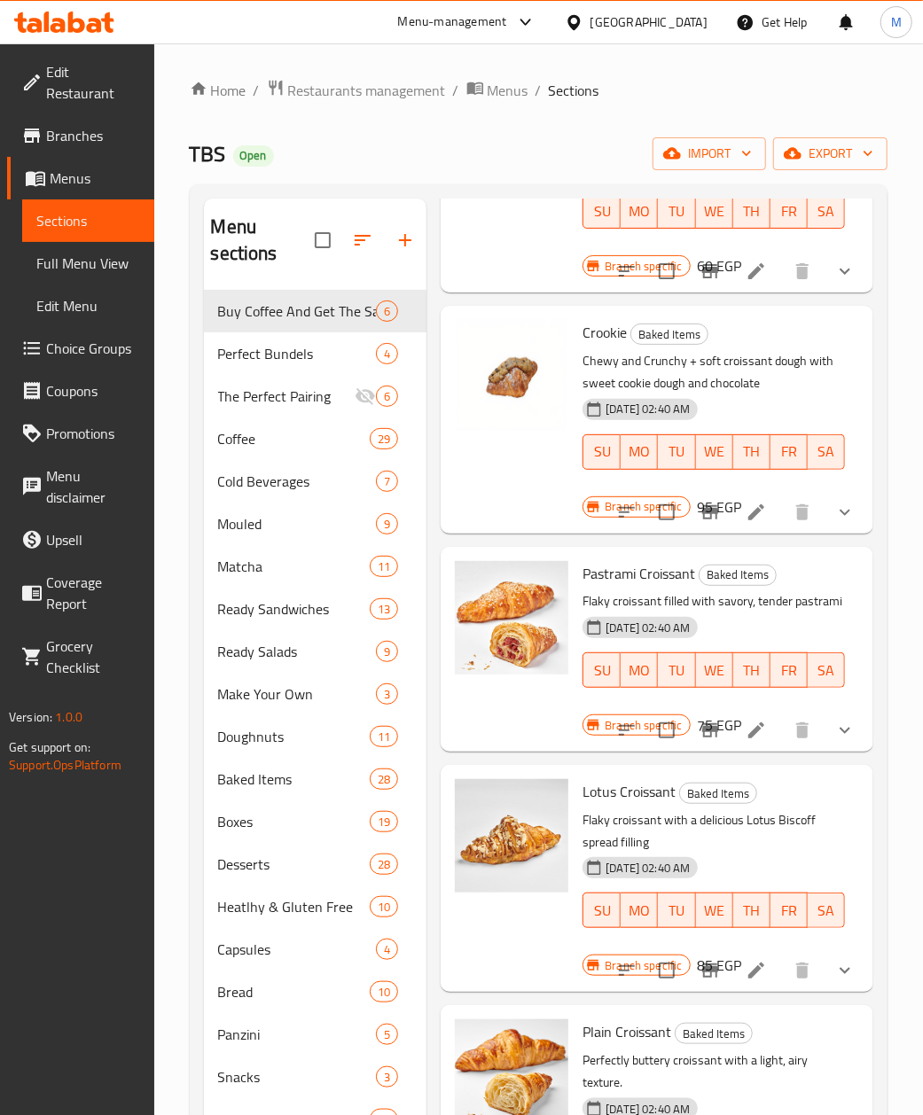
scroll to position [1525, 0]
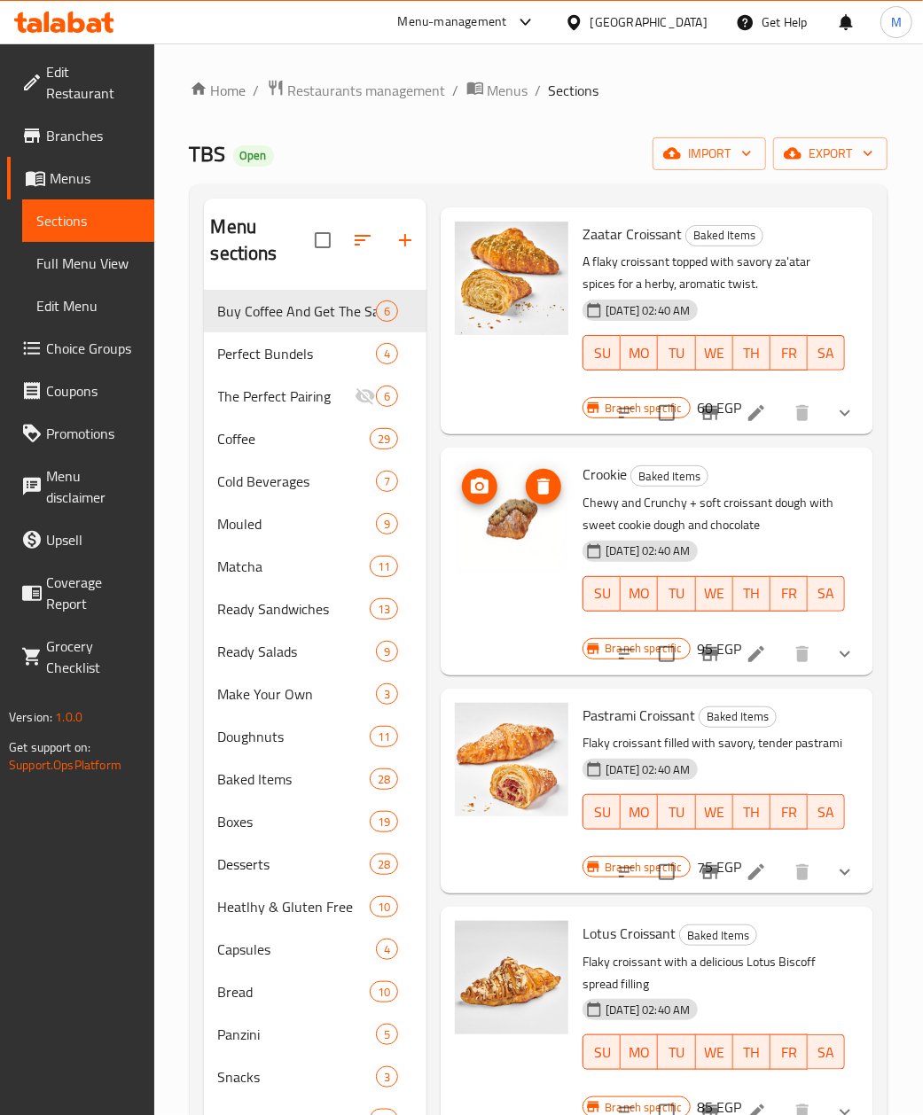
click at [518, 528] on img at bounding box center [511, 518] width 113 height 113
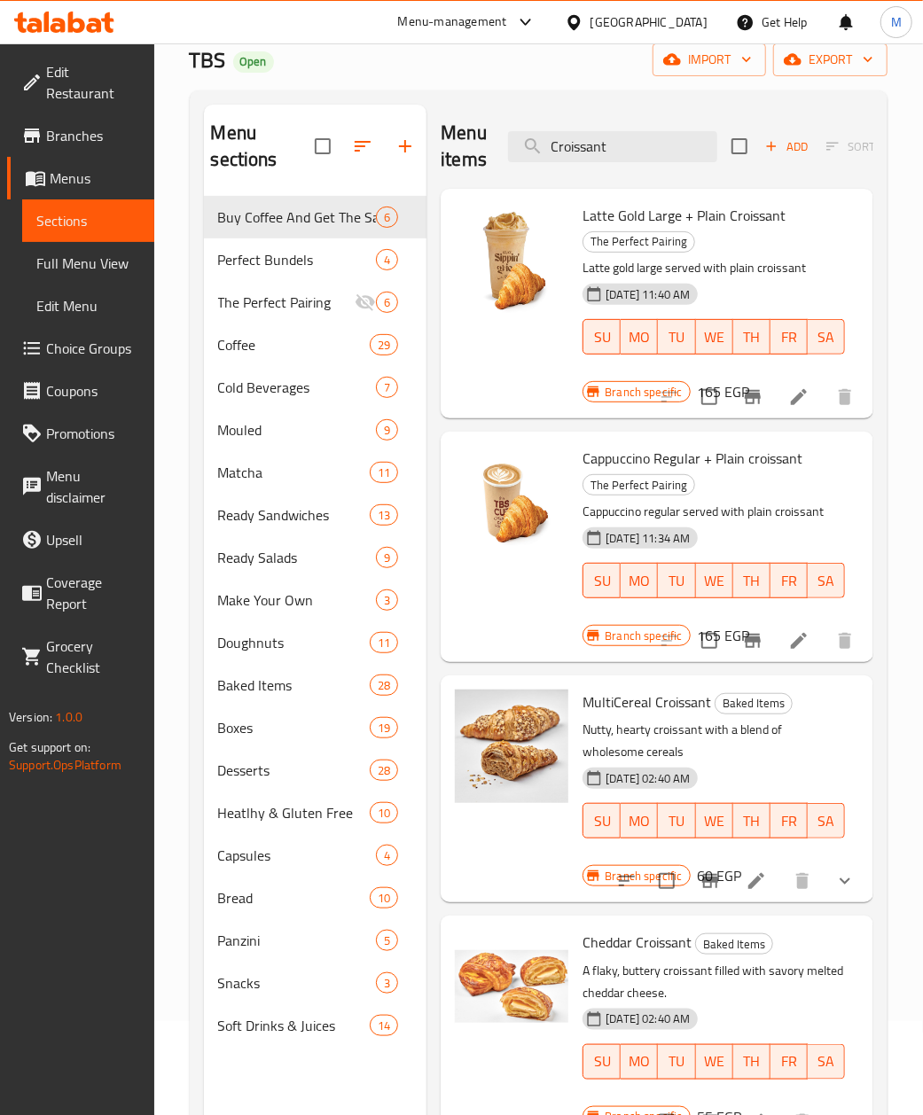
scroll to position [0, 0]
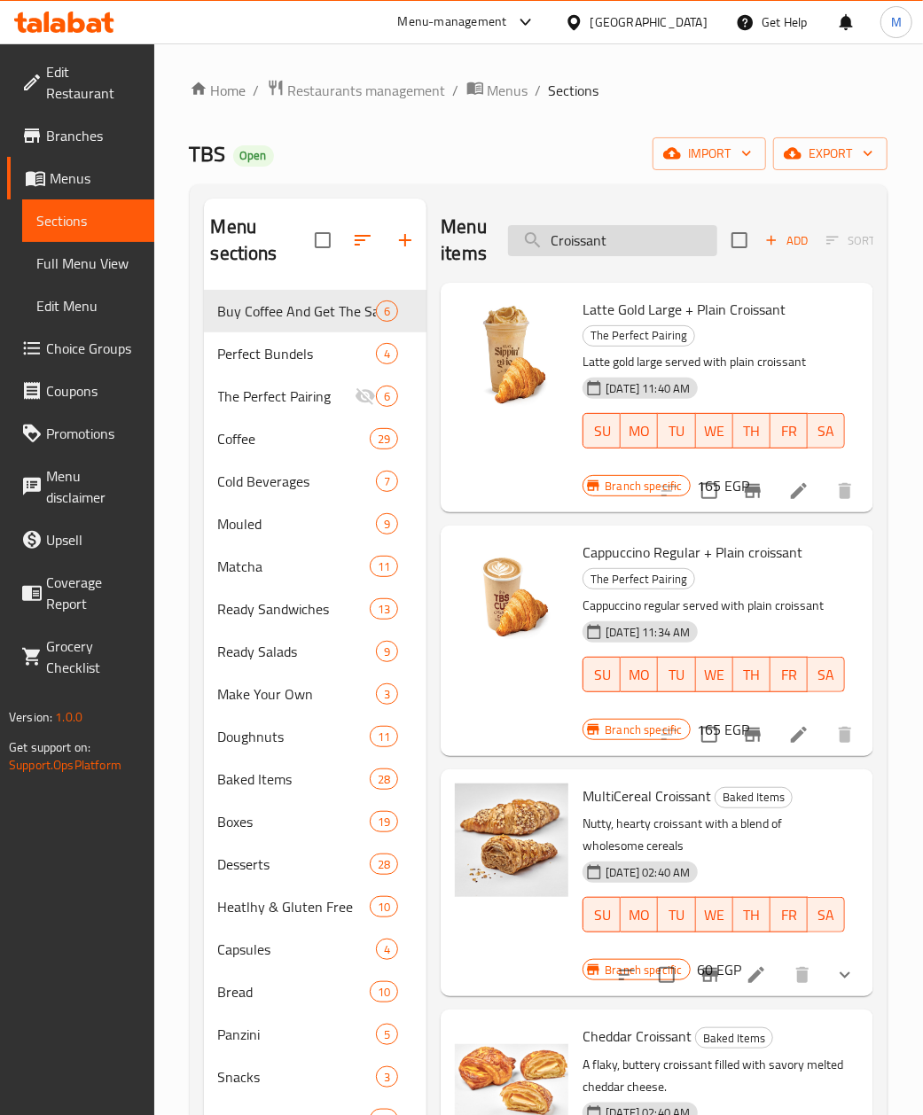
click at [592, 256] on input "Croissant" at bounding box center [612, 240] width 209 height 31
click at [589, 249] on input "Croissant" at bounding box center [612, 240] width 209 height 31
paste input "Croissant Crookie"
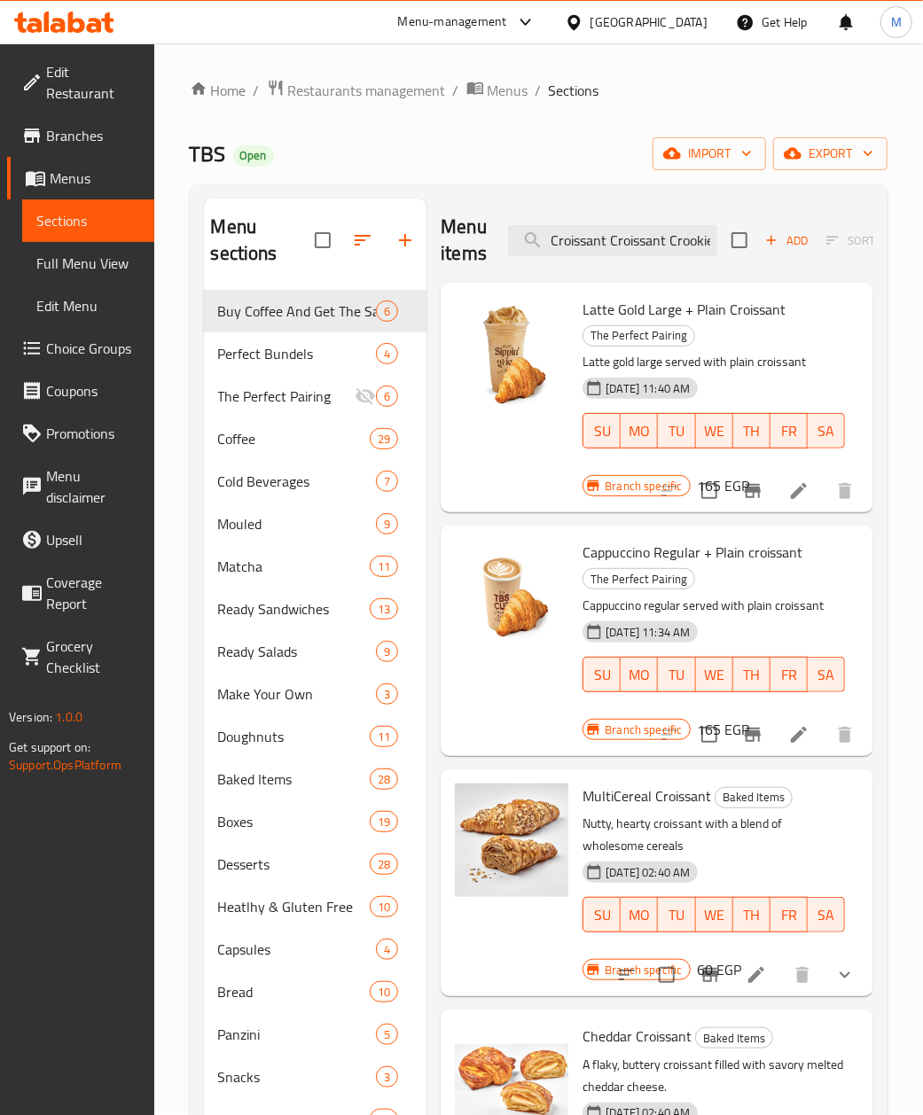
scroll to position [0, 4]
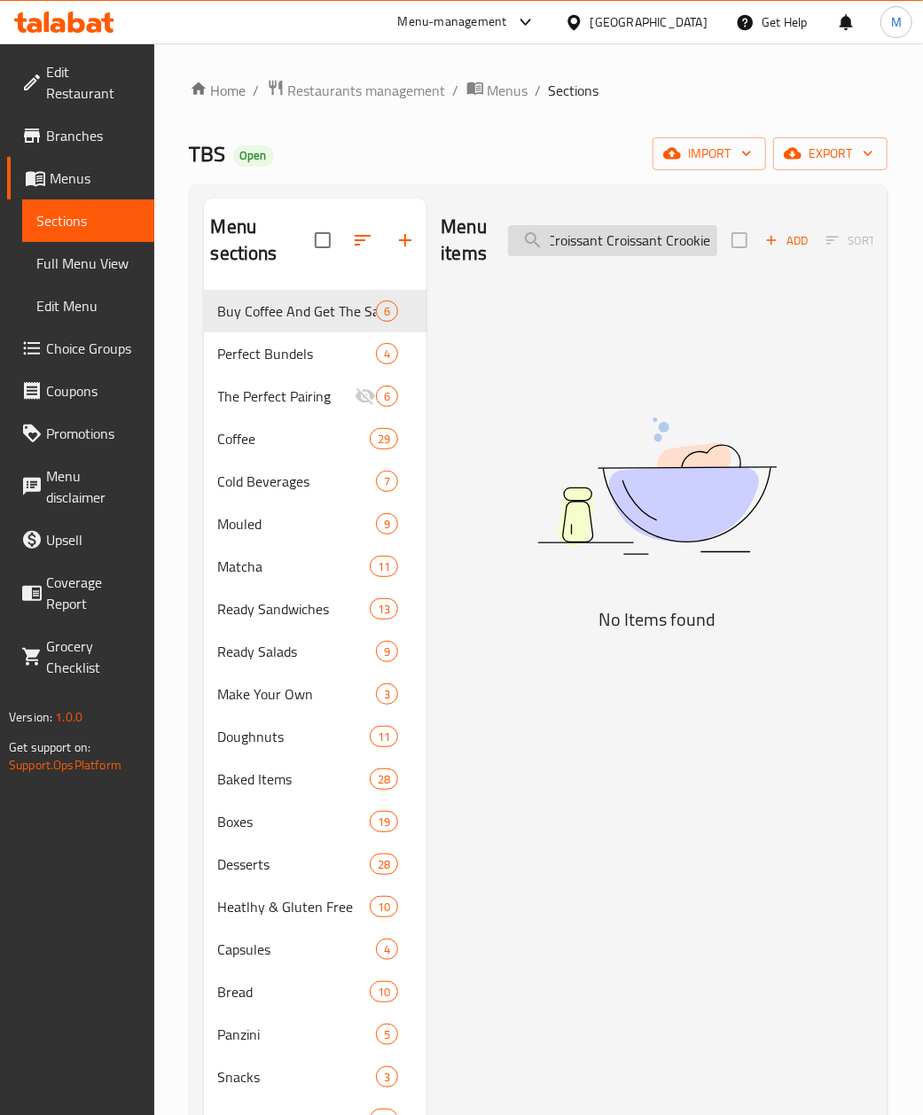
click at [670, 239] on input "Croissant Croissant Crookie" at bounding box center [612, 240] width 209 height 31
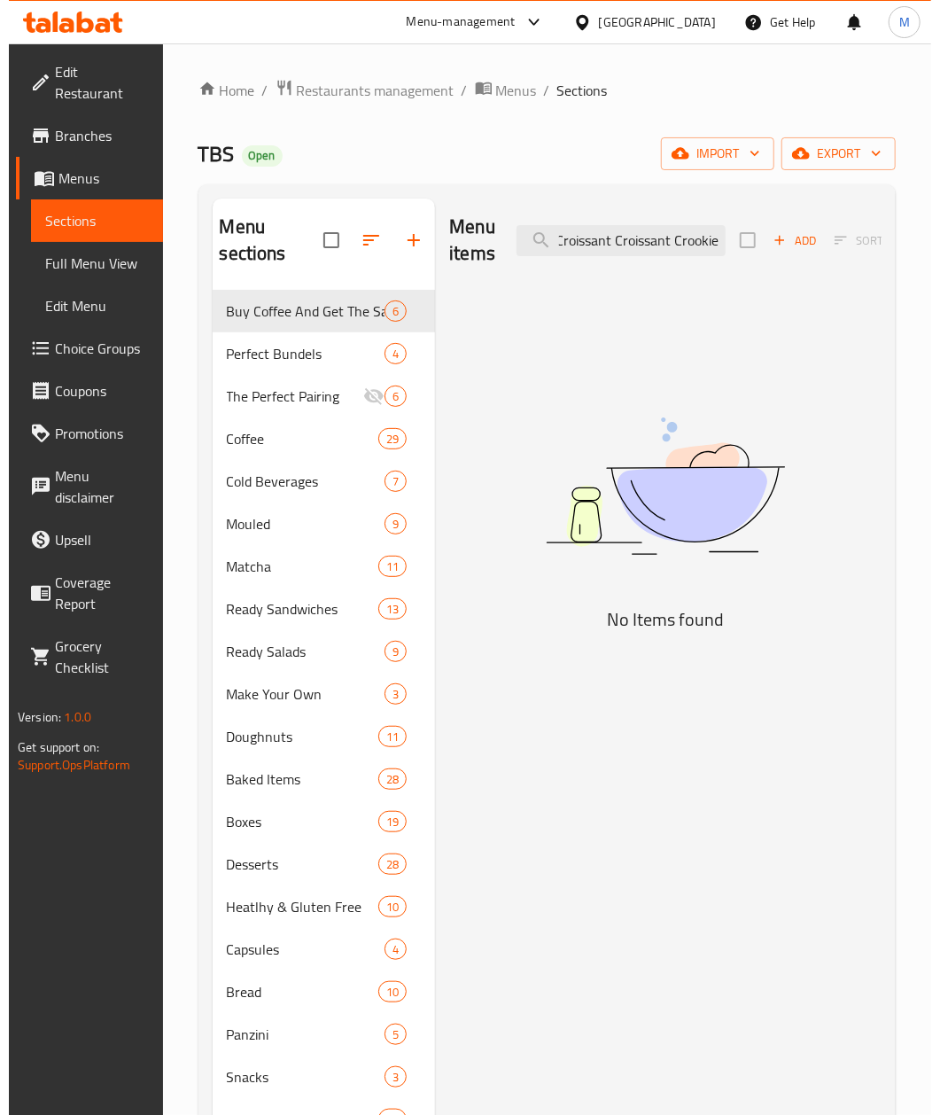
scroll to position [0, 0]
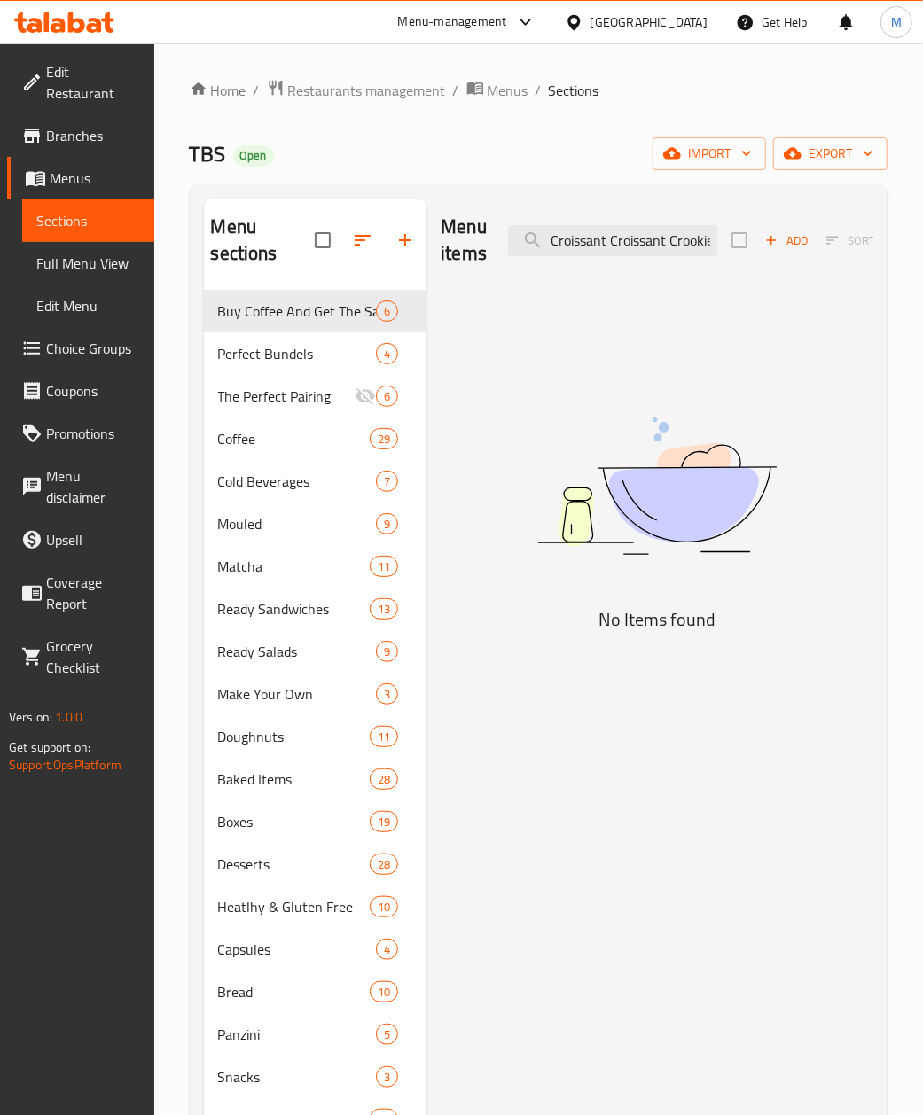
drag, startPoint x: 663, startPoint y: 238, endPoint x: 200, endPoint y: 238, distance: 462.7
click at [200, 238] on div "Menu sections Buy Coffee And Get The Same For Free 6 Perfect Bundels 4 The Perf…" at bounding box center [539, 755] width 698 height 1143
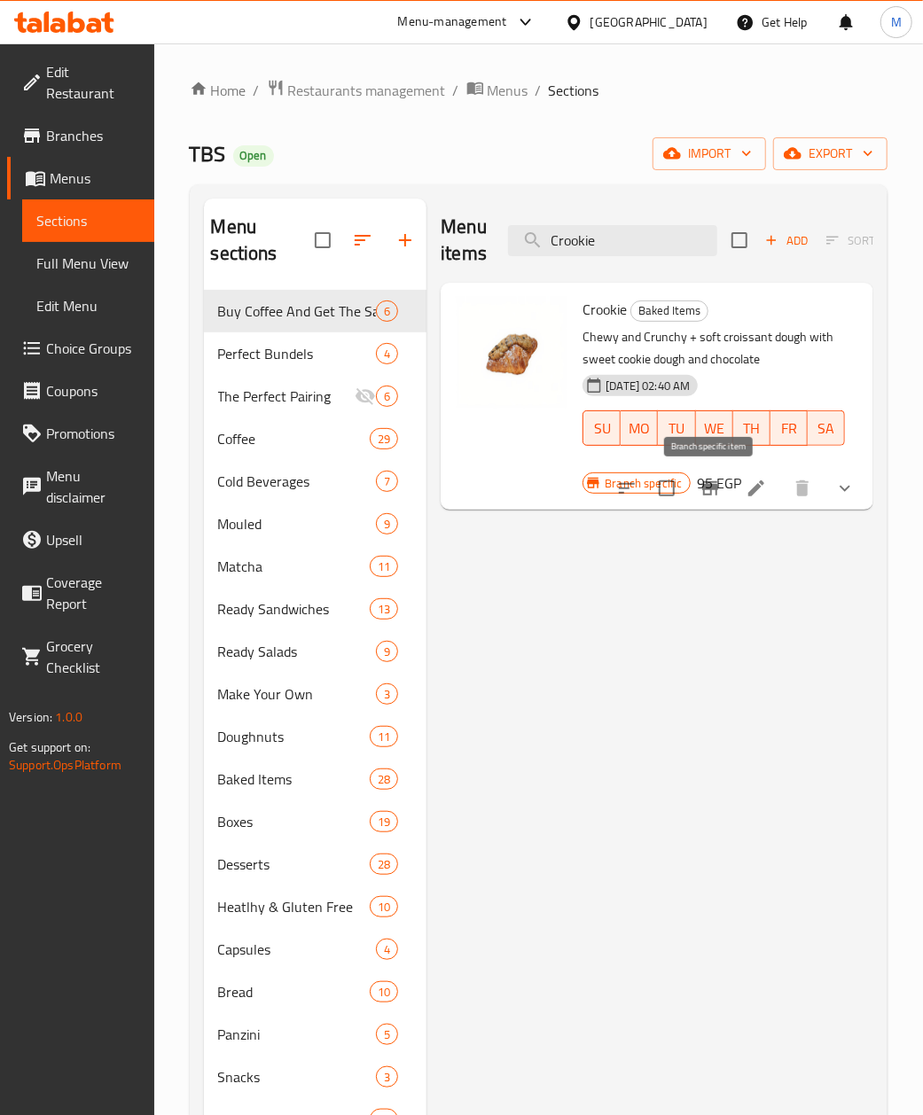
click at [720, 493] on icon "Branch-specific-item" at bounding box center [709, 488] width 21 height 21
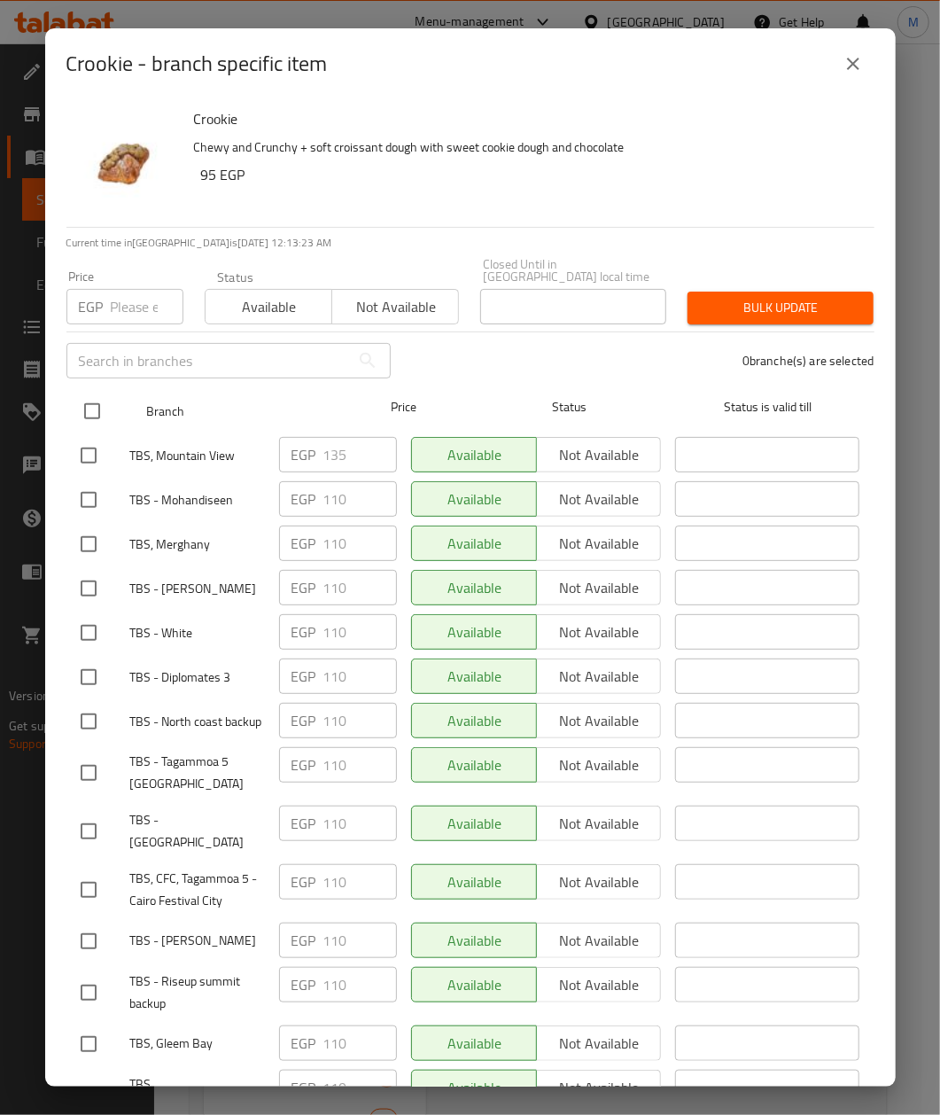
click at [104, 394] on input "checkbox" at bounding box center [92, 411] width 37 height 37
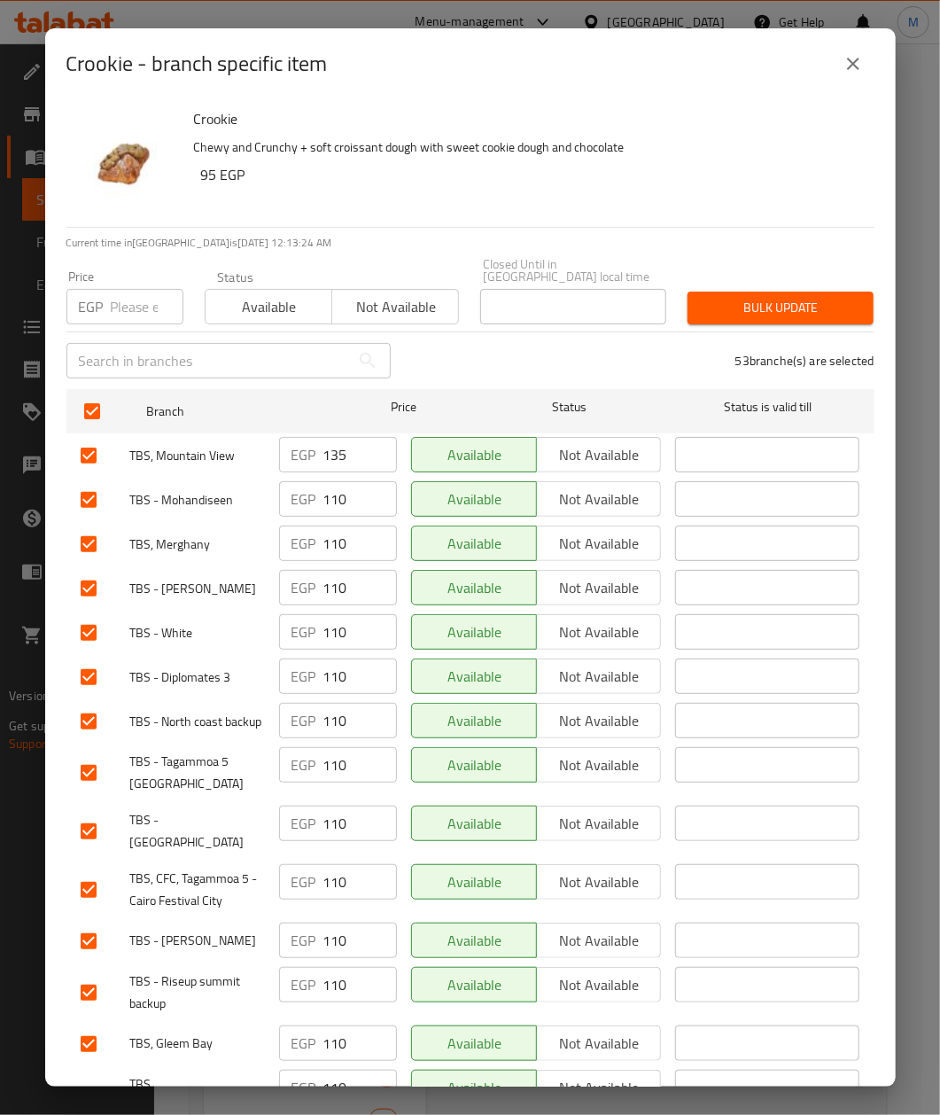
click at [118, 302] on input "number" at bounding box center [147, 306] width 73 height 35
paste input "115"
drag, startPoint x: 464, startPoint y: 349, endPoint x: 433, endPoint y: 321, distance: 42.7
click at [464, 347] on div "53 branche(s) are selected" at bounding box center [644, 361] width 484 height 64
click at [773, 298] on span "Bulk update" at bounding box center [781, 308] width 158 height 22
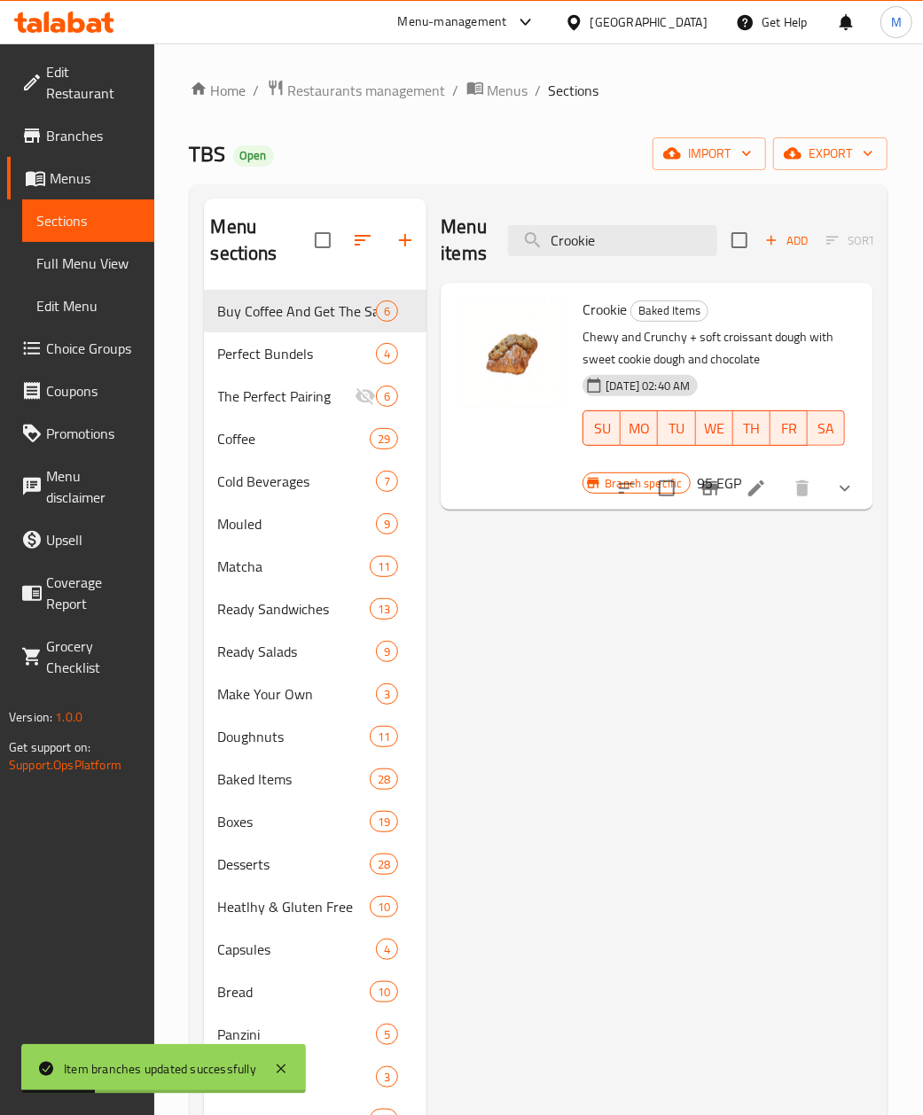
click at [633, 223] on div "Menu items Crookie Add Sort Manage items" at bounding box center [657, 241] width 433 height 84
drag, startPoint x: 633, startPoint y: 223, endPoint x: 622, endPoint y: 256, distance: 34.5
click at [624, 248] on div "Menu items Crookie Add Sort Manage items" at bounding box center [657, 241] width 433 height 84
click at [622, 256] on input "Crookie" at bounding box center [612, 240] width 209 height 31
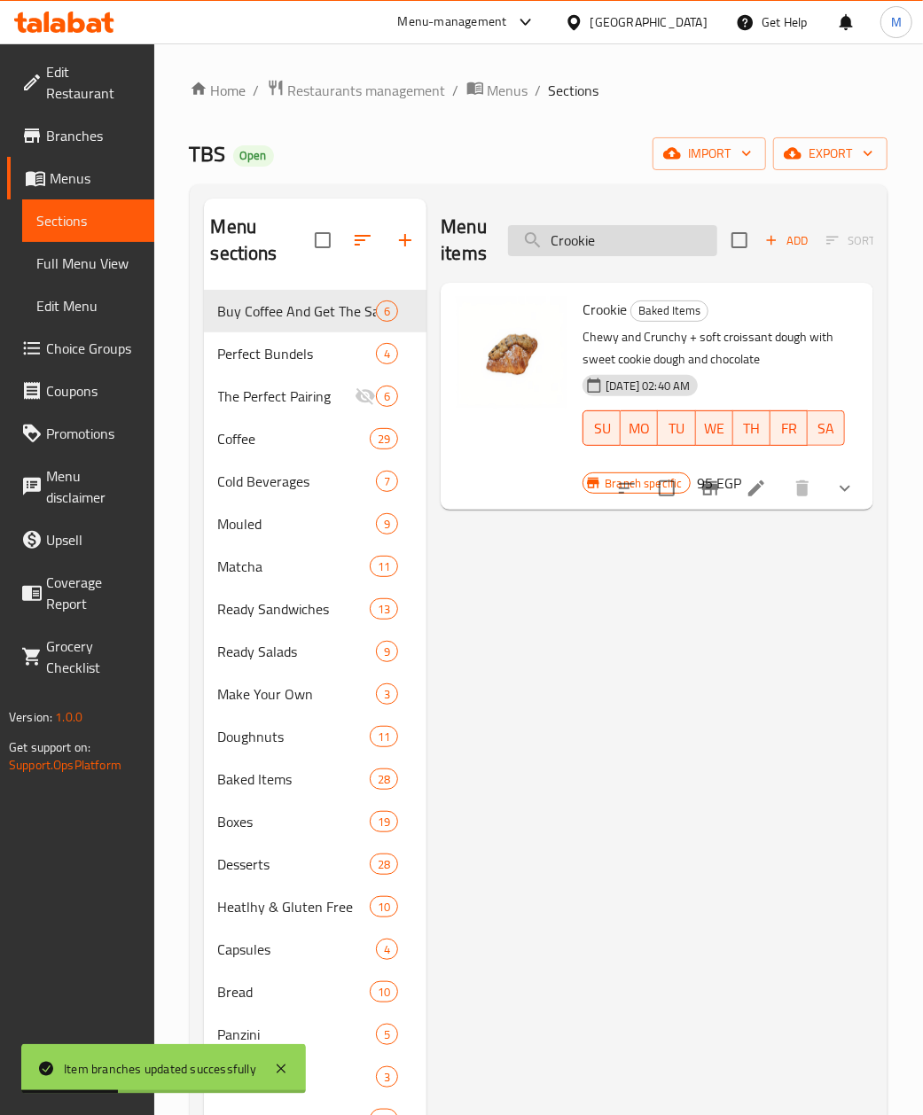
click at [622, 256] on input "Crookie" at bounding box center [612, 240] width 209 height 31
paste input "hoco Cream"
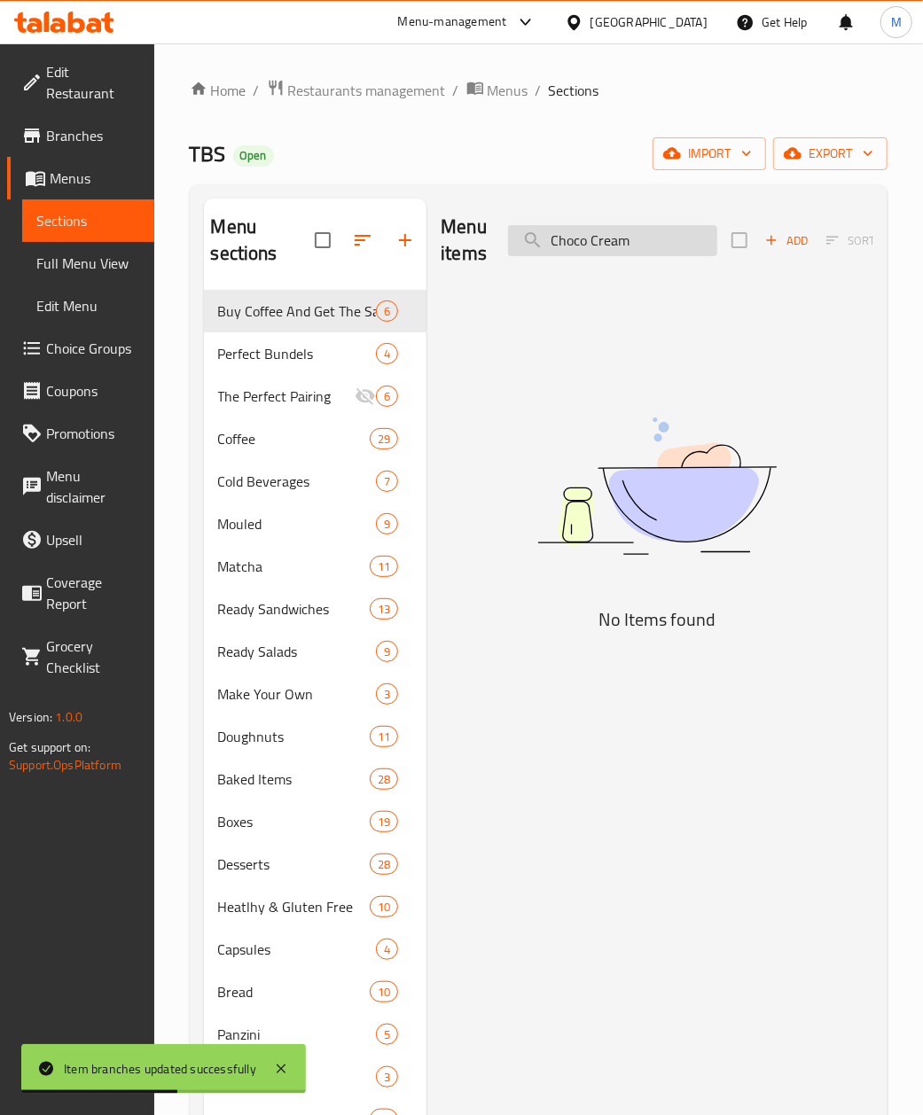
click at [558, 242] on input "Choco Cream" at bounding box center [612, 240] width 209 height 31
click at [572, 243] on input "Choco Cream" at bounding box center [612, 240] width 209 height 31
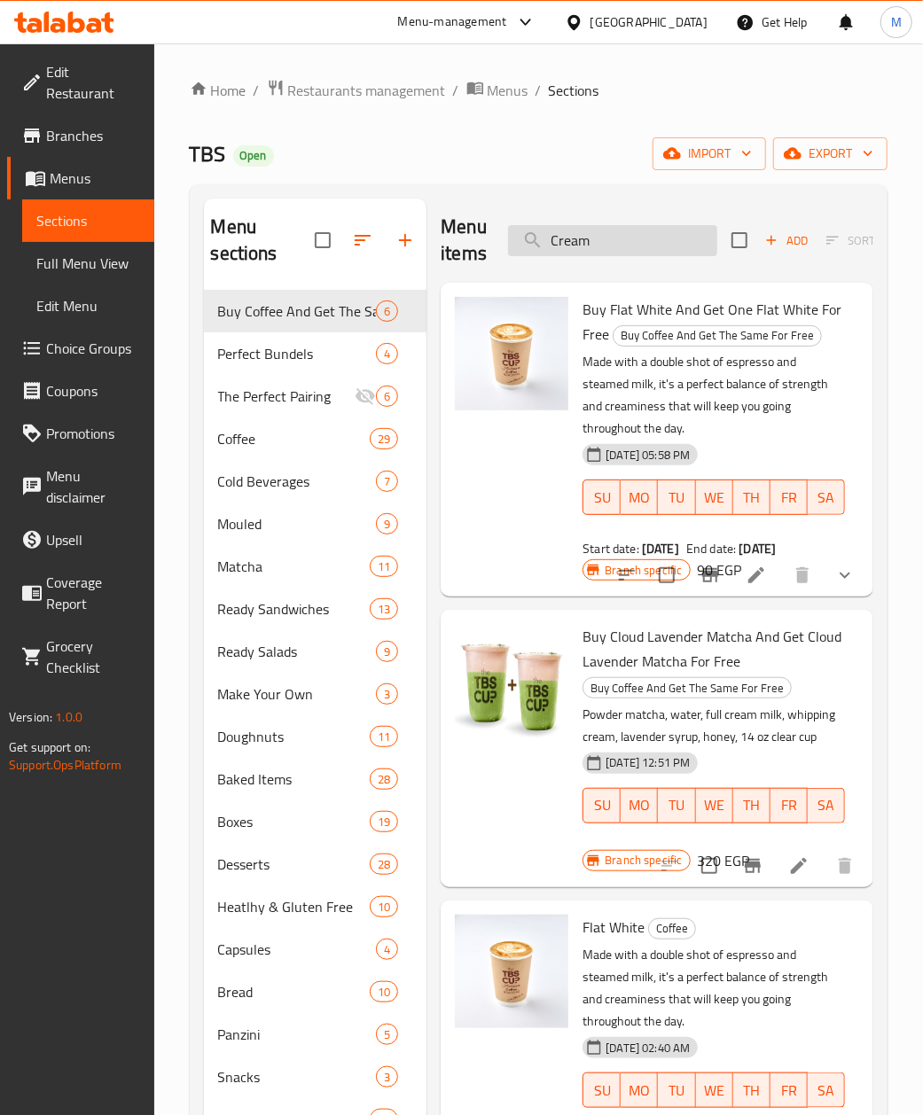
click at [560, 231] on input "Cream" at bounding box center [612, 240] width 209 height 31
click at [614, 250] on input "Cream" at bounding box center [612, 240] width 209 height 31
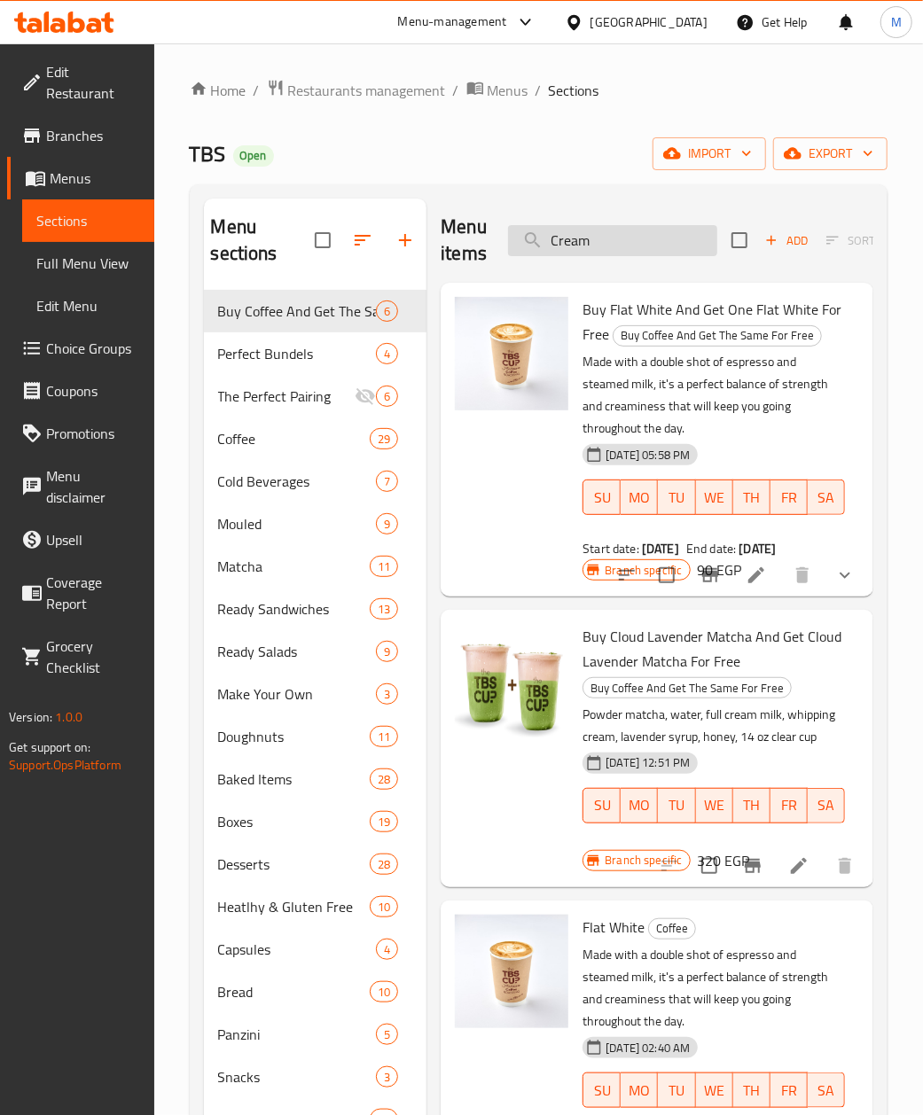
paste input "Crookie"
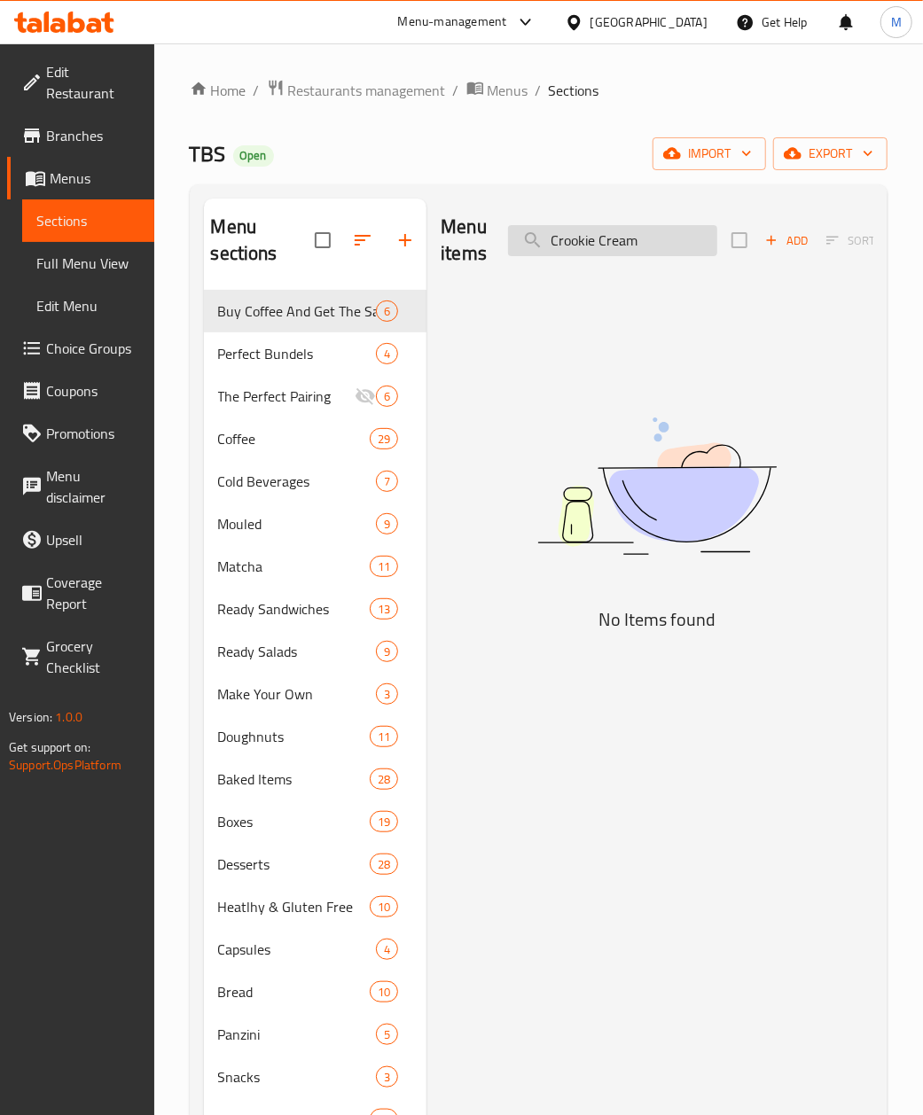
click at [550, 236] on input "Crookie Cream" at bounding box center [612, 240] width 209 height 31
click at [611, 246] on input "Crookie Cream" at bounding box center [612, 240] width 209 height 31
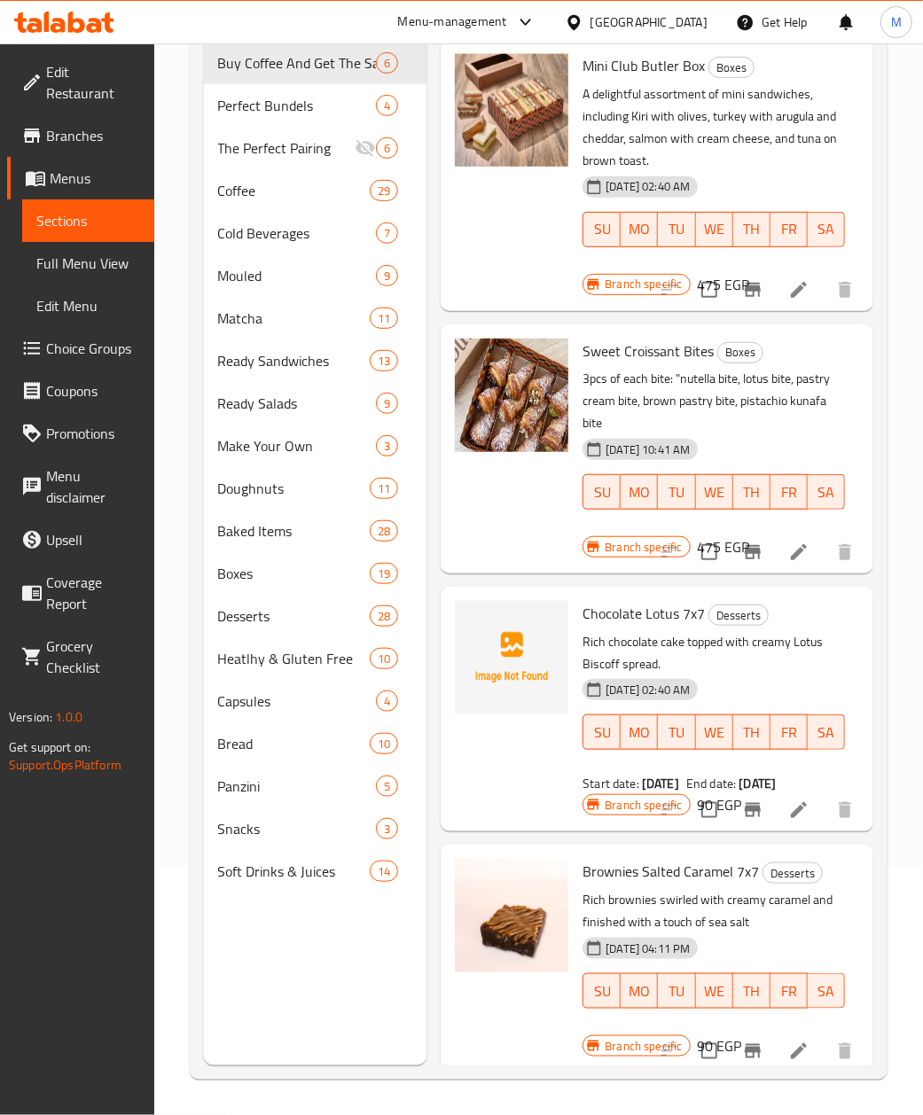
scroll to position [5582, 0]
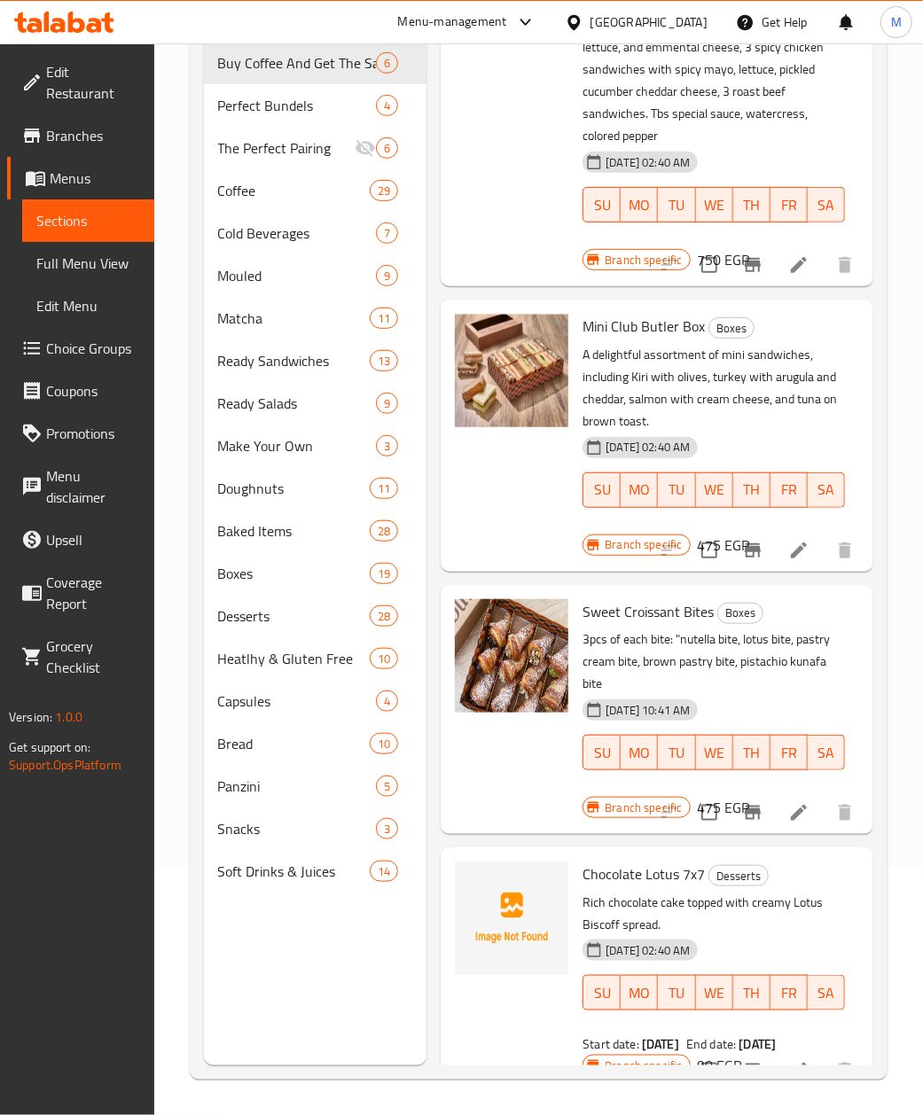
click at [534, 279] on div at bounding box center [512, 95] width 128 height 368
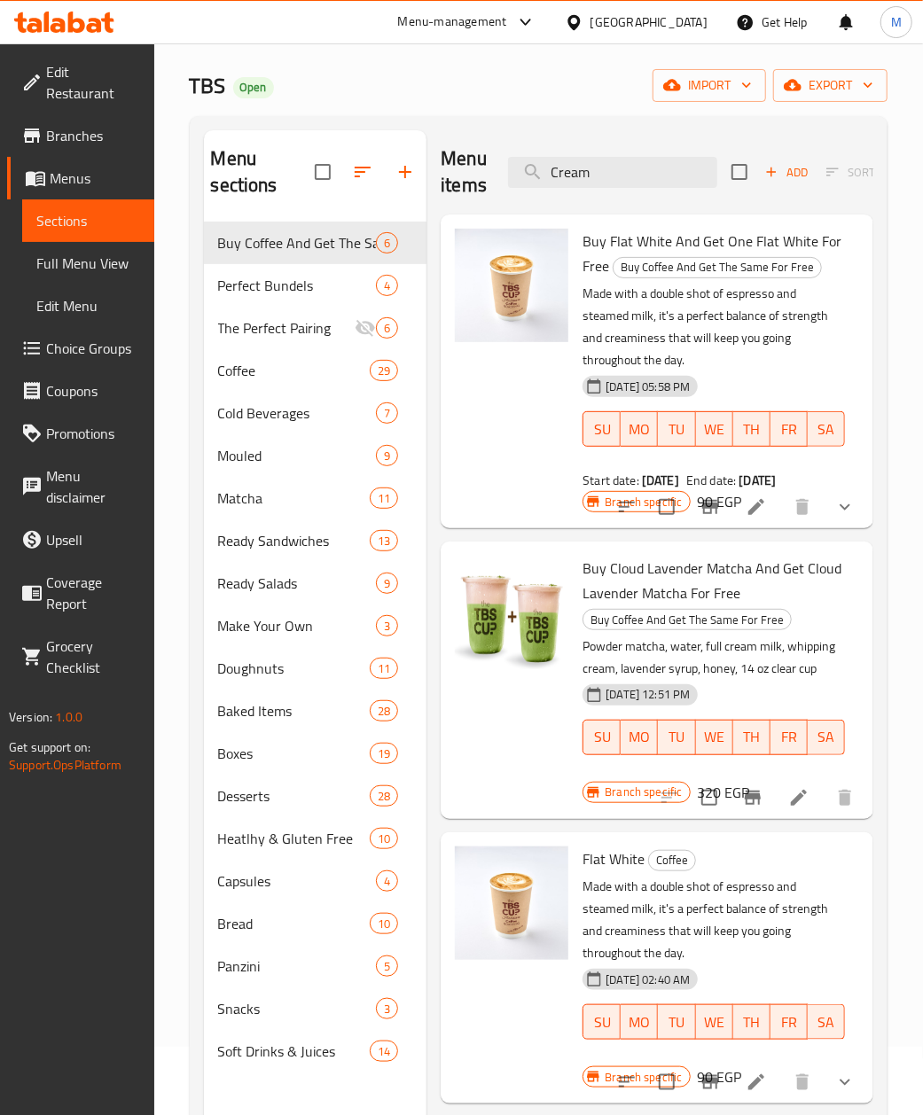
scroll to position [0, 0]
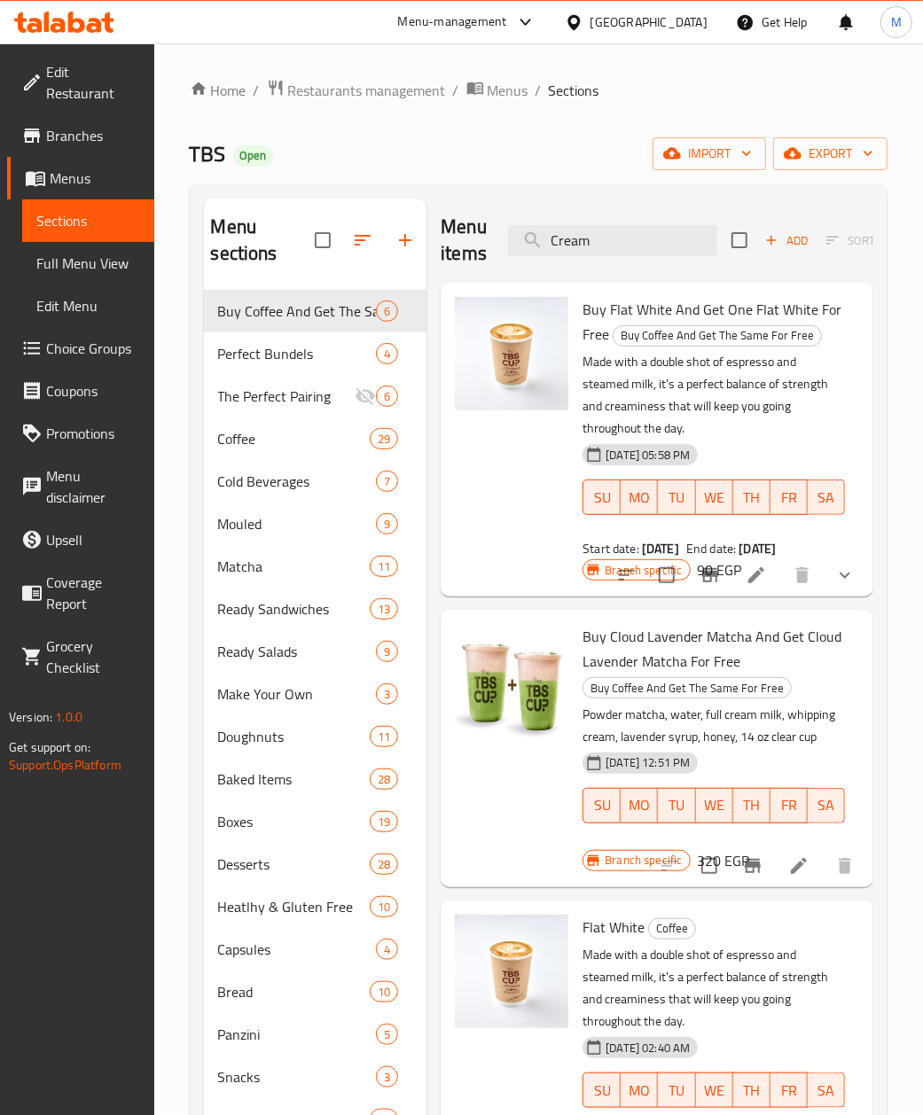
click at [603, 221] on div "Menu items Cream Add Sort Manage items" at bounding box center [657, 241] width 433 height 84
click at [604, 241] on input "Cream" at bounding box center [612, 240] width 209 height 31
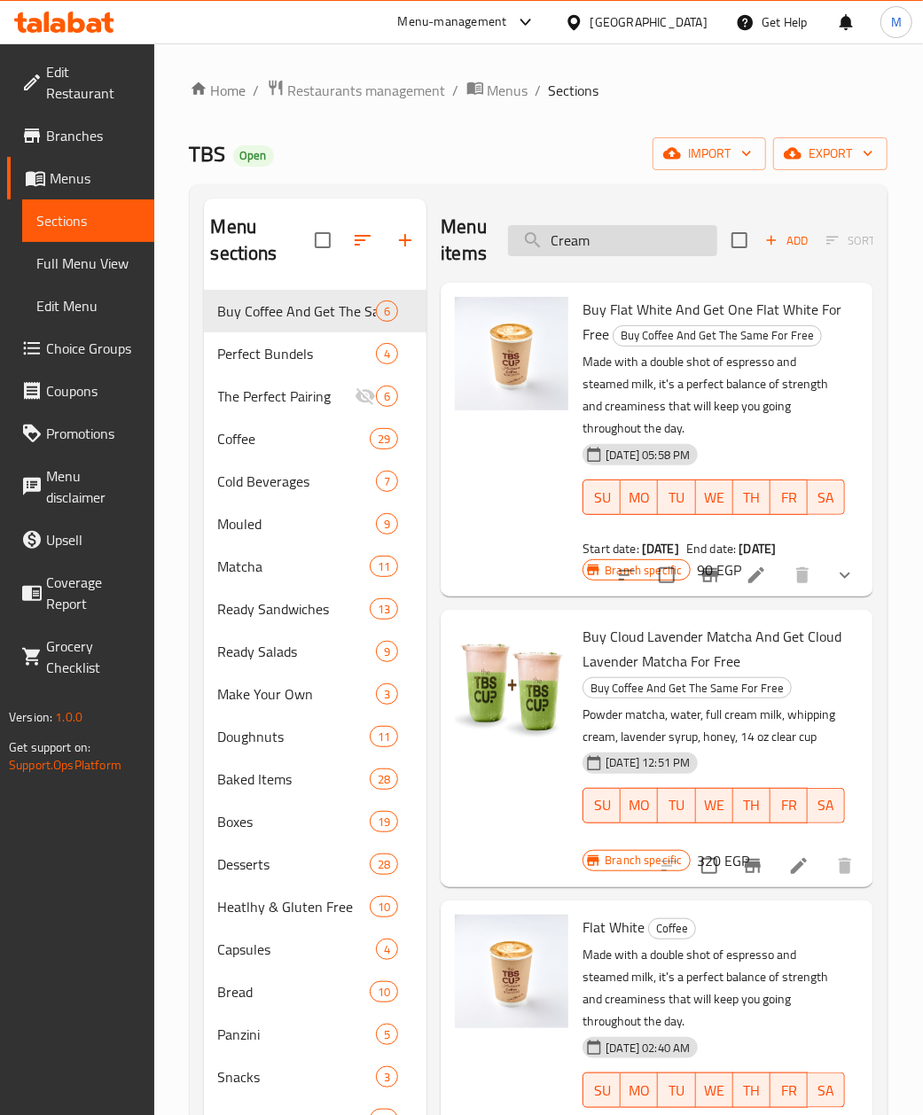
paste input "Crookie"
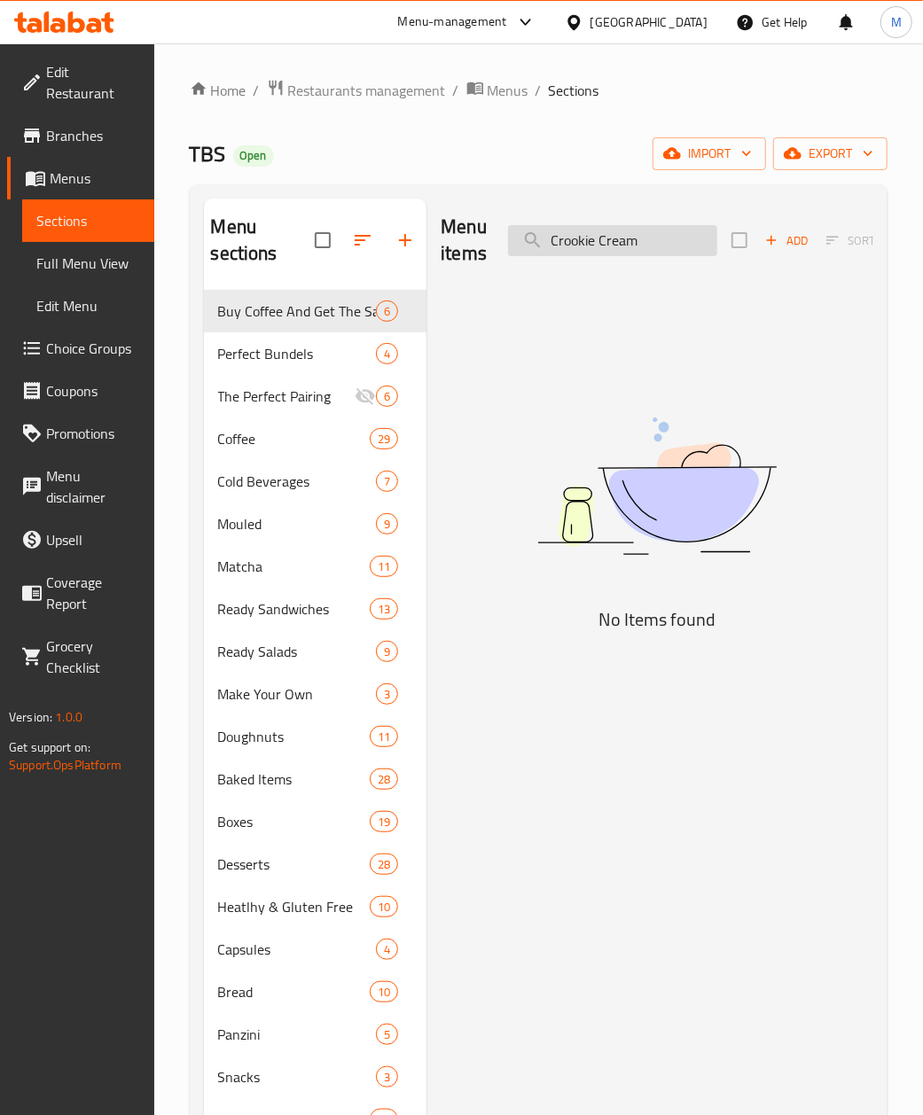
drag, startPoint x: 555, startPoint y: 243, endPoint x: 579, endPoint y: 248, distance: 24.5
click at [561, 246] on input "Crookie Cream" at bounding box center [612, 240] width 209 height 31
click at [587, 224] on div "Menu items Crookie Cream Add Sort Manage items" at bounding box center [657, 241] width 433 height 84
click at [593, 238] on input "Crookie Cream" at bounding box center [612, 240] width 209 height 31
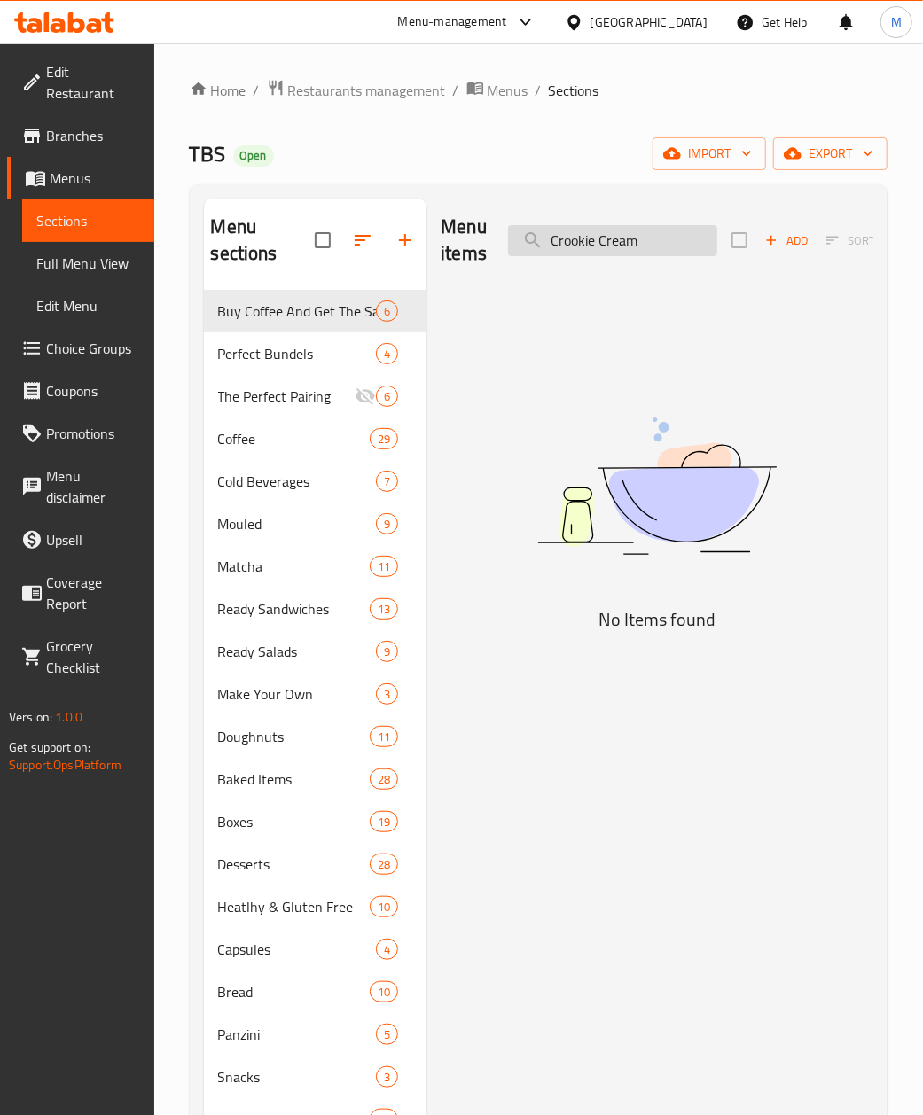
click at [593, 238] on input "Crookie Cream" at bounding box center [612, 240] width 209 height 31
paste input "White Choco"
click at [555, 243] on input "White Choco Cream" at bounding box center [612, 240] width 209 height 31
drag, startPoint x: 695, startPoint y: 238, endPoint x: 691, endPoint y: 246, distance: 9.5
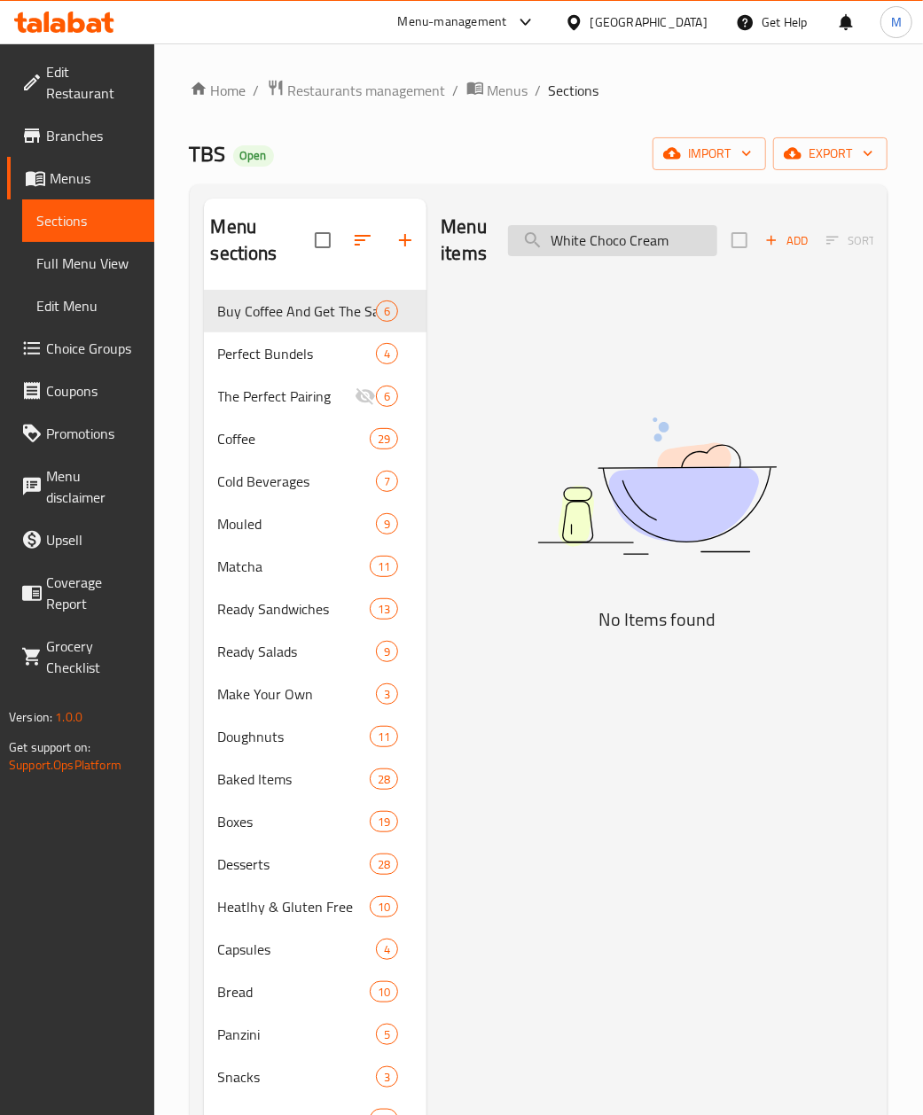
click at [695, 243] on input "White Choco Cream" at bounding box center [612, 240] width 209 height 31
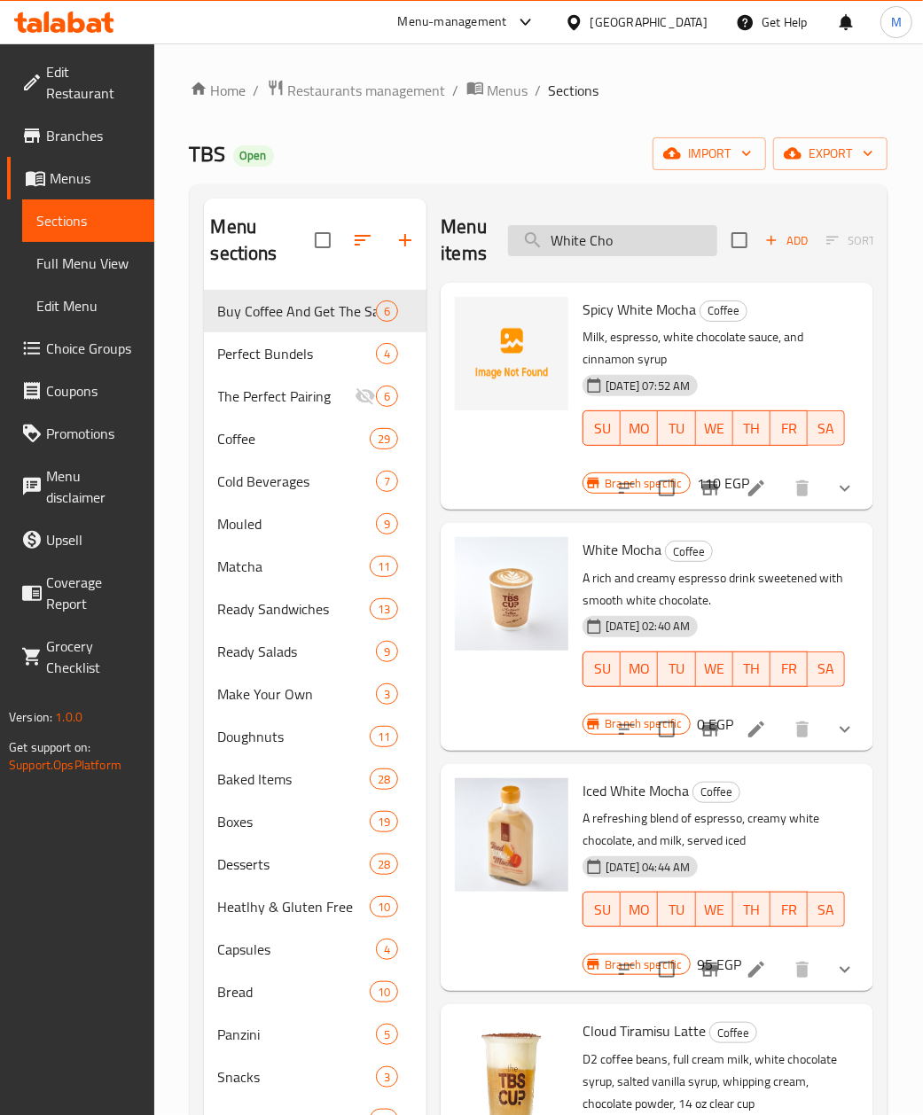
click at [625, 248] on input "White Cho" at bounding box center [612, 240] width 209 height 31
paste input "Pain suisse feta spicy"
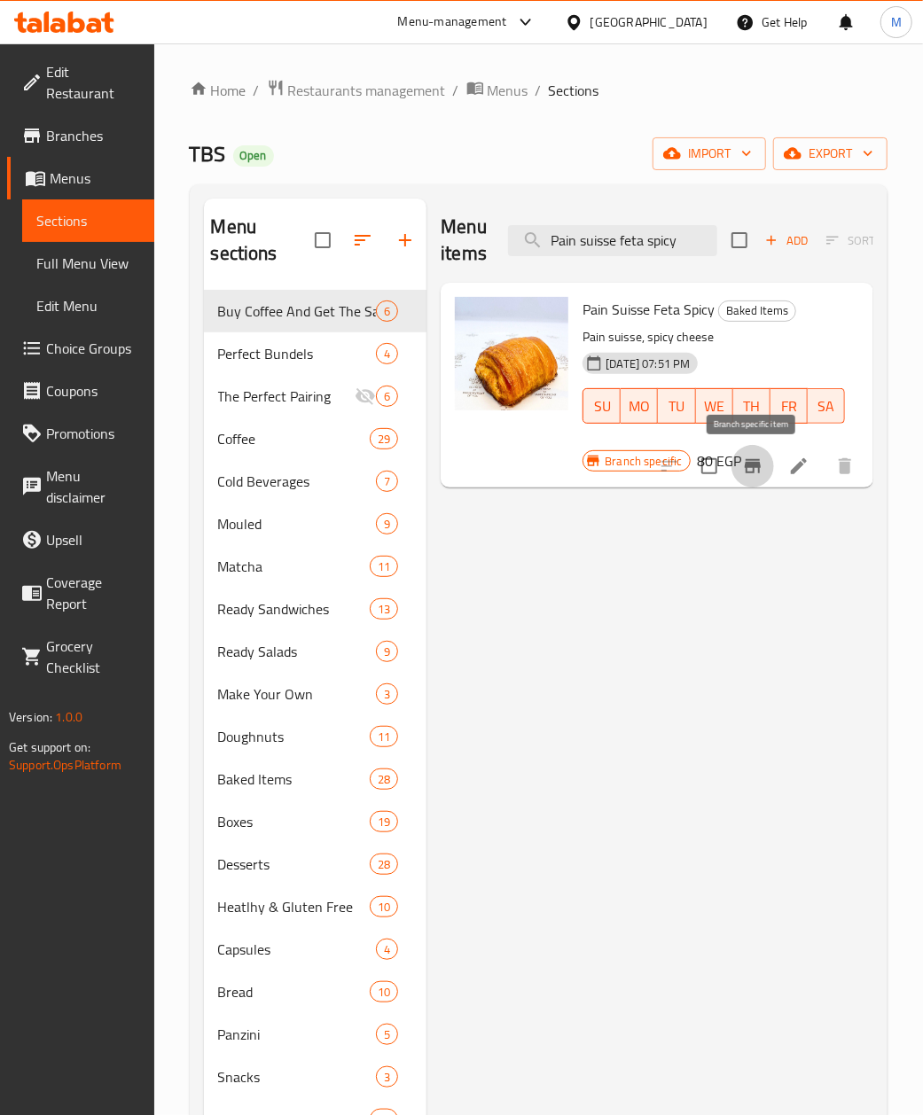
click at [746, 473] on icon "Branch-specific-item" at bounding box center [753, 466] width 16 height 14
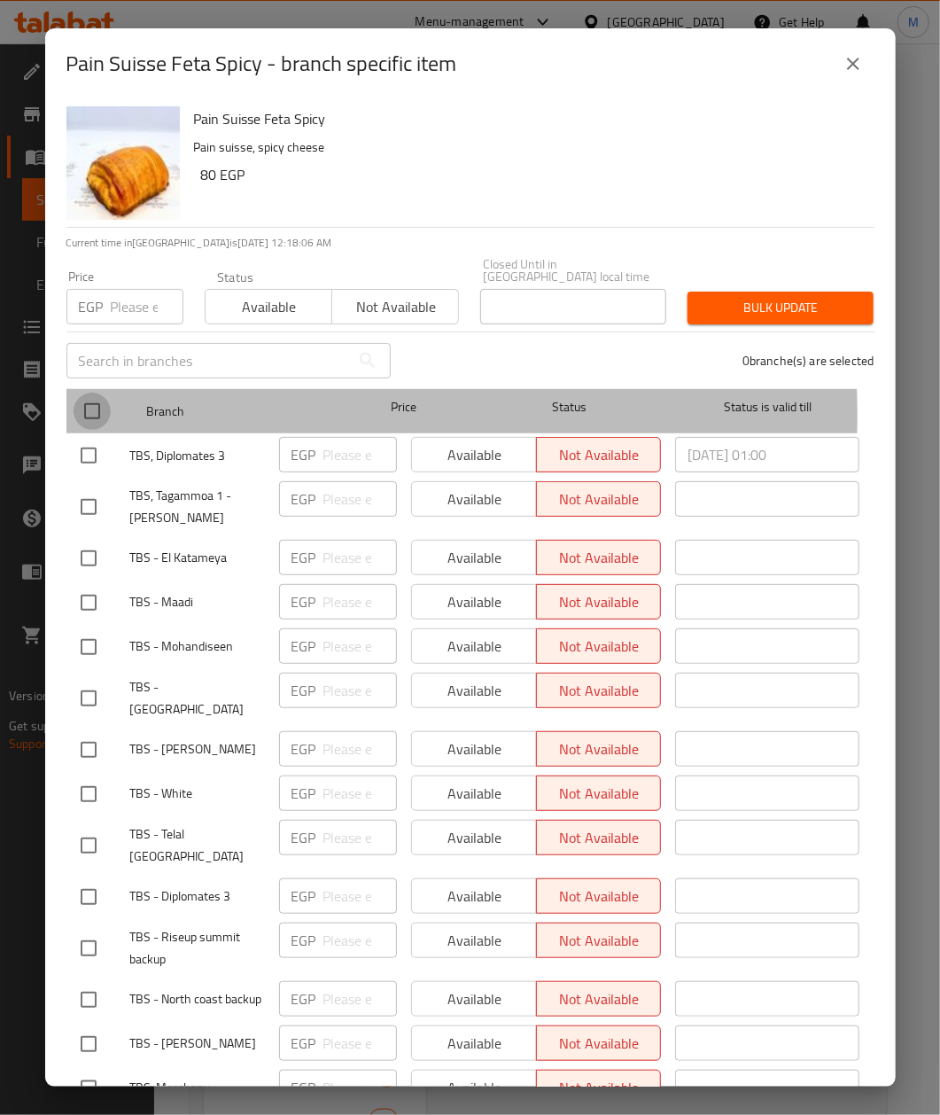
drag, startPoint x: 90, startPoint y: 402, endPoint x: 93, endPoint y: 314, distance: 88.7
click at [89, 402] on input "checkbox" at bounding box center [92, 411] width 37 height 37
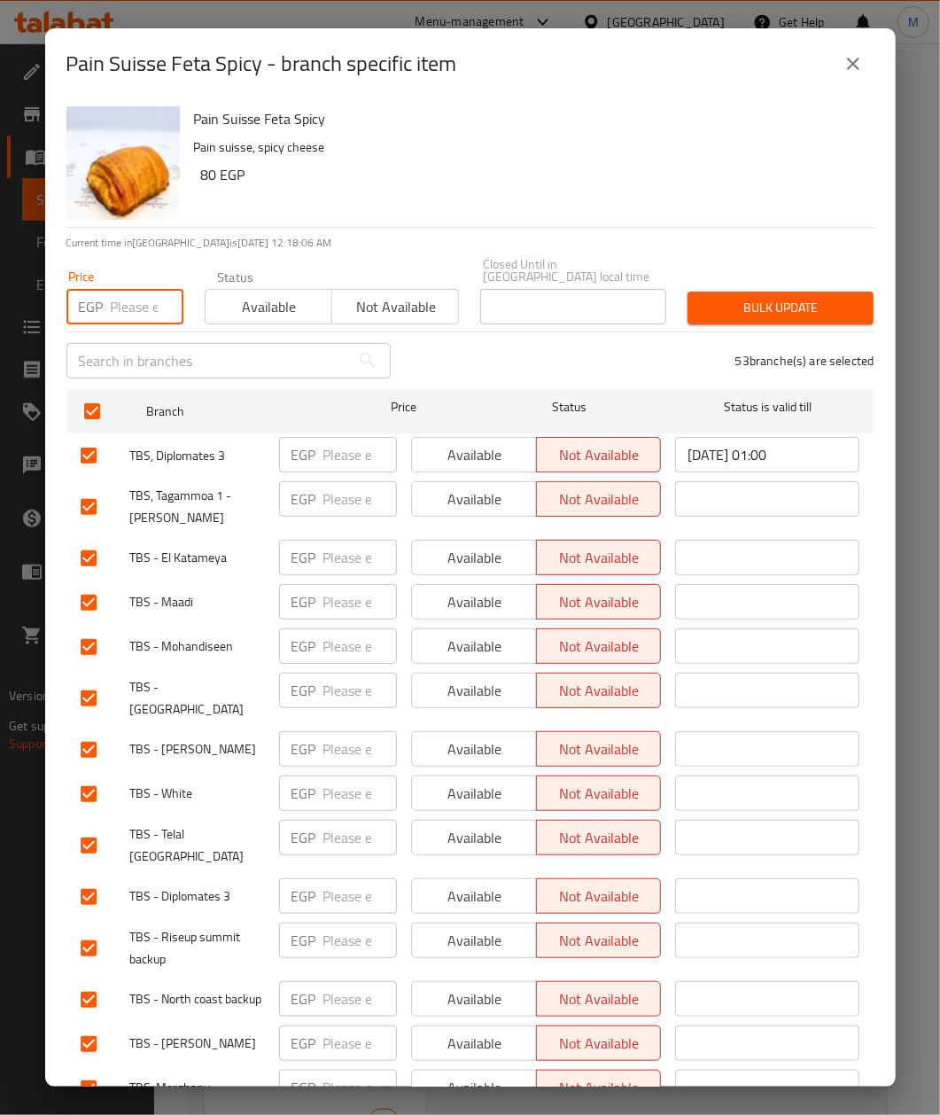
drag, startPoint x: 121, startPoint y: 308, endPoint x: 199, endPoint y: 285, distance: 81.3
click at [122, 308] on input "number" at bounding box center [147, 306] width 73 height 35
paste input "85"
drag, startPoint x: 443, startPoint y: 184, endPoint x: 667, endPoint y: 236, distance: 230.1
click at [444, 184] on h6 "80 EGP" at bounding box center [530, 174] width 659 height 25
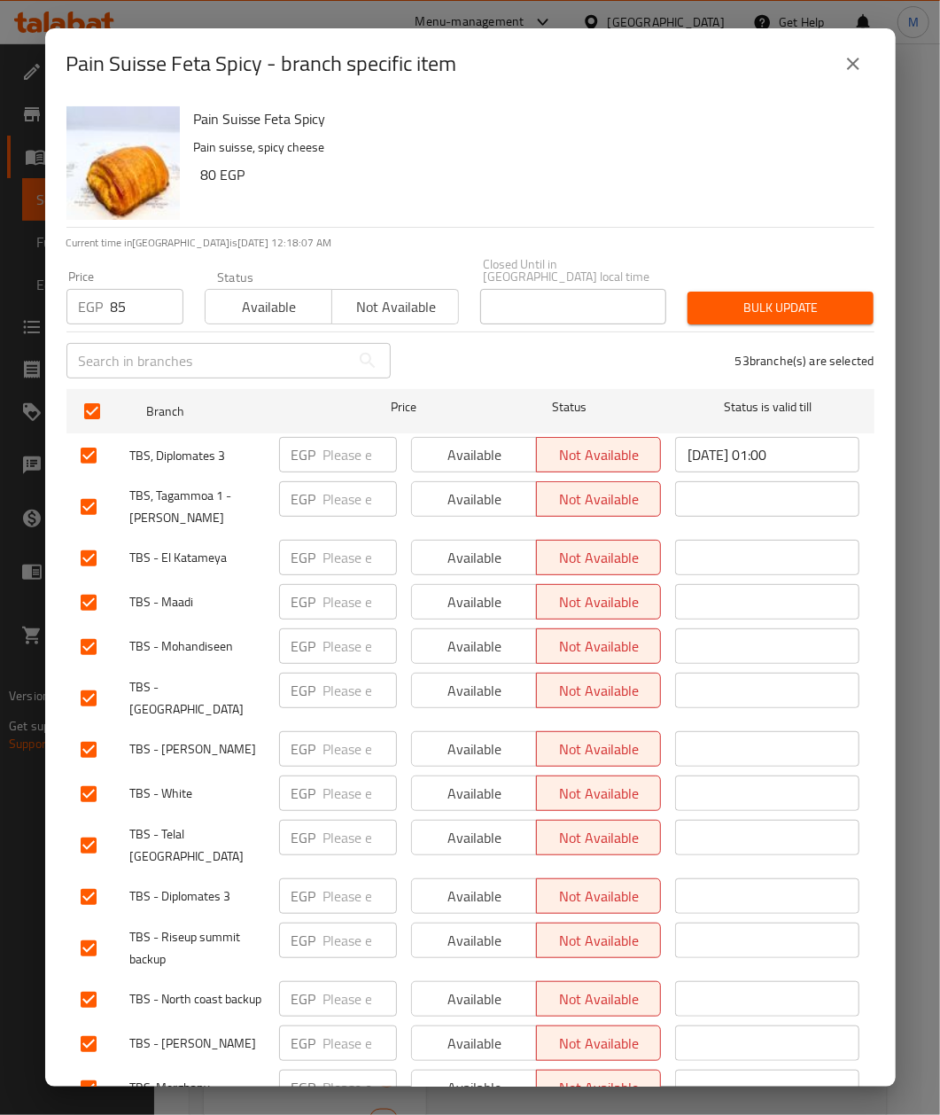
drag, startPoint x: 792, startPoint y: 295, endPoint x: 387, endPoint y: 365, distance: 411.1
click at [792, 297] on span "Bulk update" at bounding box center [781, 308] width 158 height 22
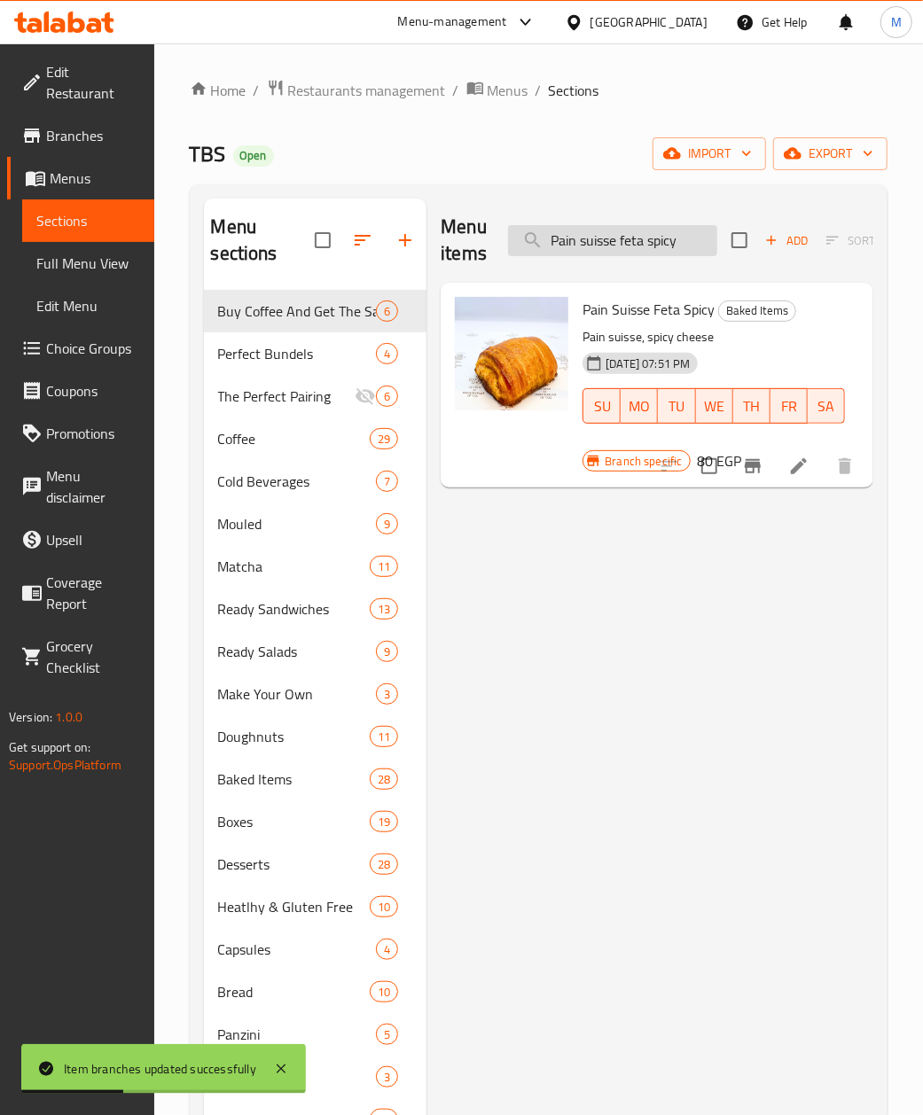
click at [612, 254] on input "Pain suisse feta spicy" at bounding box center [612, 240] width 209 height 31
click at [614, 254] on input "Pain suisse feta spicy" at bounding box center [612, 240] width 209 height 31
paste input "Danish rectangular Pinapple"
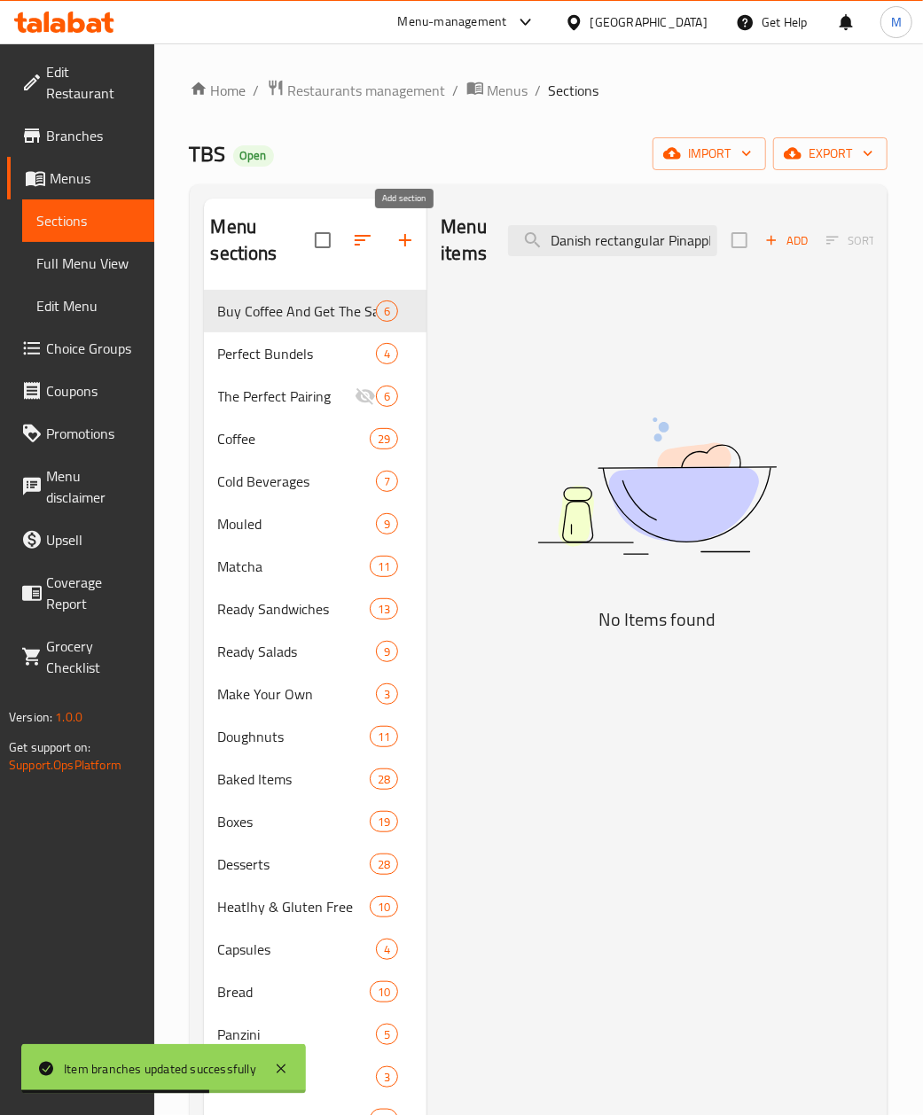
drag, startPoint x: 597, startPoint y: 241, endPoint x: 388, endPoint y: 253, distance: 208.6
click at [388, 253] on div "Menu sections Buy Coffee And Get The Same For Free 6 Perfect Bundels 4 The Perf…" at bounding box center [538, 756] width 669 height 1115
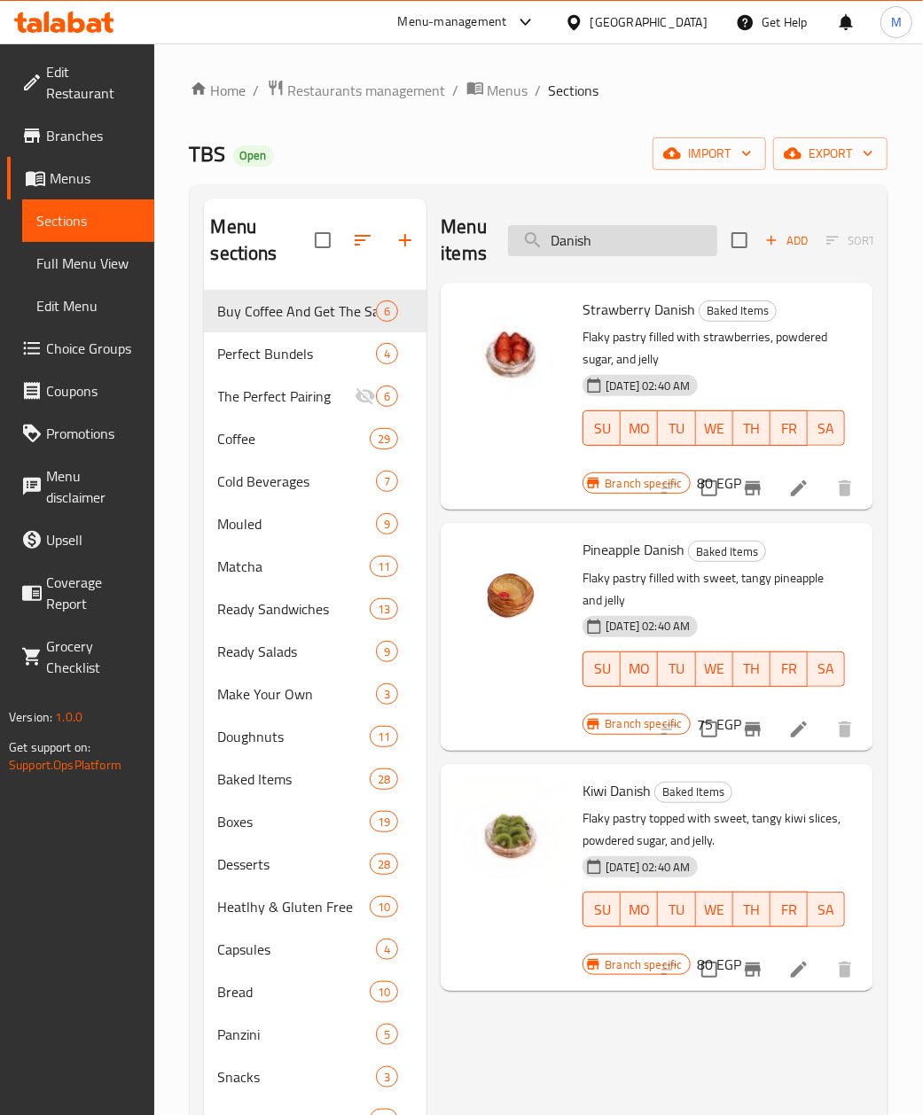
click at [550, 248] on input "Danish" at bounding box center [612, 240] width 209 height 31
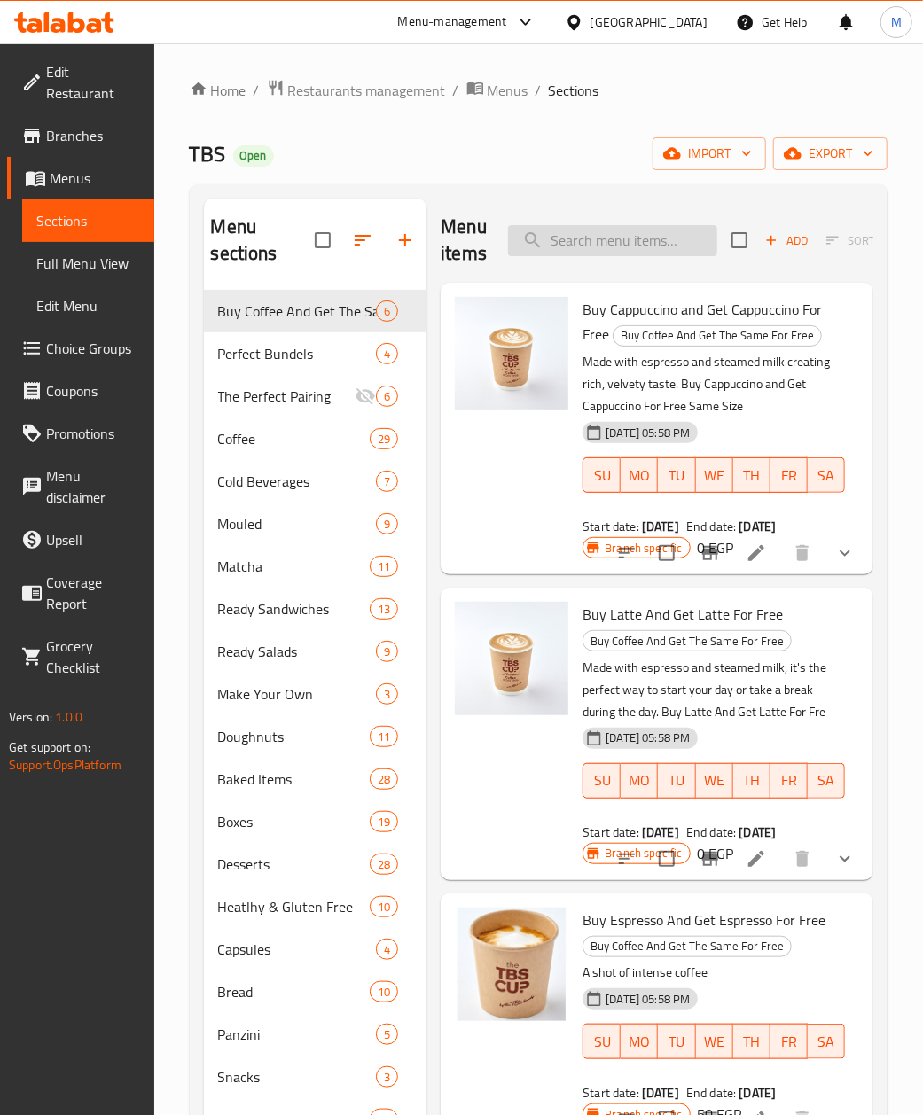
click at [589, 242] on input "search" at bounding box center [612, 240] width 209 height 31
paste input "Pinapple"
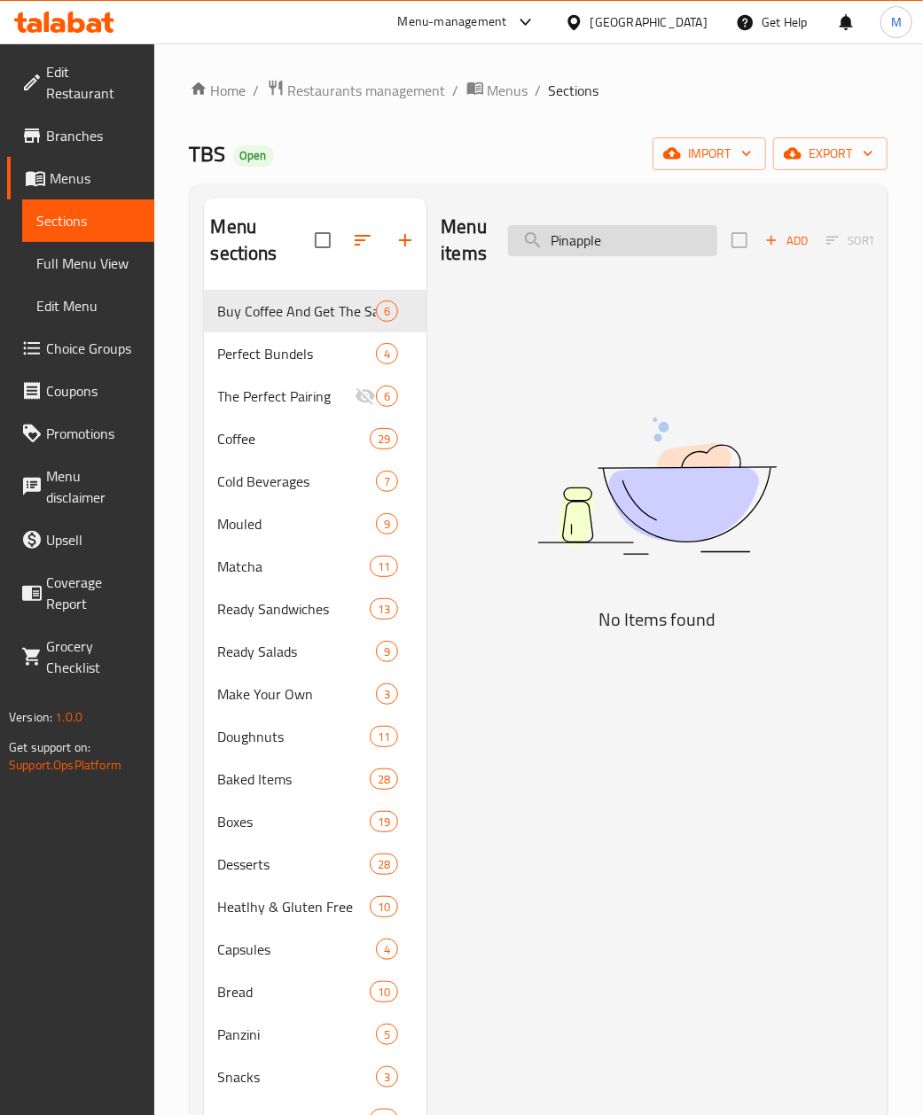
click at [624, 253] on input "Pinapple" at bounding box center [612, 240] width 209 height 31
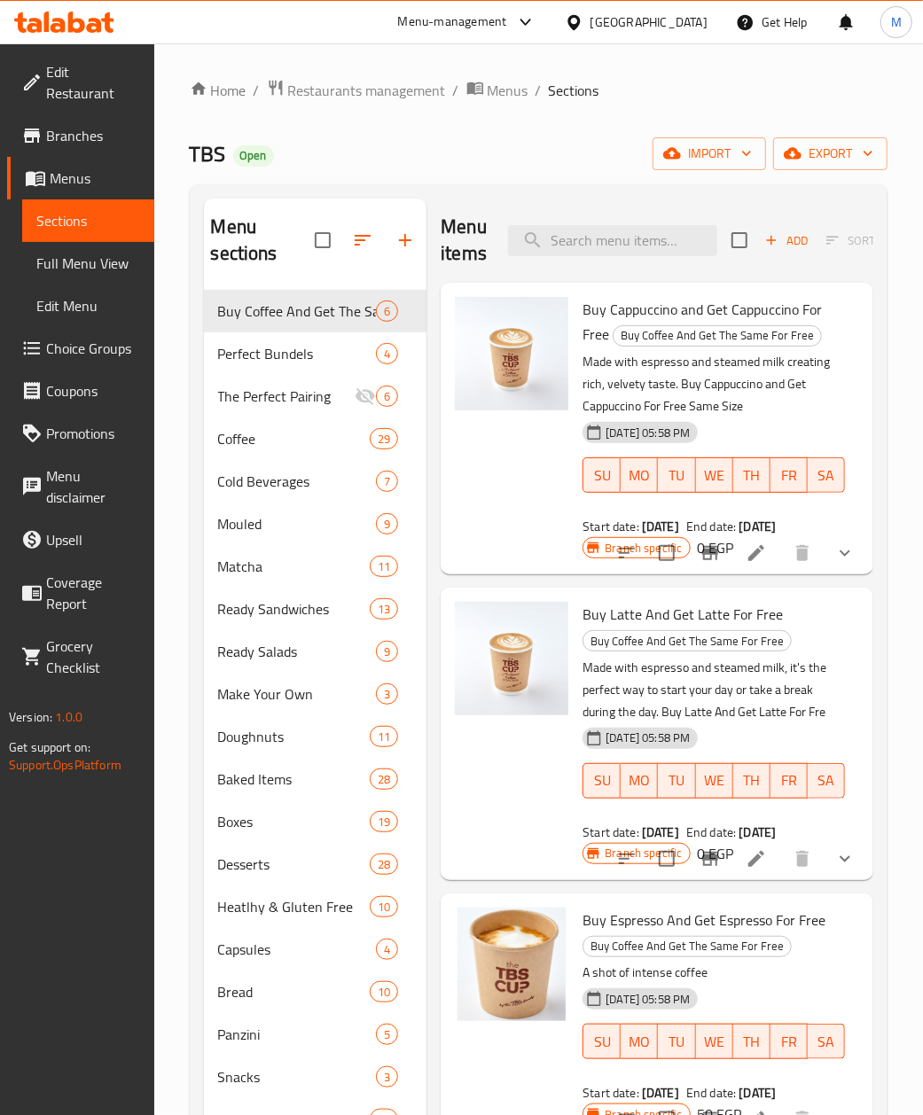
click at [412, 132] on div "Home / Restaurants management / Menus / Sections TBS Open import export Menu se…" at bounding box center [539, 703] width 698 height 1249
click at [522, 534] on div at bounding box center [512, 428] width 128 height 277
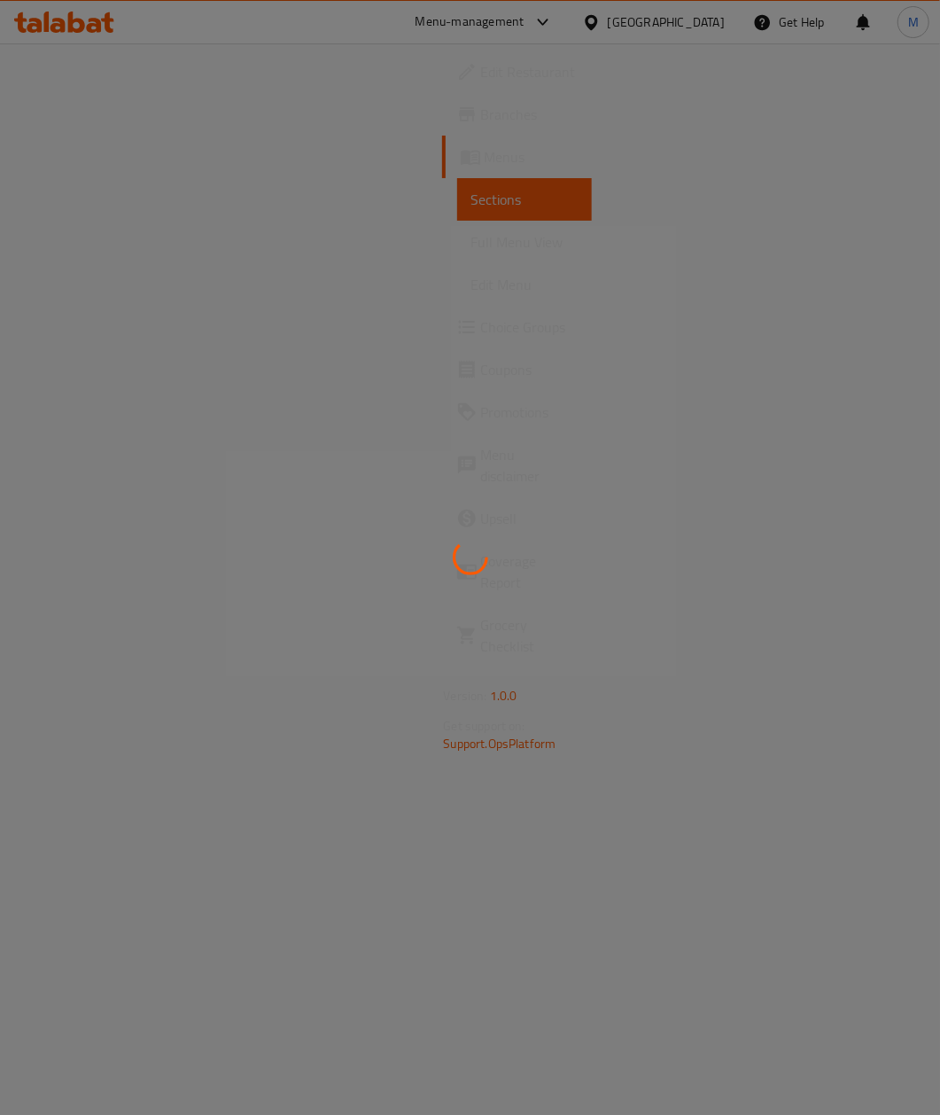
click at [481, 111] on span "Branches" at bounding box center [529, 114] width 97 height 21
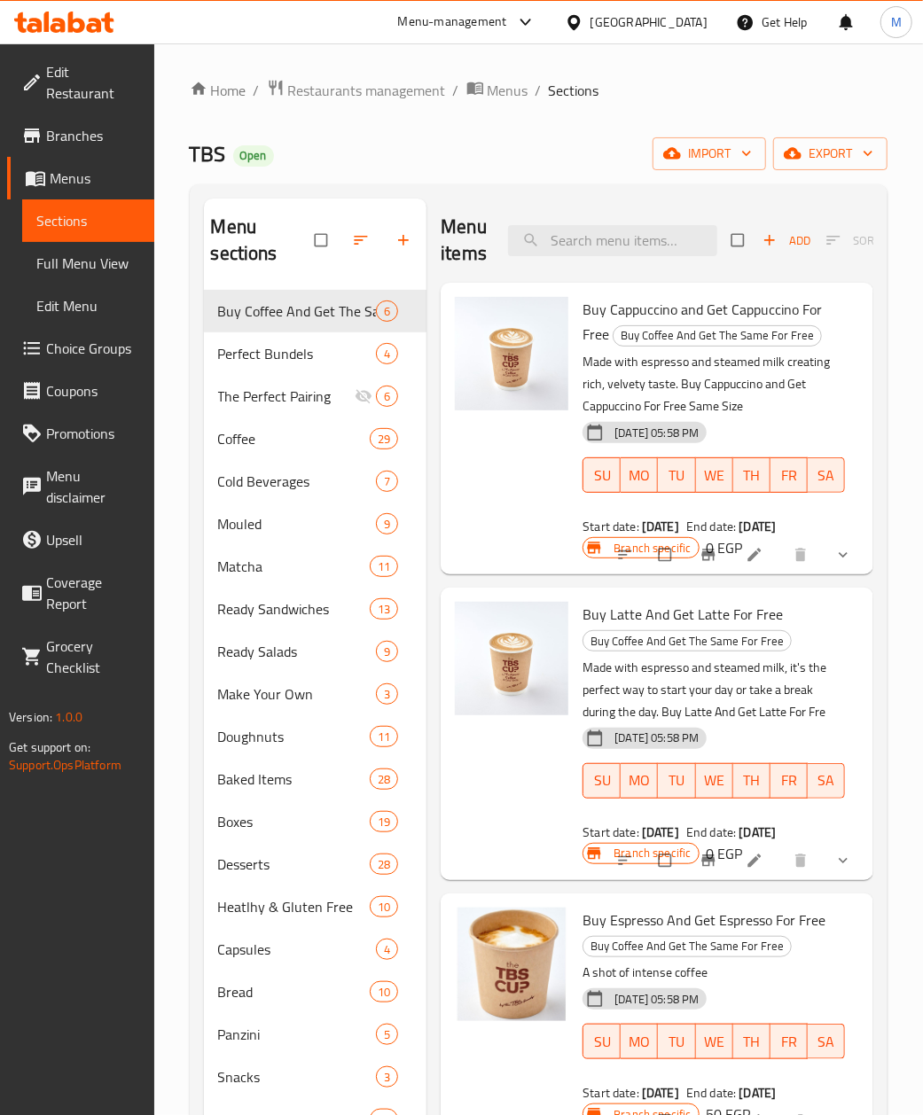
click at [484, 496] on div at bounding box center [512, 428] width 128 height 277
drag, startPoint x: 587, startPoint y: 207, endPoint x: 608, endPoint y: 257, distance: 54.0
click at [589, 229] on div "Menu items Add Sort Manage items" at bounding box center [657, 241] width 433 height 84
click at [608, 257] on div "Menu items Add Sort Manage items" at bounding box center [657, 241] width 433 height 84
click at [601, 242] on input "search" at bounding box center [612, 240] width 209 height 31
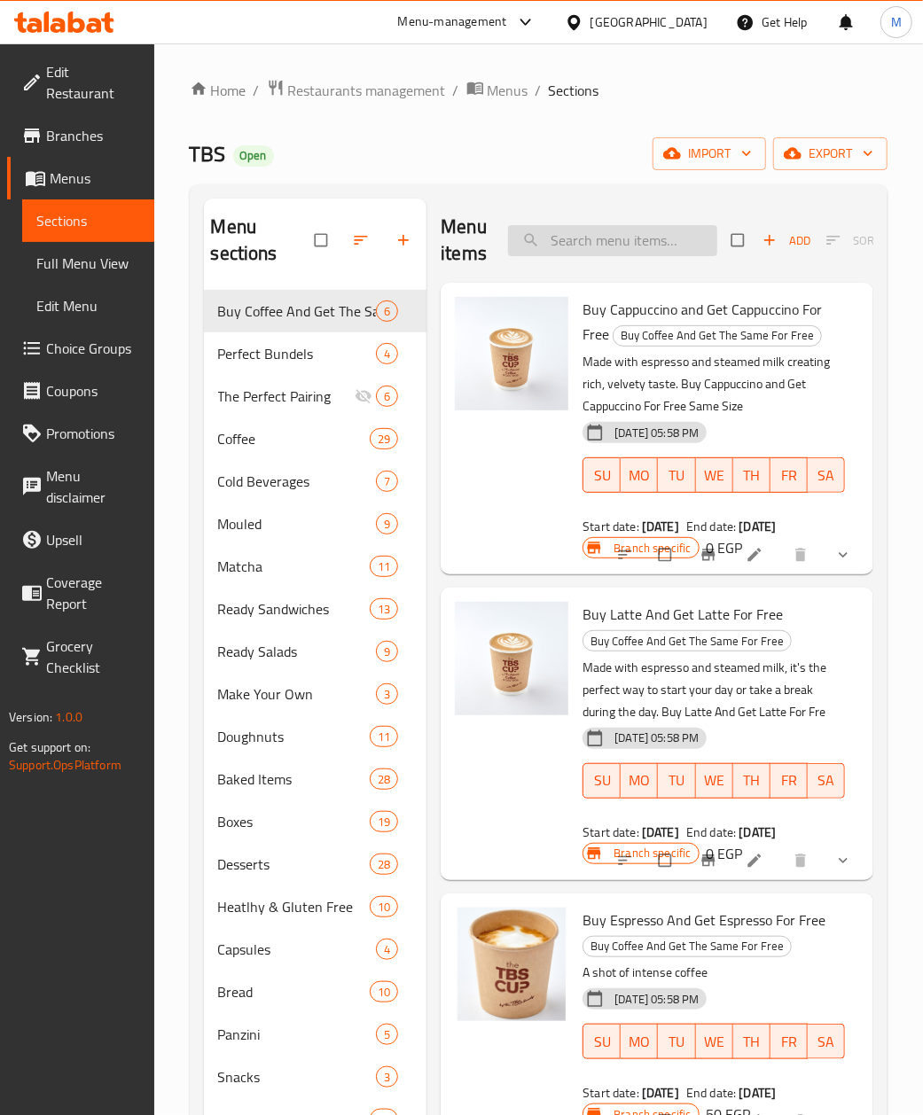
paste input "Round Danish Strawberry"
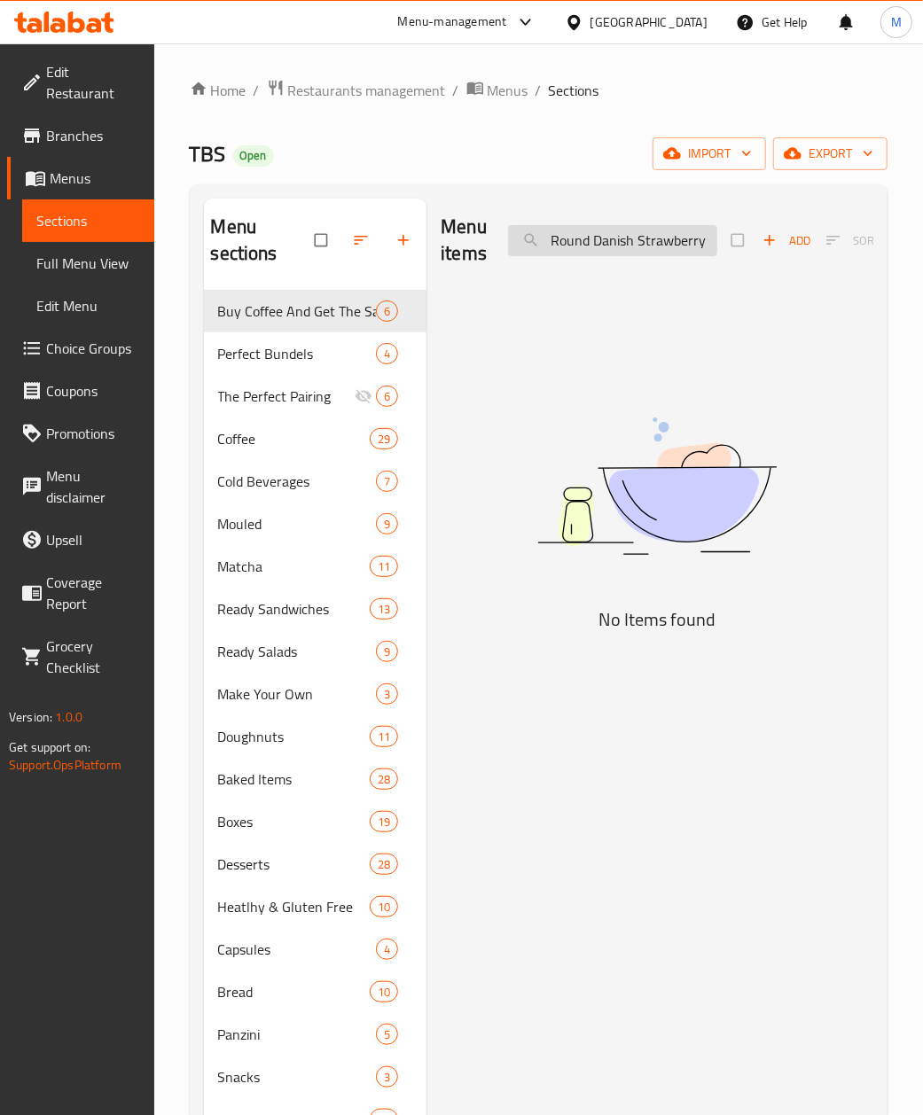
drag, startPoint x: 554, startPoint y: 238, endPoint x: 644, endPoint y: 245, distance: 89.7
click at [567, 238] on input "Round Danish Strawberry" at bounding box center [612, 240] width 209 height 31
click at [677, 239] on input "Round Danish Strawberry" at bounding box center [612, 240] width 209 height 31
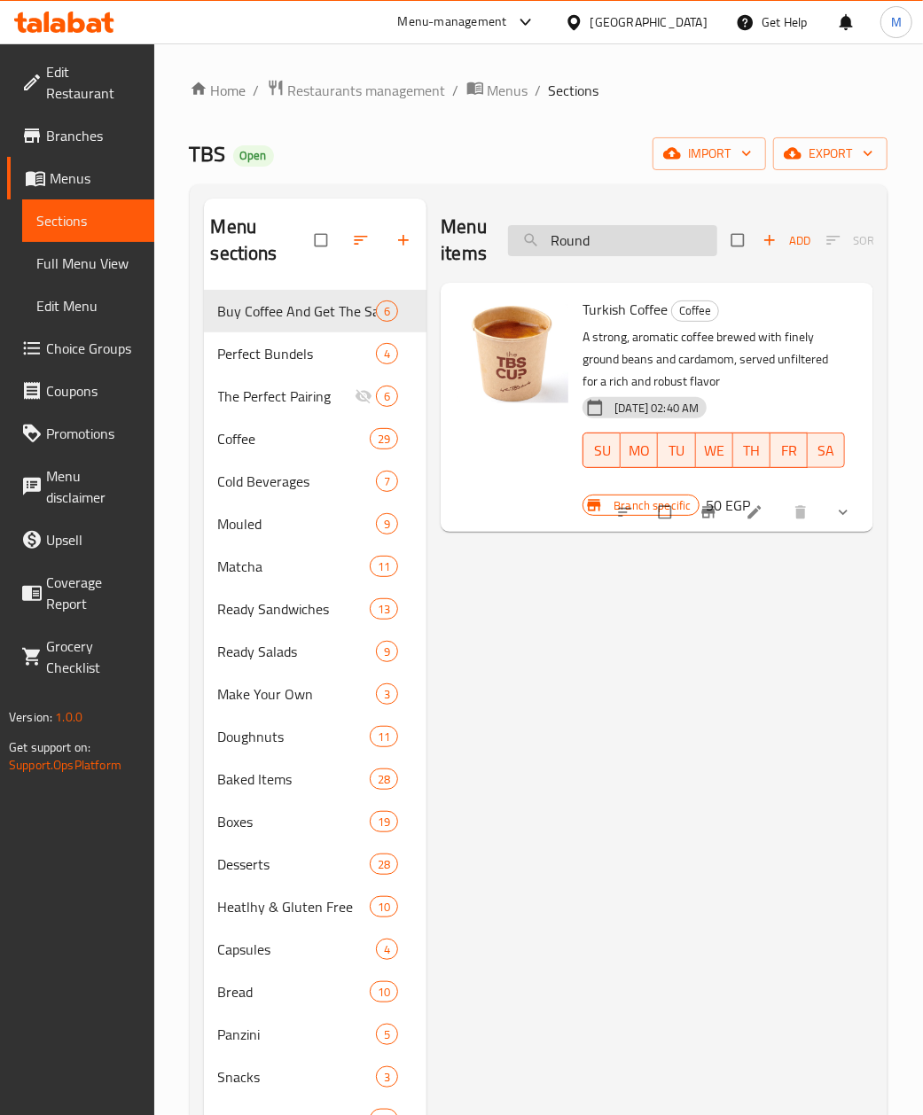
click at [574, 236] on input "Round" at bounding box center [612, 240] width 209 height 31
paste input "Danish Strawberry"
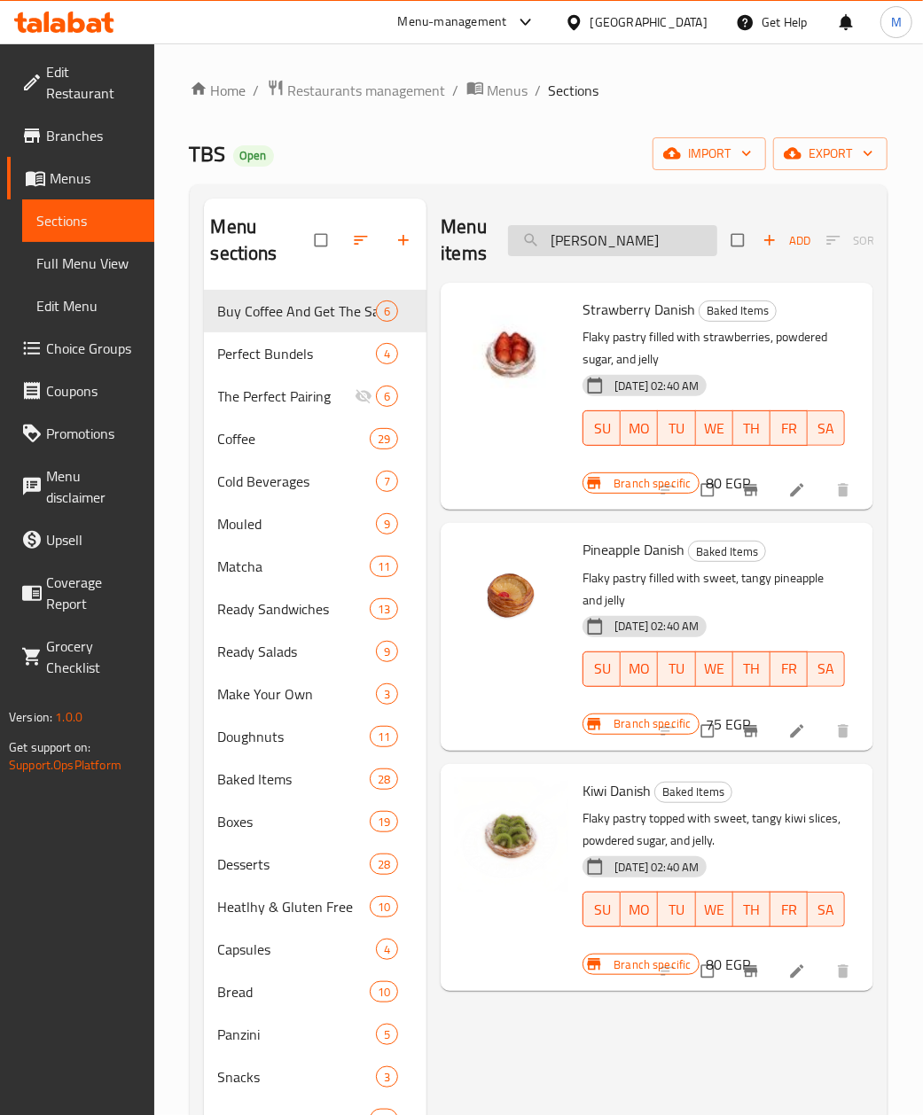
click at [610, 239] on input "[PERSON_NAME]" at bounding box center [612, 240] width 209 height 31
paste input "Round Danish Kewi"
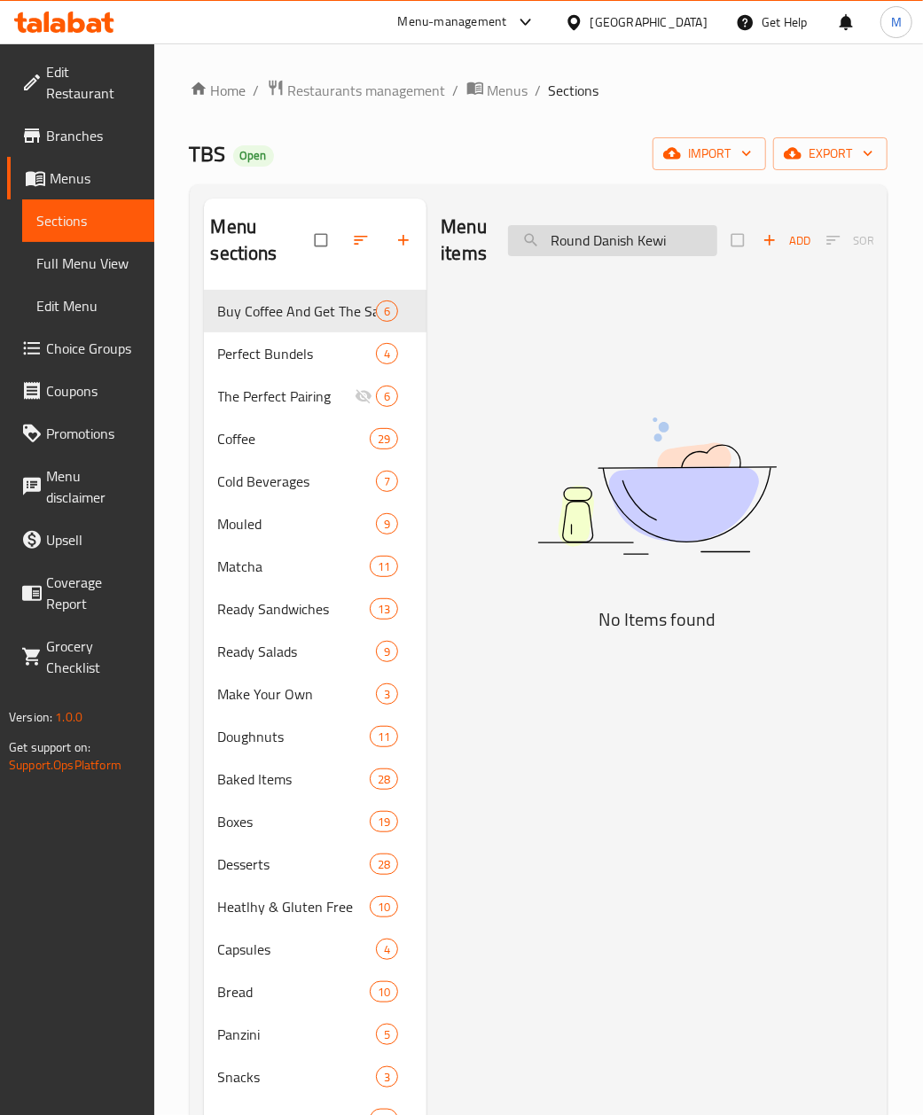
click at [565, 238] on input "Round Danish Kewi" at bounding box center [612, 240] width 209 height 31
click at [564, 246] on input "Danish Kewi" at bounding box center [612, 240] width 209 height 31
type input "Kewi"
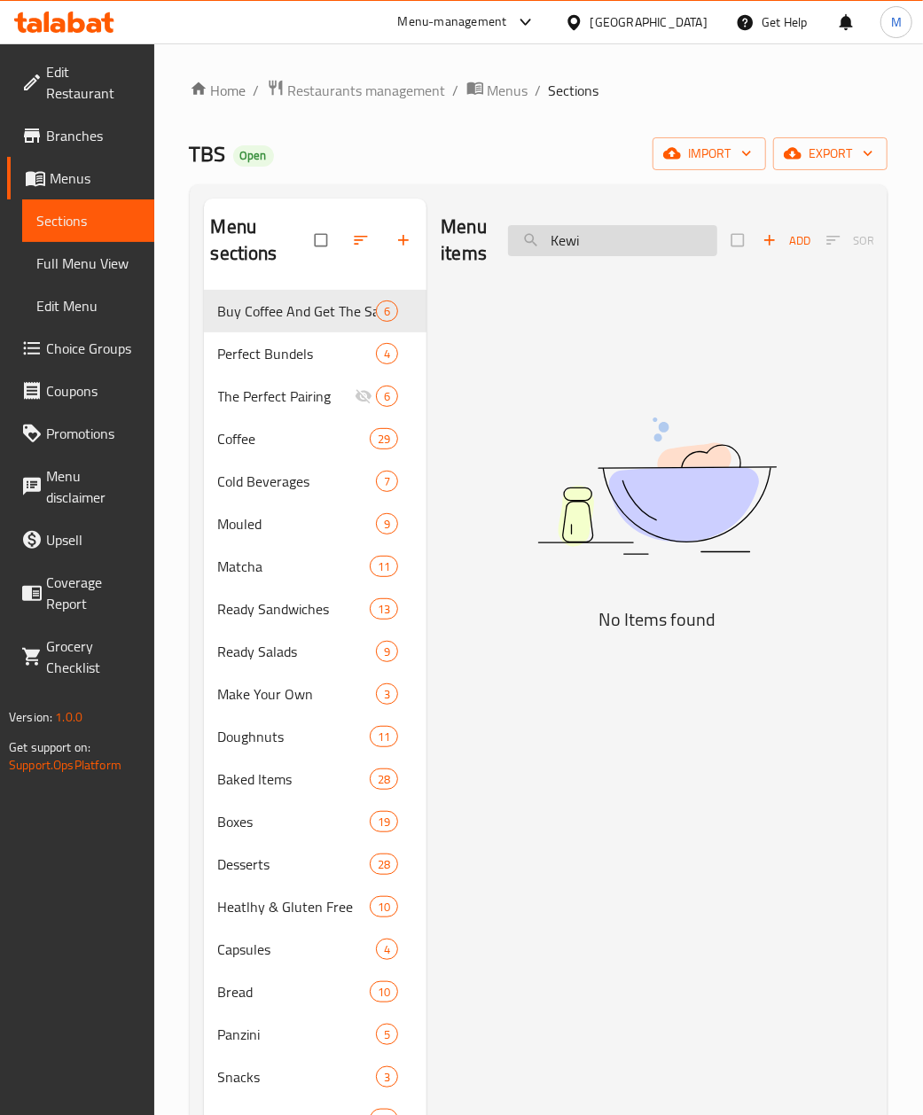
click at [569, 242] on input "Kewi" at bounding box center [612, 240] width 209 height 31
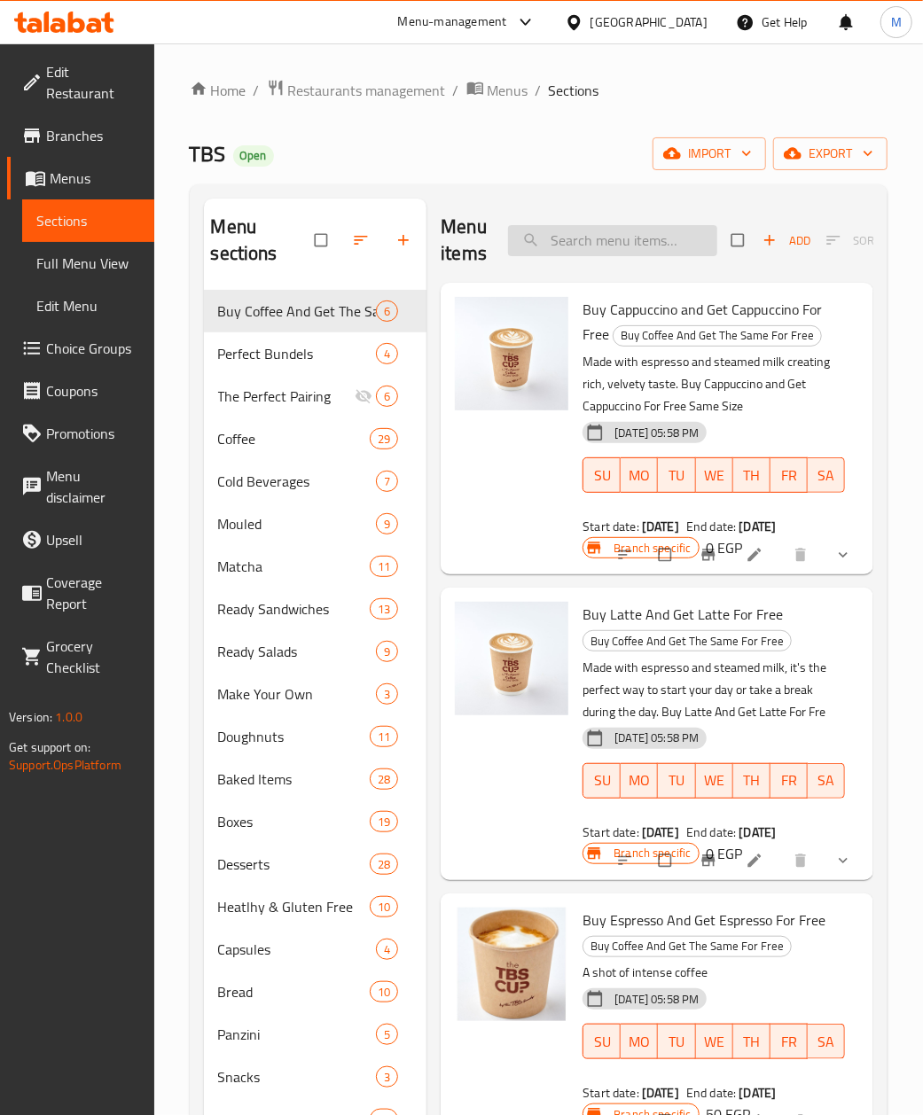
click at [553, 255] on input "search" at bounding box center [612, 240] width 209 height 31
paste input "Round Danish Kewi"
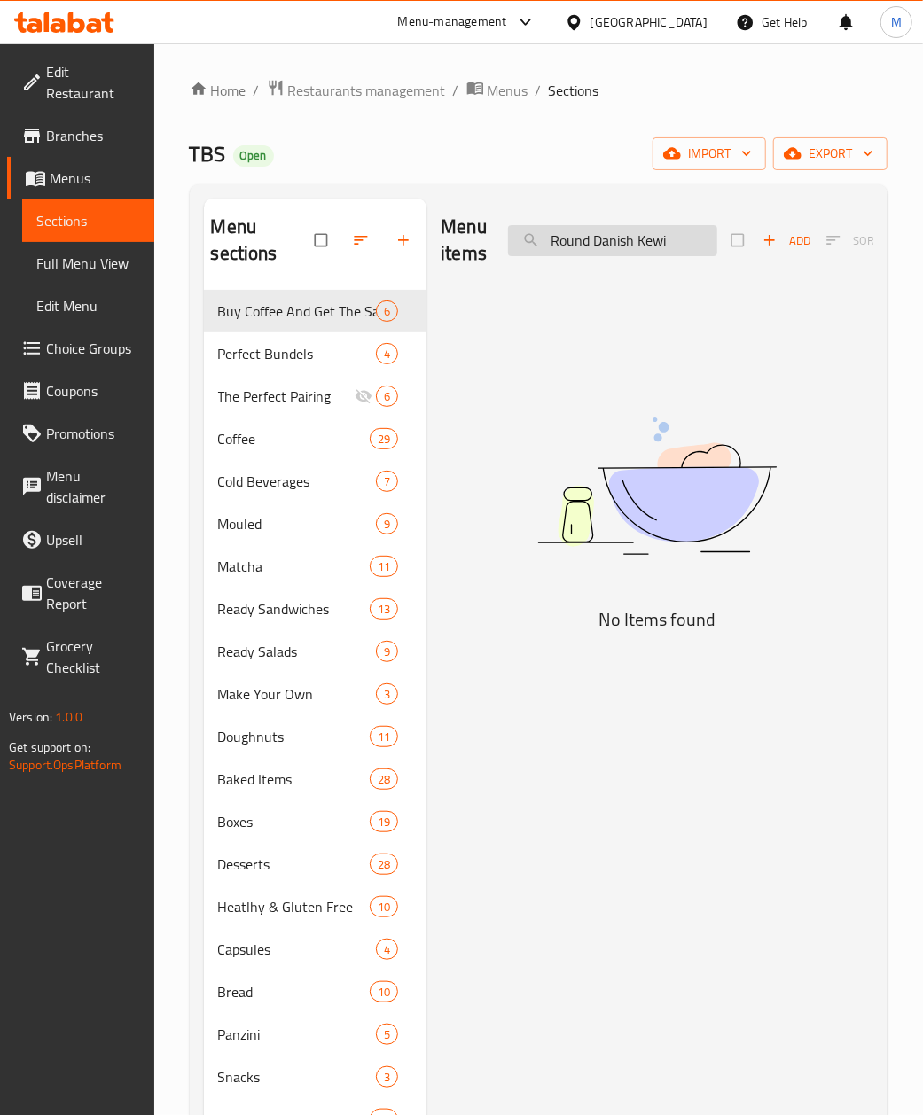
click at [554, 239] on input "Round Danish Kewi" at bounding box center [612, 240] width 209 height 31
click at [628, 235] on input "Round Danish Kewi" at bounding box center [612, 240] width 209 height 31
paste input "Pain Suisse Apple Cinnamon"
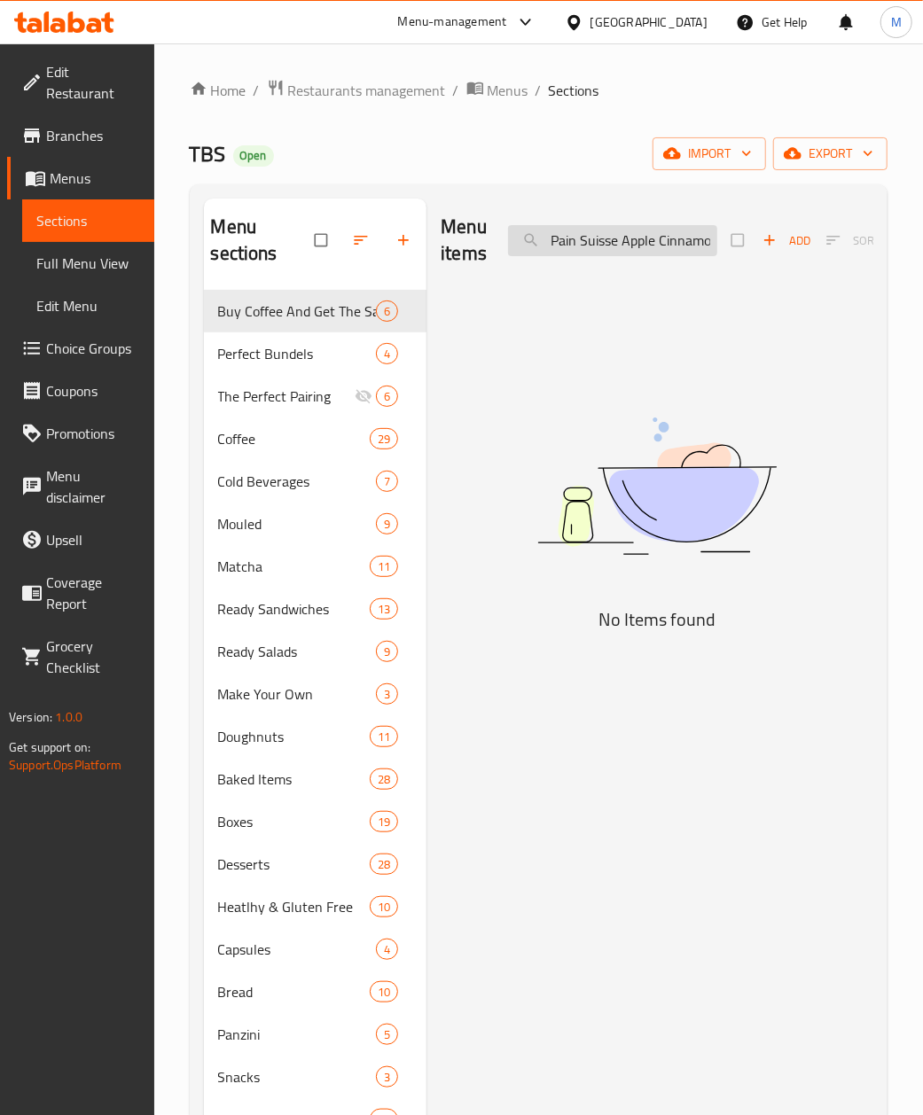
scroll to position [0, 9]
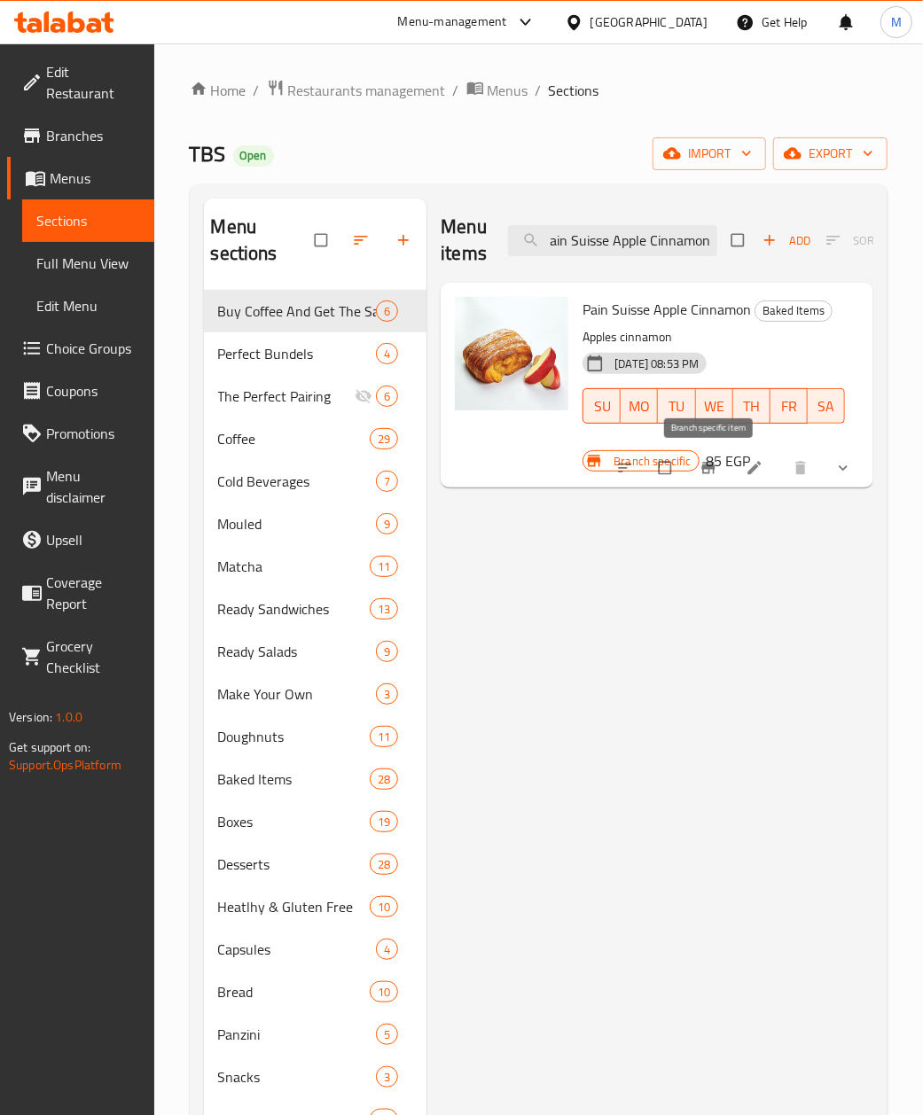
type input "Pain Suisse Apple Cinnamon"
click at [716, 466] on icon "Branch-specific-item" at bounding box center [708, 468] width 18 height 18
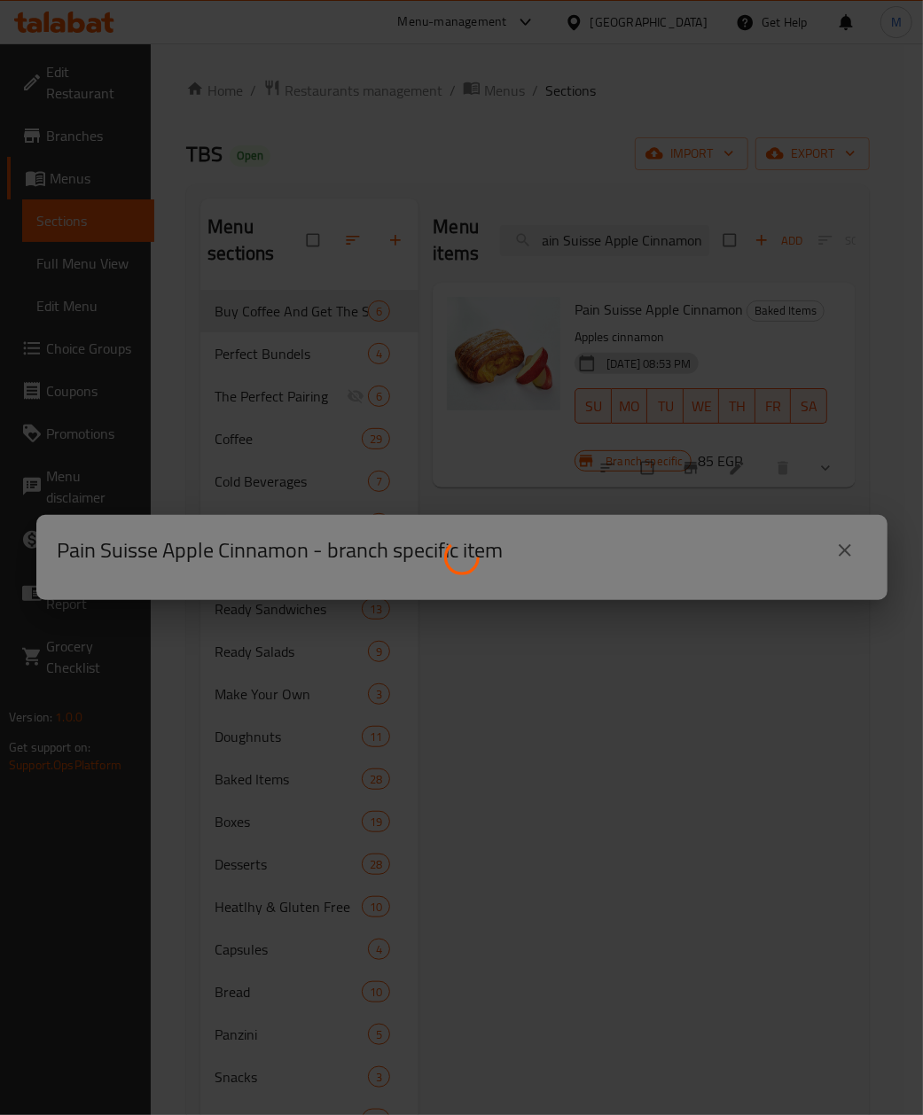
scroll to position [0, 0]
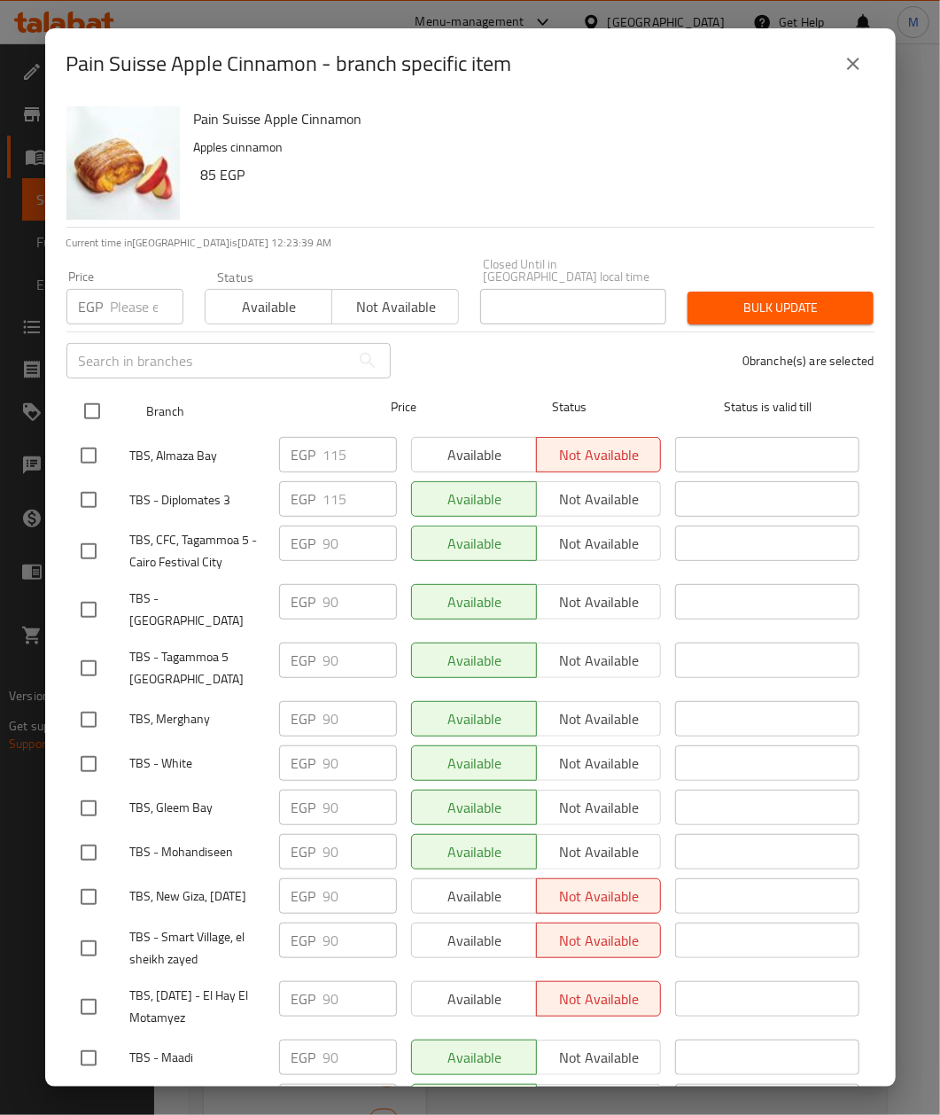
click at [92, 393] on input "checkbox" at bounding box center [92, 411] width 37 height 37
checkbox input "true"
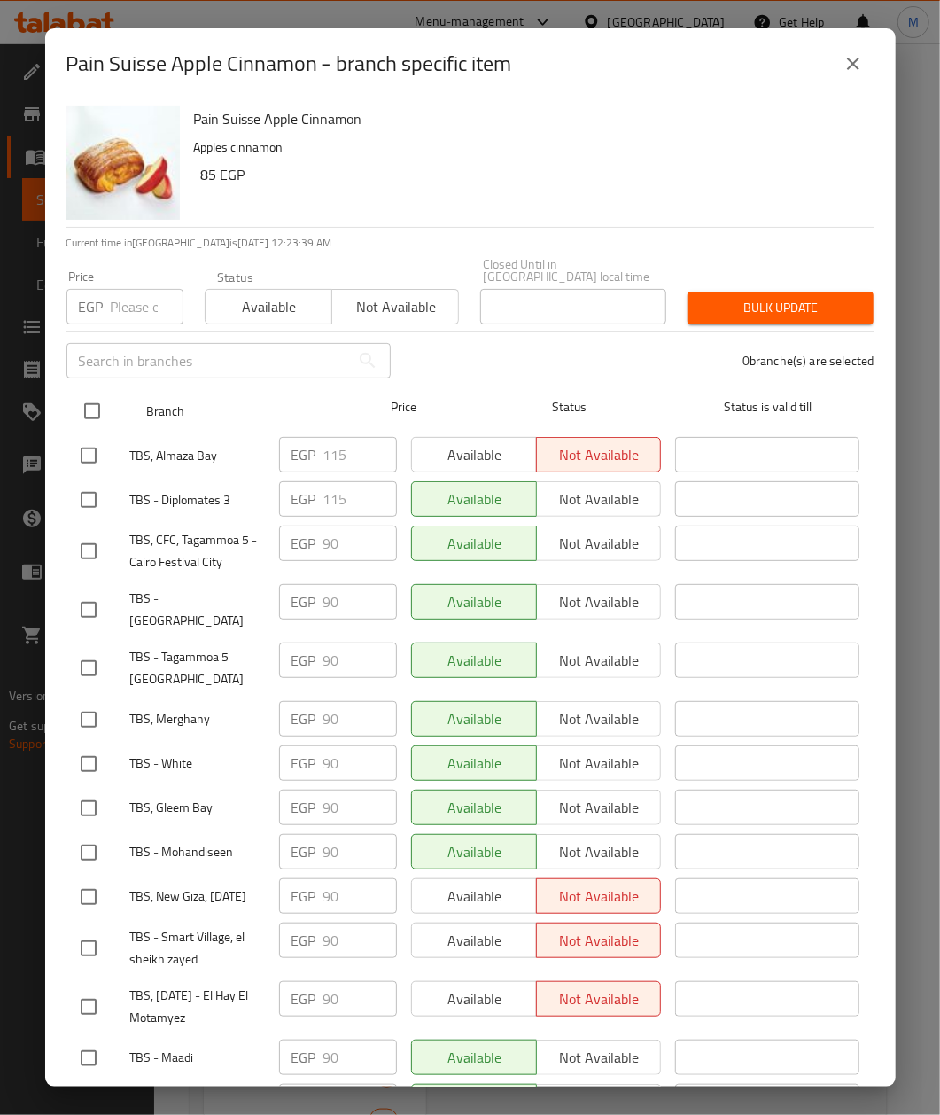
checkbox input "true"
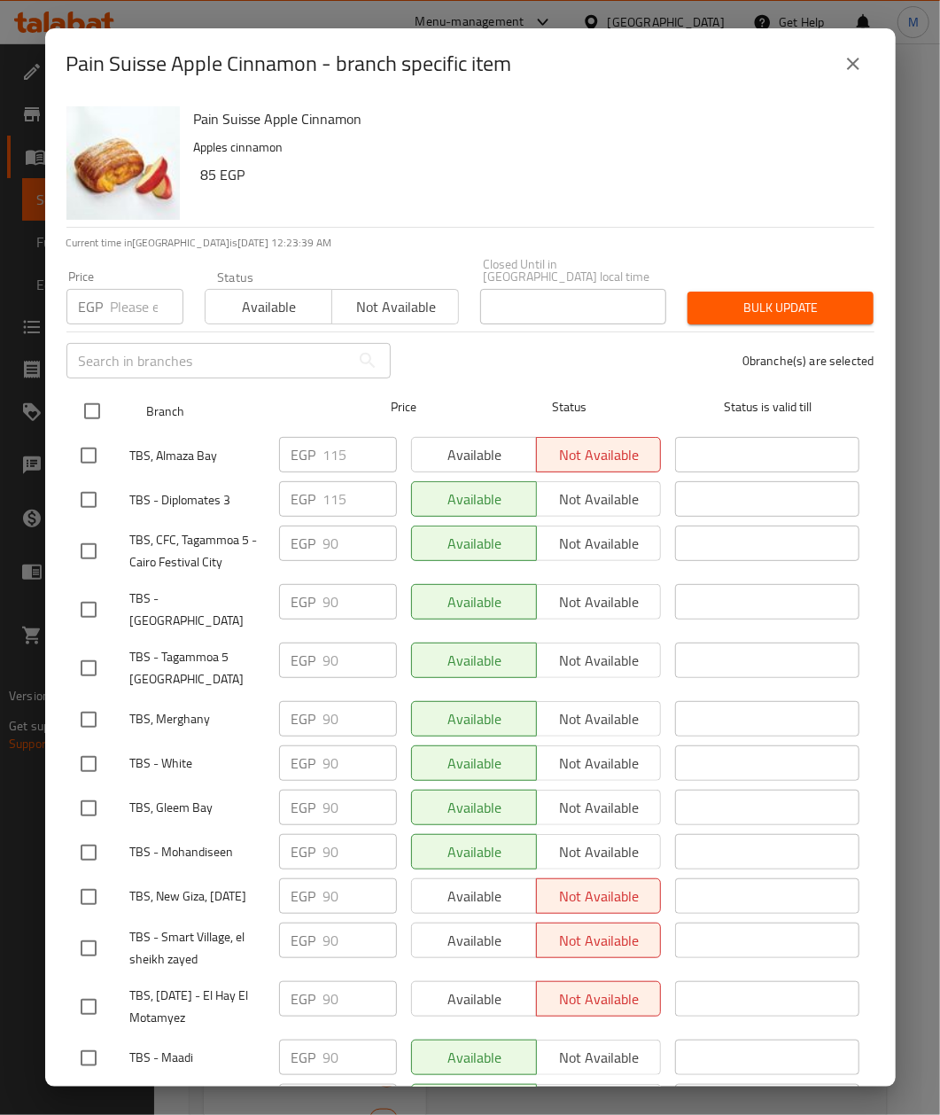
checkbox input "true"
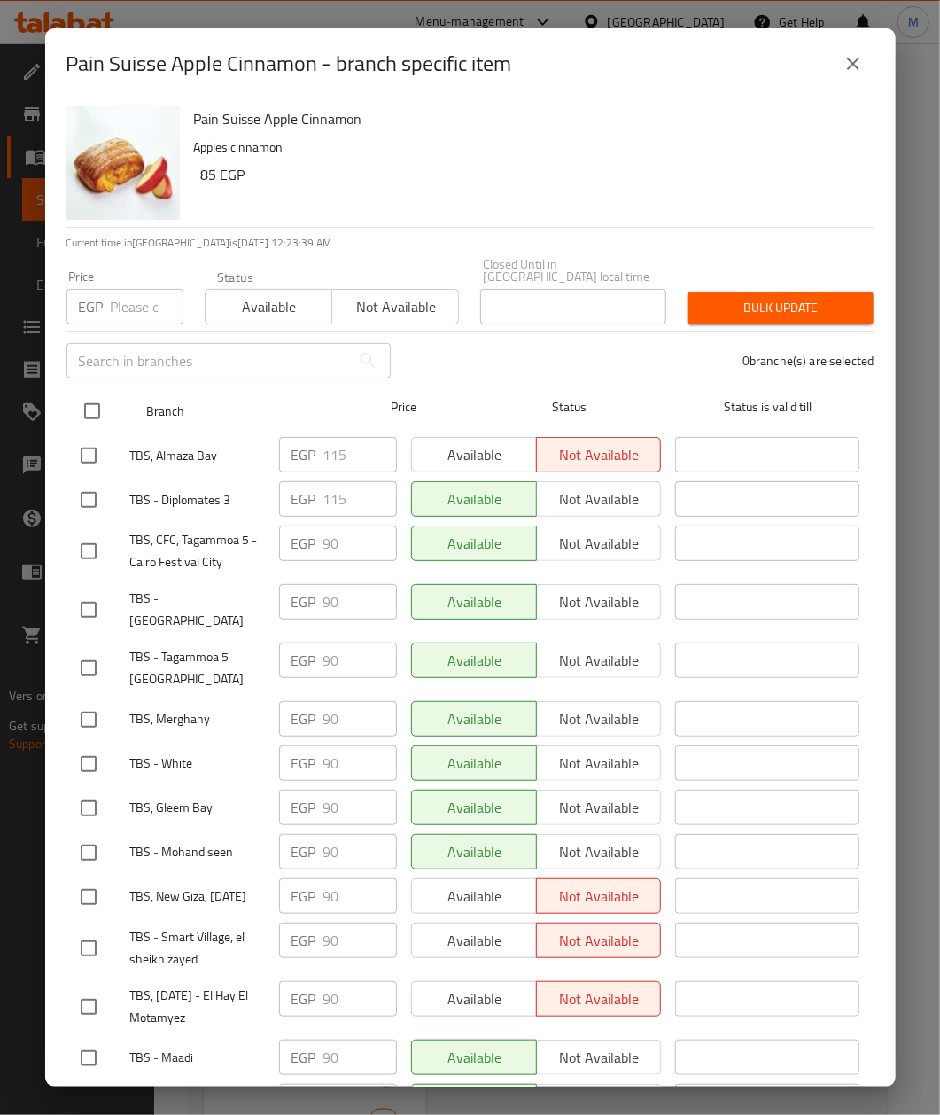
checkbox input "true"
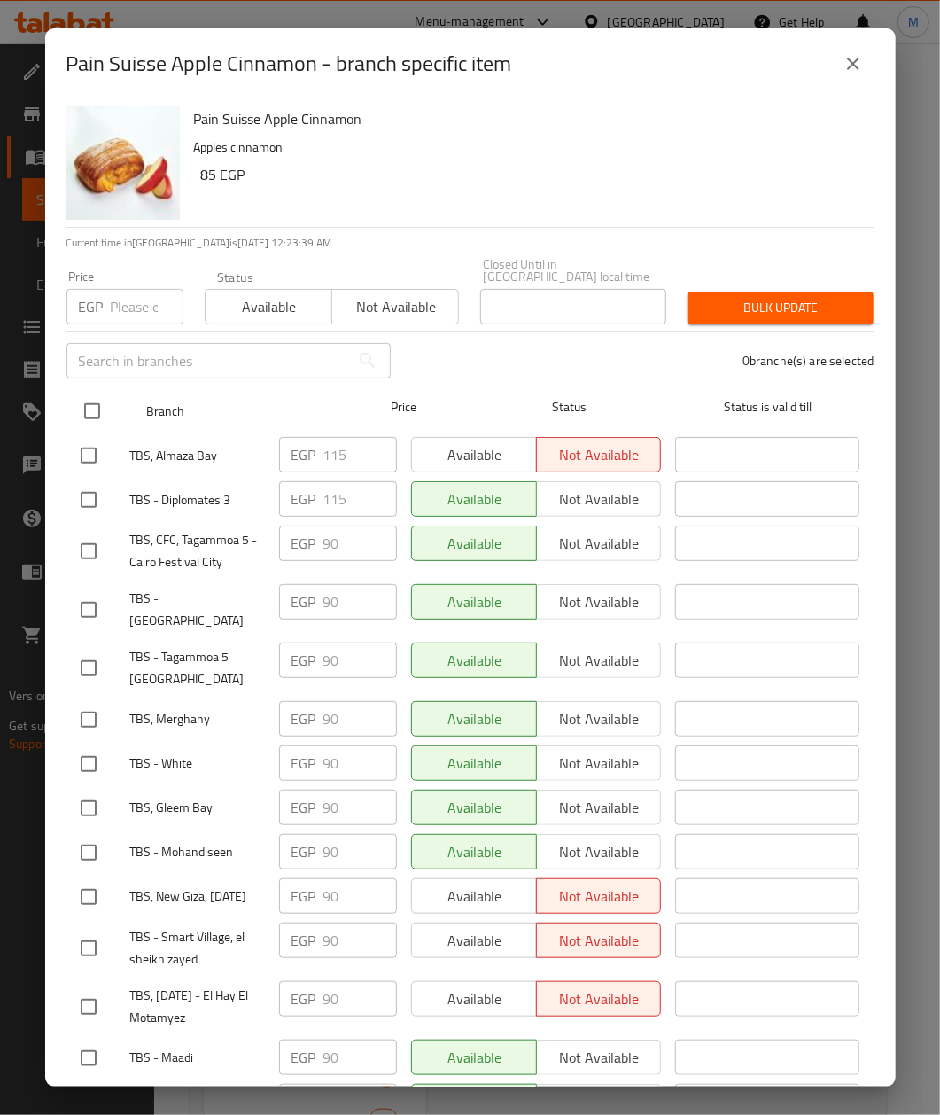
checkbox input "true"
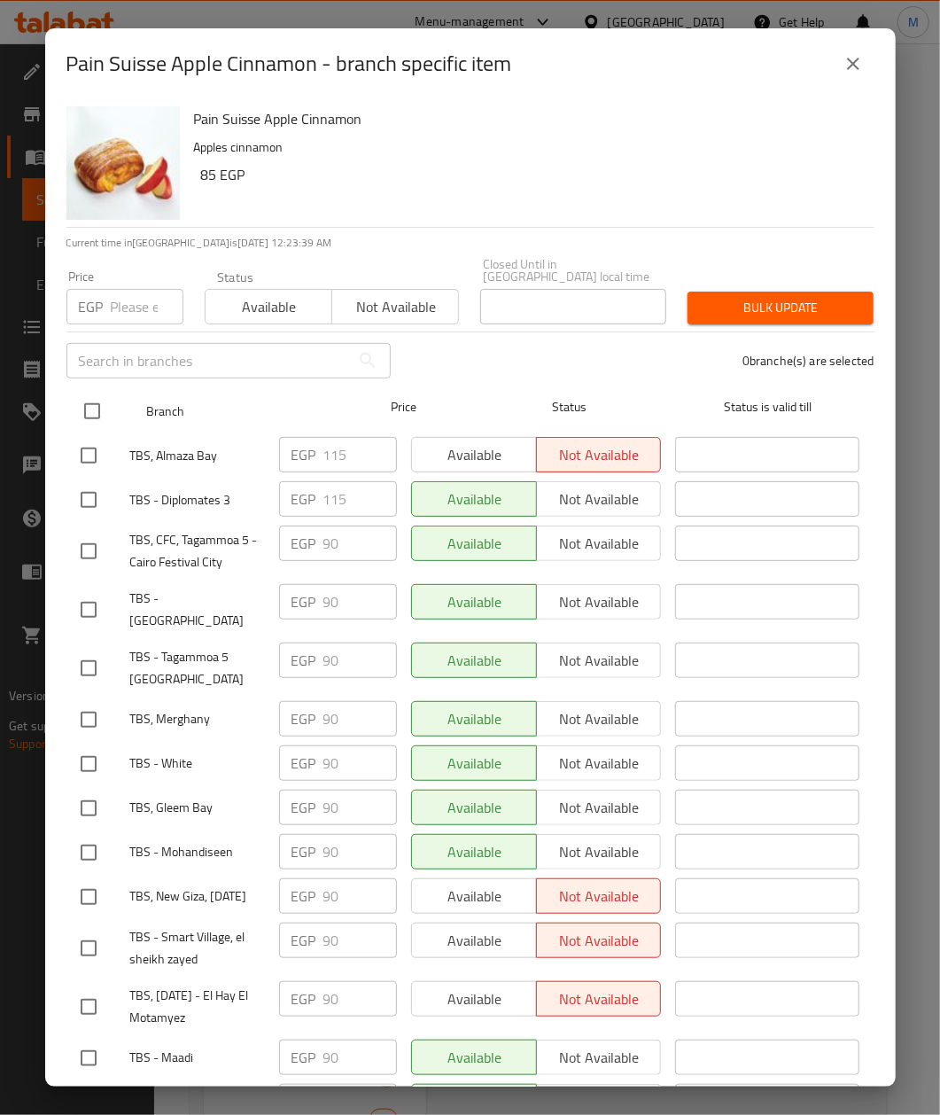
checkbox input "true"
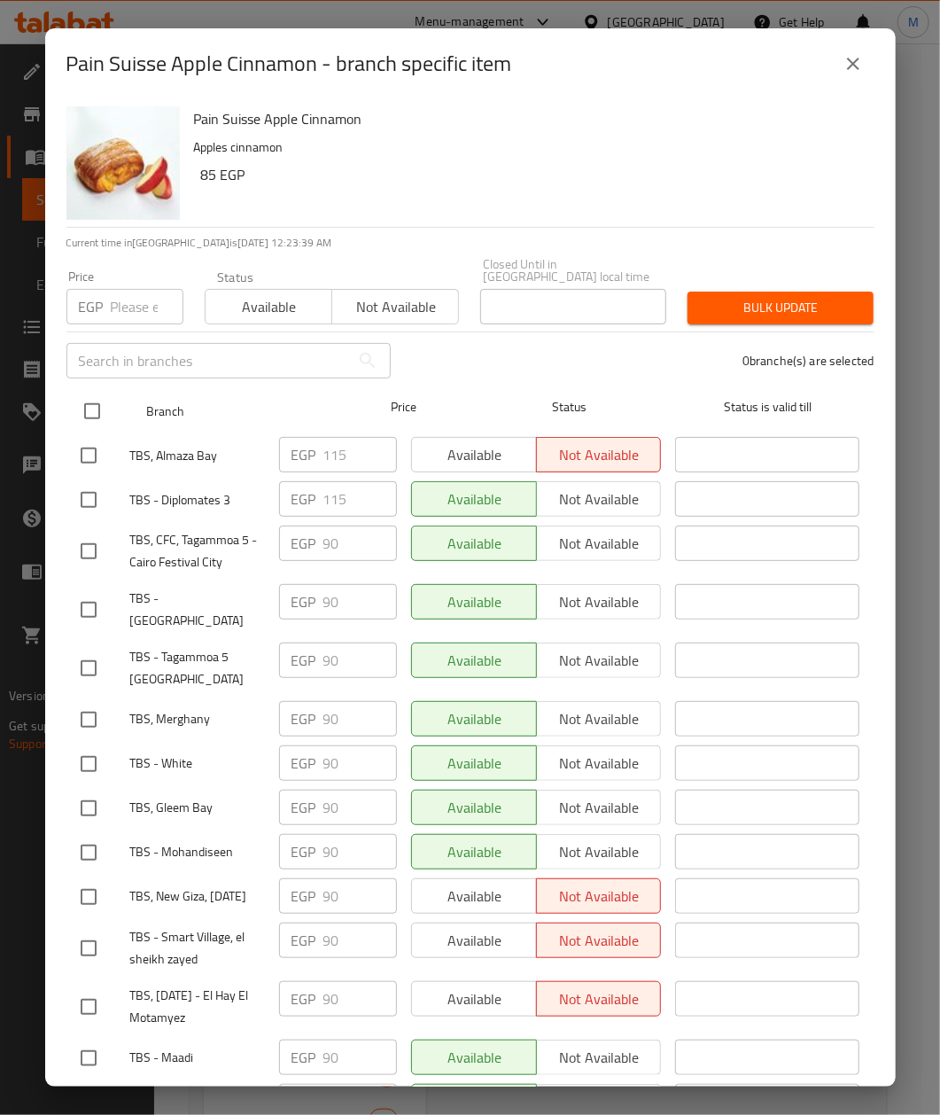
checkbox input "true"
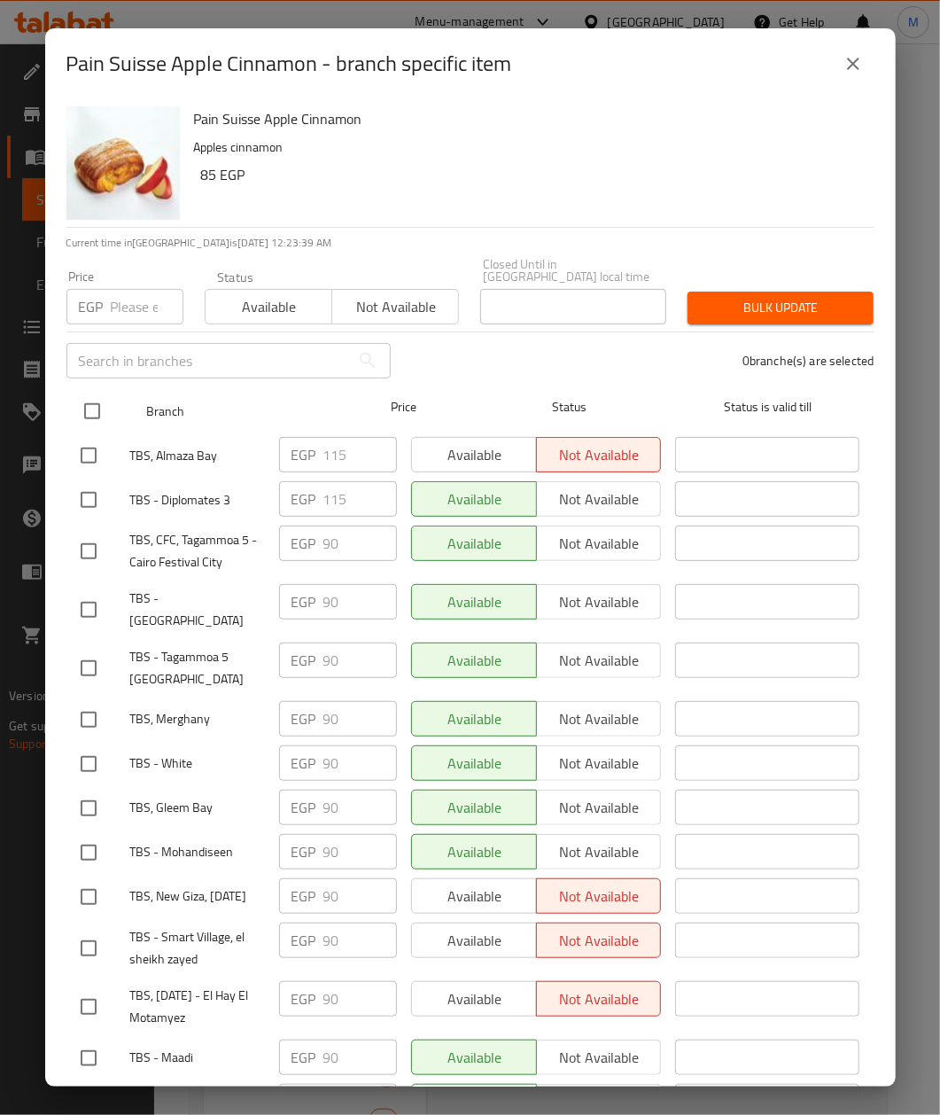
checkbox input "true"
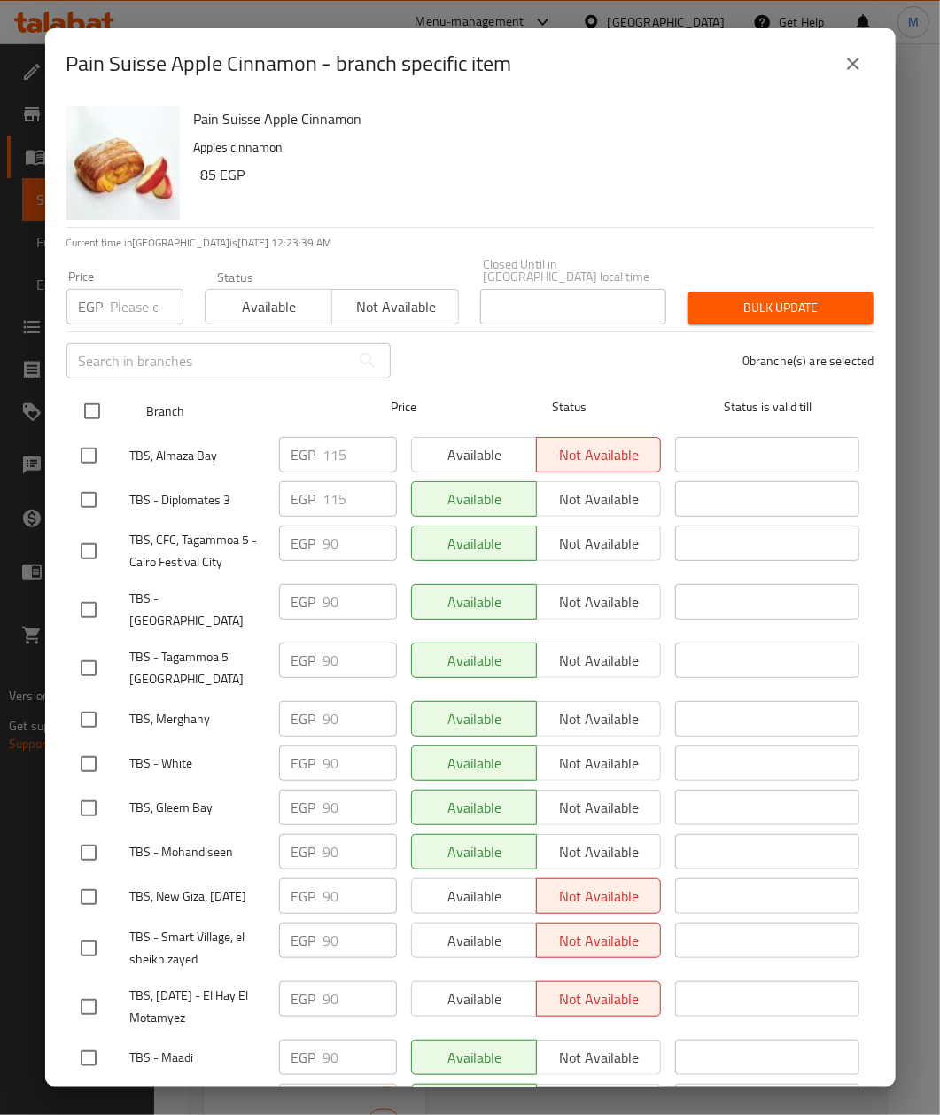
checkbox input "true"
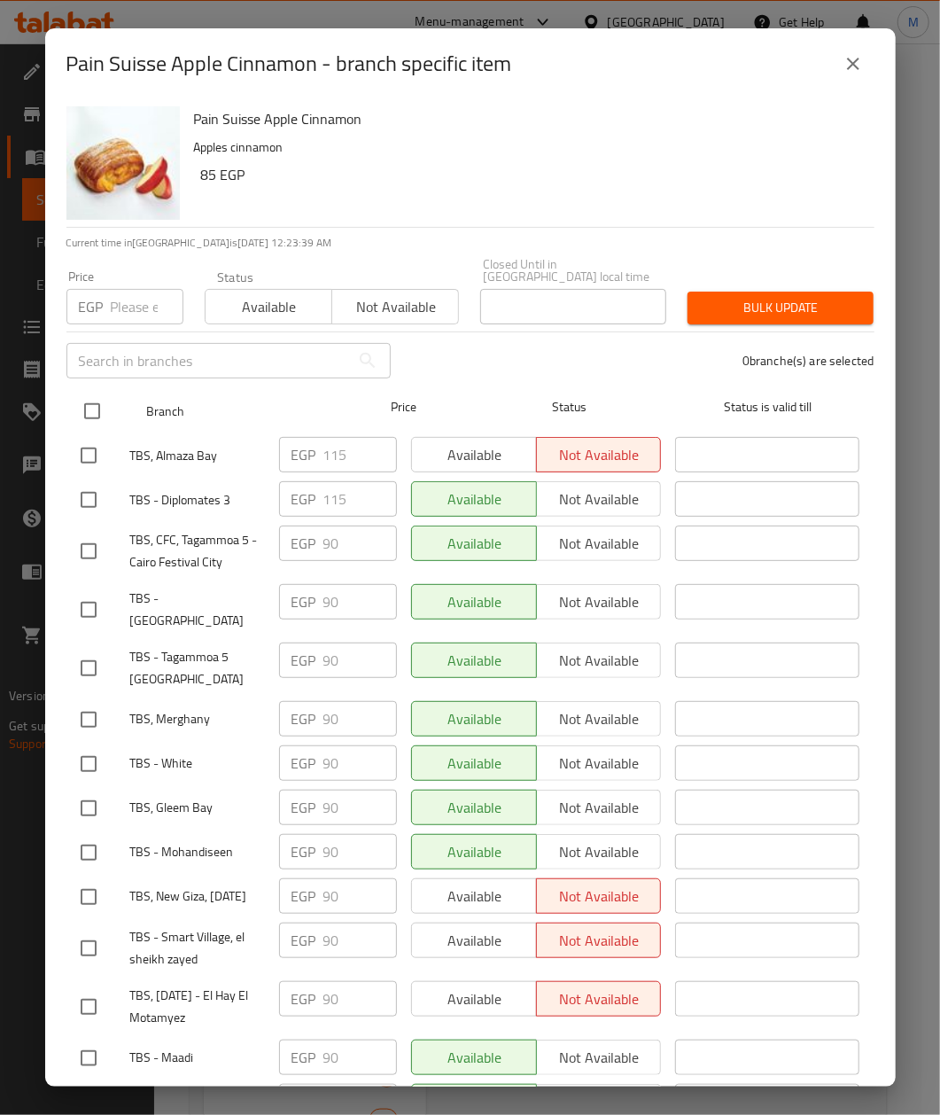
checkbox input "true"
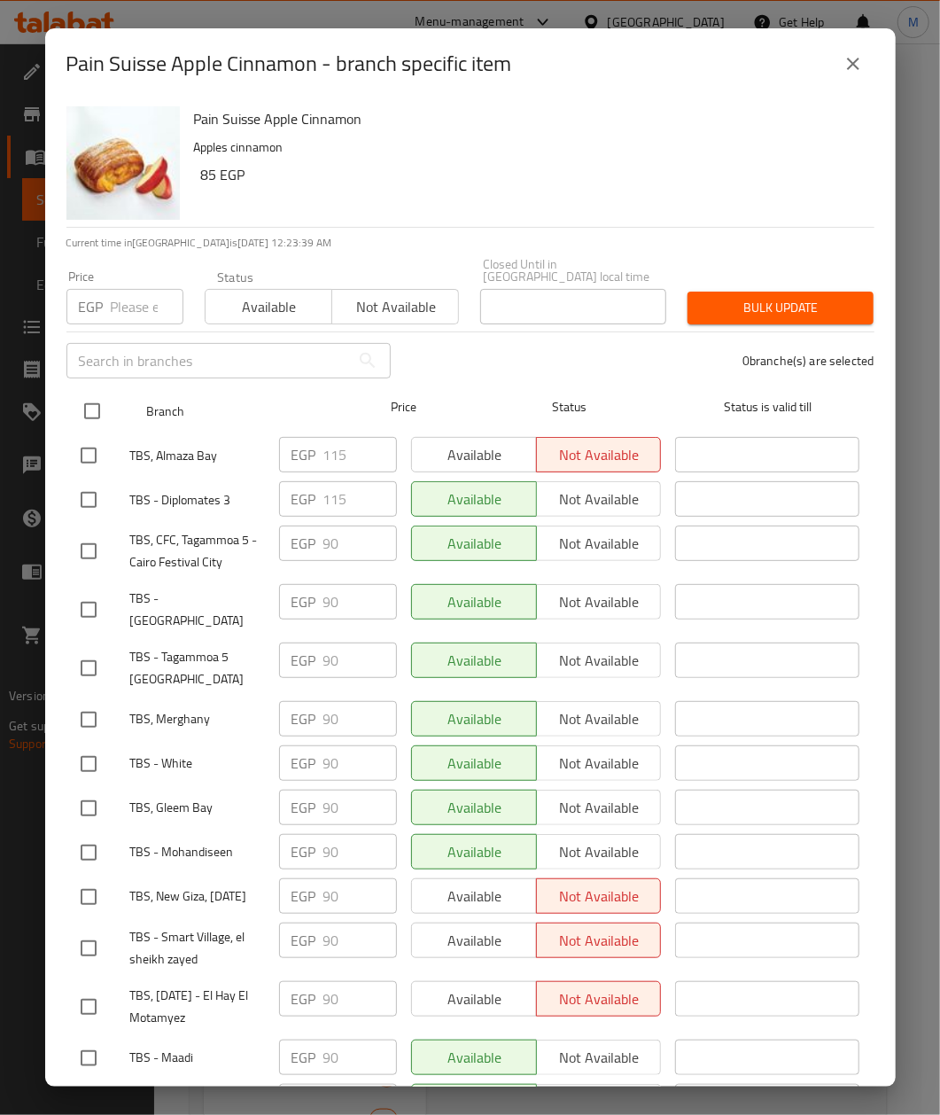
checkbox input "true"
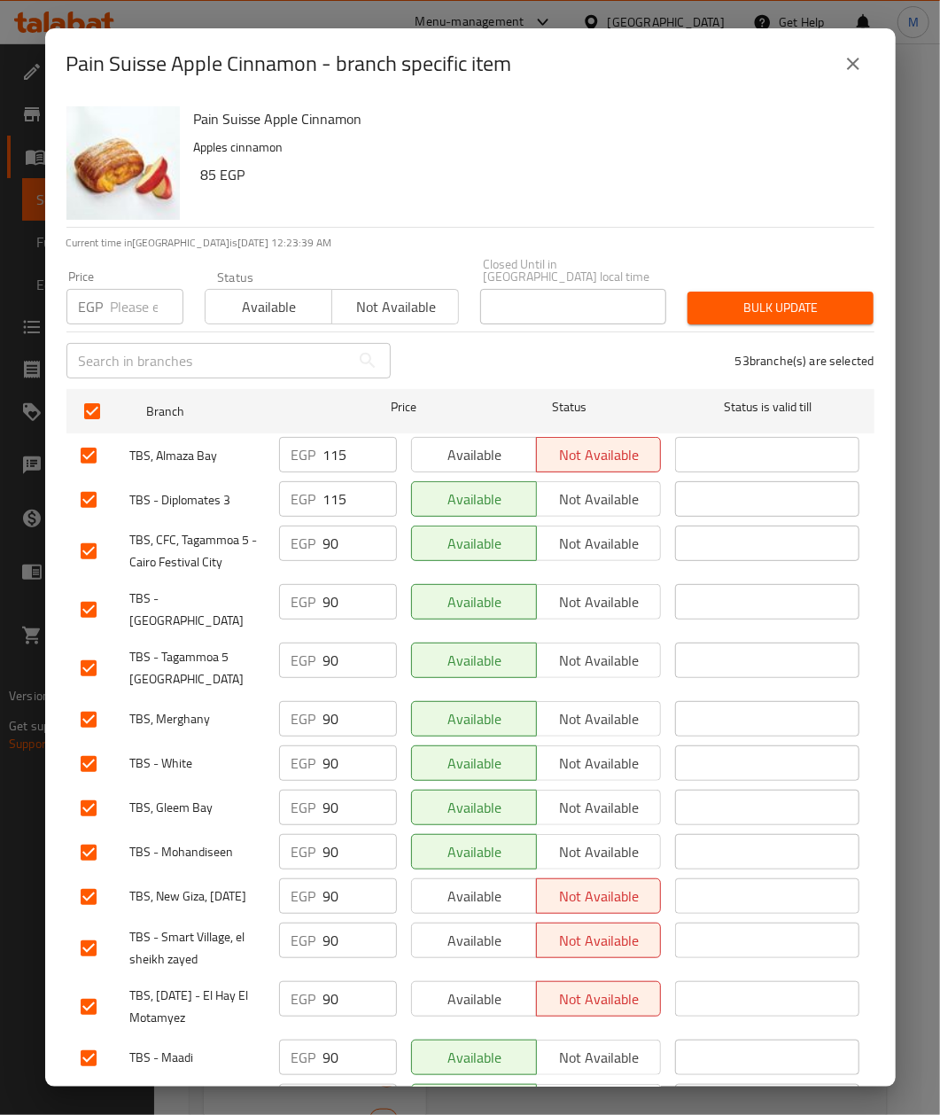
click at [124, 295] on input "number" at bounding box center [147, 306] width 73 height 35
paste input "95"
type input "95"
drag, startPoint x: 464, startPoint y: 152, endPoint x: 597, endPoint y: 222, distance: 149.9
click at [465, 151] on p "Apples cinnamon" at bounding box center [527, 148] width 667 height 22
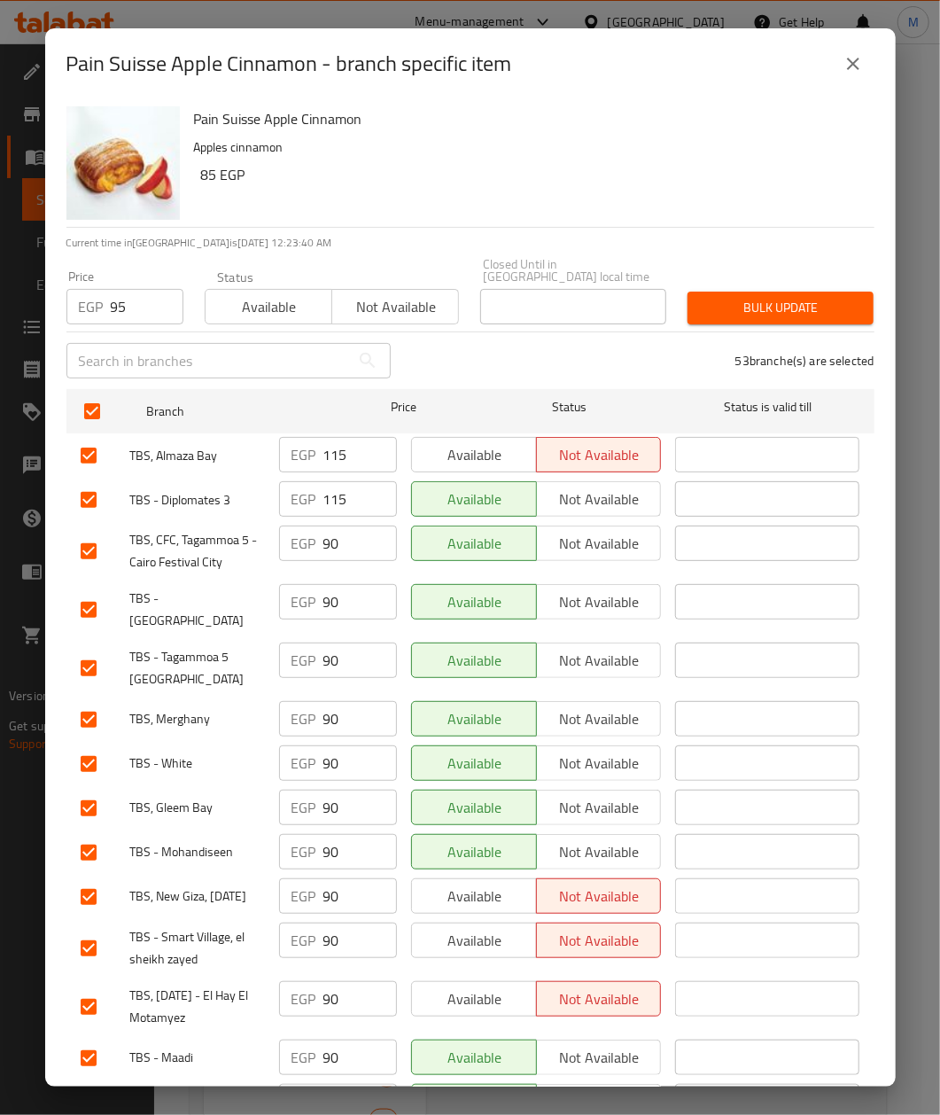
click at [737, 298] on span "Bulk update" at bounding box center [781, 308] width 158 height 22
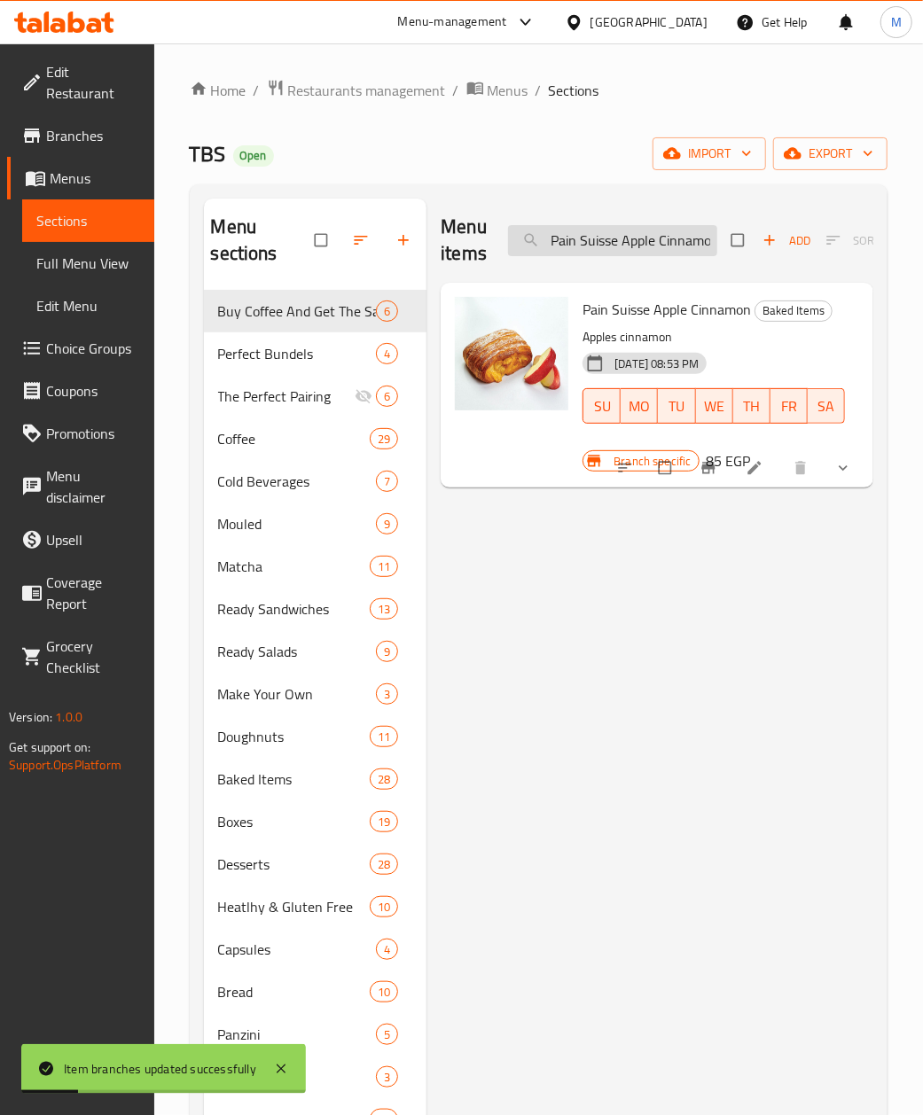
click at [618, 250] on input "Pain Suisse Apple Cinnamon" at bounding box center [612, 240] width 209 height 31
click at [617, 246] on input "Pain Suisse Apple Cinnamon" at bounding box center [612, 240] width 209 height 31
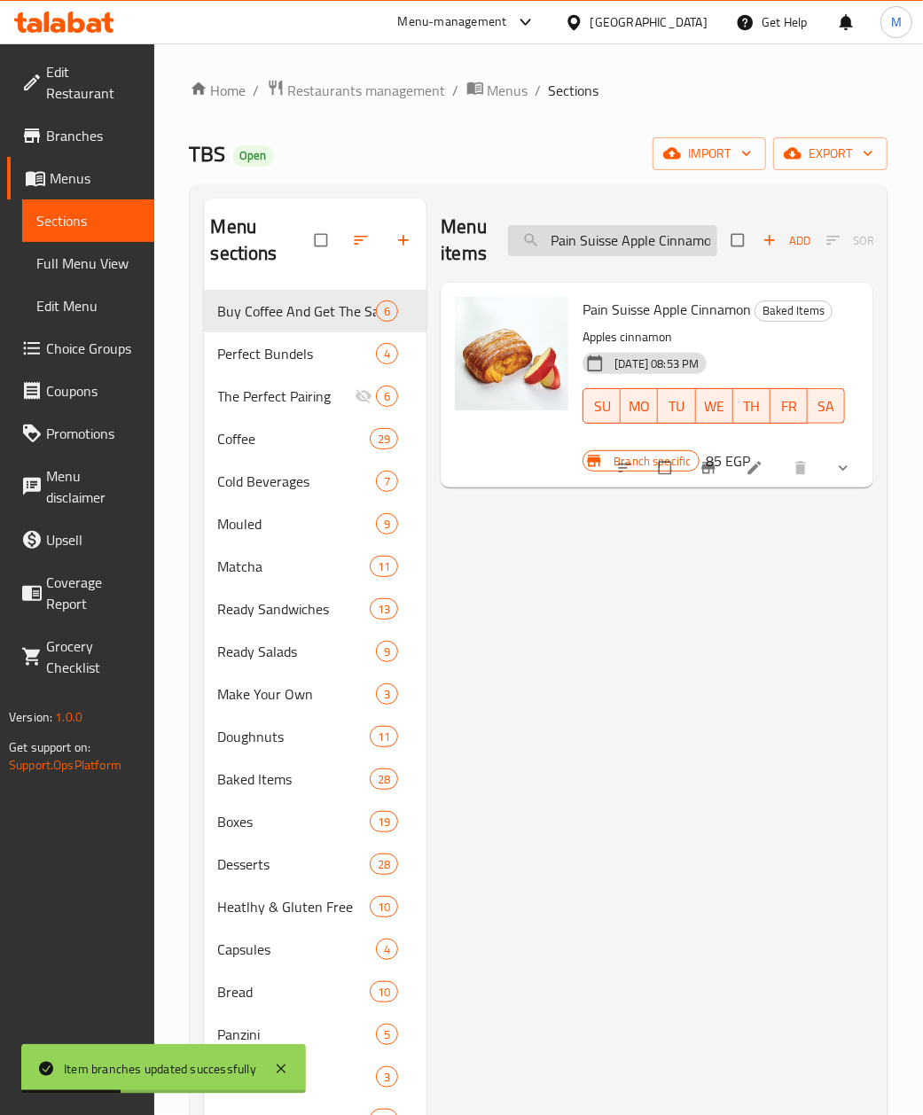
paste input "Choco Chip"
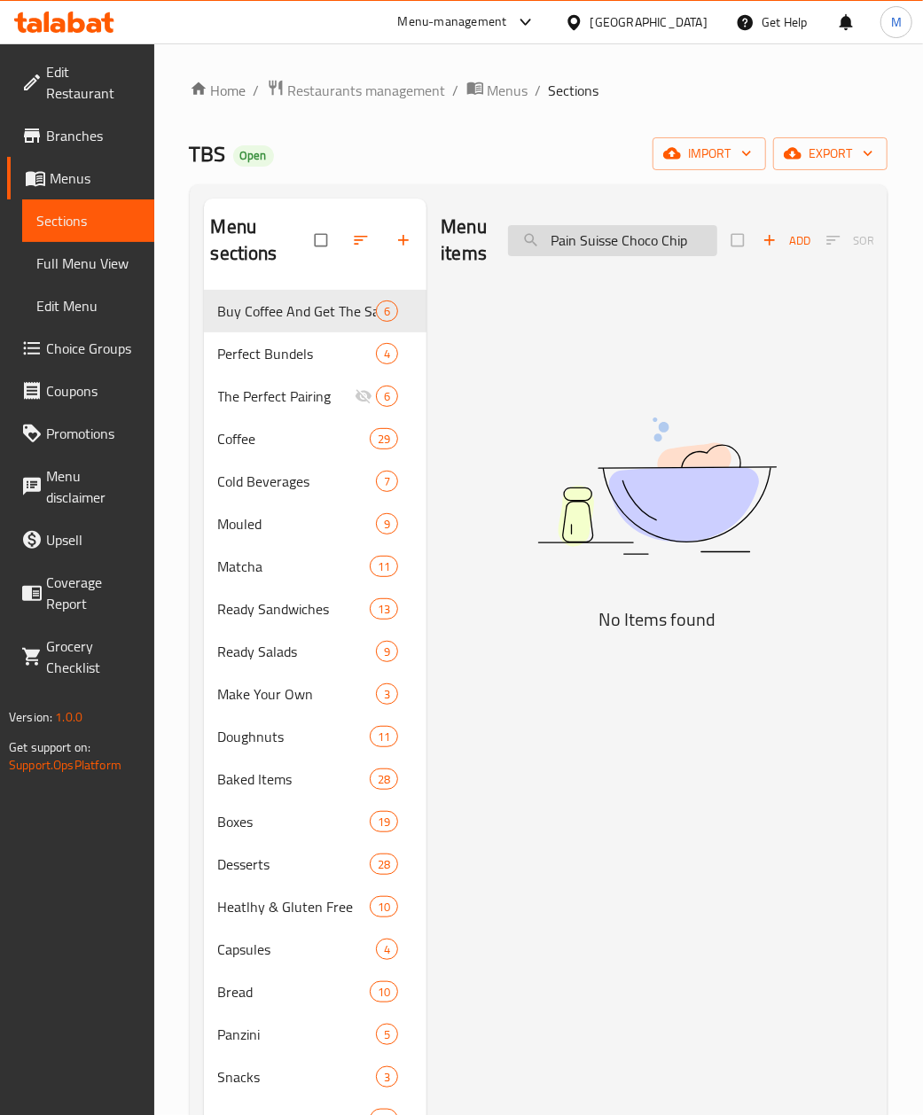
click at [611, 254] on input "Pain Suisse Choco Chip" at bounding box center [612, 240] width 209 height 31
paste input "search"
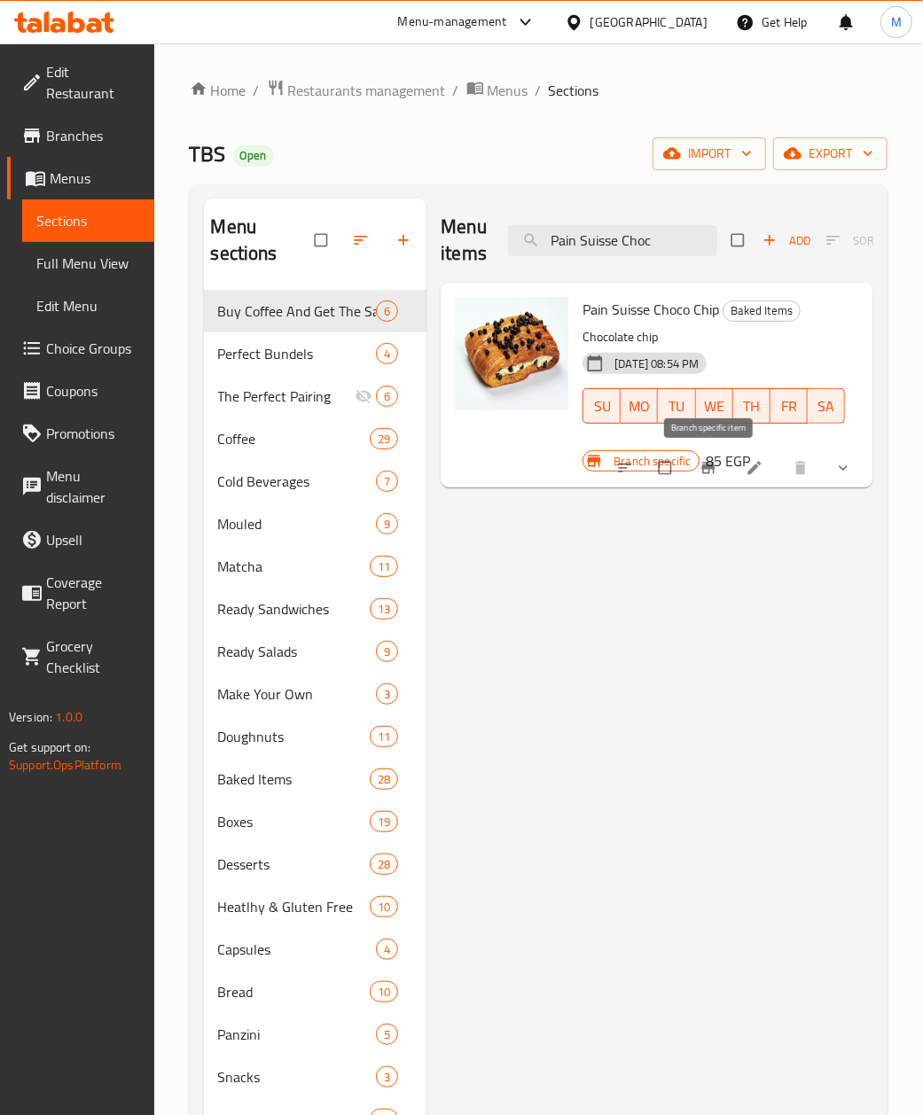
type input "Pain Suisse Choc"
click at [704, 474] on icon "Branch-specific-item" at bounding box center [707, 469] width 13 height 12
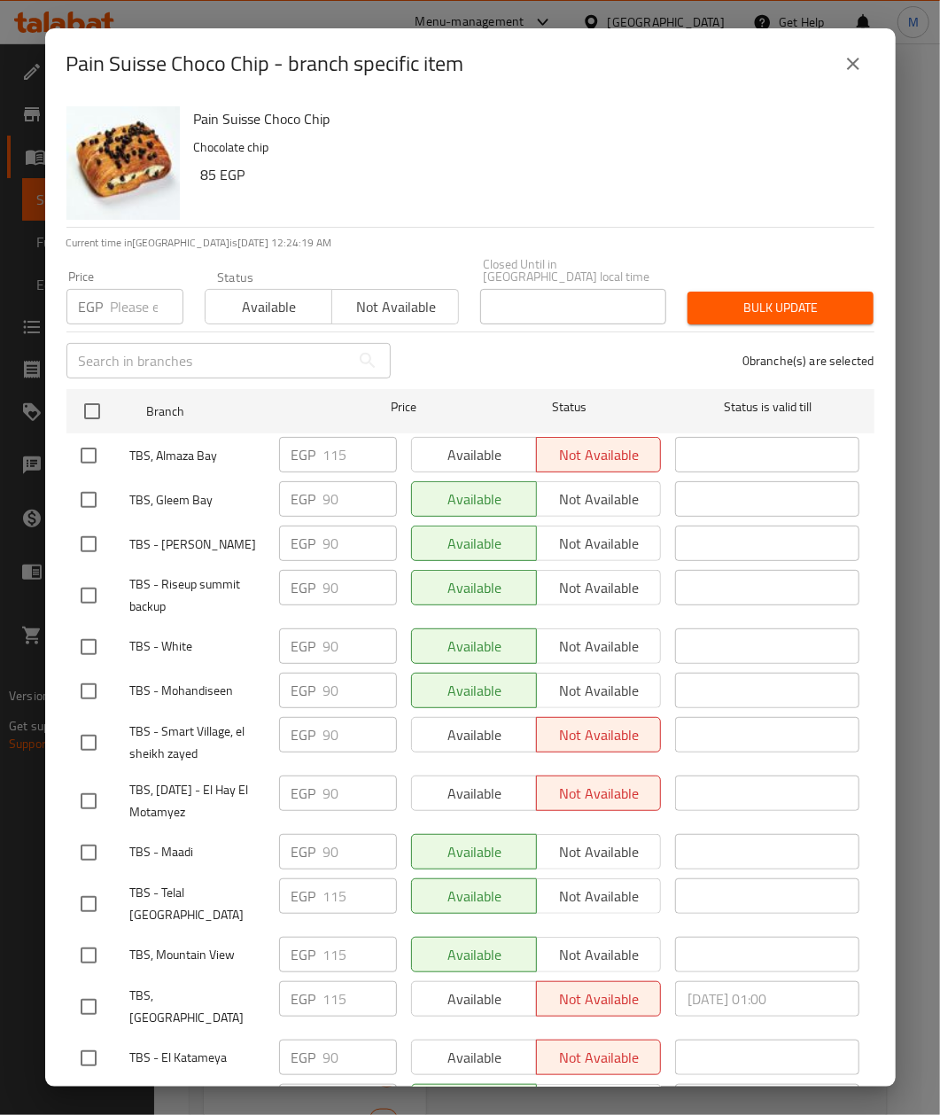
drag, startPoint x: 96, startPoint y: 394, endPoint x: 153, endPoint y: 324, distance: 90.7
click at [94, 394] on input "checkbox" at bounding box center [92, 411] width 37 height 37
checkbox input "true"
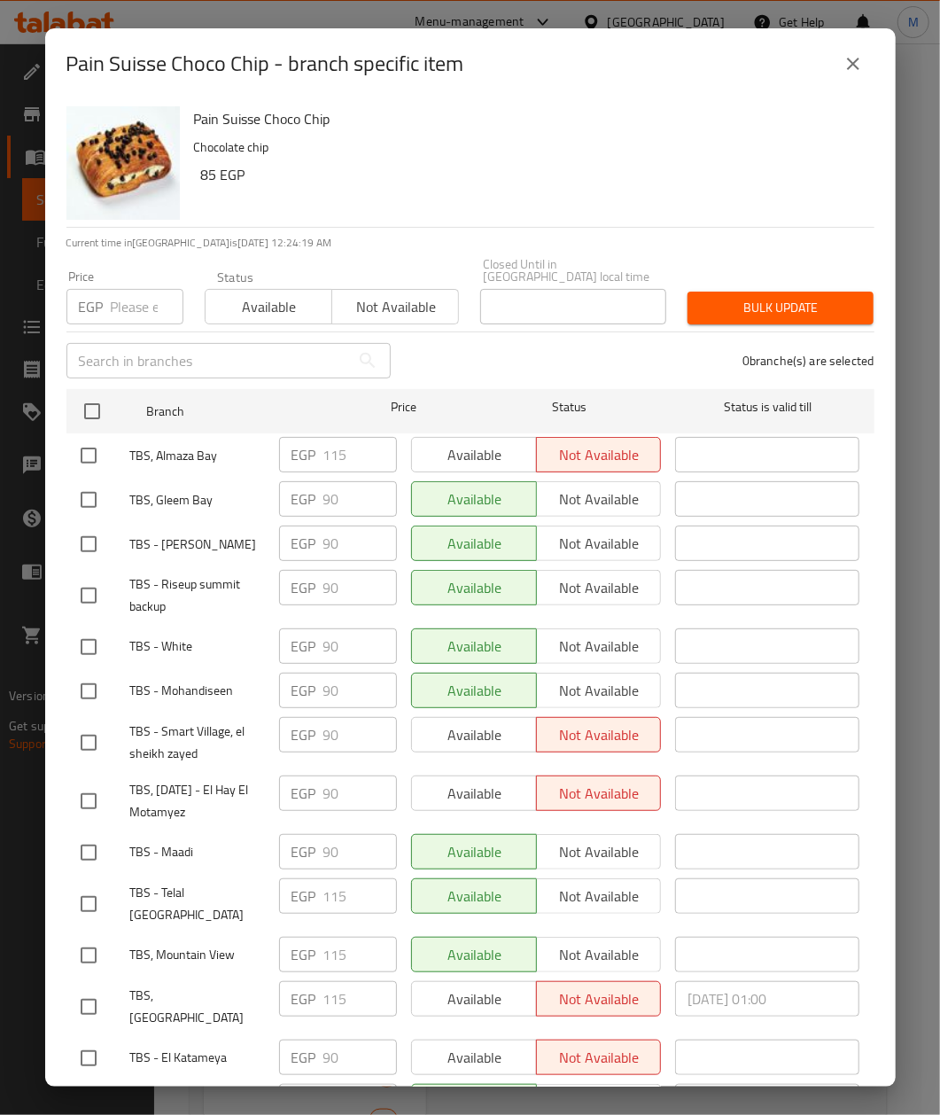
checkbox input "true"
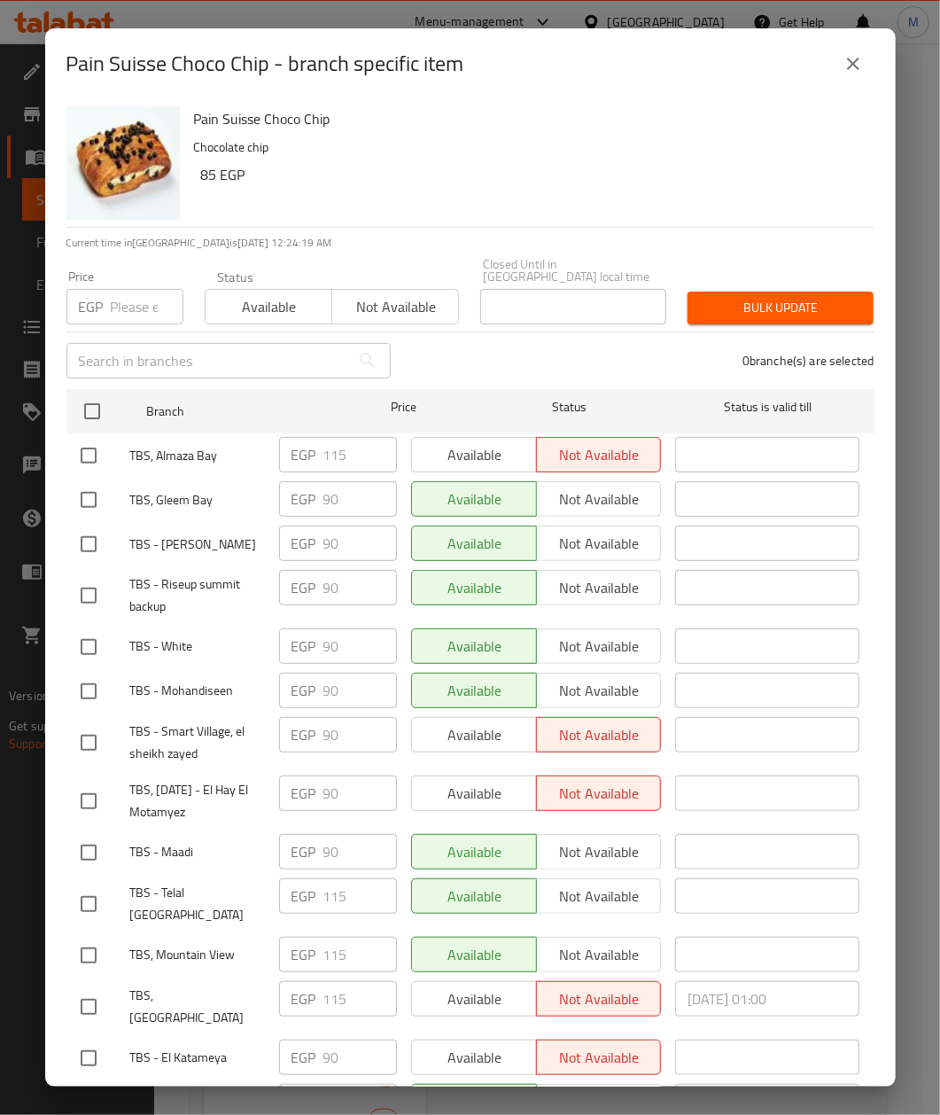
checkbox input "true"
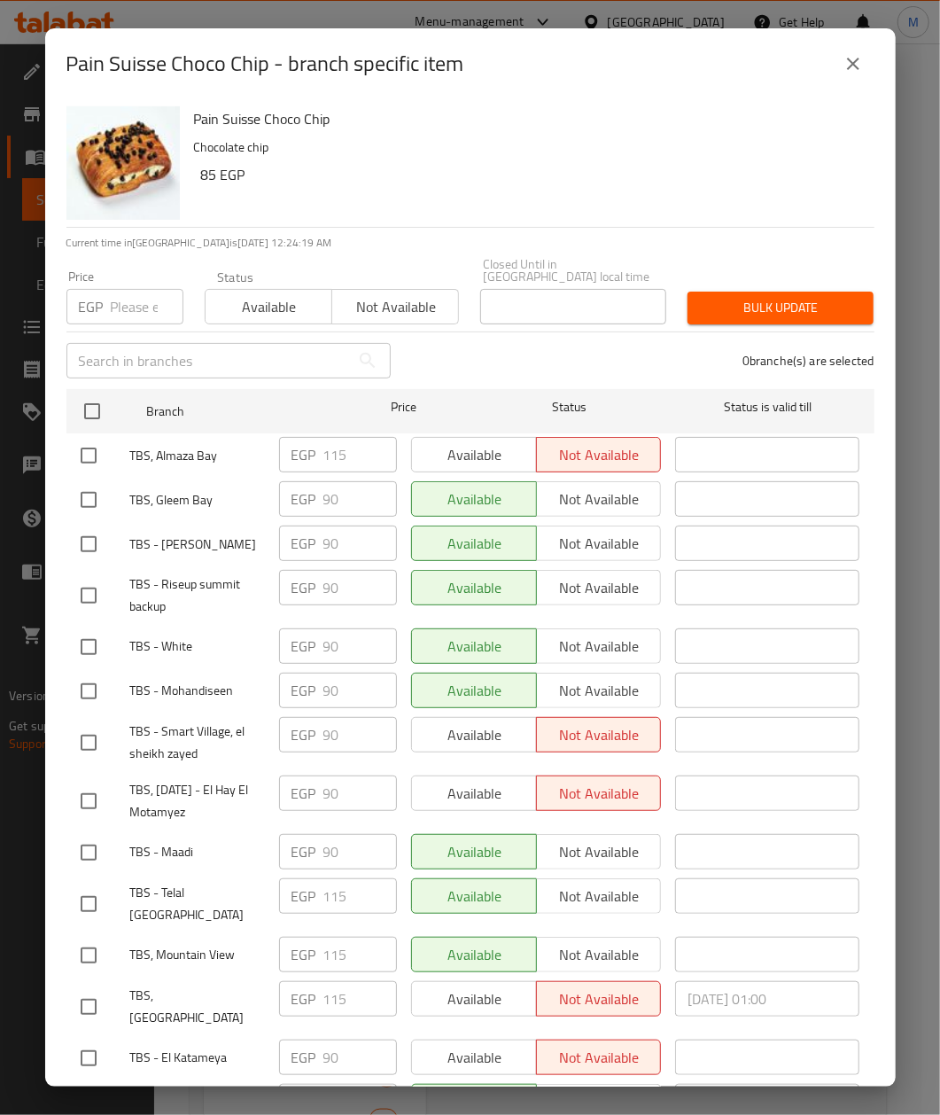
checkbox input "true"
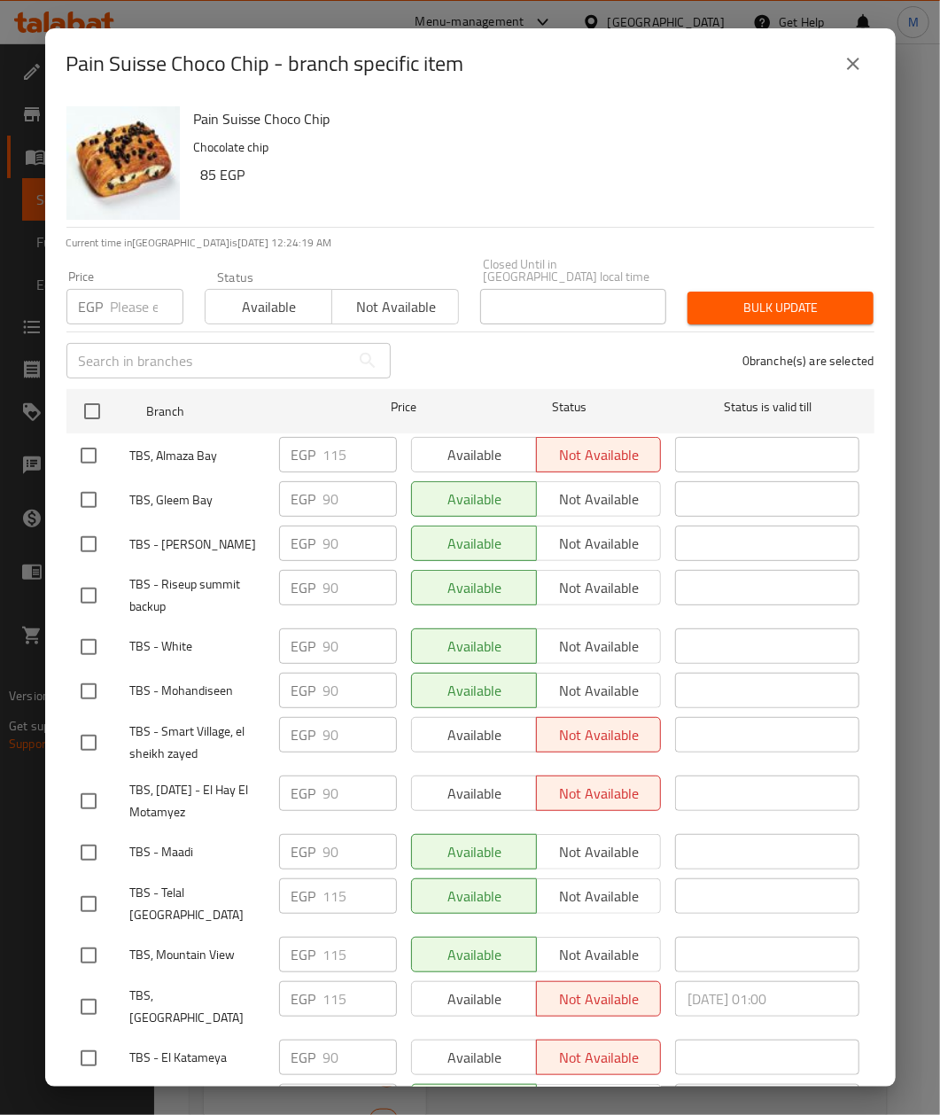
checkbox input "true"
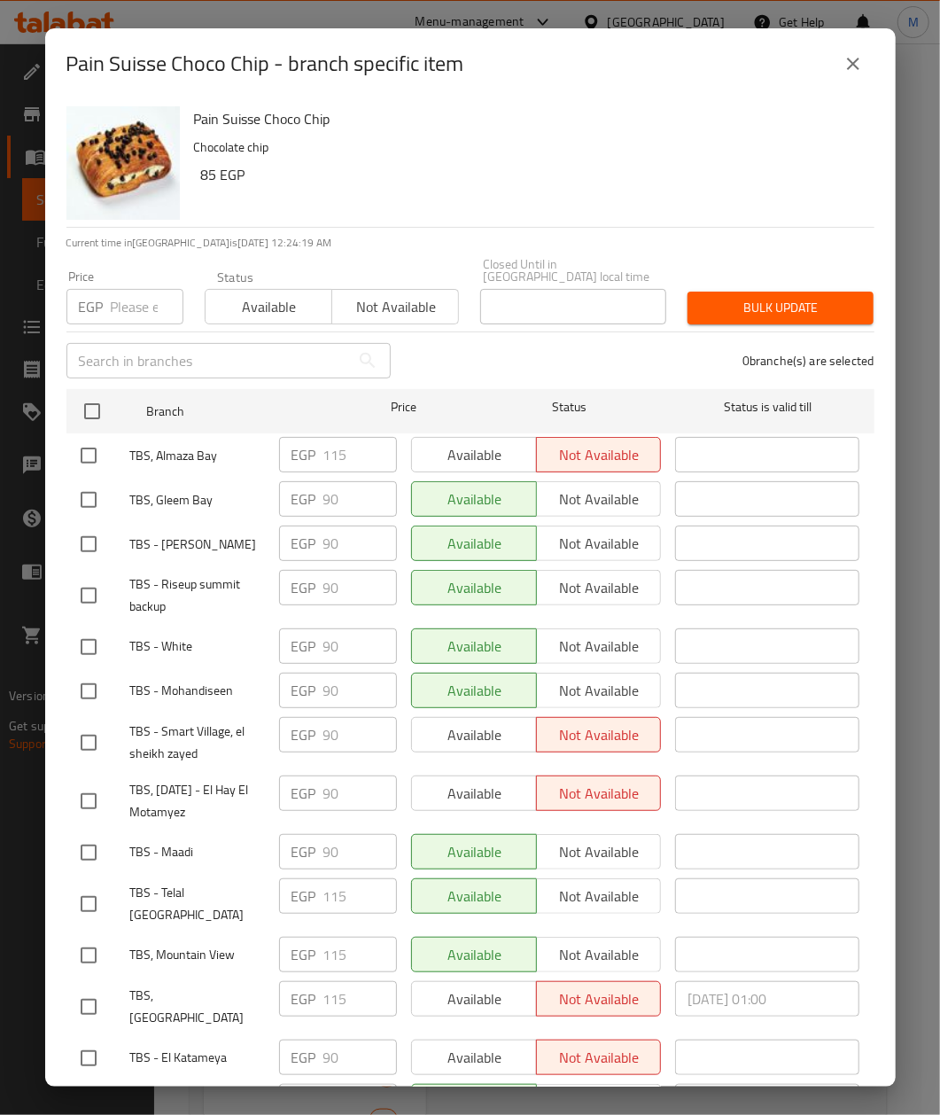
checkbox input "true"
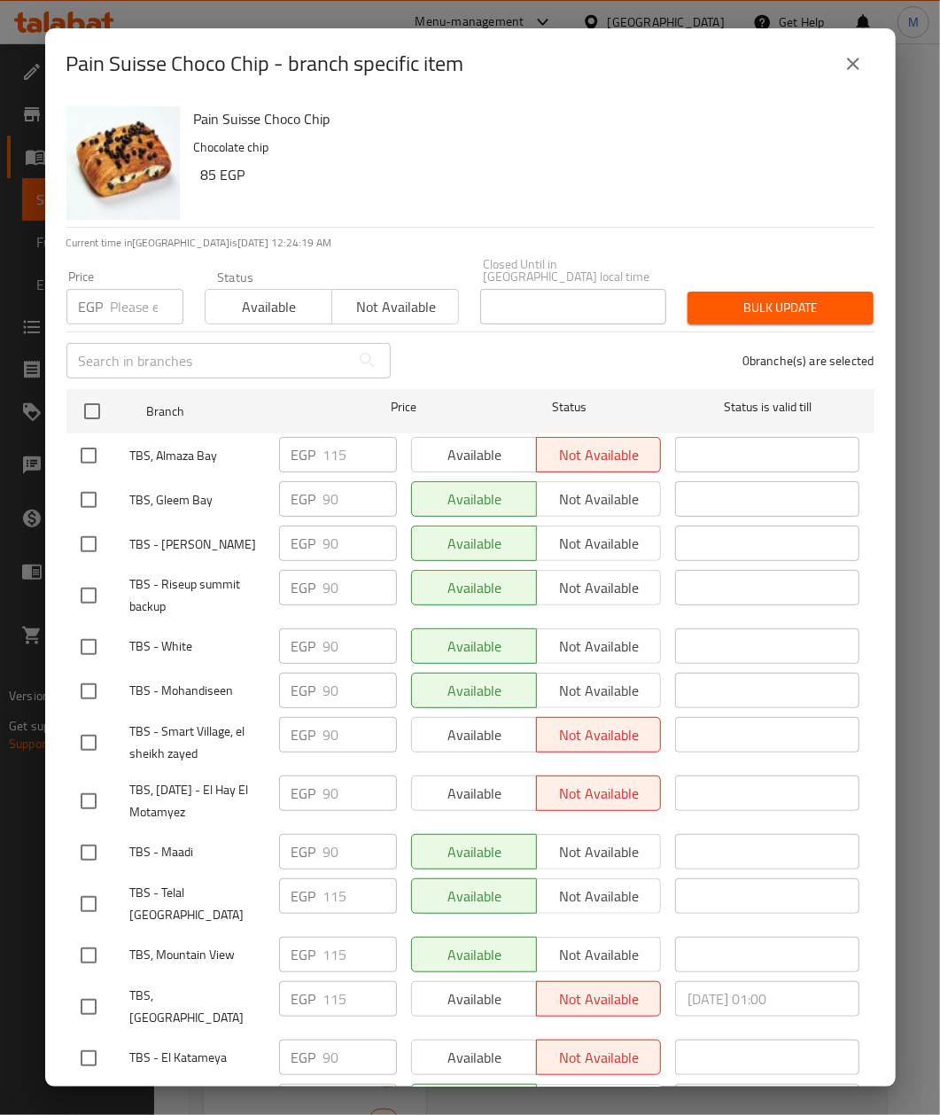
checkbox input "true"
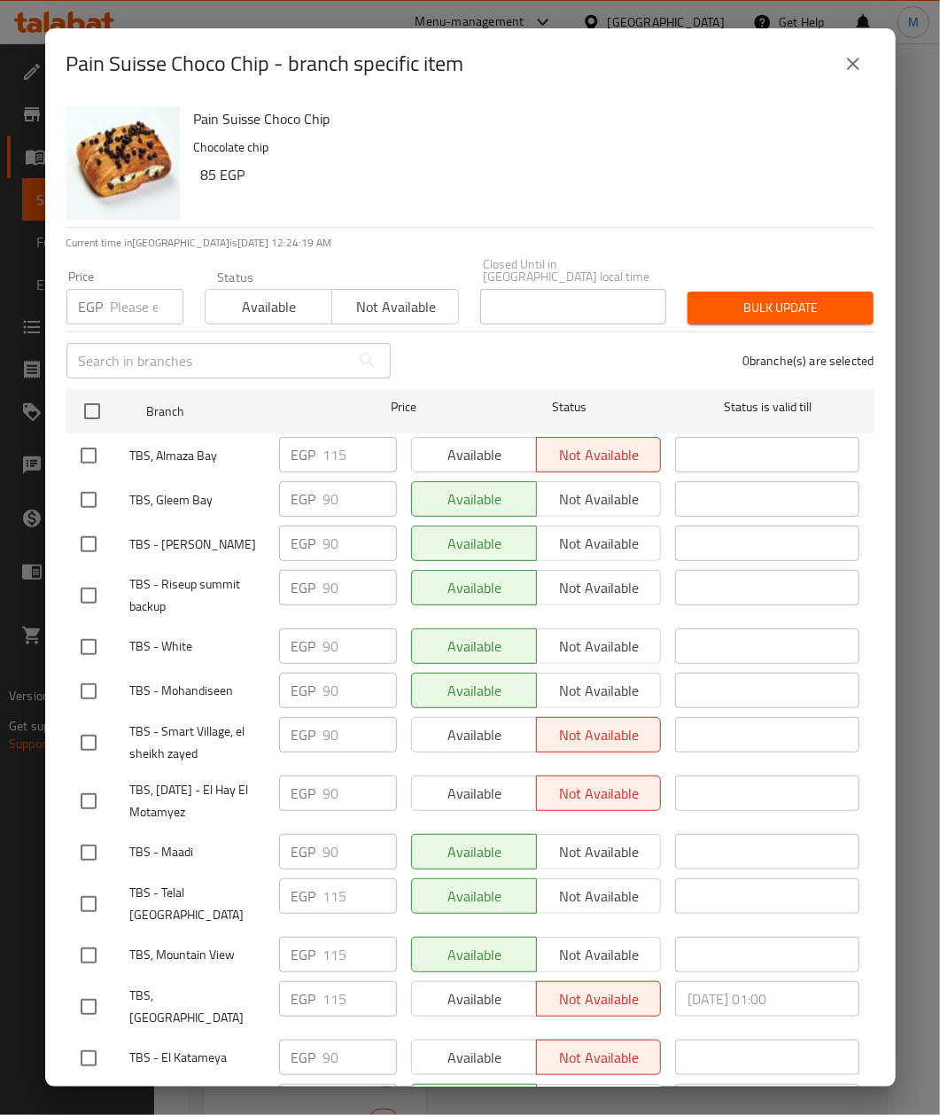
checkbox input "true"
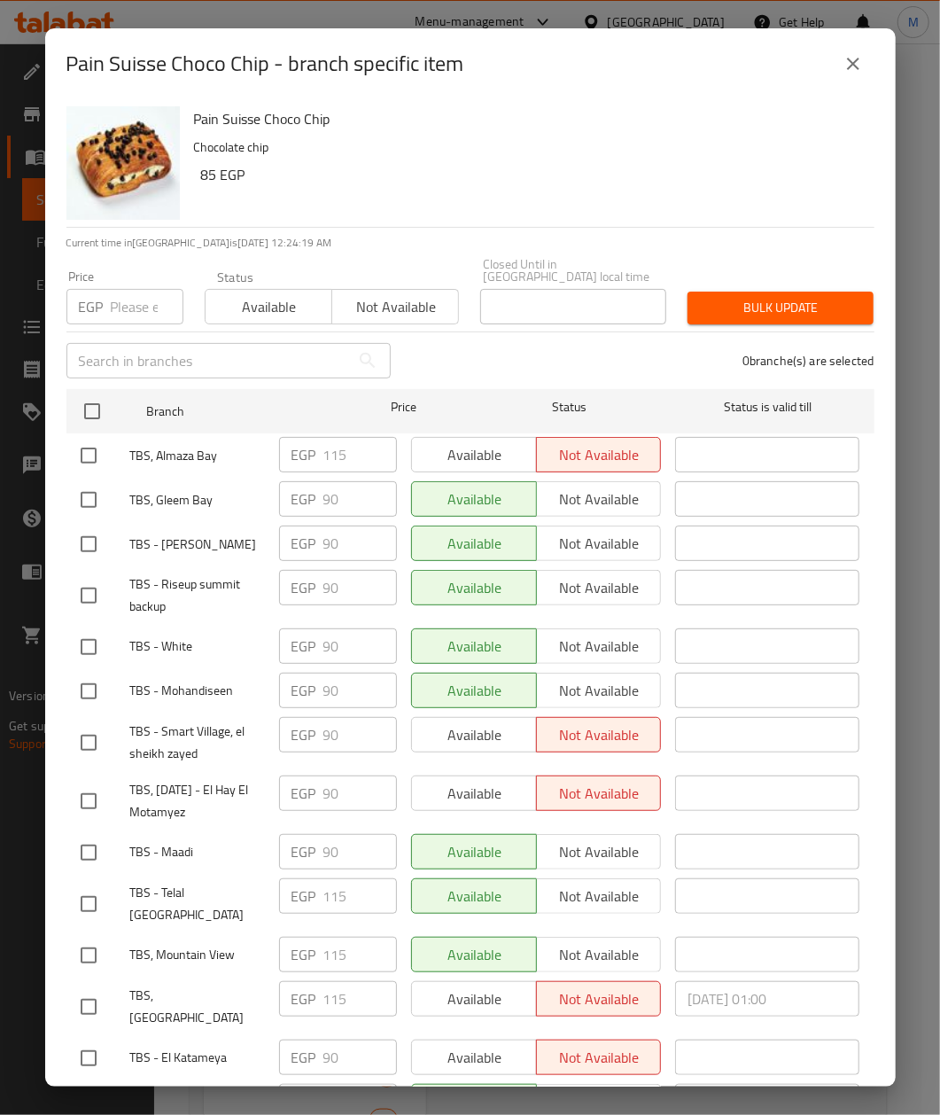
checkbox input "true"
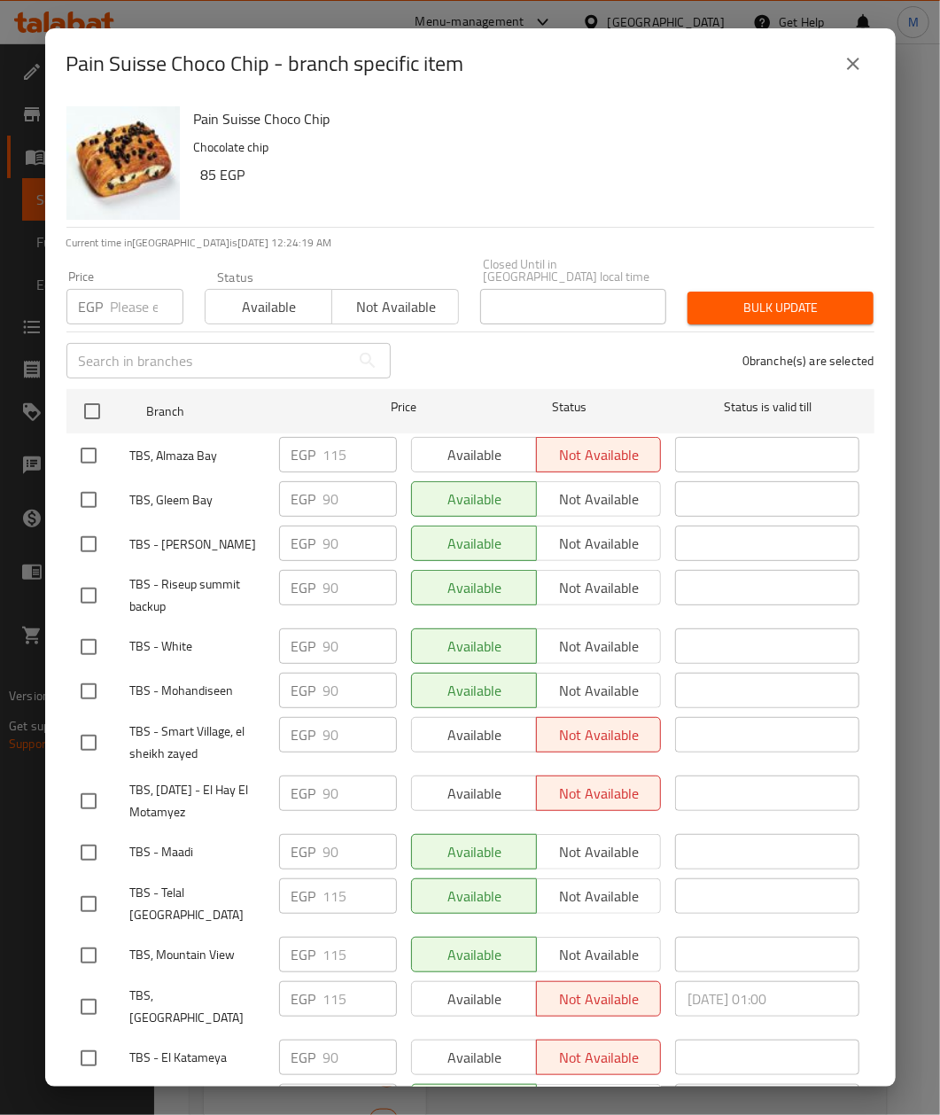
checkbox input "true"
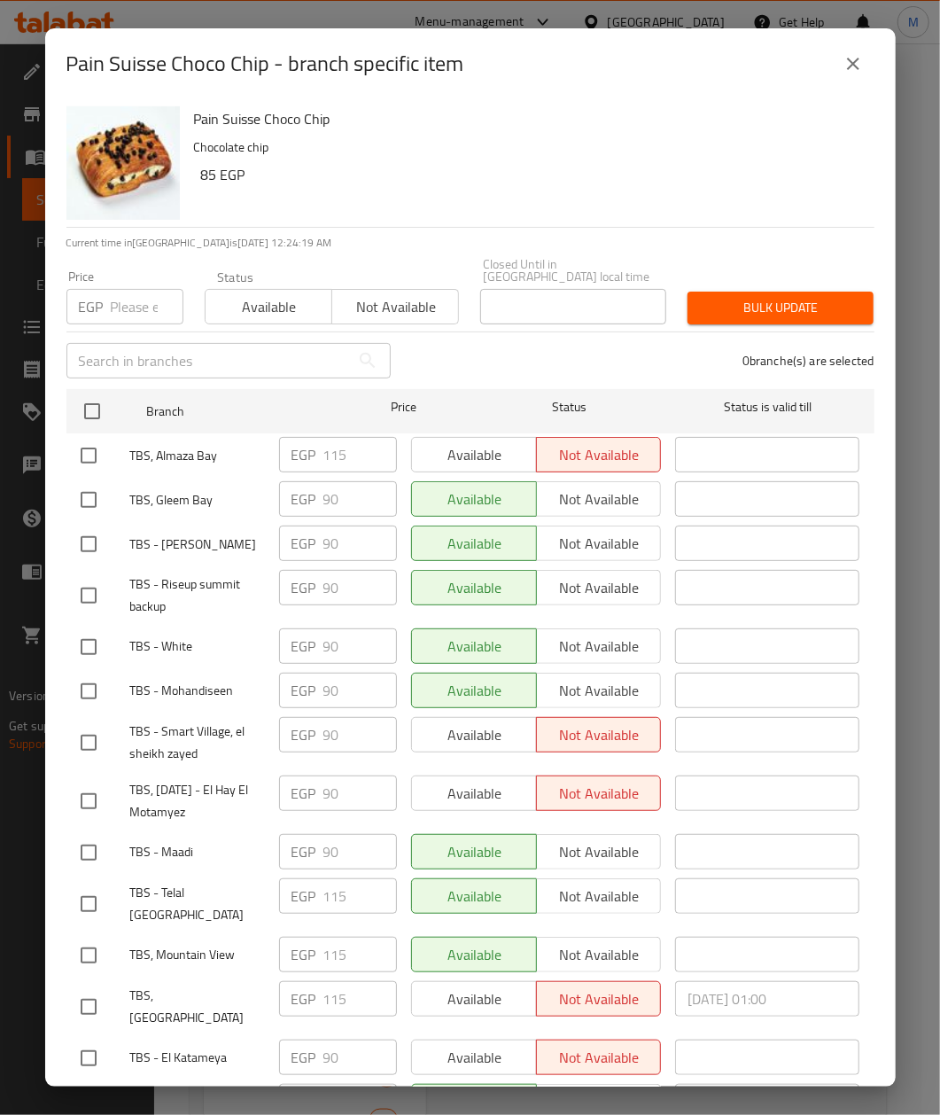
checkbox input "true"
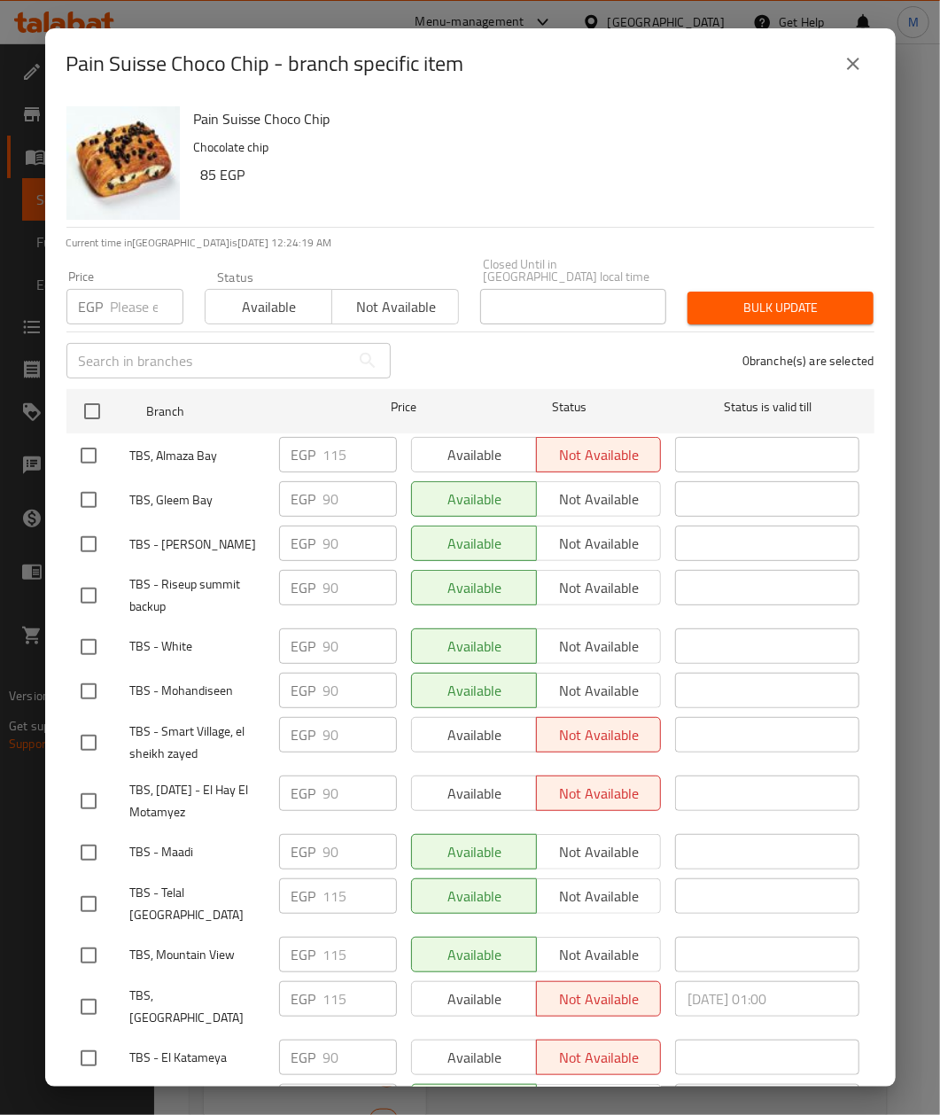
checkbox input "true"
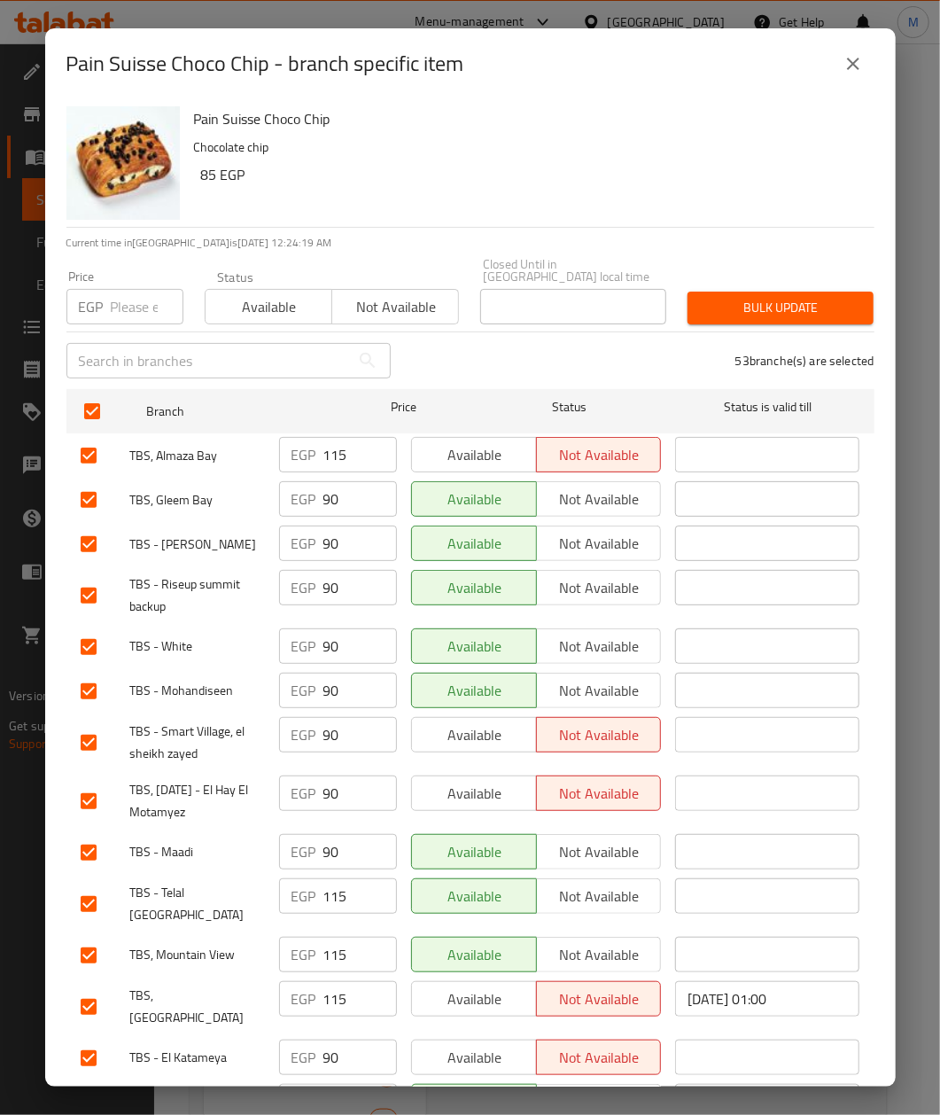
click at [121, 300] on input "number" at bounding box center [147, 306] width 73 height 35
paste input "95"
type input "95"
drag, startPoint x: 488, startPoint y: 104, endPoint x: 604, endPoint y: 257, distance: 192.3
click at [491, 104] on div "Pain Suisse Choco Chip Chocolate chip 85 EGP" at bounding box center [527, 163] width 681 height 128
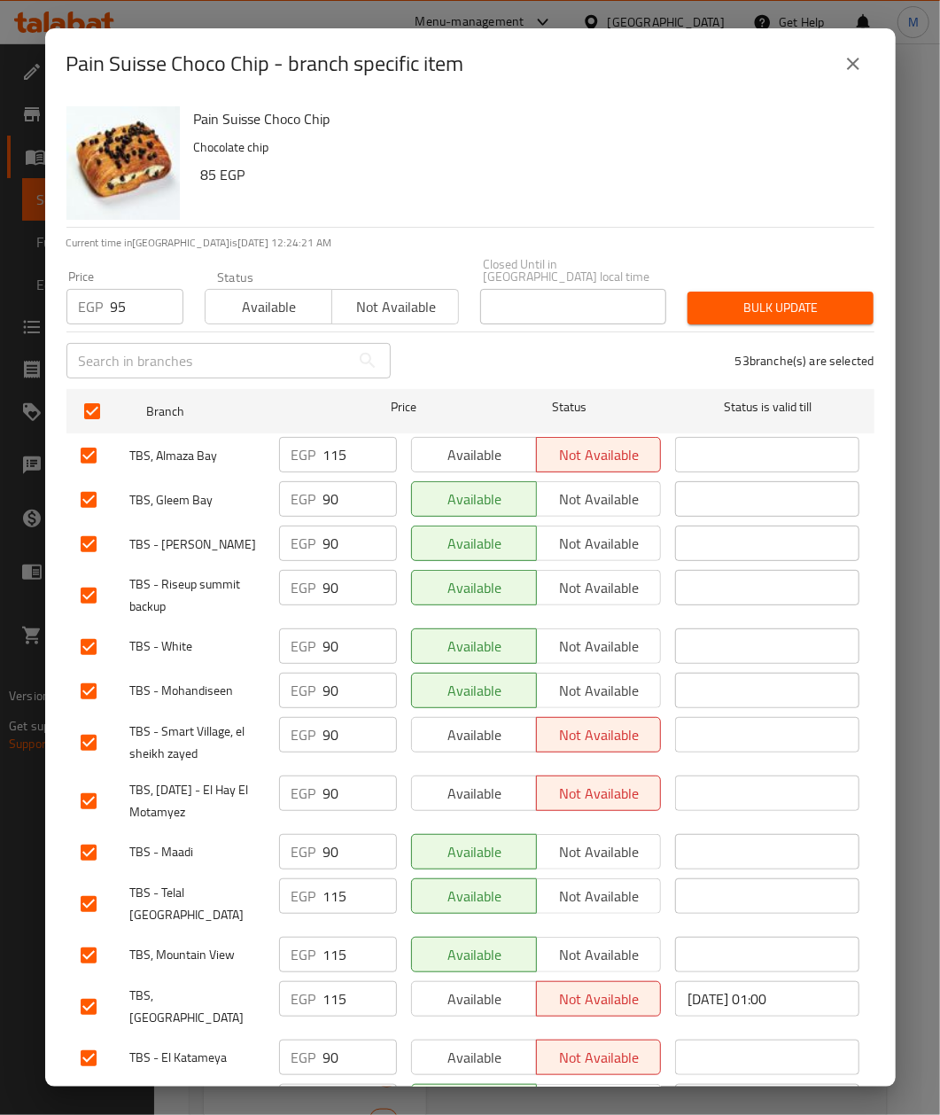
click at [780, 303] on span "Bulk update" at bounding box center [781, 308] width 158 height 22
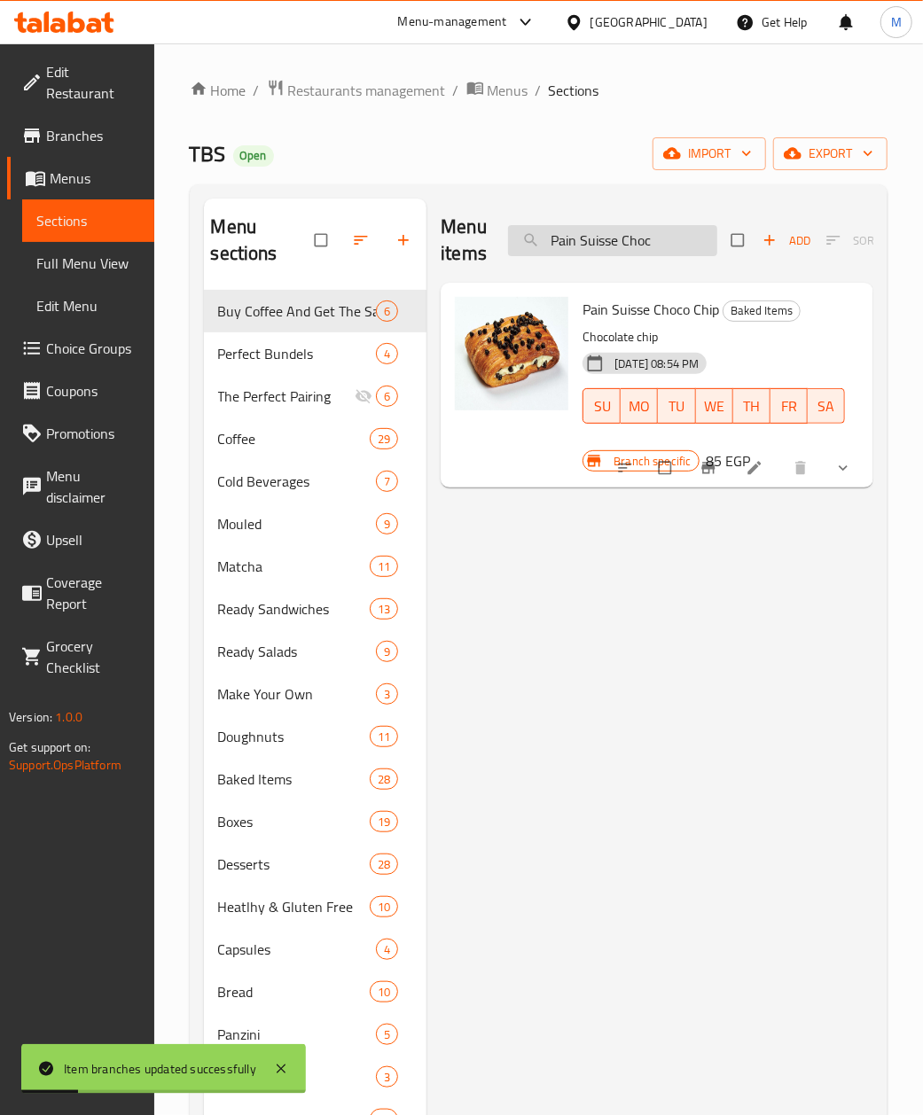
click at [618, 248] on input "Pain Suisse Choc" at bounding box center [612, 240] width 209 height 31
paste input "ottage Mint"
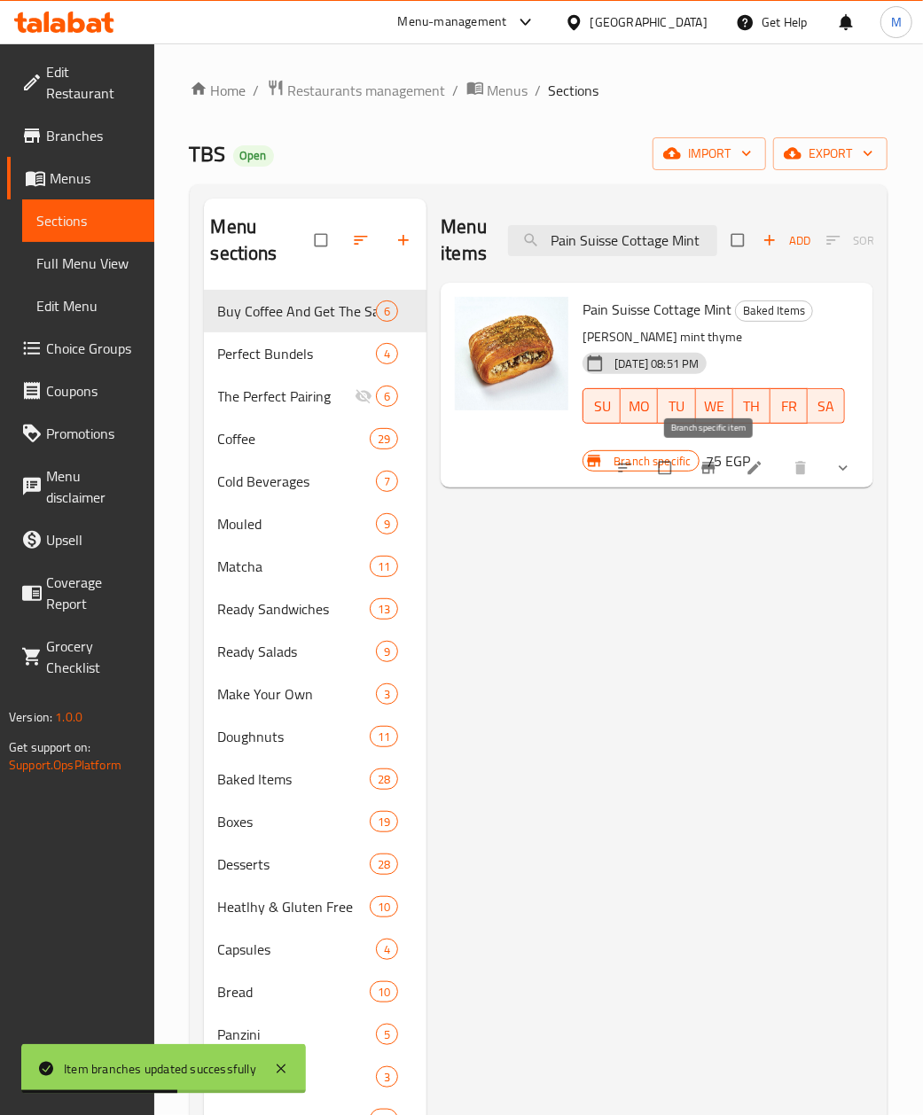
type input "Pain Suisse Cottage Mint"
click at [706, 469] on icon "Branch-specific-item" at bounding box center [707, 469] width 13 height 12
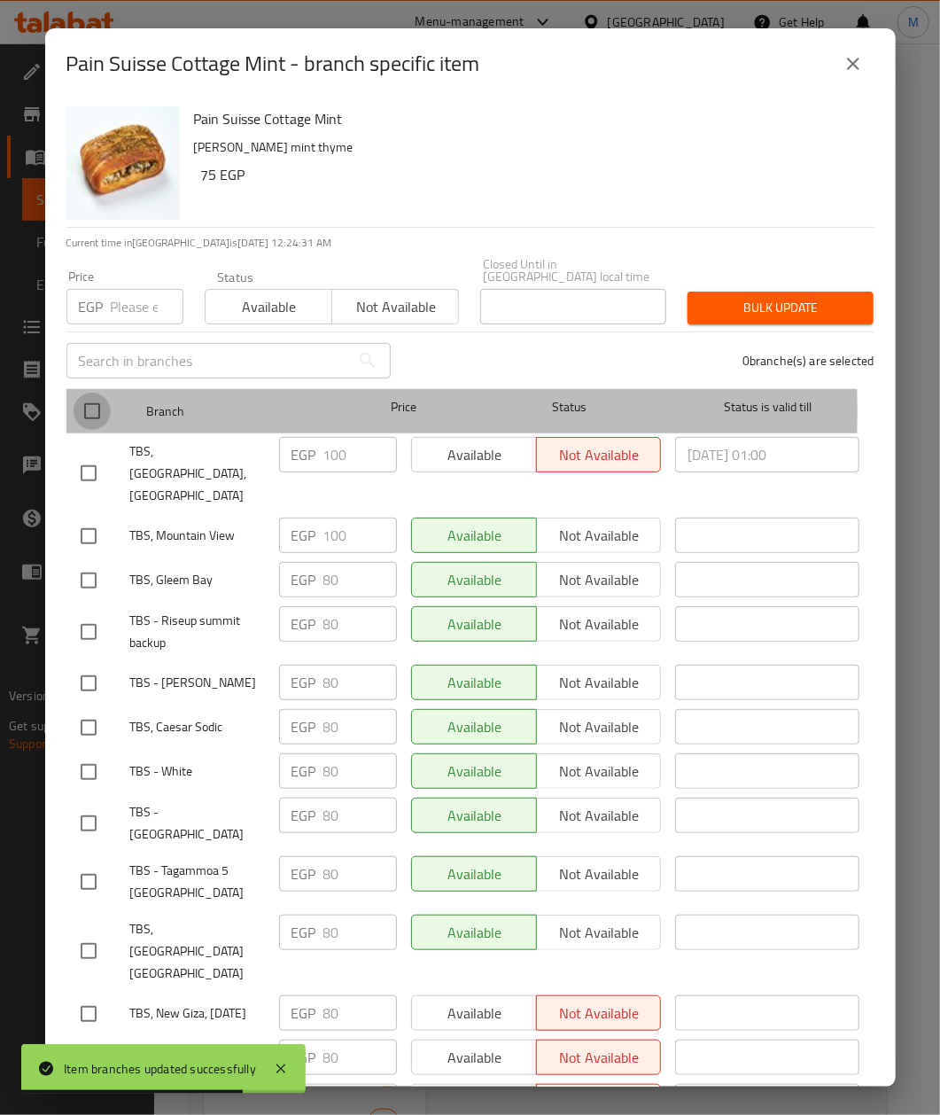
click at [92, 398] on input "checkbox" at bounding box center [92, 411] width 37 height 37
checkbox input "true"
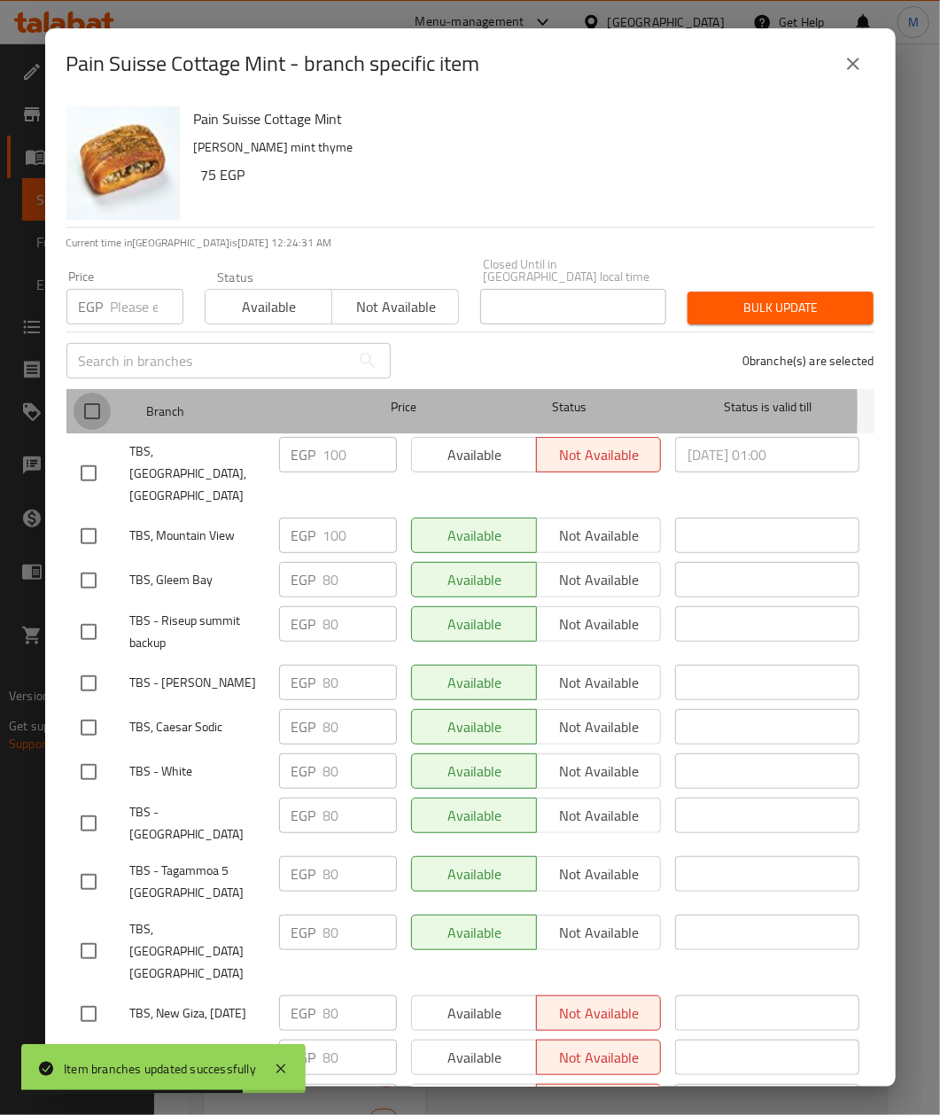
checkbox input "true"
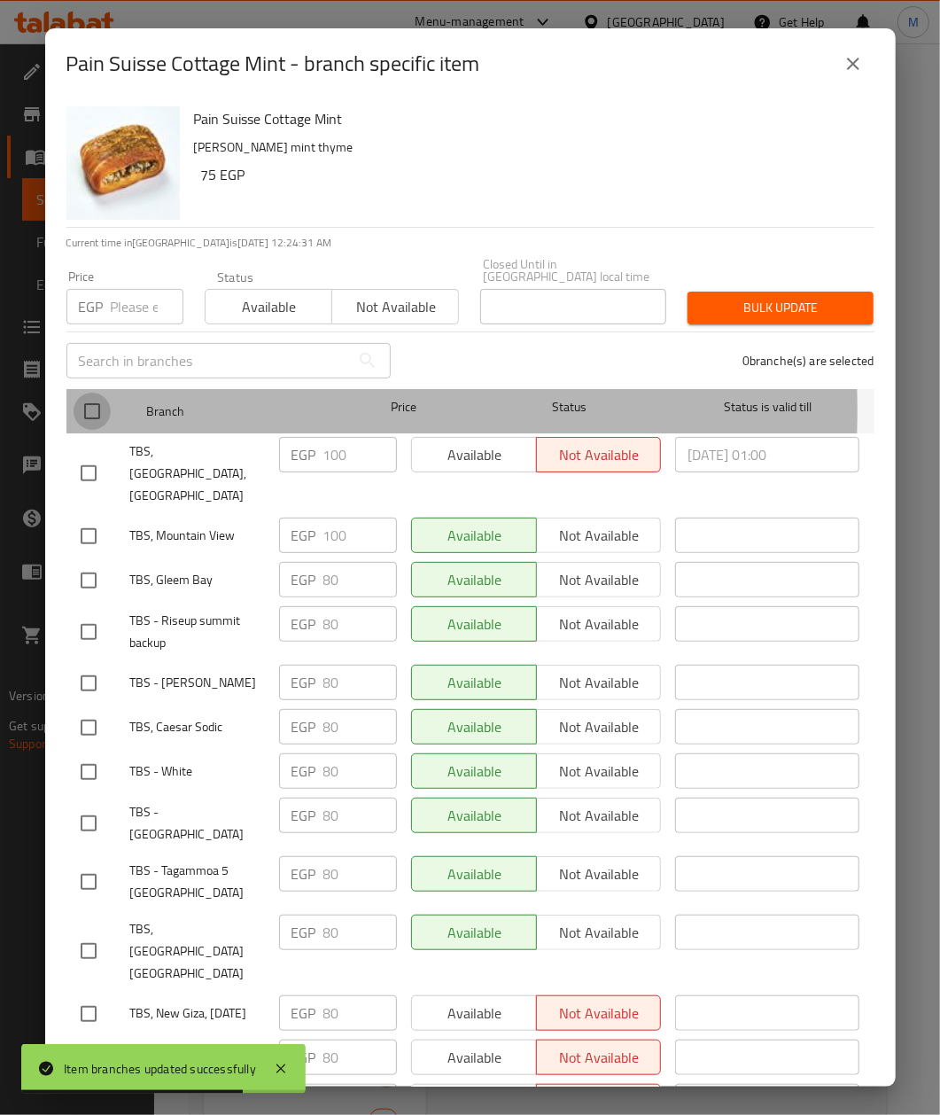
checkbox input "true"
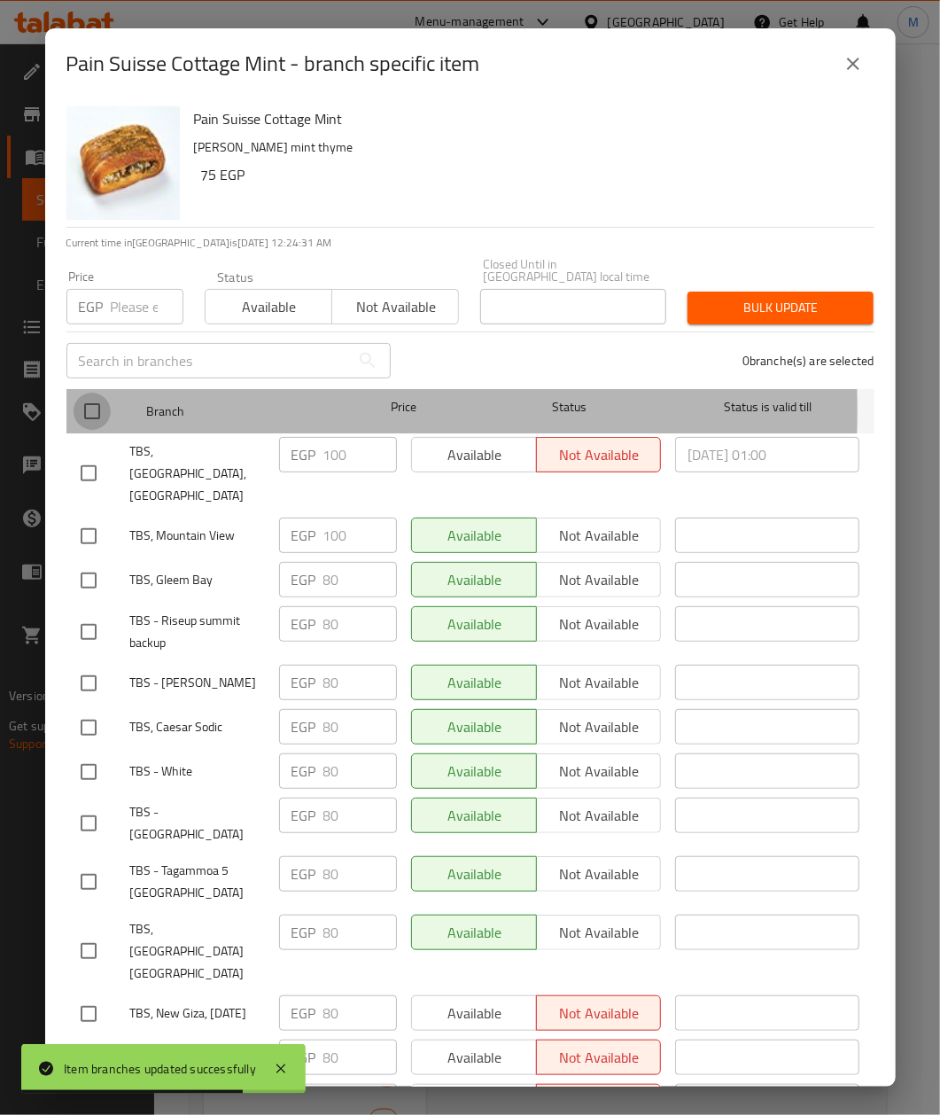
checkbox input "true"
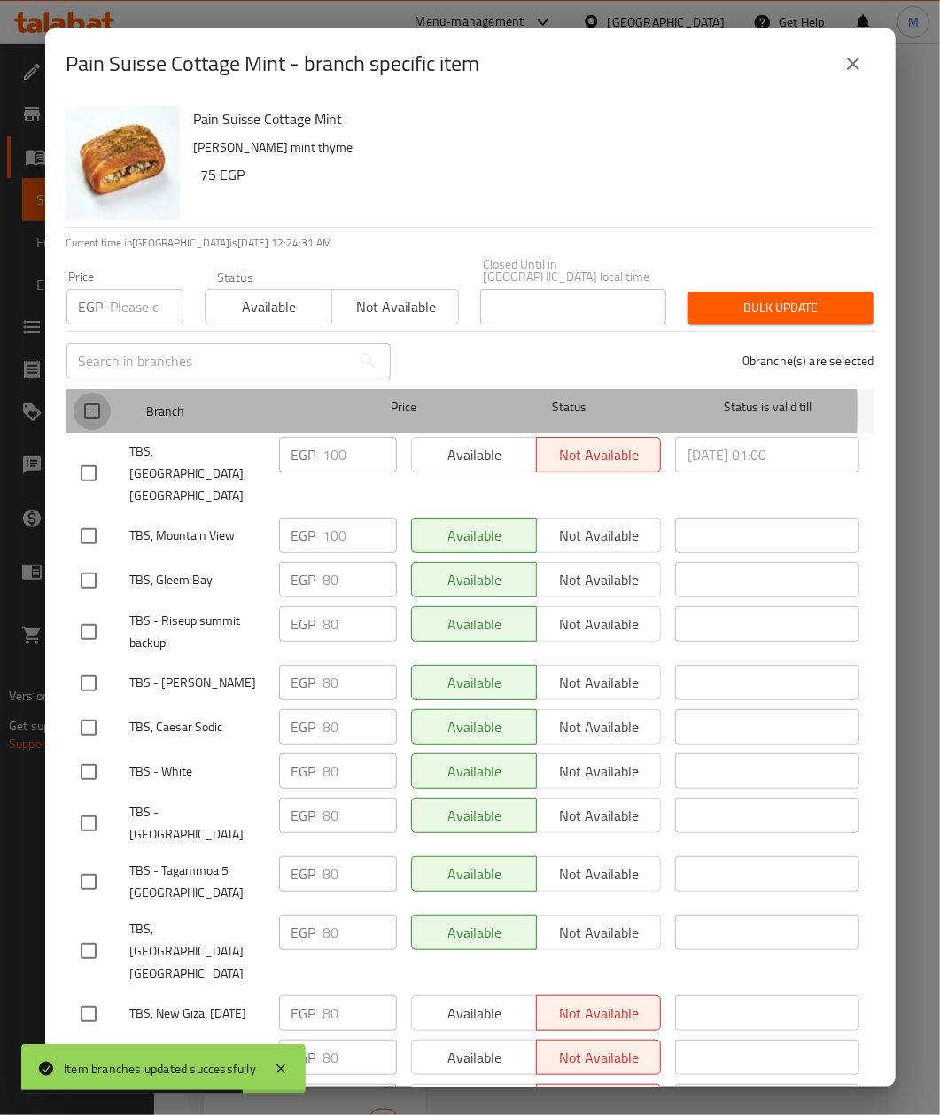
checkbox input "true"
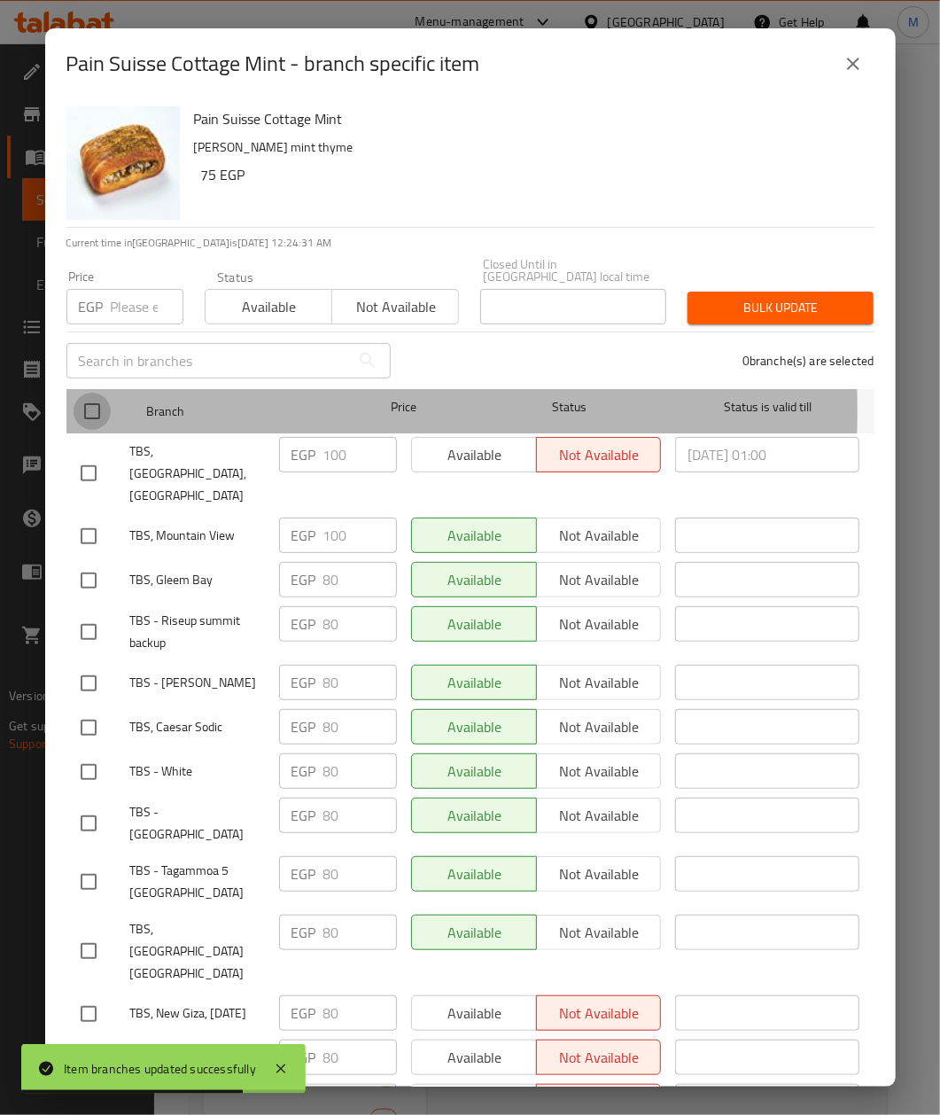
checkbox input "true"
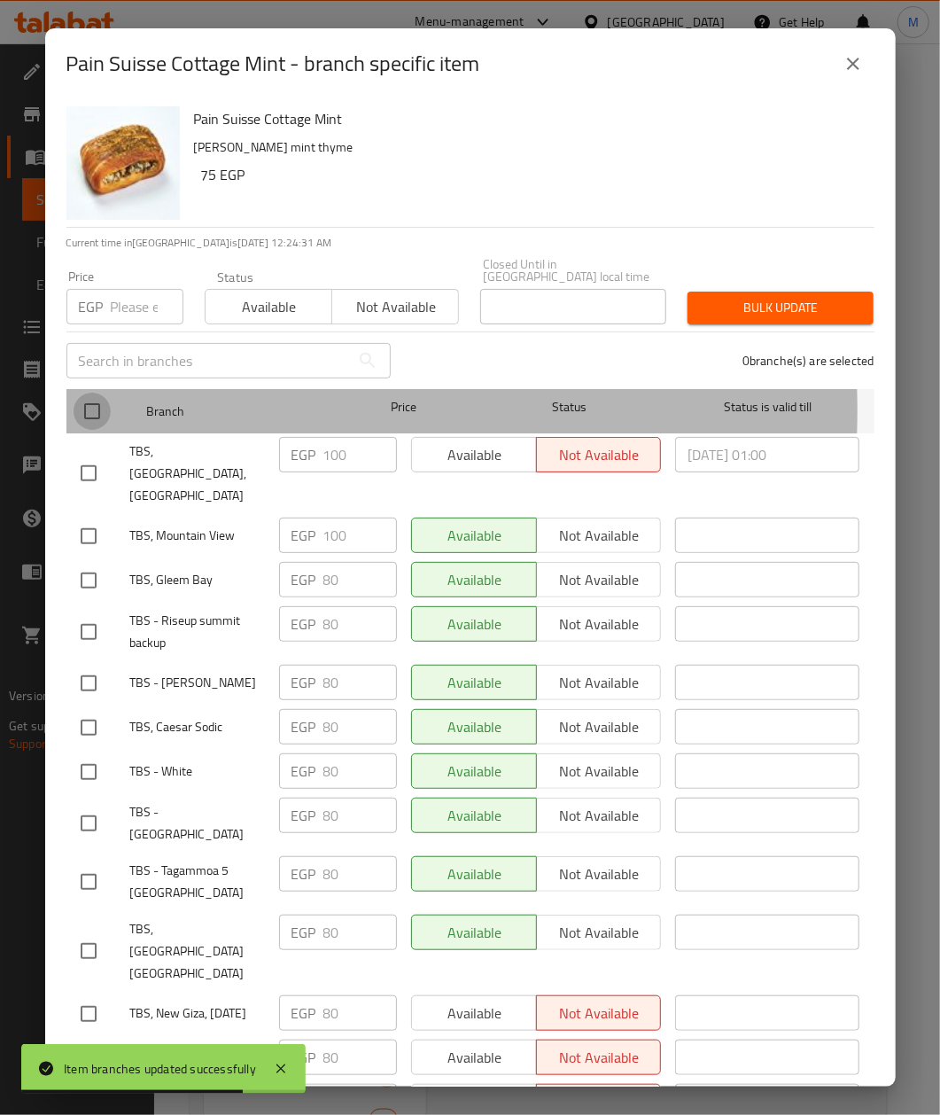
checkbox input "true"
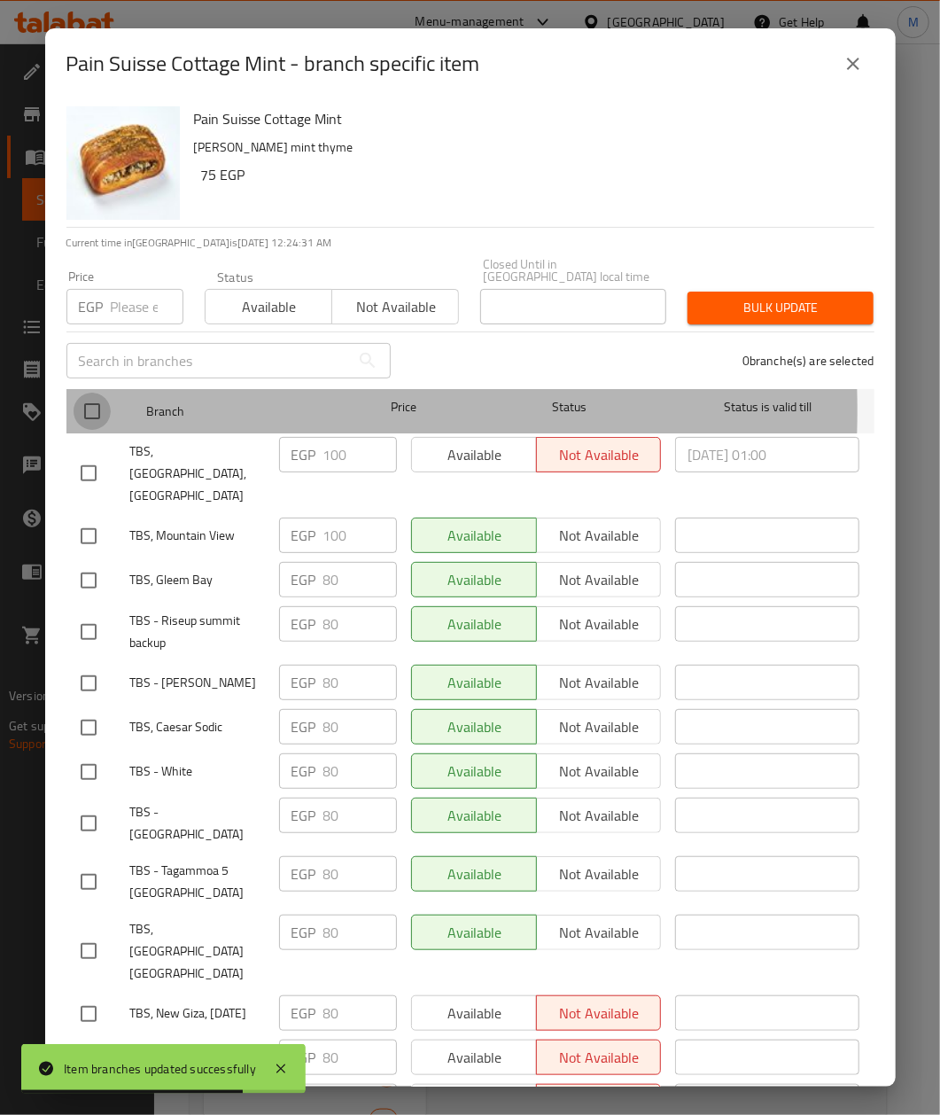
checkbox input "true"
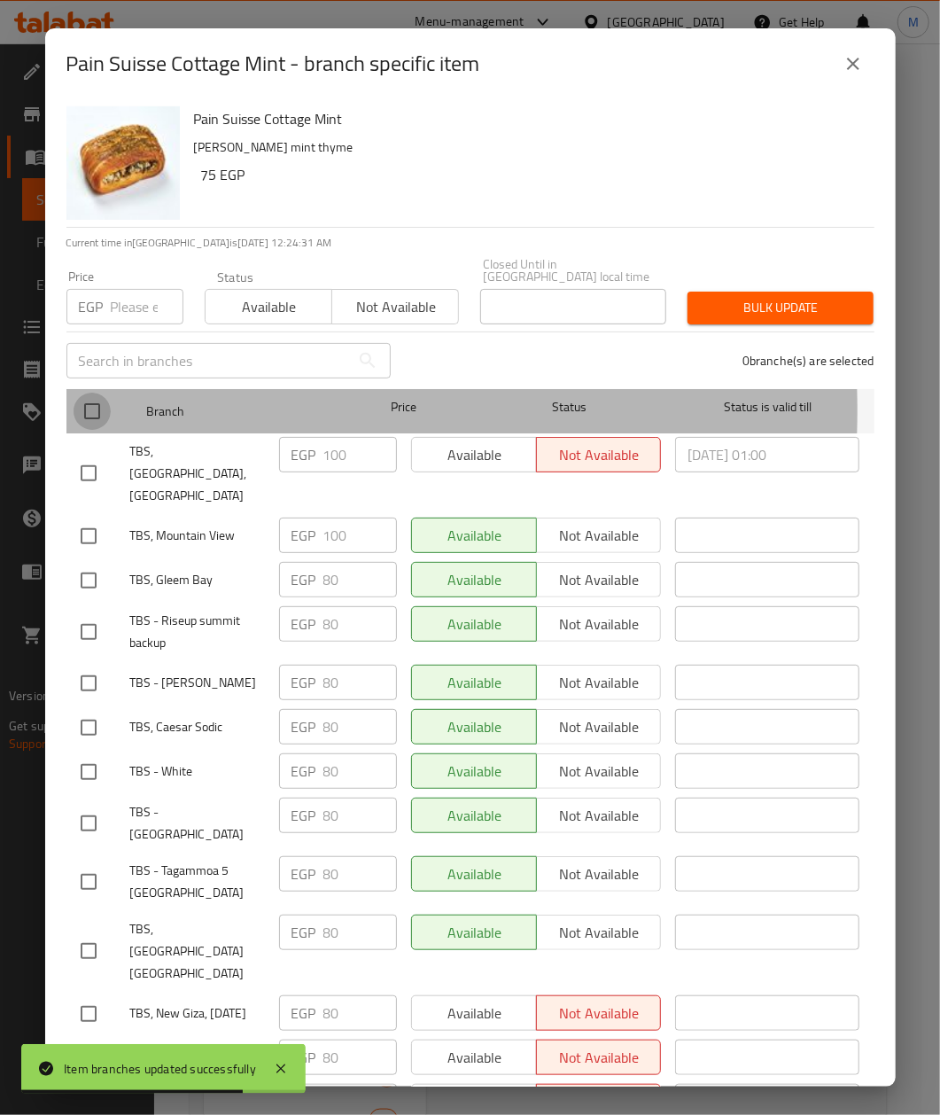
checkbox input "true"
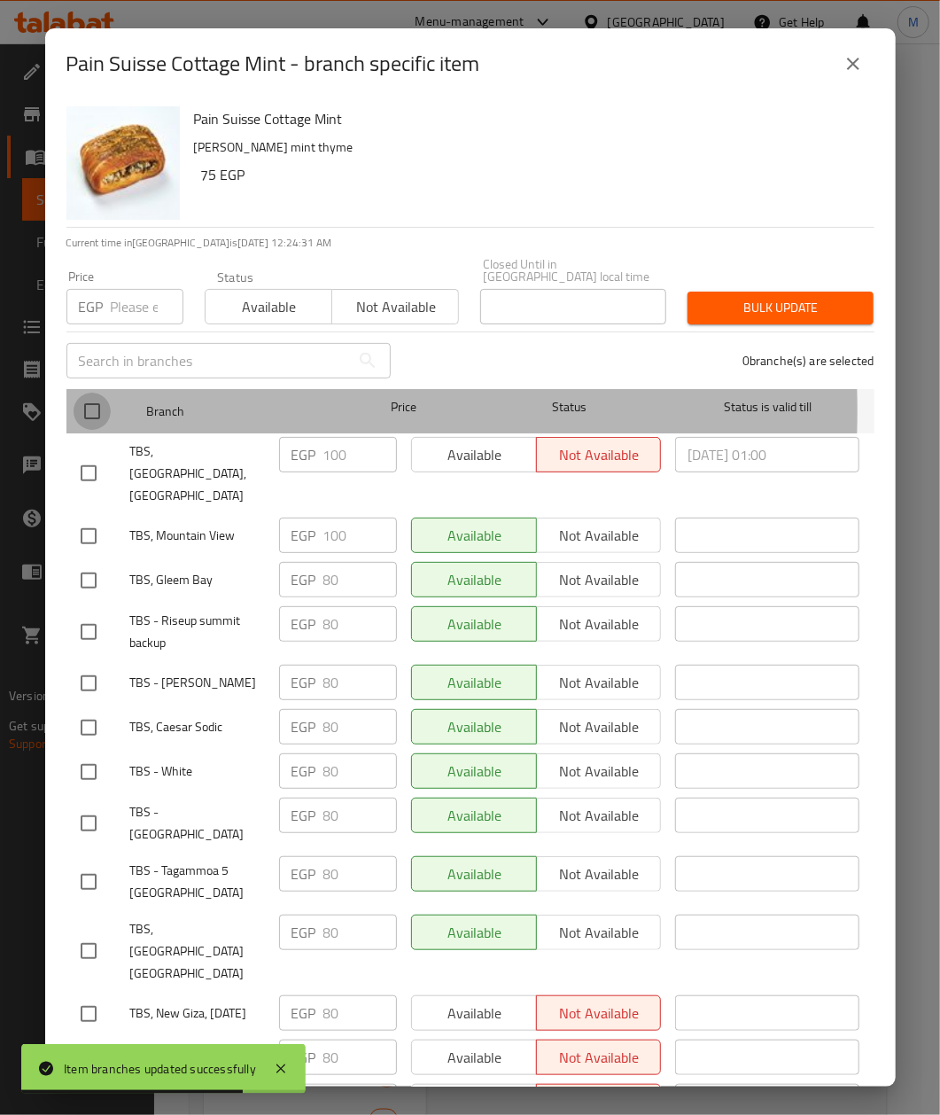
checkbox input "true"
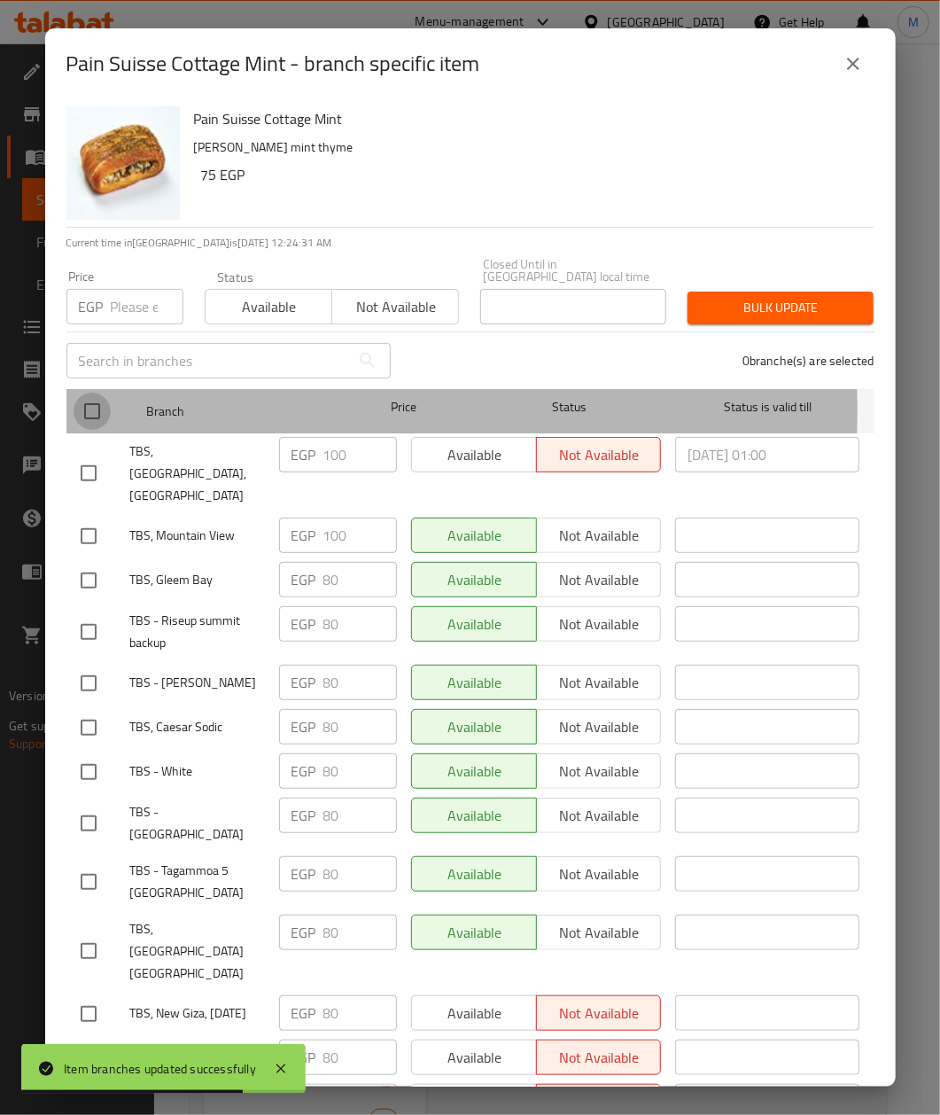
checkbox input "true"
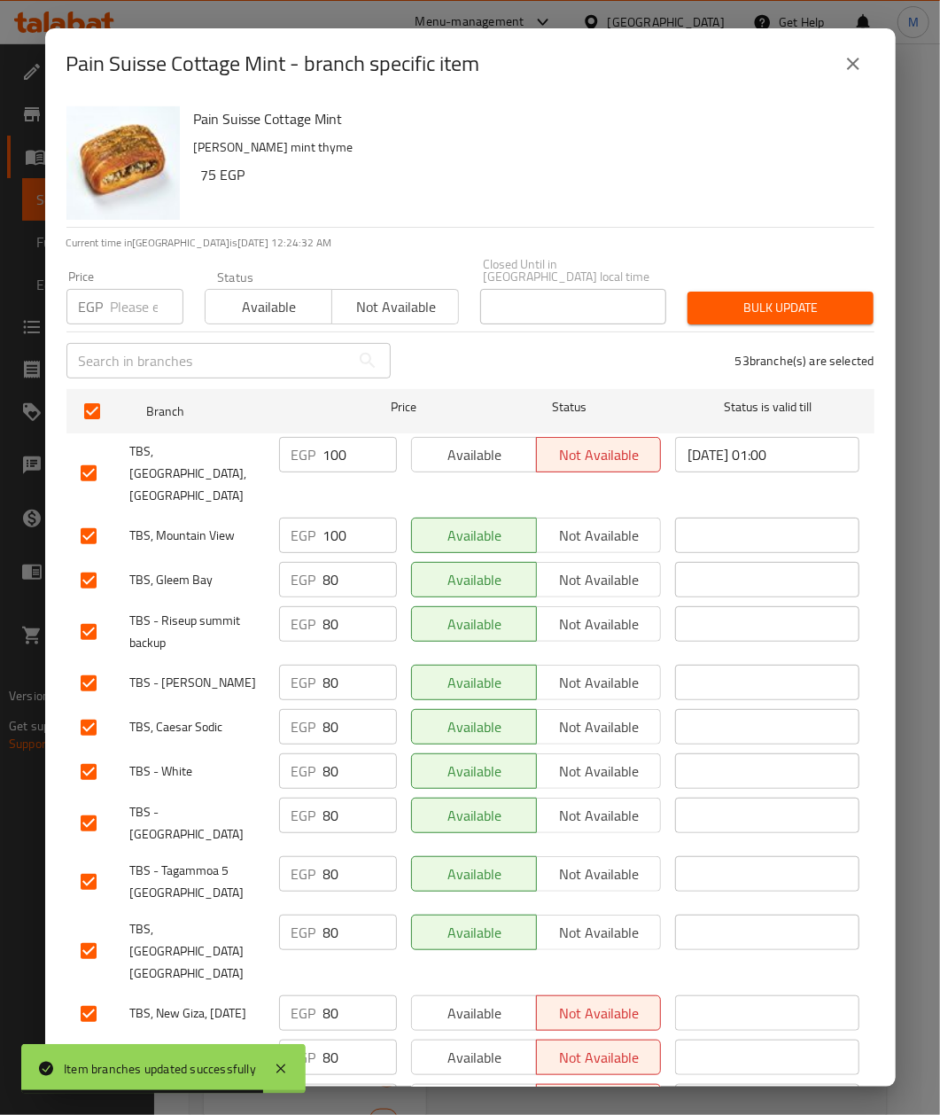
click at [137, 291] on input "number" at bounding box center [147, 306] width 73 height 35
paste input "85"
type input "85"
click at [500, 154] on p "[PERSON_NAME] mint thyme" at bounding box center [527, 148] width 667 height 22
click at [761, 297] on span "Bulk update" at bounding box center [781, 308] width 158 height 22
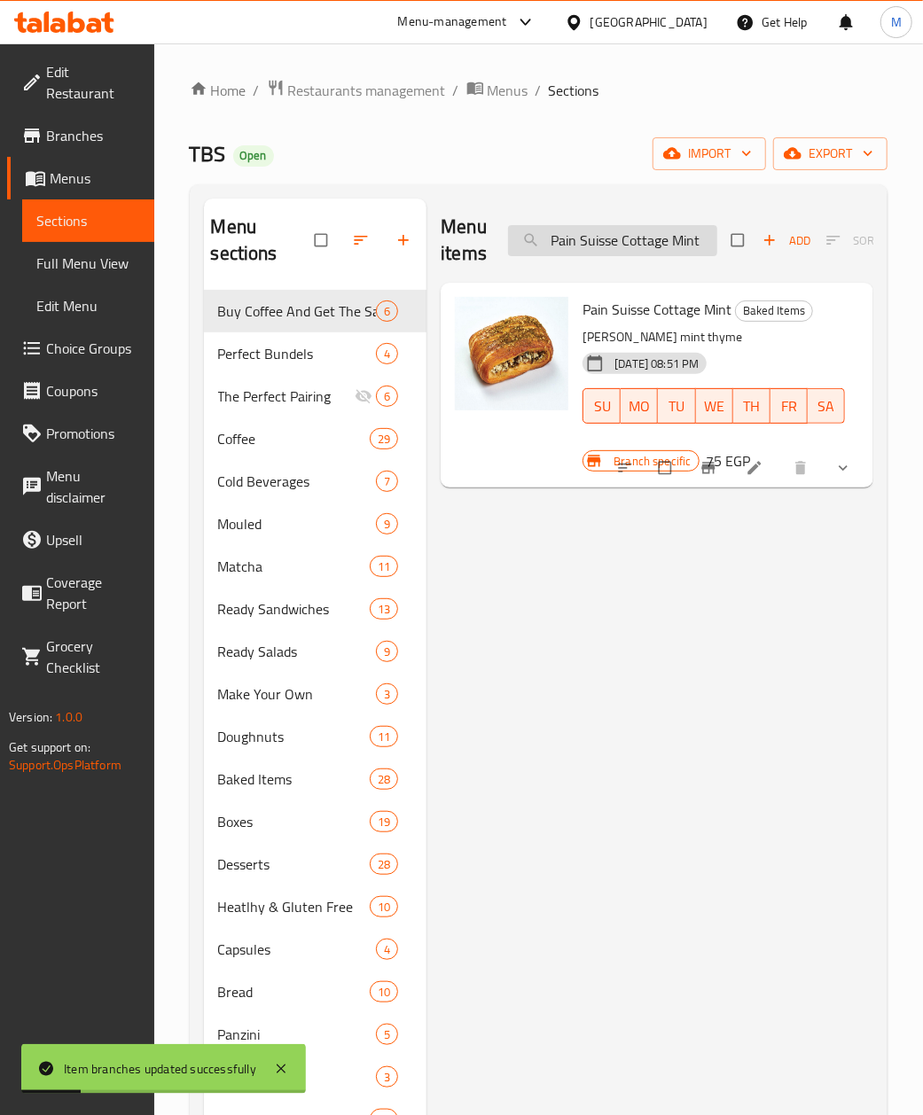
click at [607, 246] on input "Pain Suisse Cottage Mint" at bounding box center [612, 240] width 209 height 31
paste input "Konafa Cappuccino Croissa"
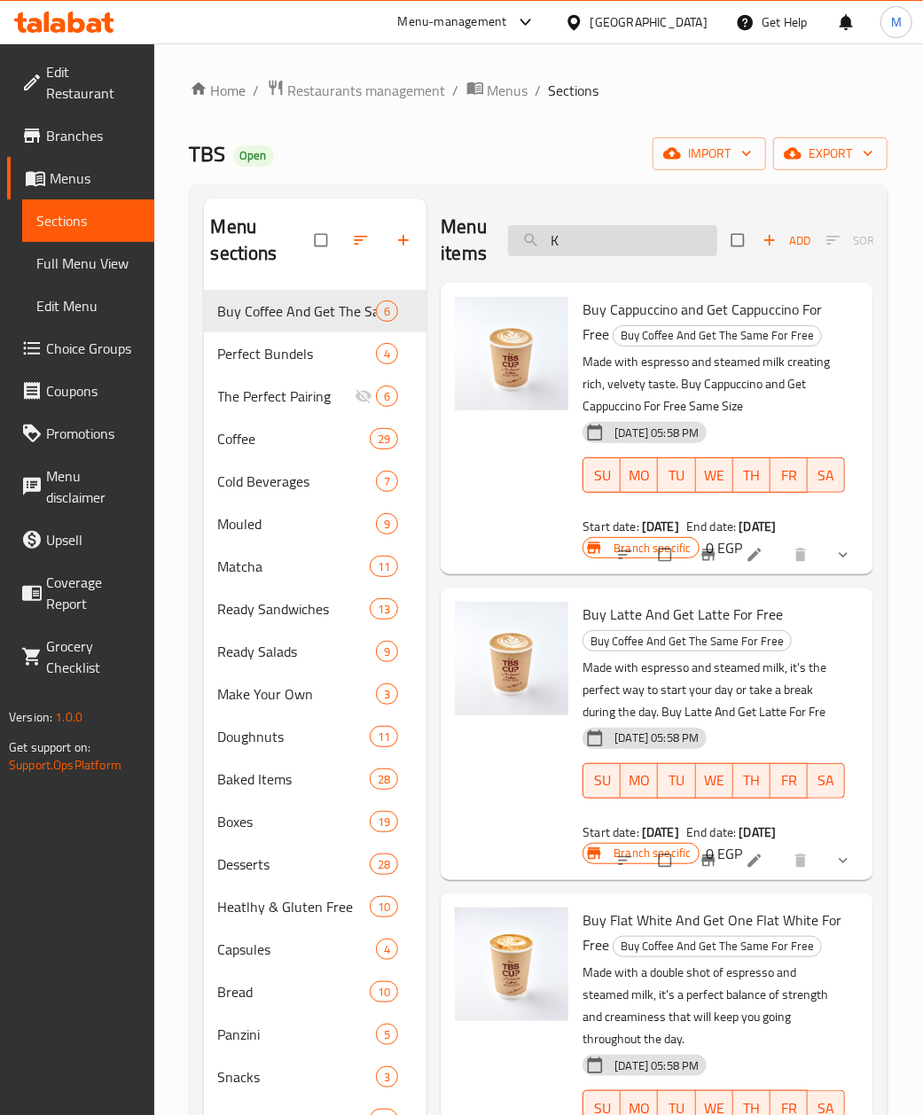
click at [652, 246] on input "K" at bounding box center [612, 240] width 209 height 31
paste input "onafa Cappuccino Croissant"
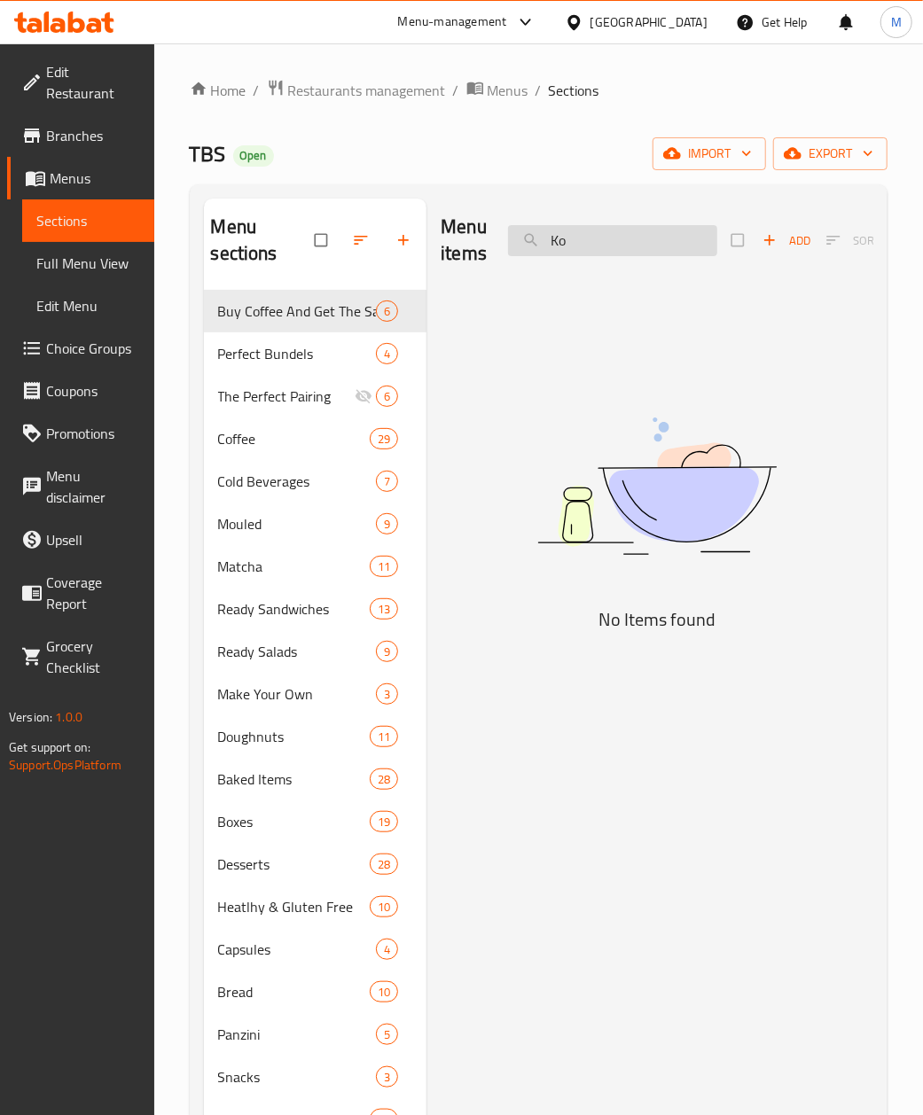
type input "K"
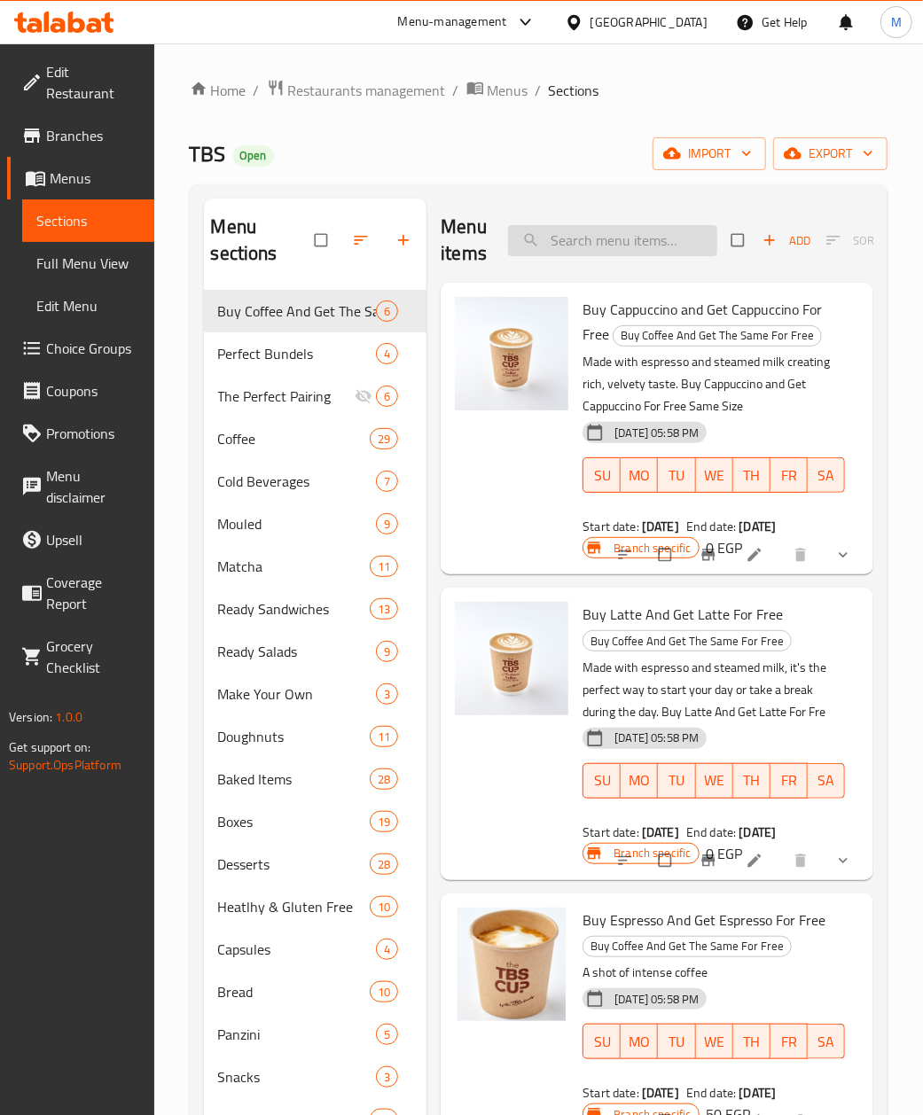
drag, startPoint x: 544, startPoint y: 253, endPoint x: 571, endPoint y: 253, distance: 26.6
click at [550, 253] on input "search" at bounding box center [612, 240] width 209 height 31
paste input "Konafa Cappuccino Croissant"
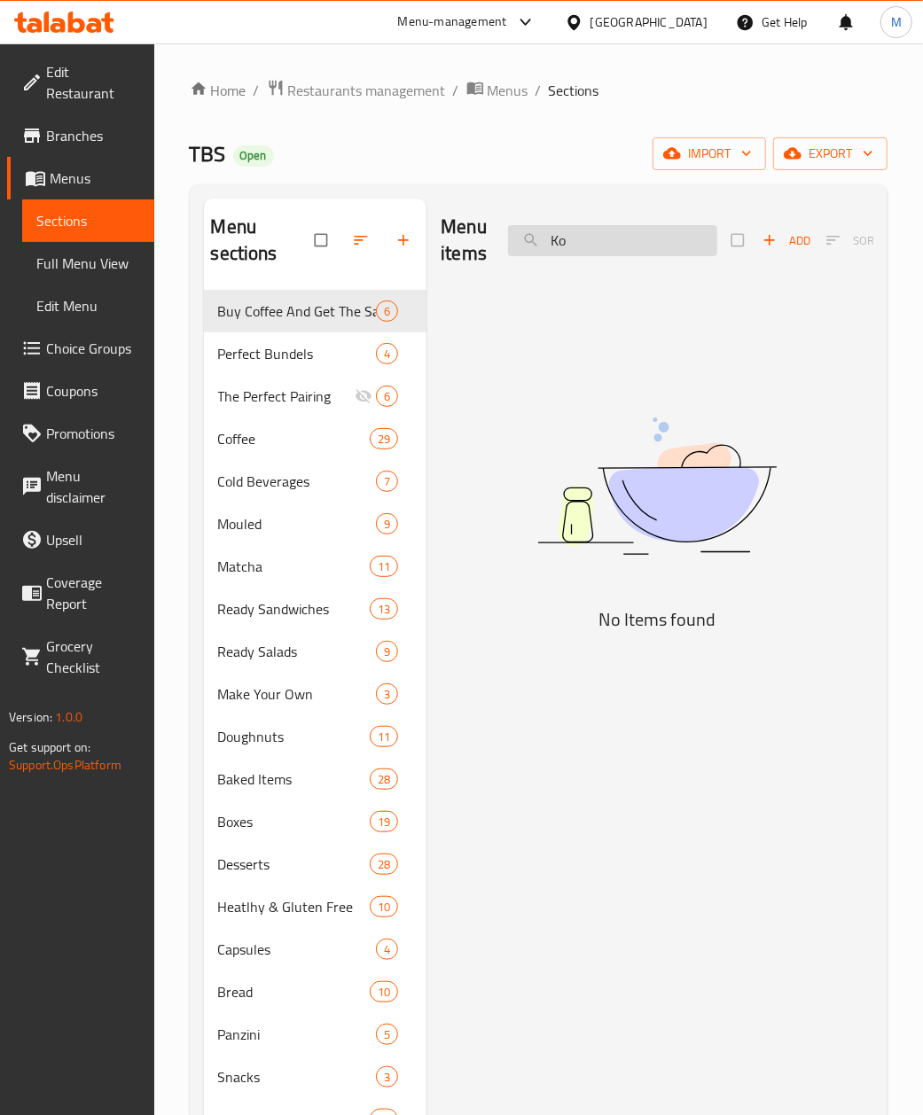
type input "K"
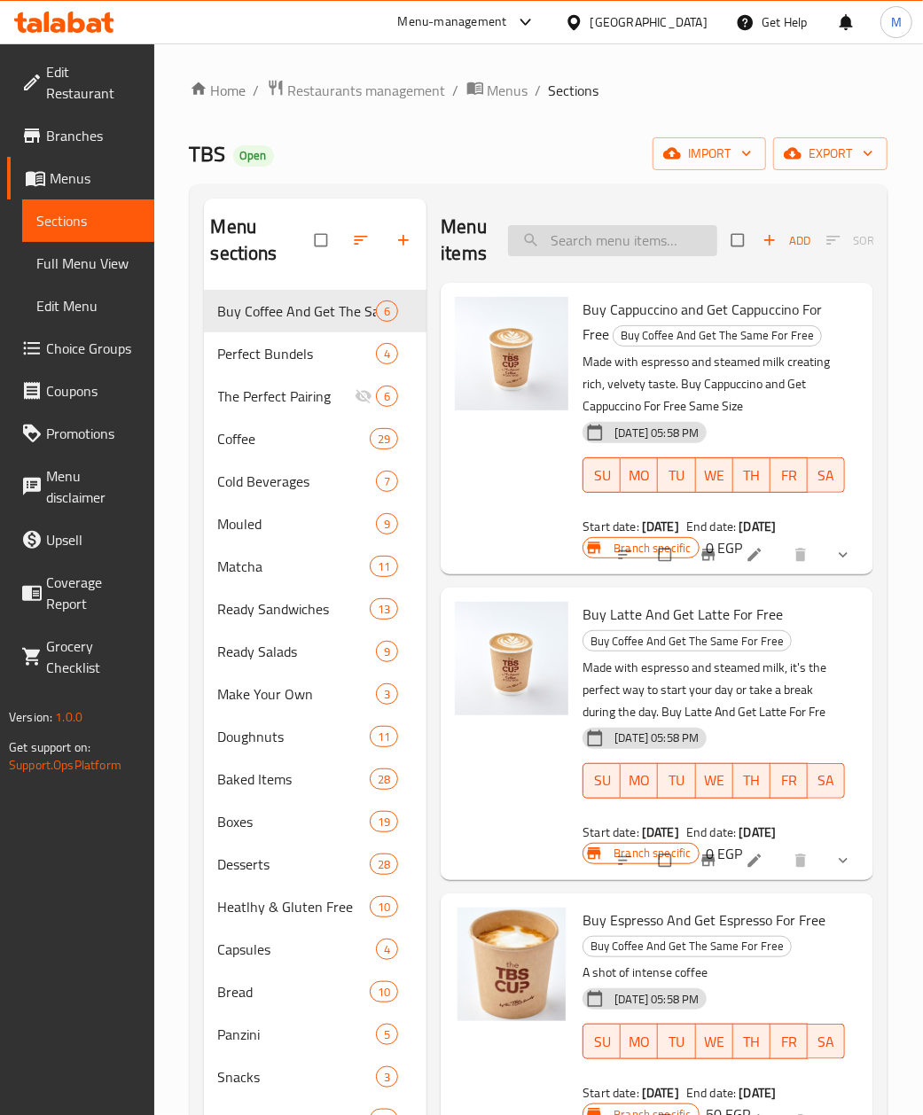
click at [628, 246] on input "search" at bounding box center [612, 240] width 209 height 31
paste input "Konafa Cheescake Croissant"
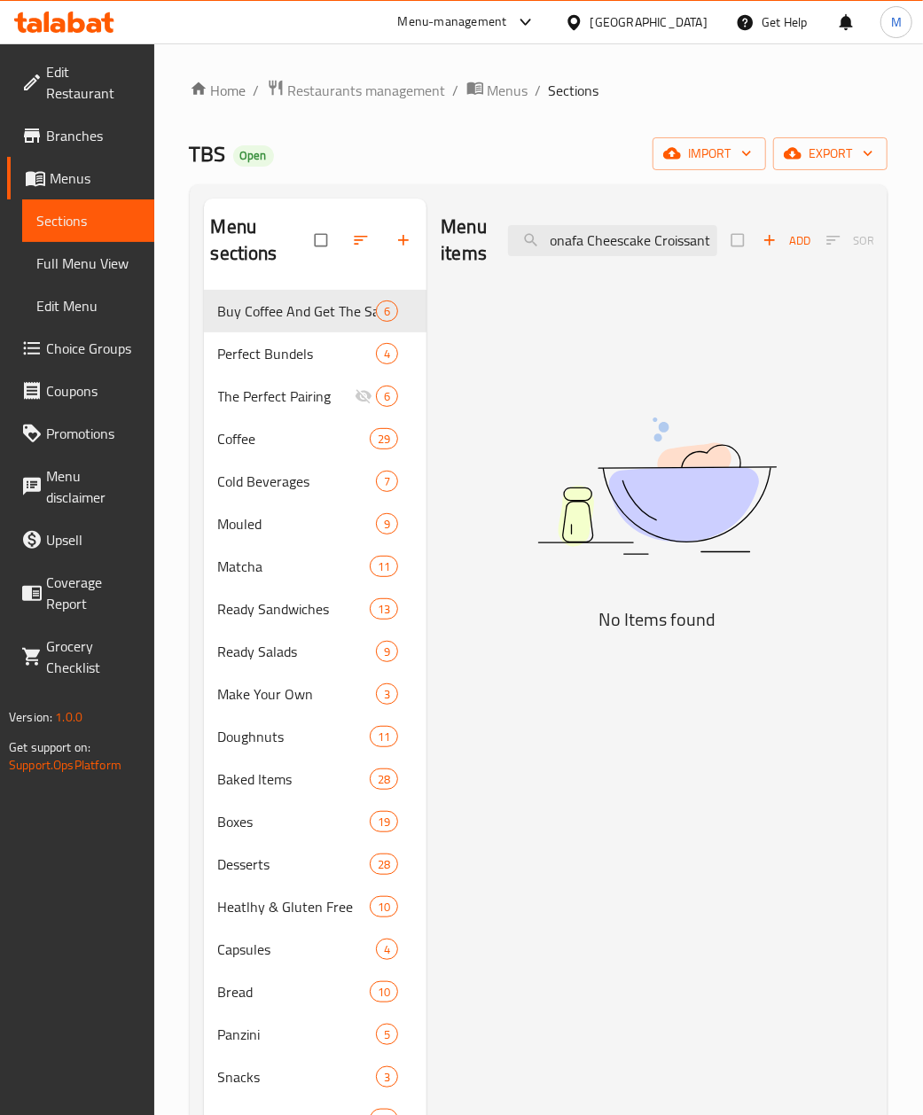
scroll to position [0, 118]
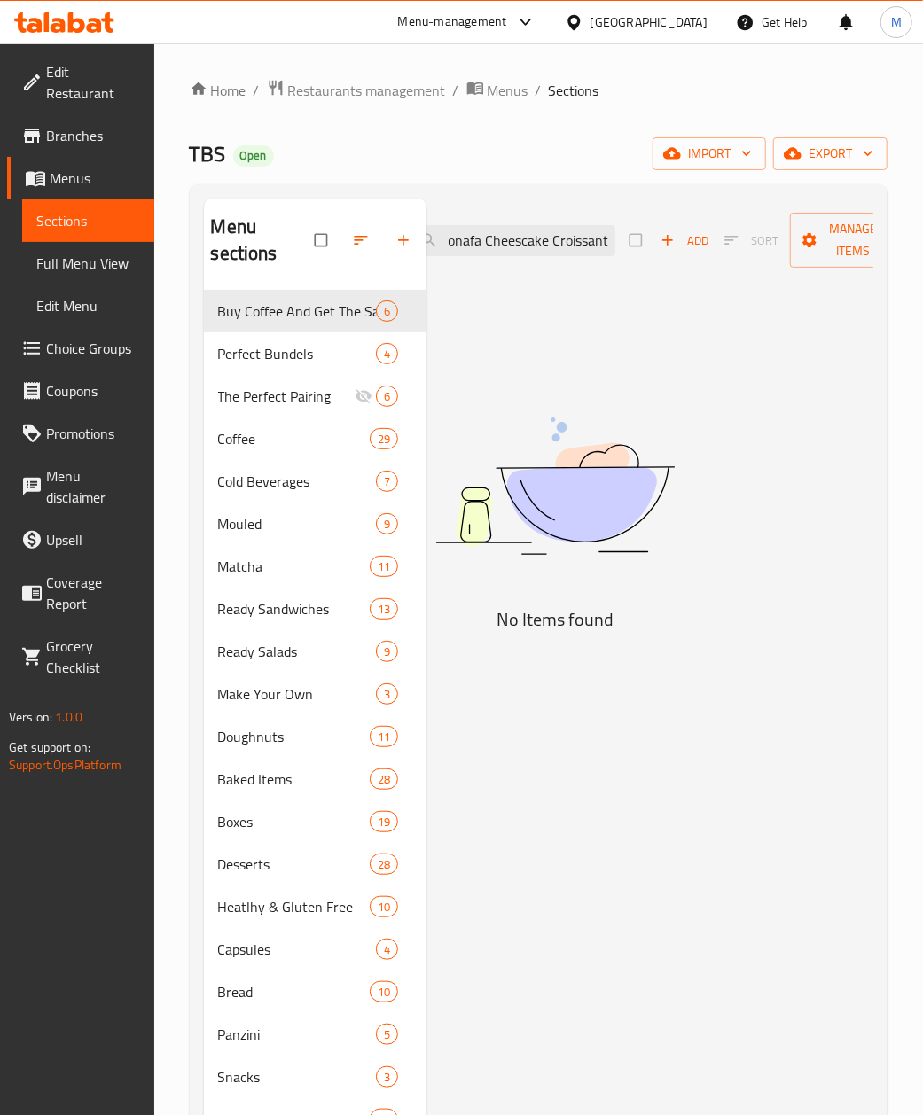
drag, startPoint x: 594, startPoint y: 243, endPoint x: 862, endPoint y: 243, distance: 267.7
click at [771, 243] on div "Menu items Konafa Cheescake Croissant Add Sort Manage items" at bounding box center [555, 241] width 433 height 84
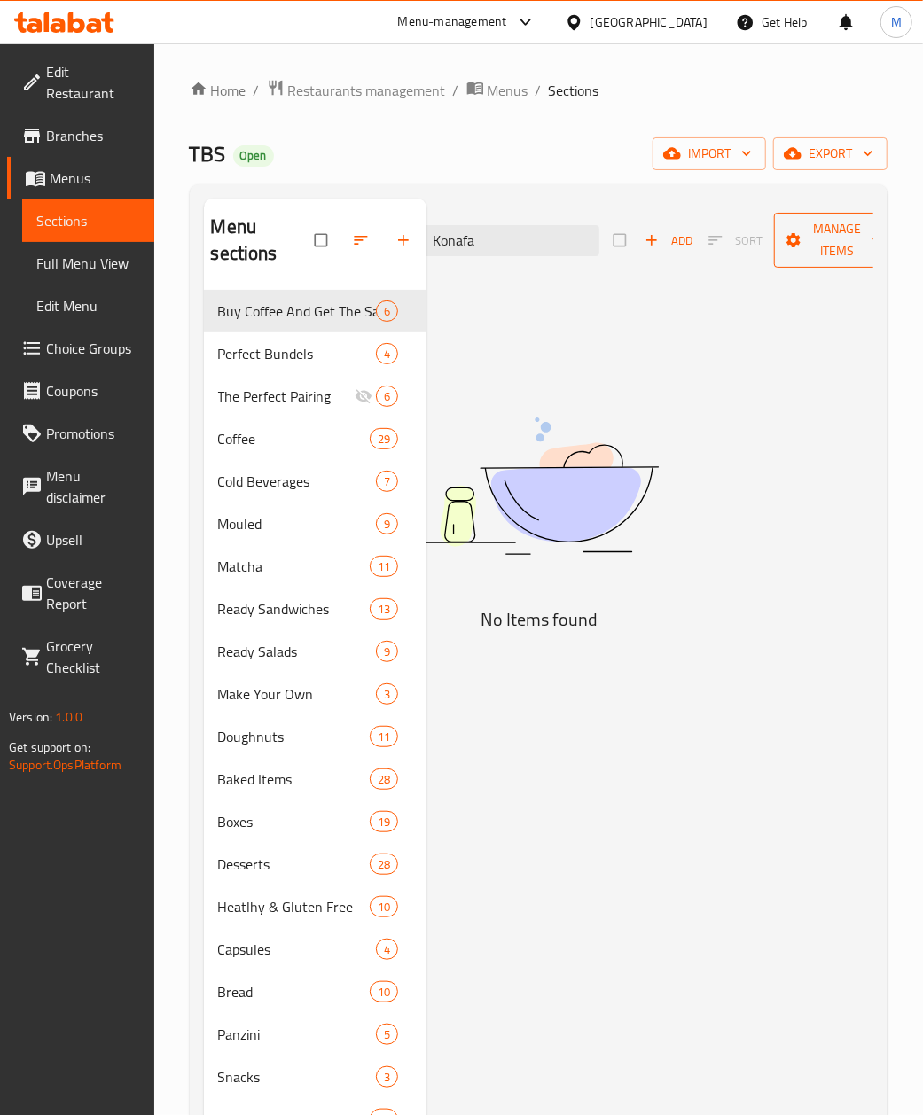
scroll to position [0, 0]
click at [505, 246] on input "Konafa" at bounding box center [494, 240] width 209 height 31
paste input "Cheescake Croissant"
click at [507, 238] on input "Cheescake" at bounding box center [494, 240] width 209 height 31
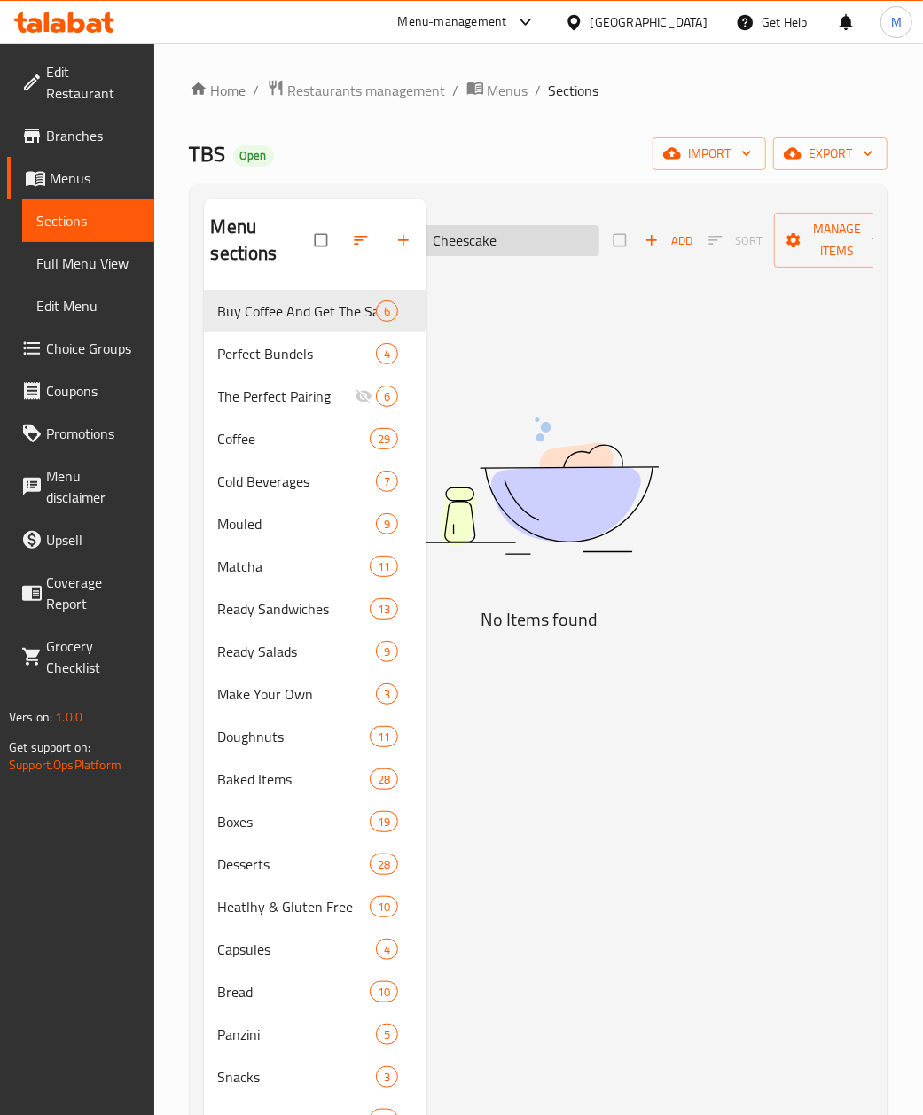
click at [507, 238] on input "Cheescake" at bounding box center [494, 240] width 209 height 31
paste input "Konafa Pistachio Croissant"
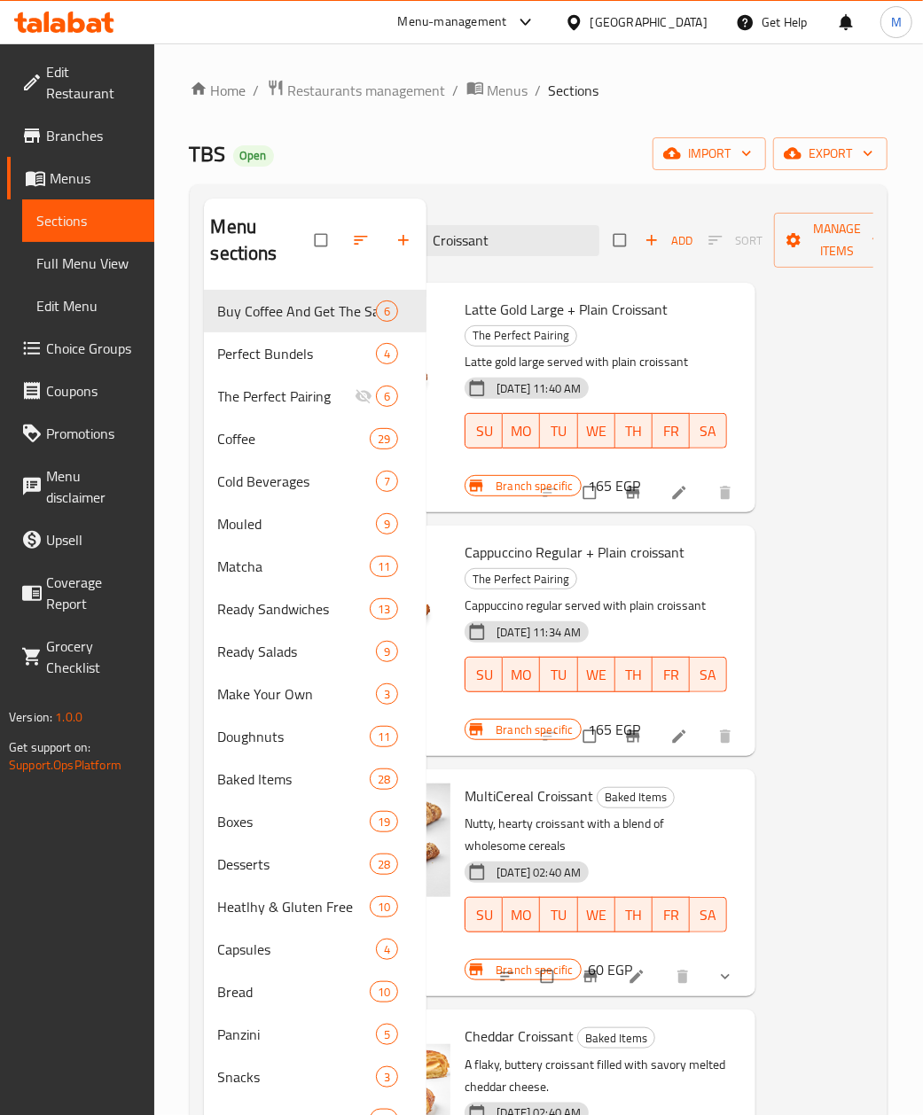
click at [689, 631] on div "09-04-2025 11:34 AM SU MO TU WE TH FR SA" at bounding box center [595, 662] width 277 height 96
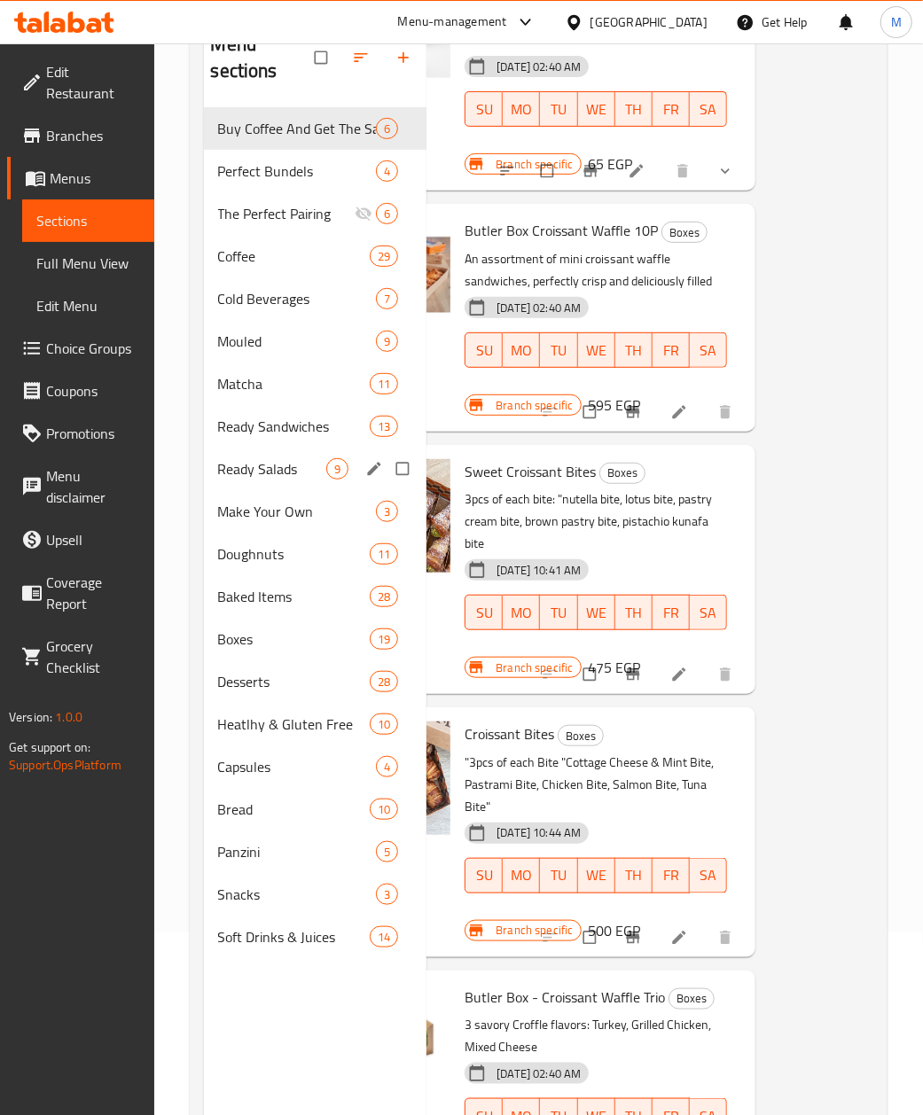
scroll to position [118, 0]
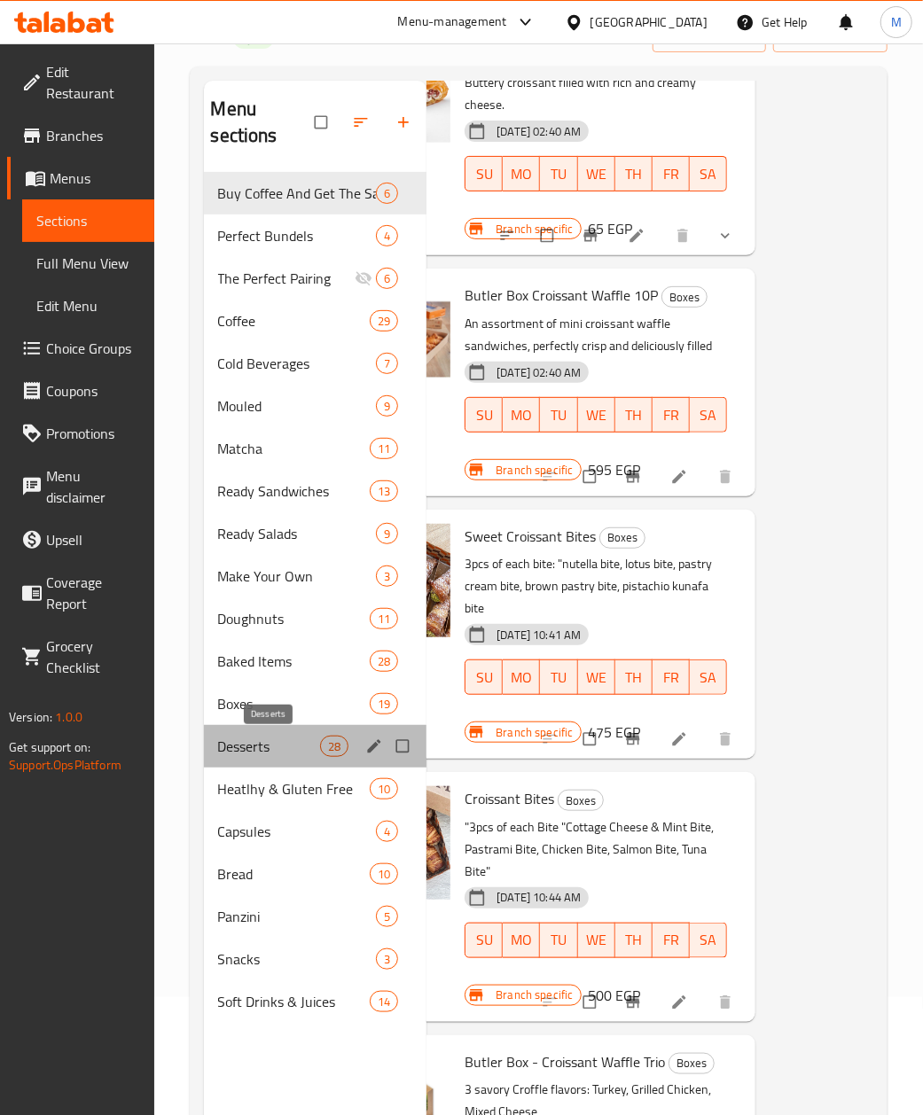
click at [266, 736] on span "Desserts" at bounding box center [269, 746] width 103 height 21
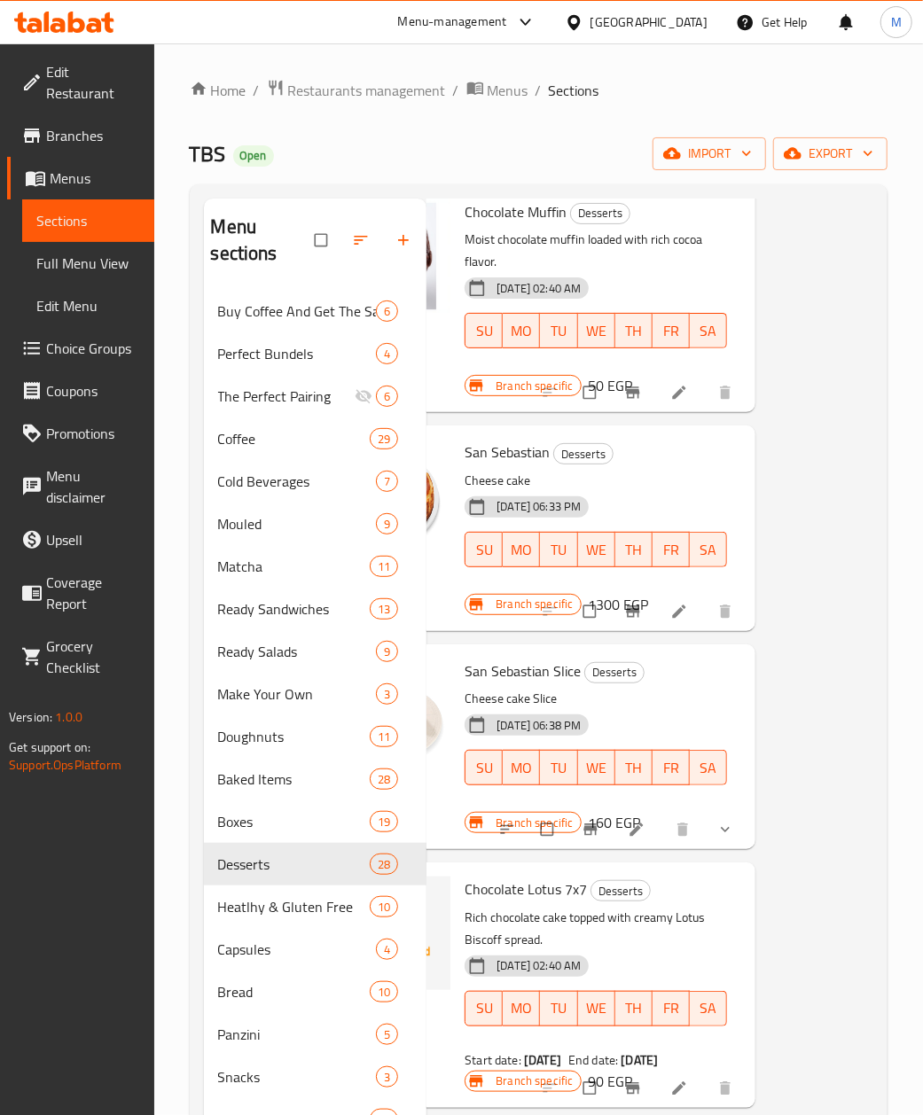
scroll to position [0, 118]
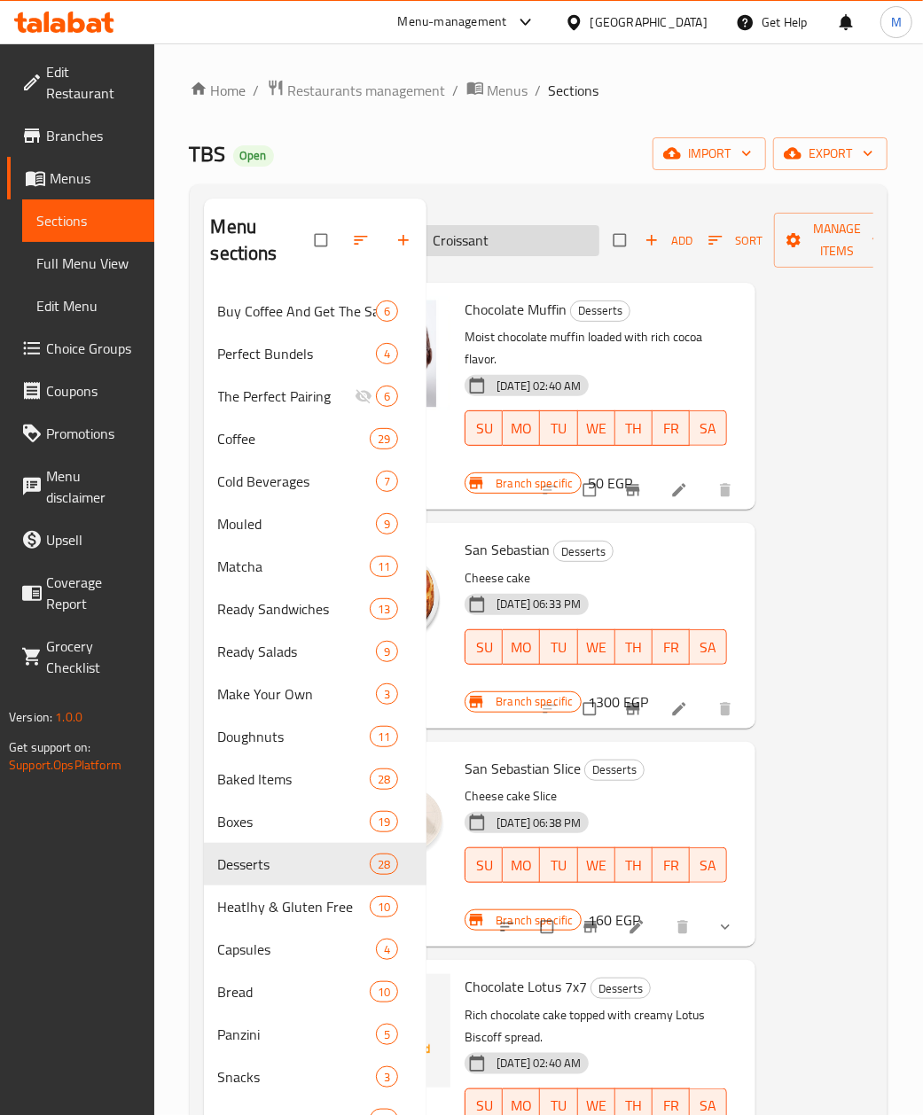
click at [508, 253] on input "Croissant" at bounding box center [494, 240] width 209 height 31
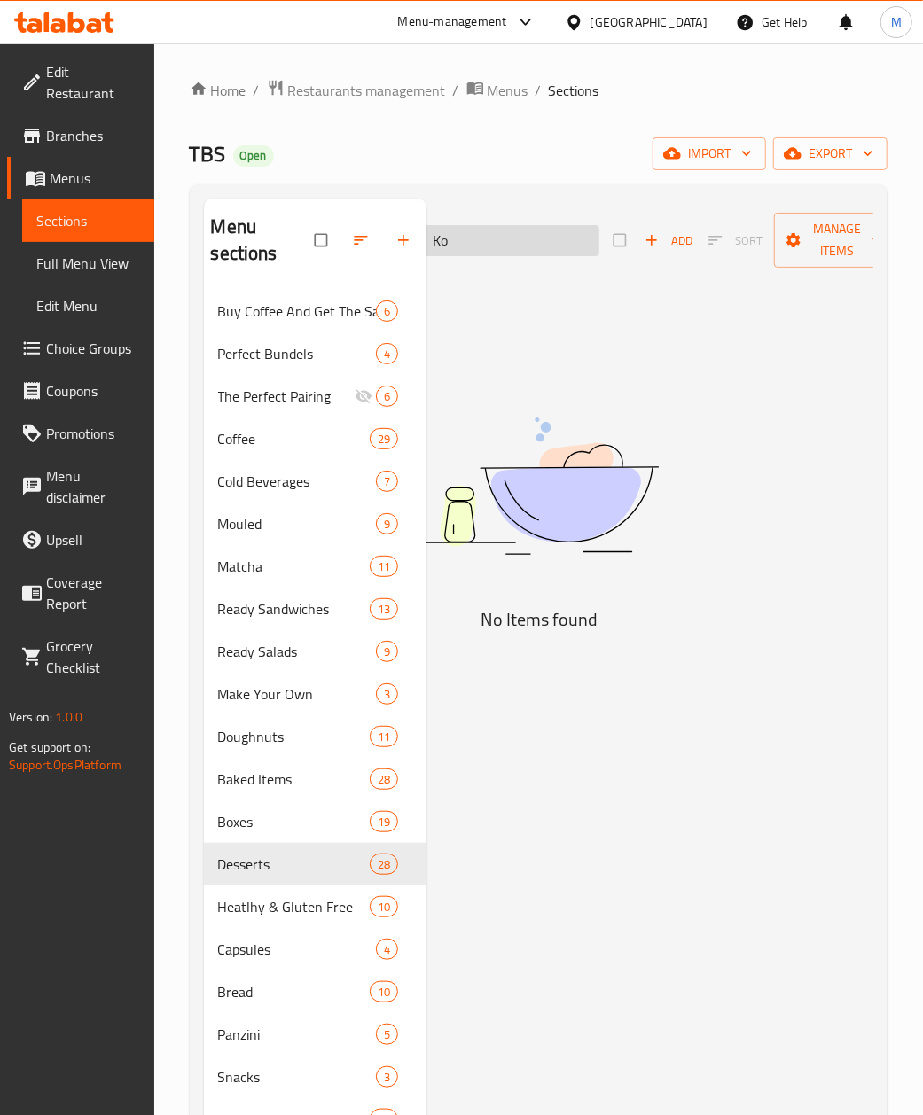
type input "K"
